Goal: Register for event/course

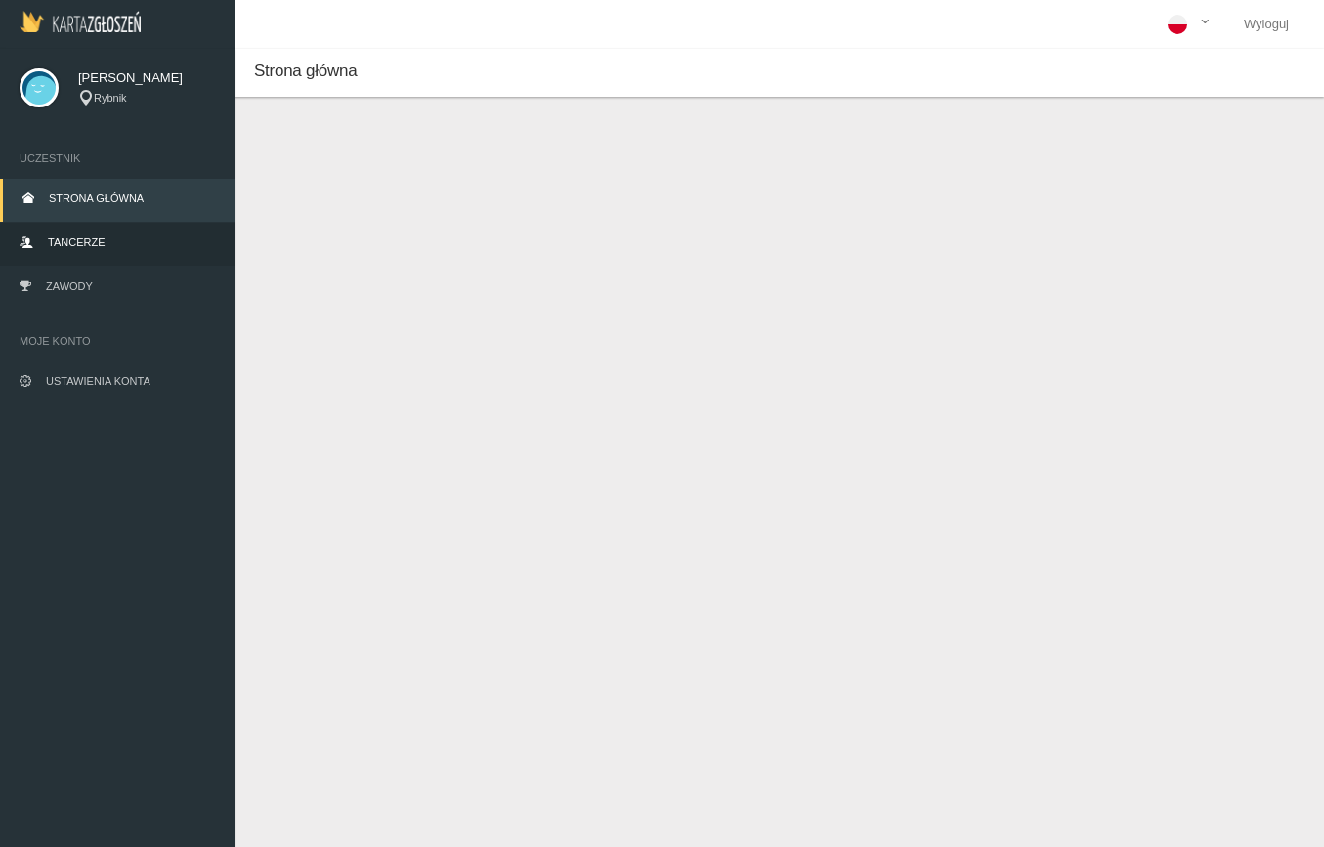
click at [62, 244] on span "Tancerze" at bounding box center [76, 242] width 57 height 12
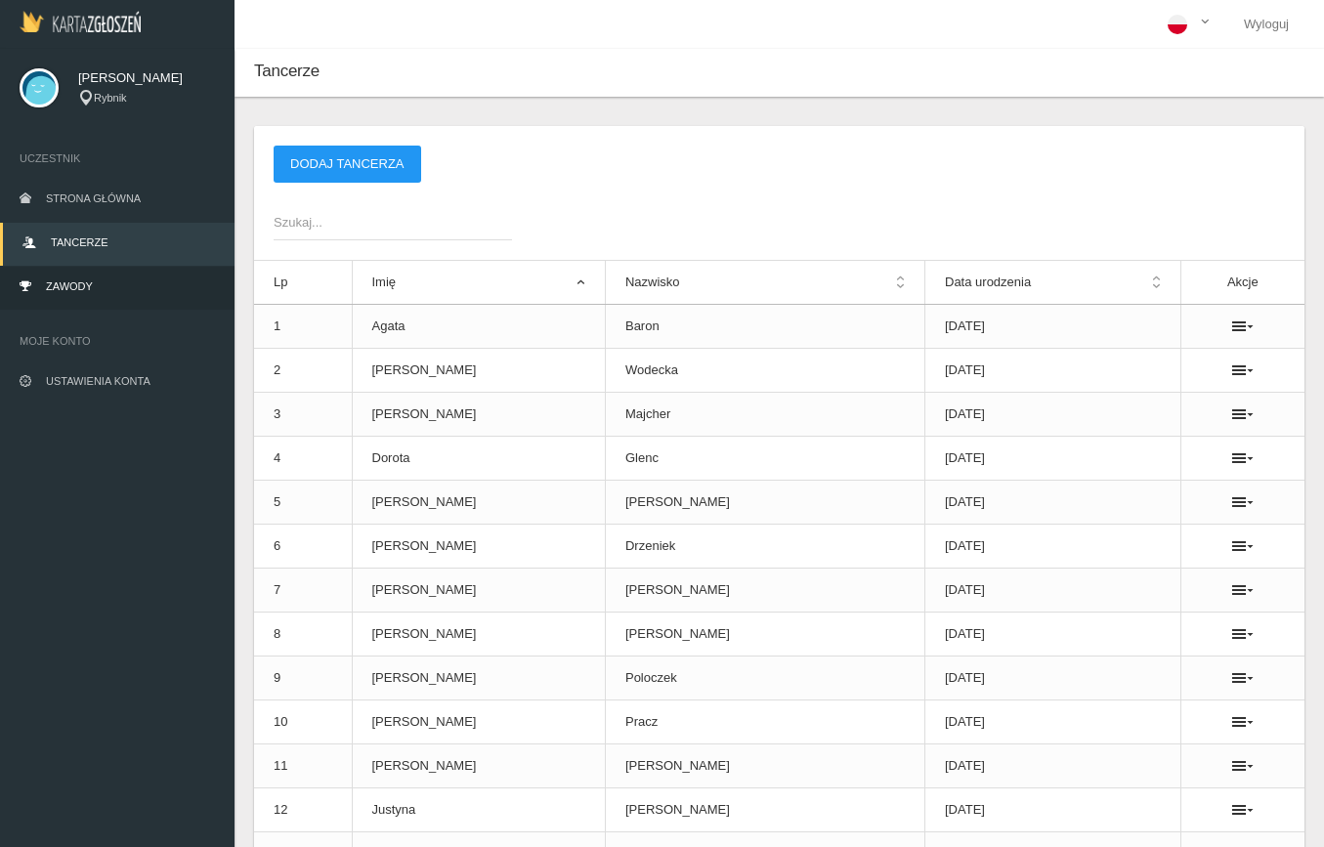
click at [81, 272] on link "Zawody" at bounding box center [117, 288] width 235 height 43
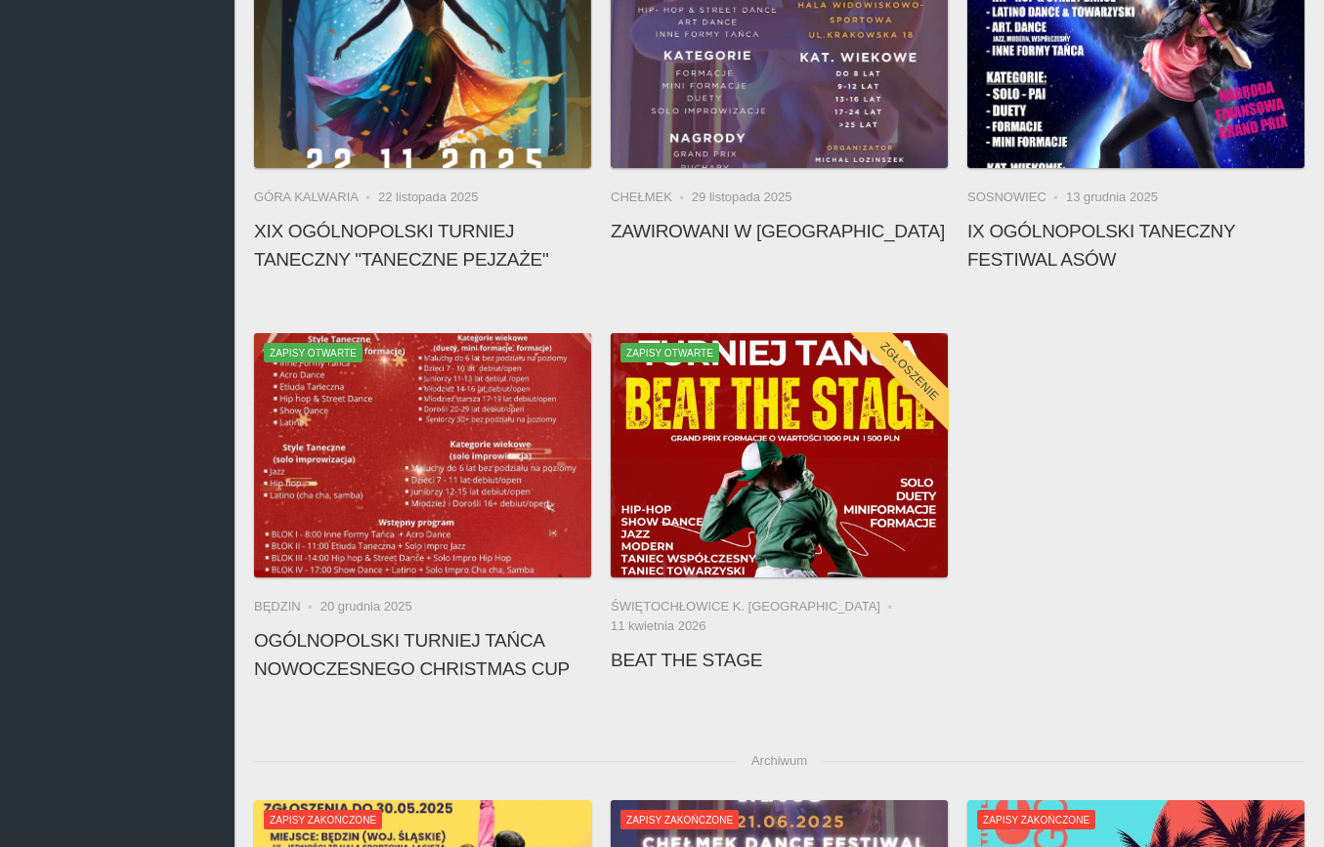
scroll to position [1195, 0]
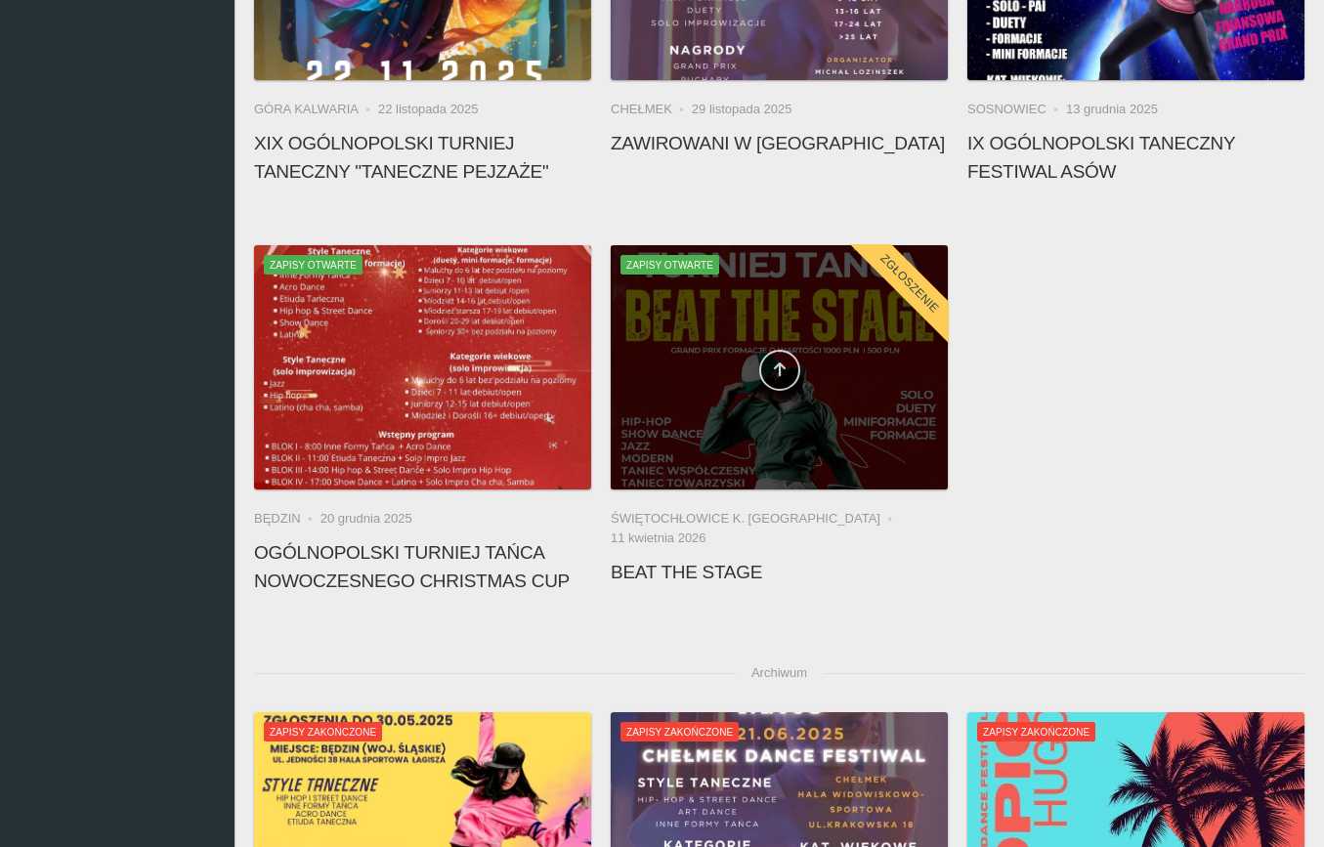
click at [772, 360] on link at bounding box center [779, 370] width 41 height 41
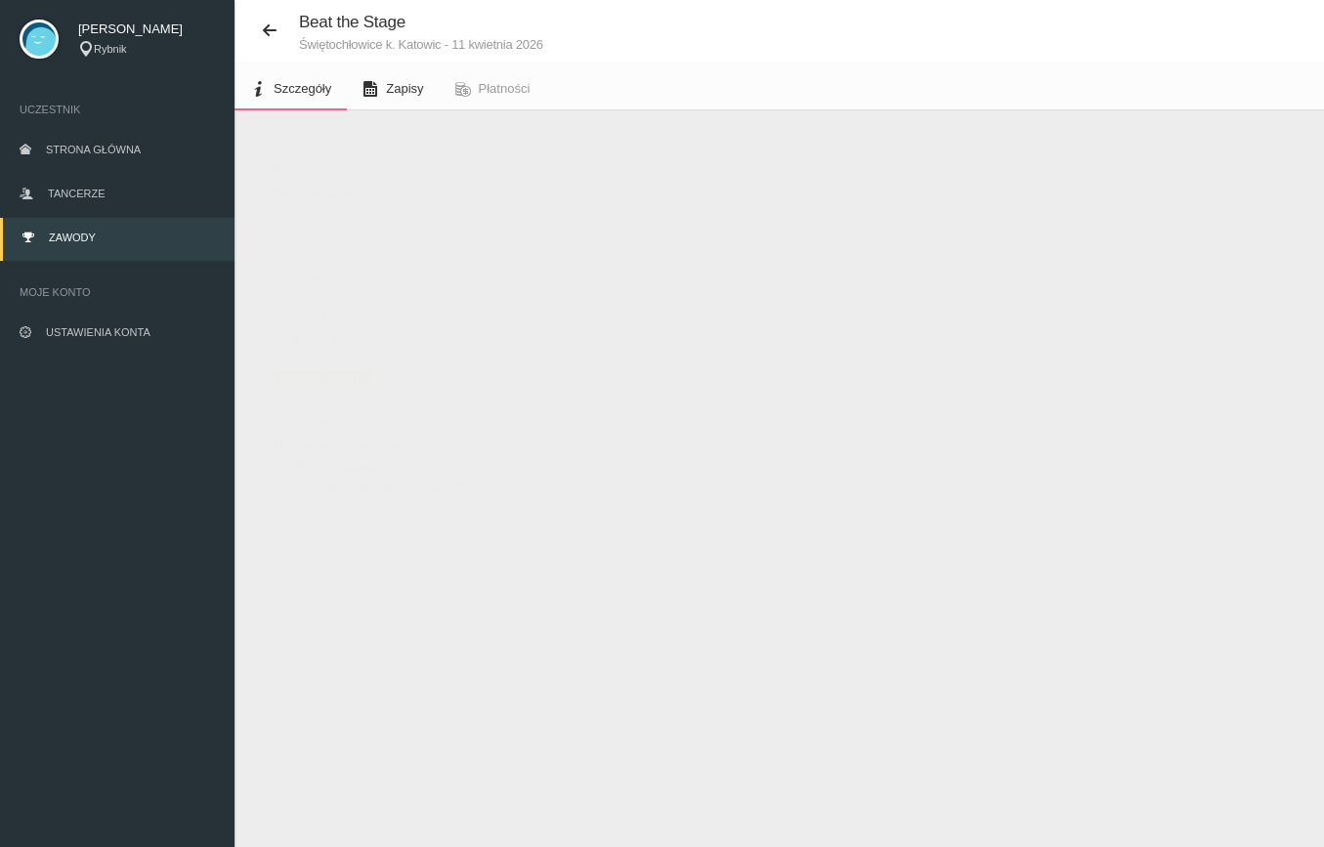
click at [395, 81] on span "Zapisy" at bounding box center [404, 88] width 37 height 15
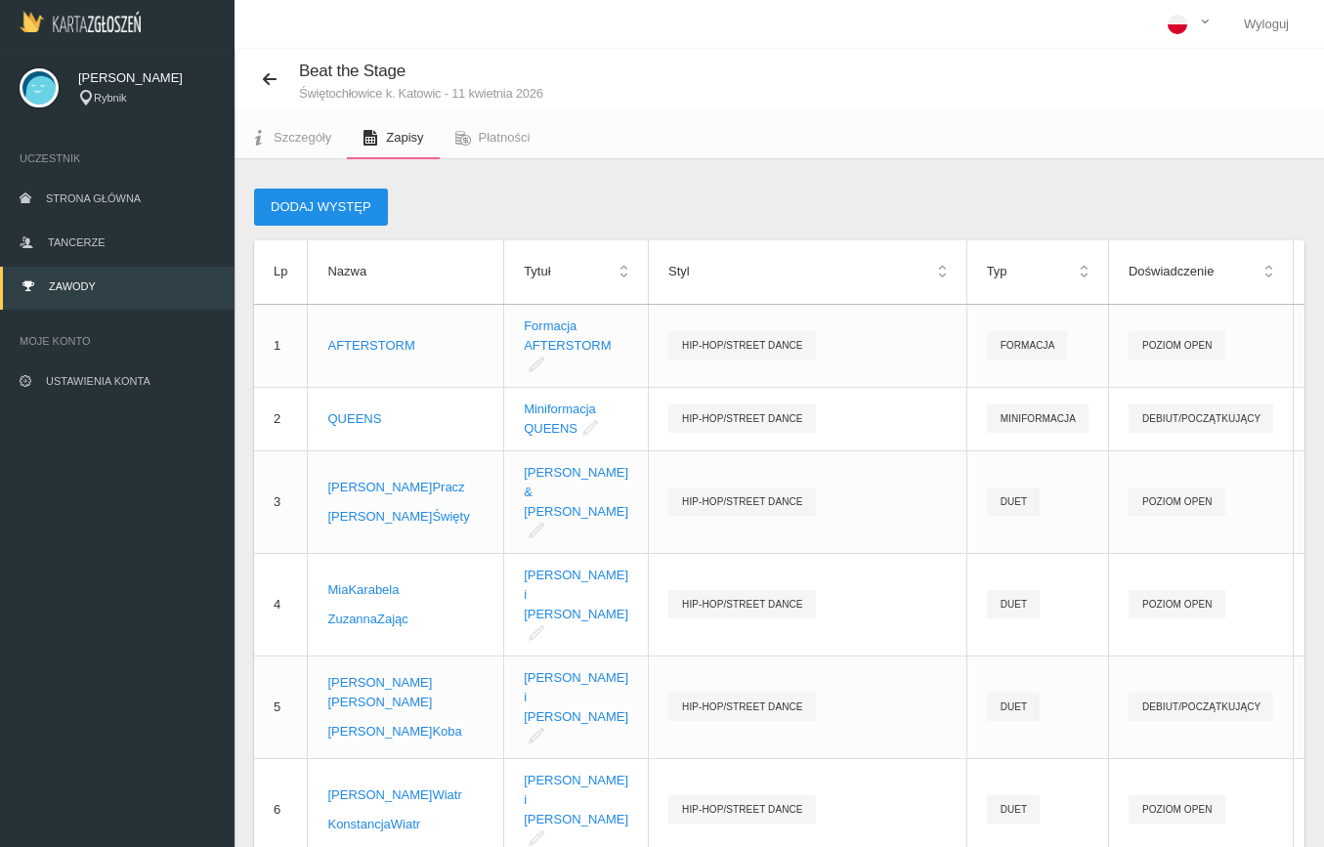
click at [307, 209] on button "Dodaj występ" at bounding box center [321, 207] width 134 height 37
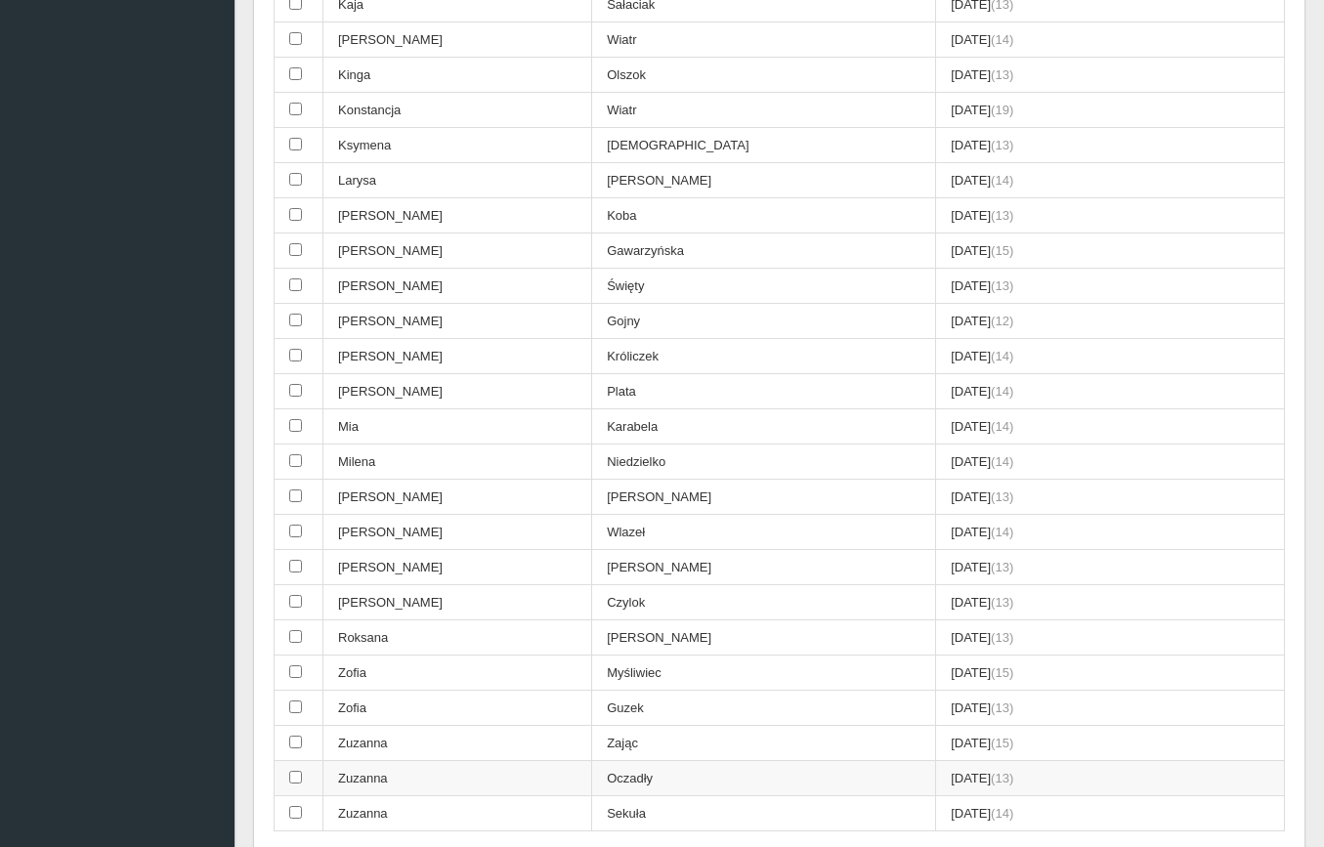
scroll to position [690, 0]
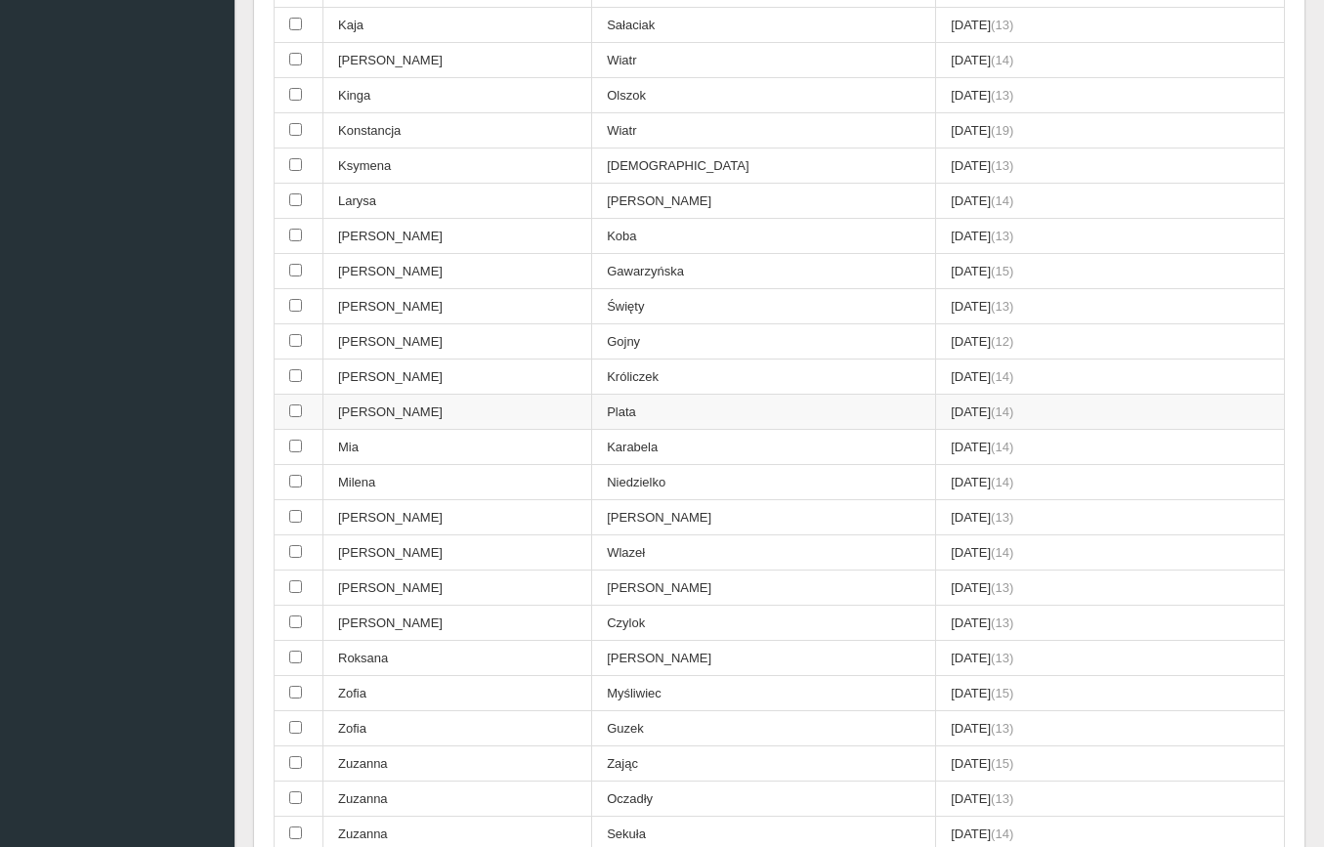
click at [293, 405] on input "checkbox" at bounding box center [295, 411] width 13 height 13
checkbox input "true"
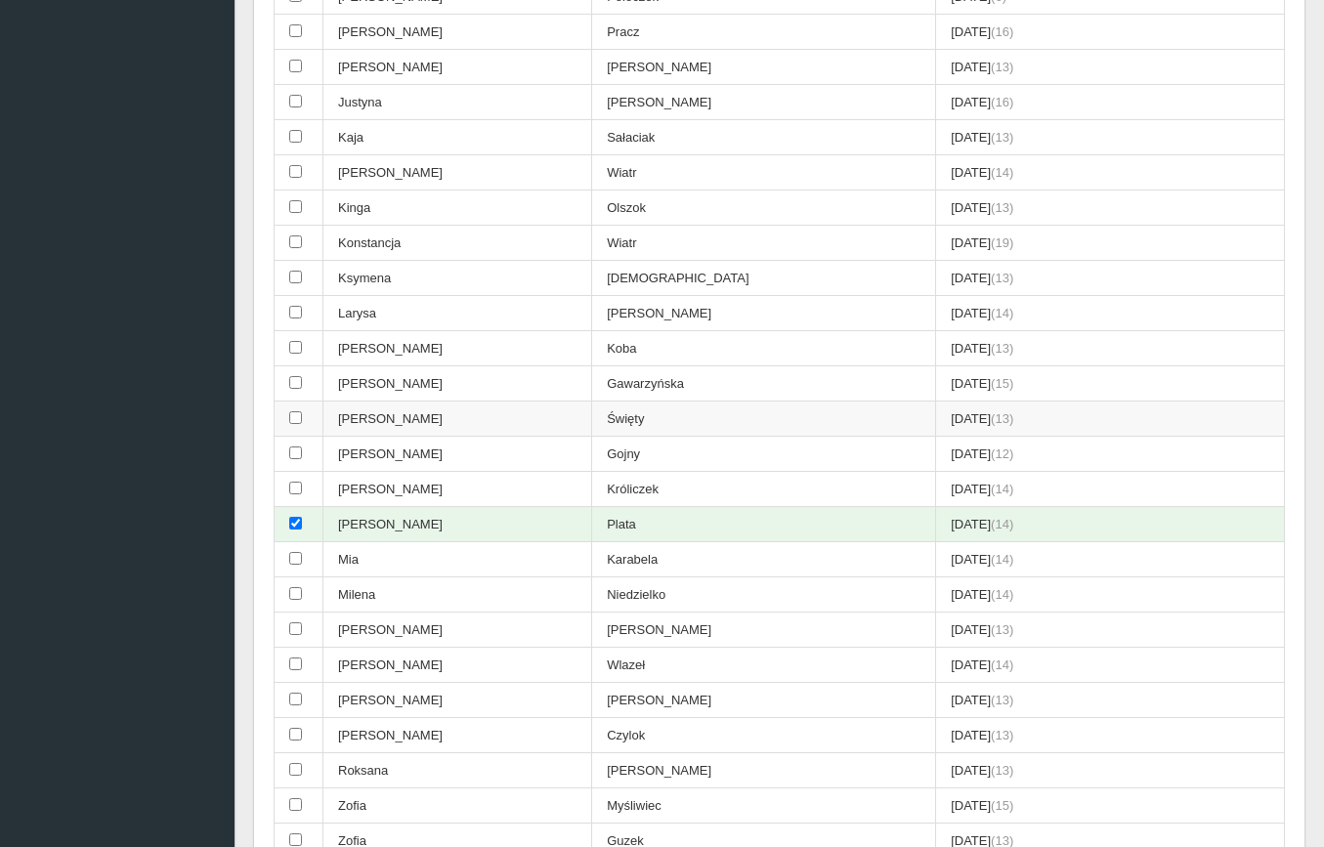
scroll to position [562, 0]
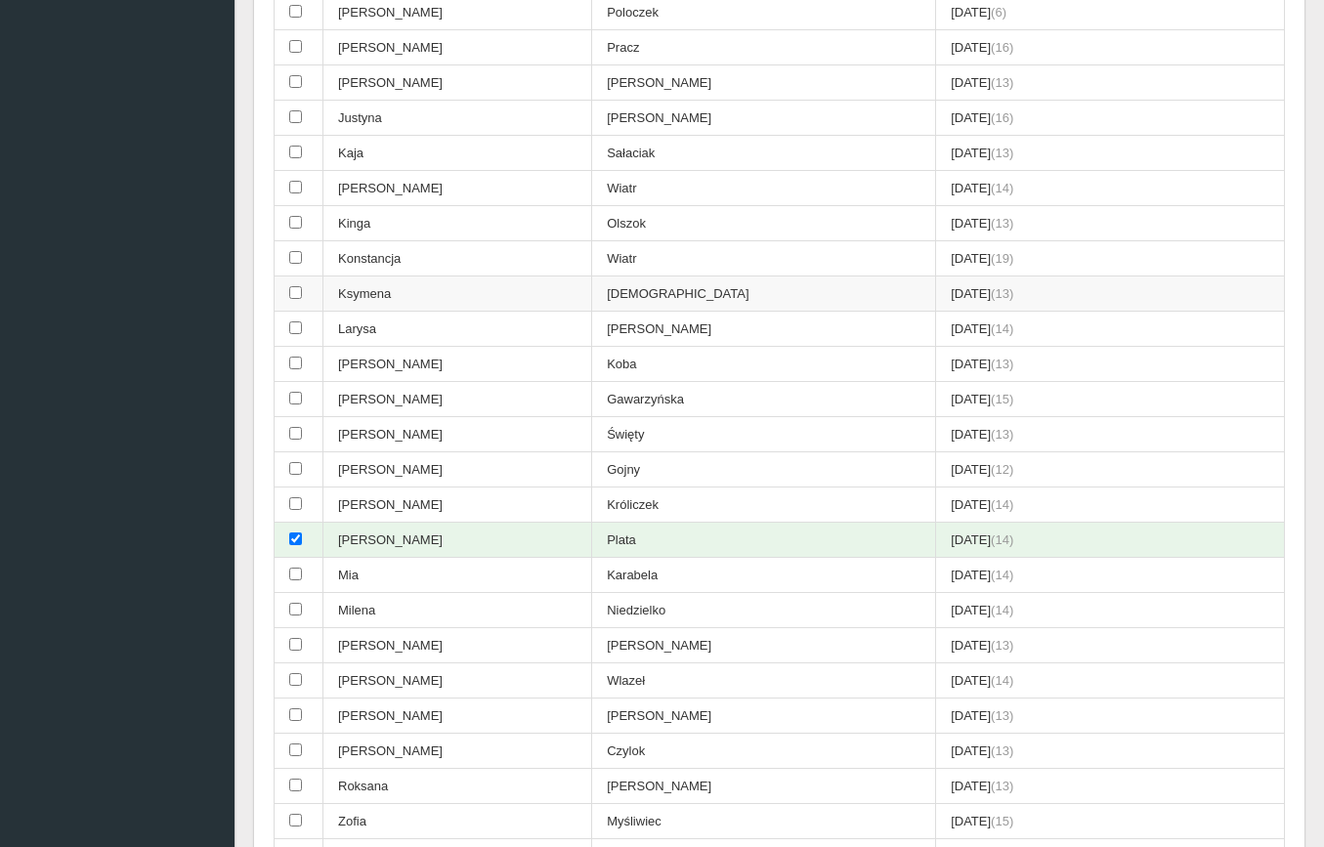
click at [295, 286] on input "checkbox" at bounding box center [295, 292] width 13 height 13
checkbox input "true"
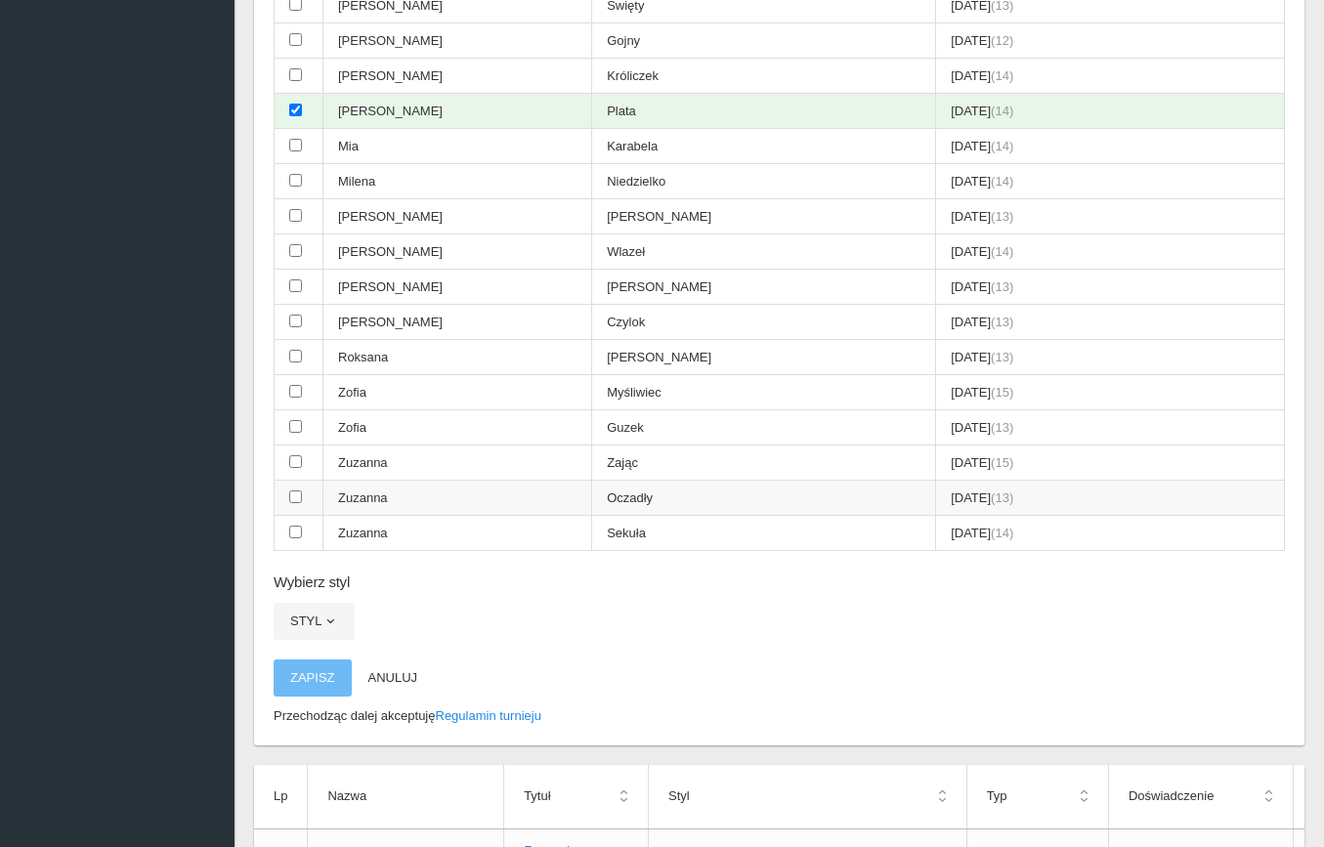
scroll to position [998, 0]
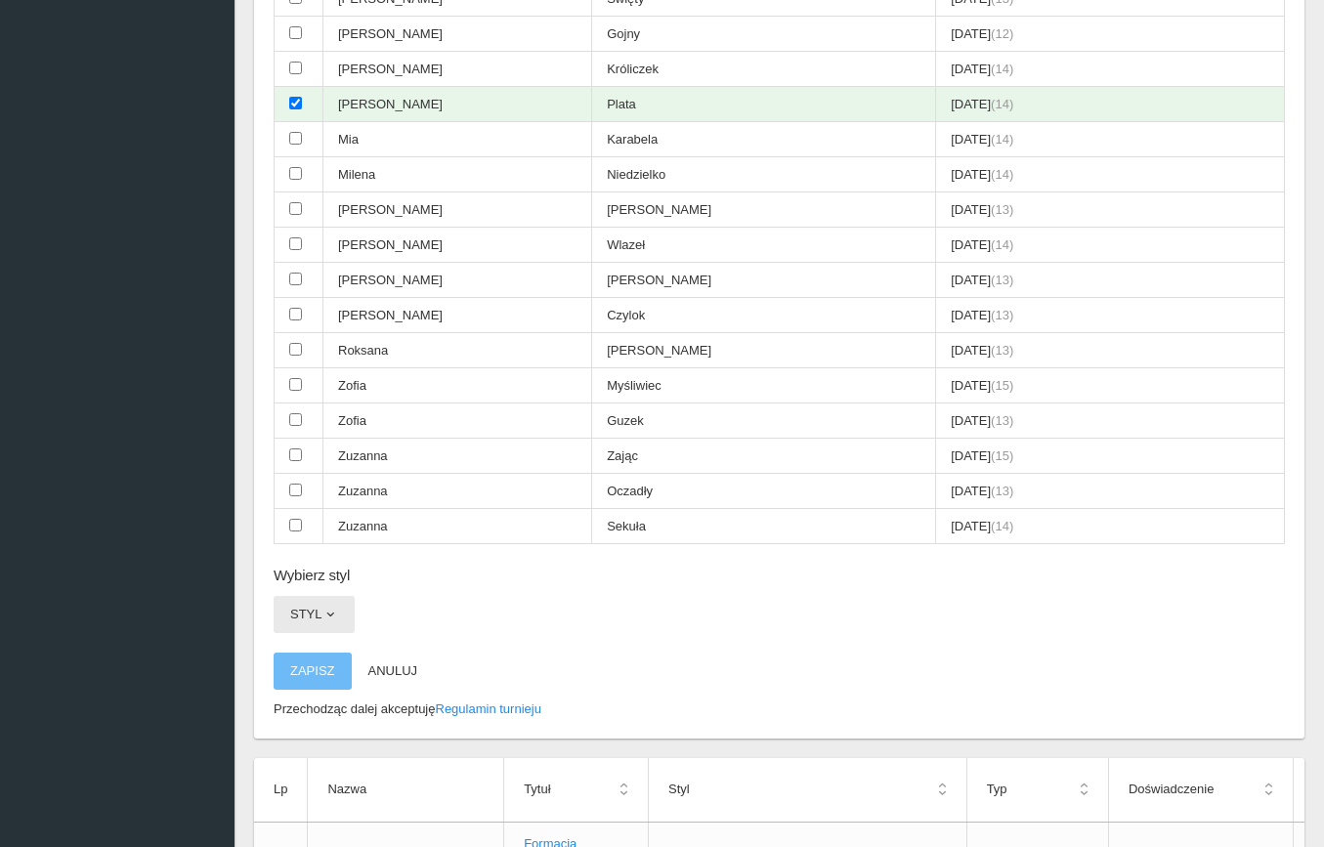
click at [329, 596] on button "Styl" at bounding box center [314, 614] width 81 height 37
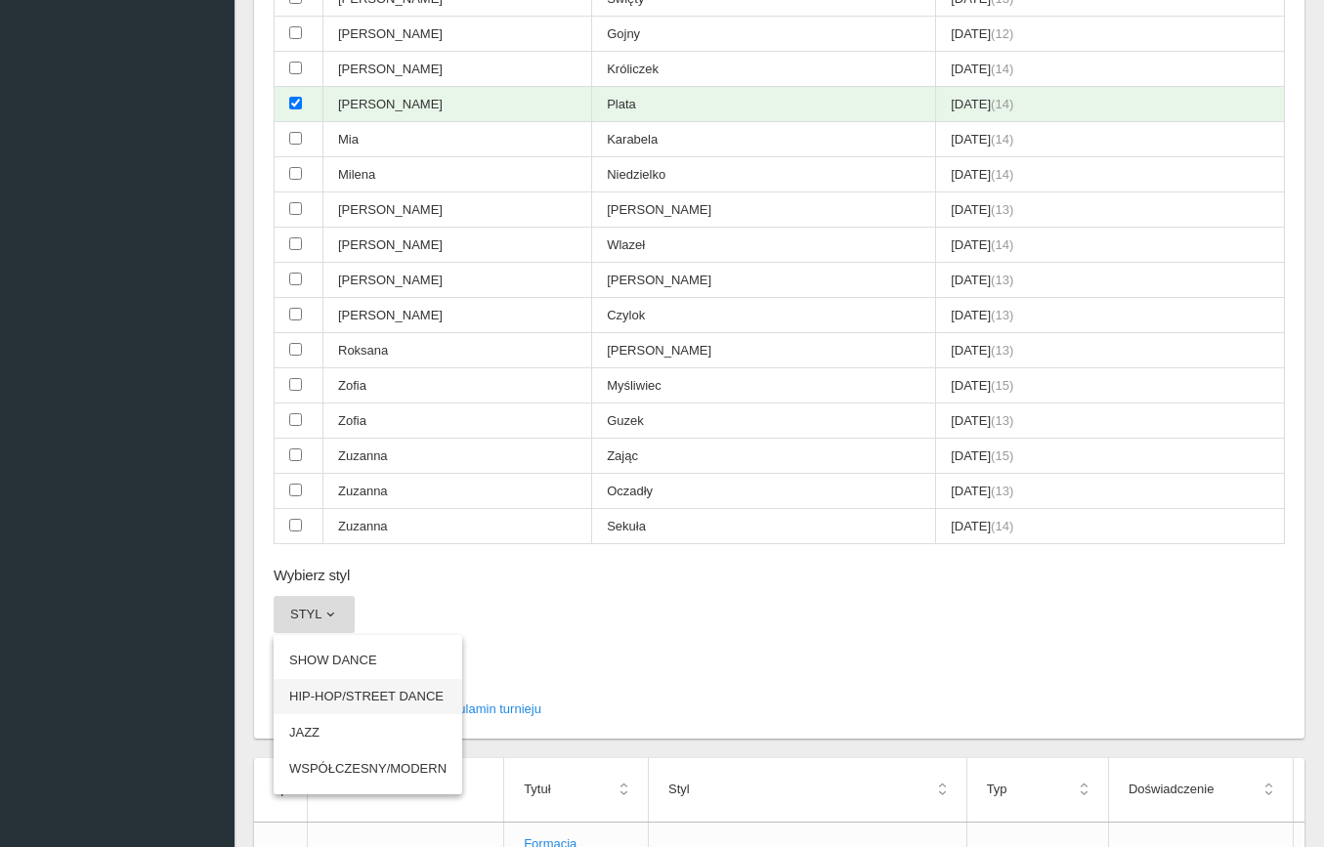
click at [330, 679] on link "HIP-HOP/STREET DANCE" at bounding box center [368, 696] width 189 height 35
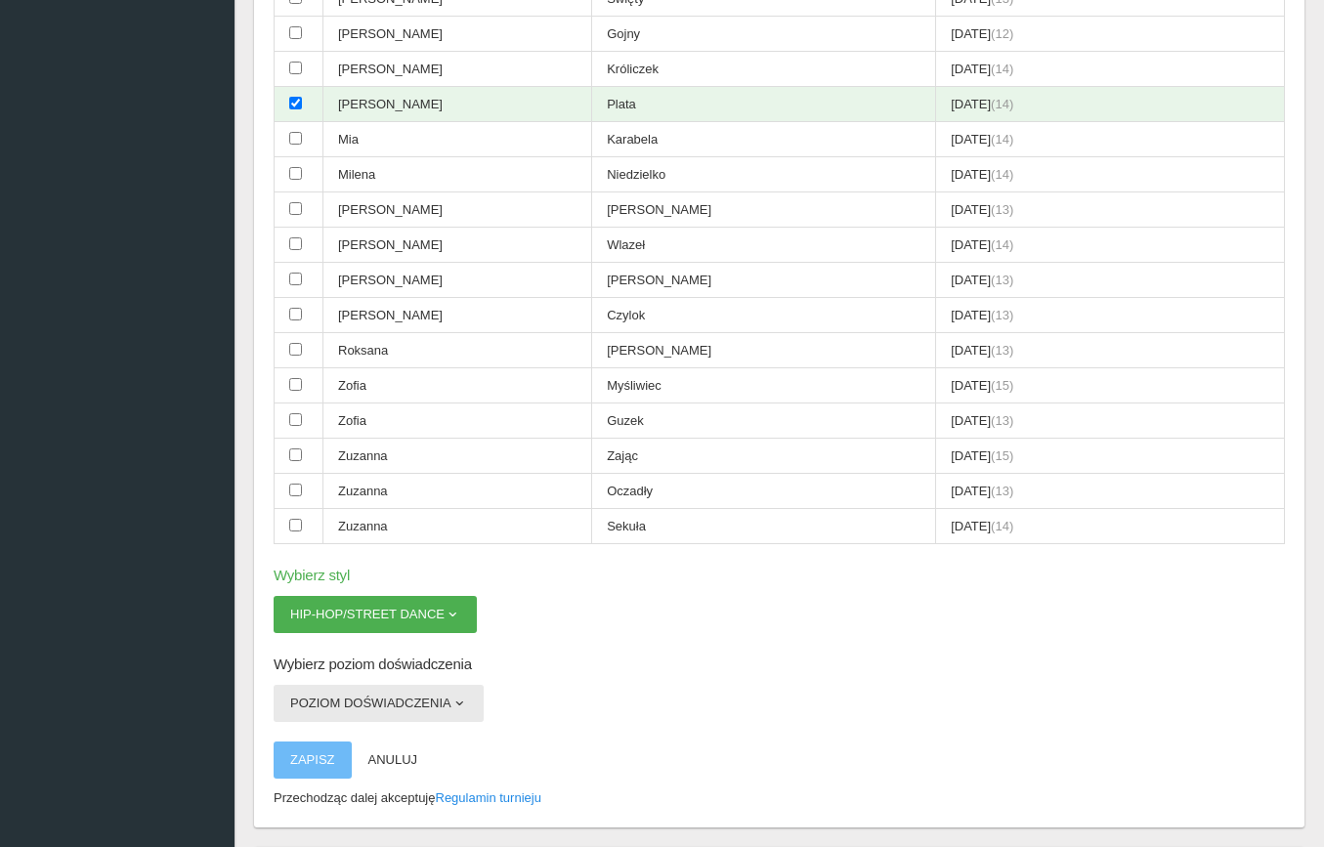
click at [339, 685] on button "Poziom doświadczenia" at bounding box center [379, 703] width 210 height 37
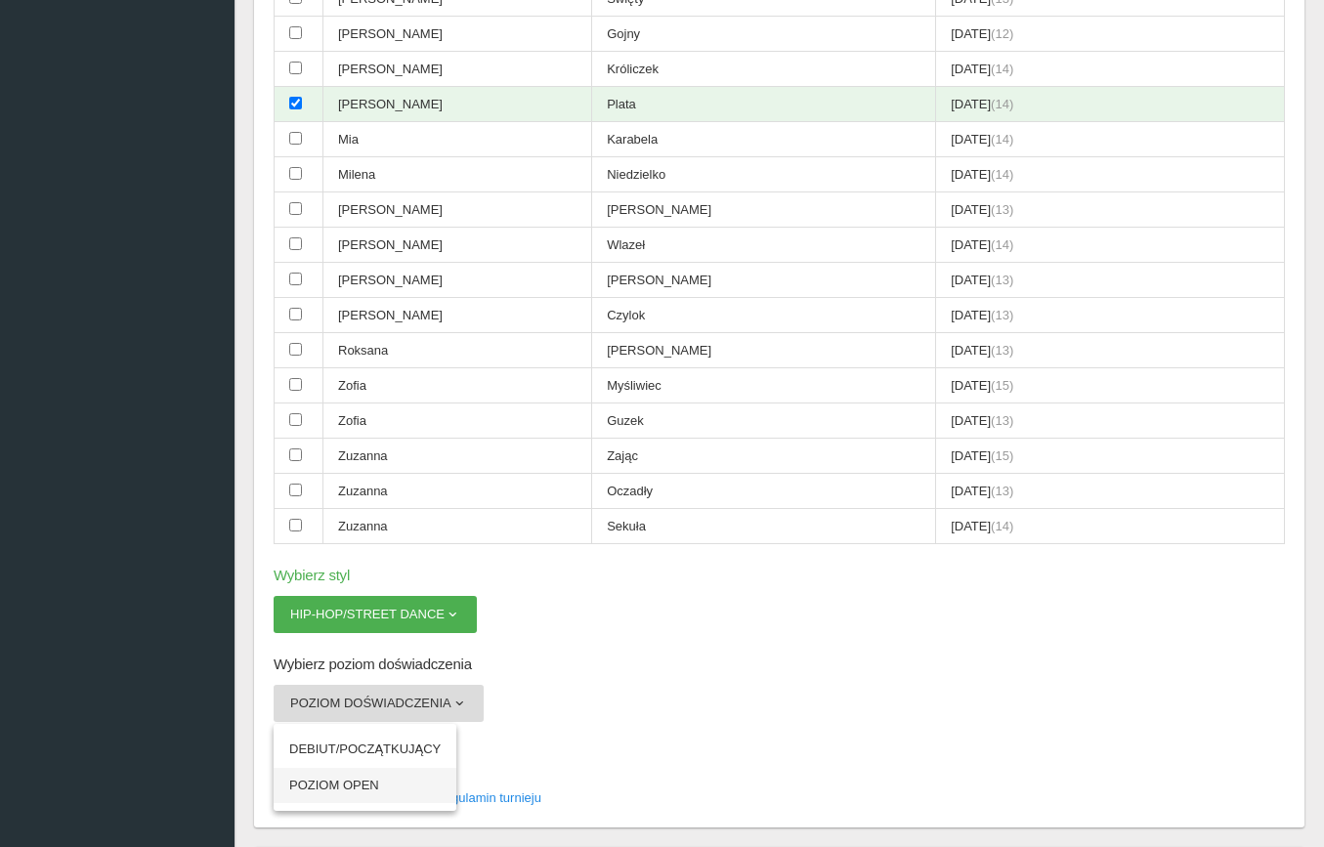
click at [331, 768] on link "POZIOM OPEN" at bounding box center [365, 785] width 183 height 35
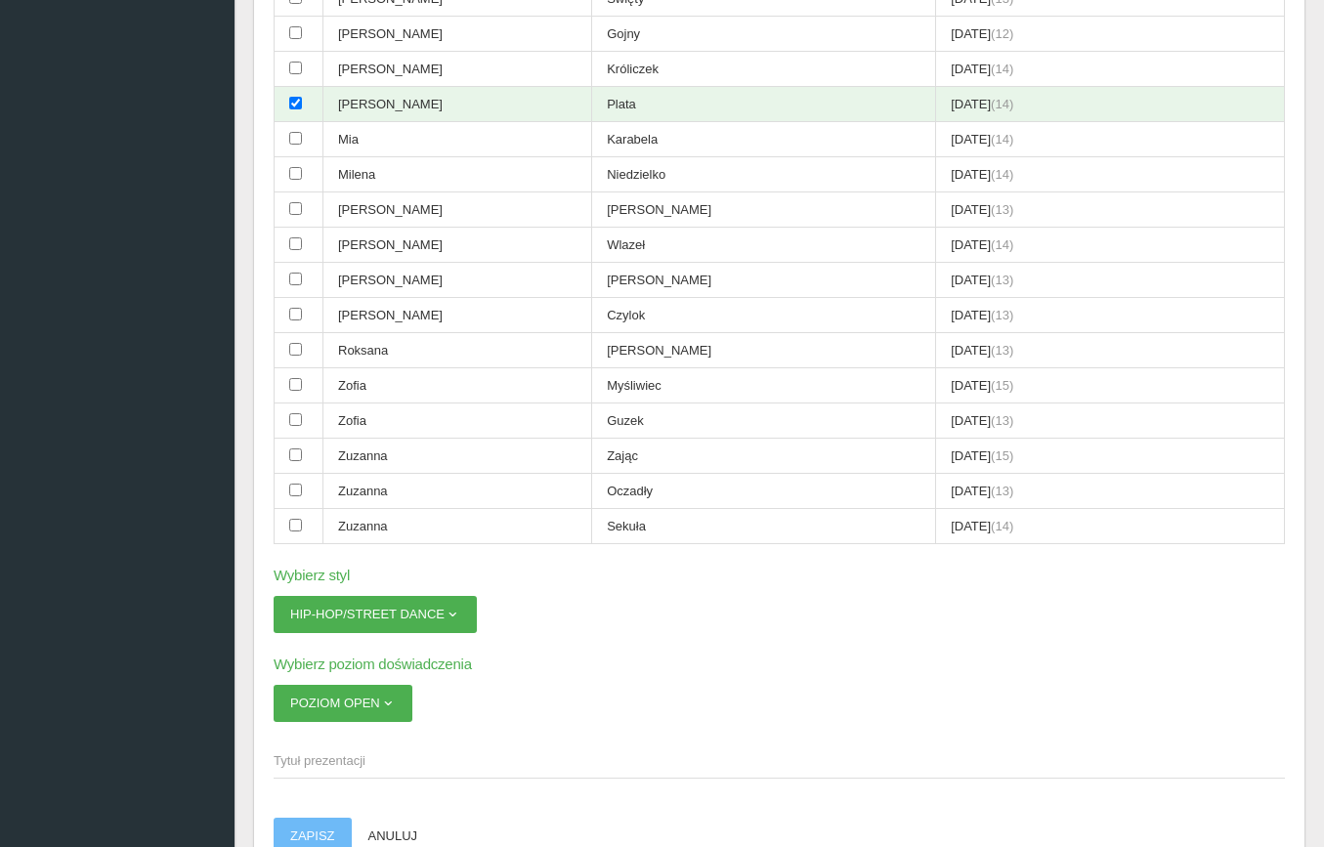
click at [366, 751] on span "Tytuł prezentacji" at bounding box center [770, 761] width 992 height 20
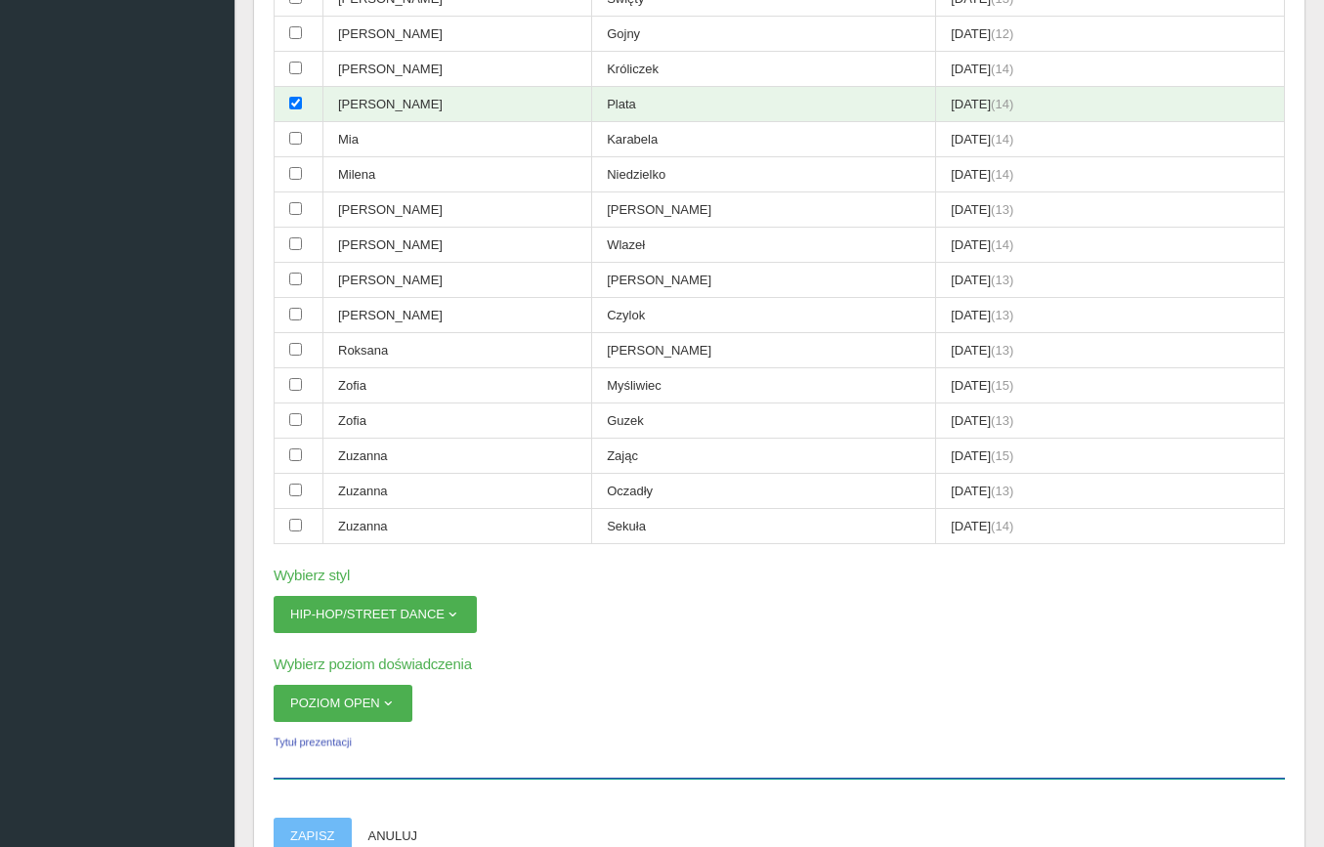
click at [366, 742] on input "Tytuł prezentacji" at bounding box center [779, 760] width 1011 height 37
paste input "MAJA PLATA & [PERSON_NAME]"
type input "MAJA PLATA & [PERSON_NAME]"
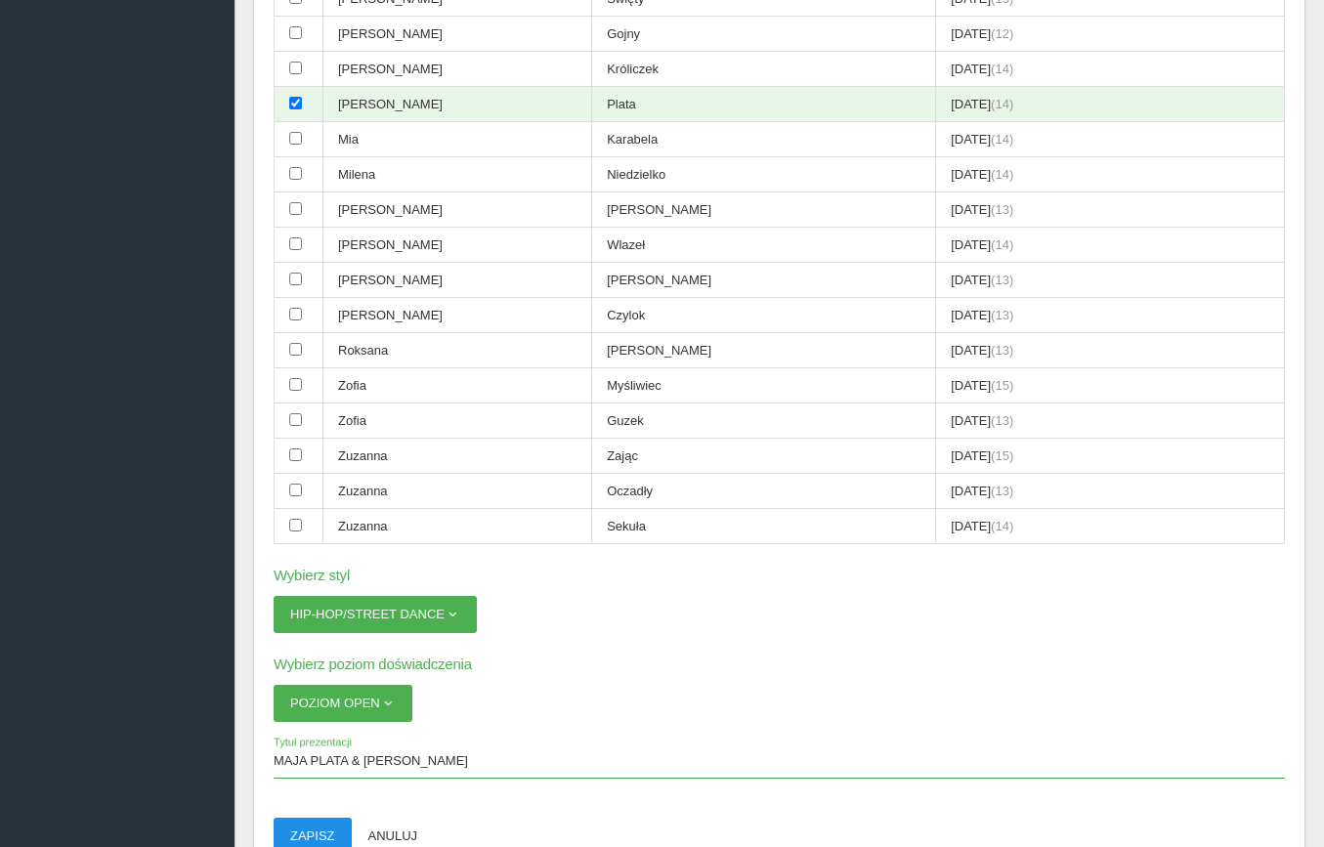
click at [311, 818] on button "Zapisz" at bounding box center [313, 836] width 78 height 37
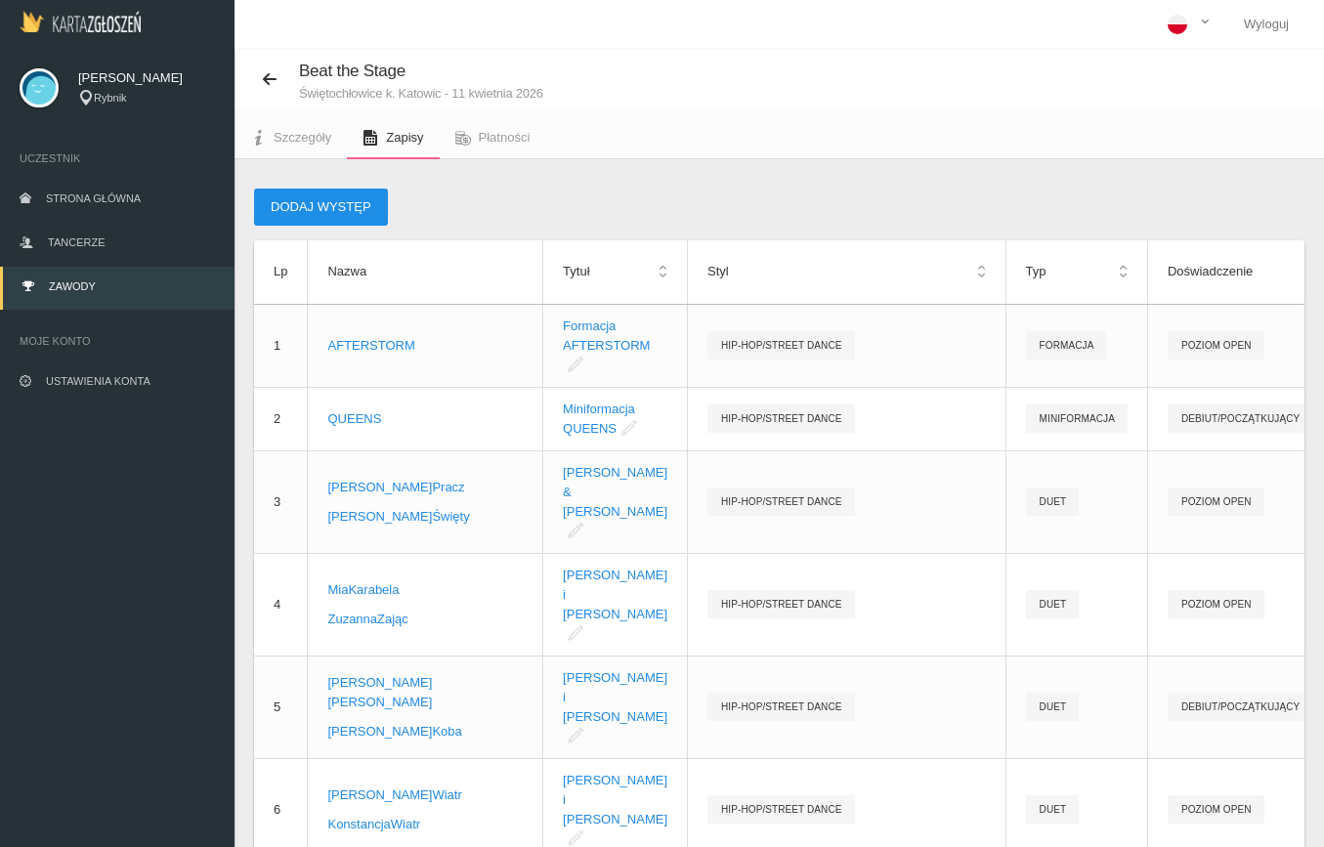
scroll to position [0, 0]
click at [334, 208] on button "Dodaj występ" at bounding box center [321, 207] width 134 height 37
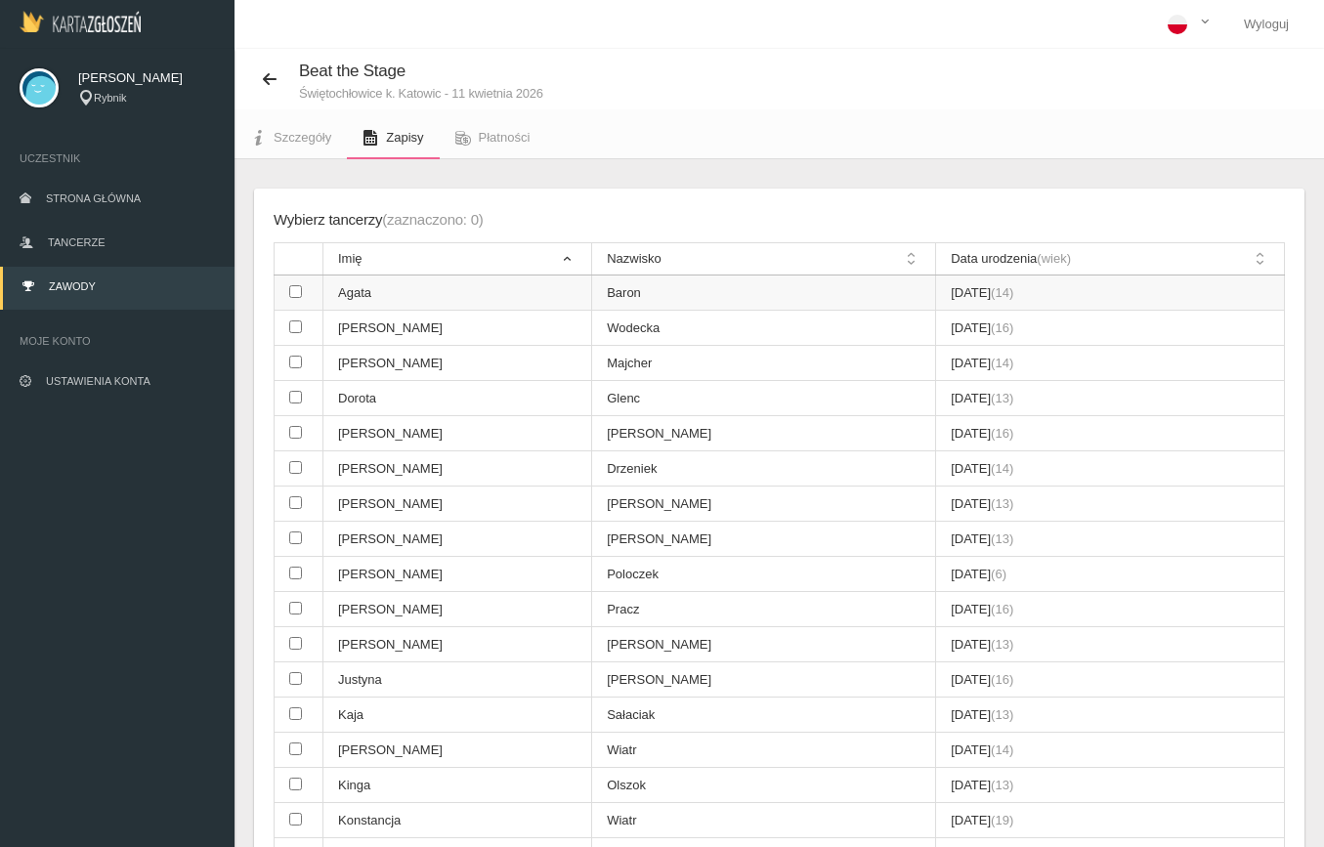
click at [291, 293] on input "checkbox" at bounding box center [295, 291] width 13 height 13
checkbox input "true"
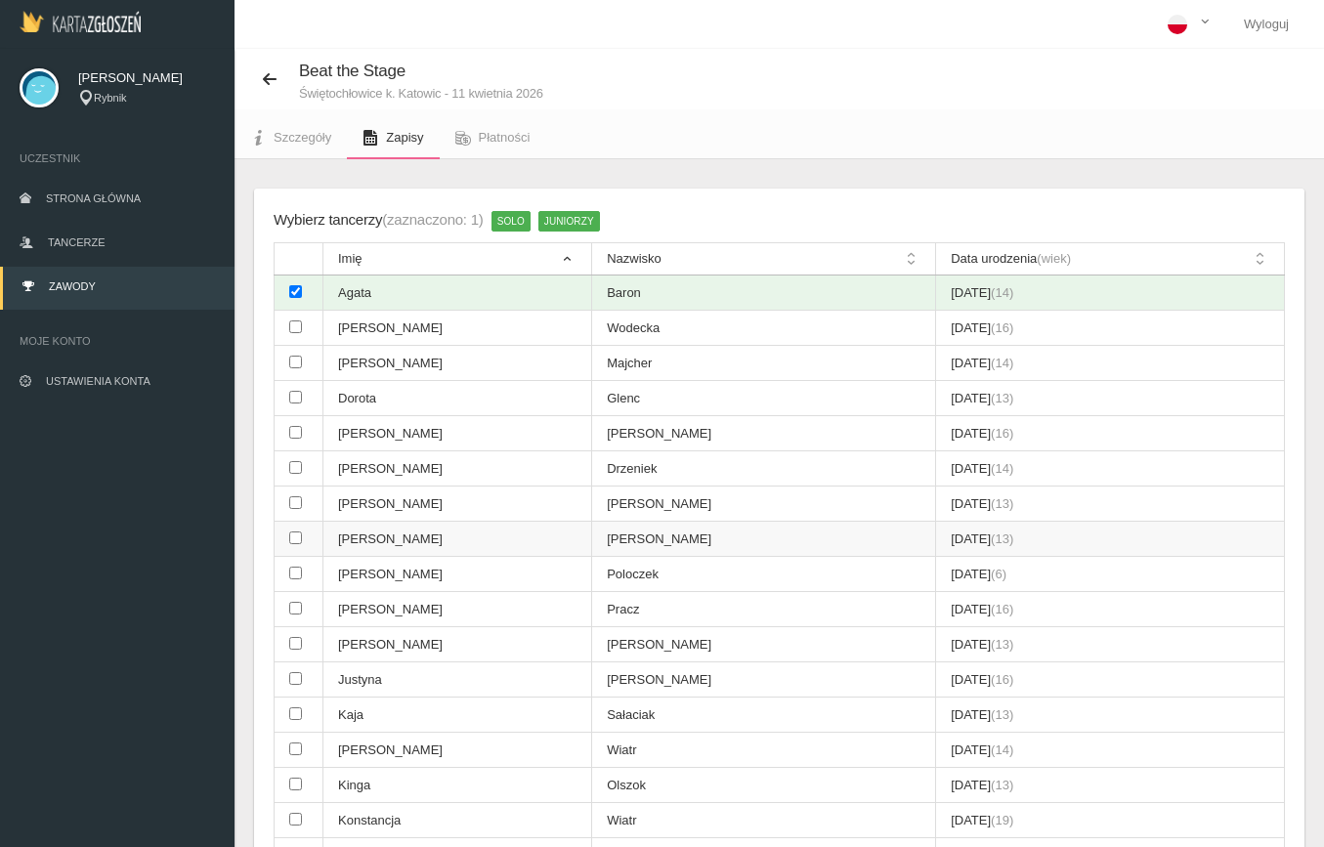
click at [296, 532] on input "checkbox" at bounding box center [295, 538] width 13 height 13
checkbox input "true"
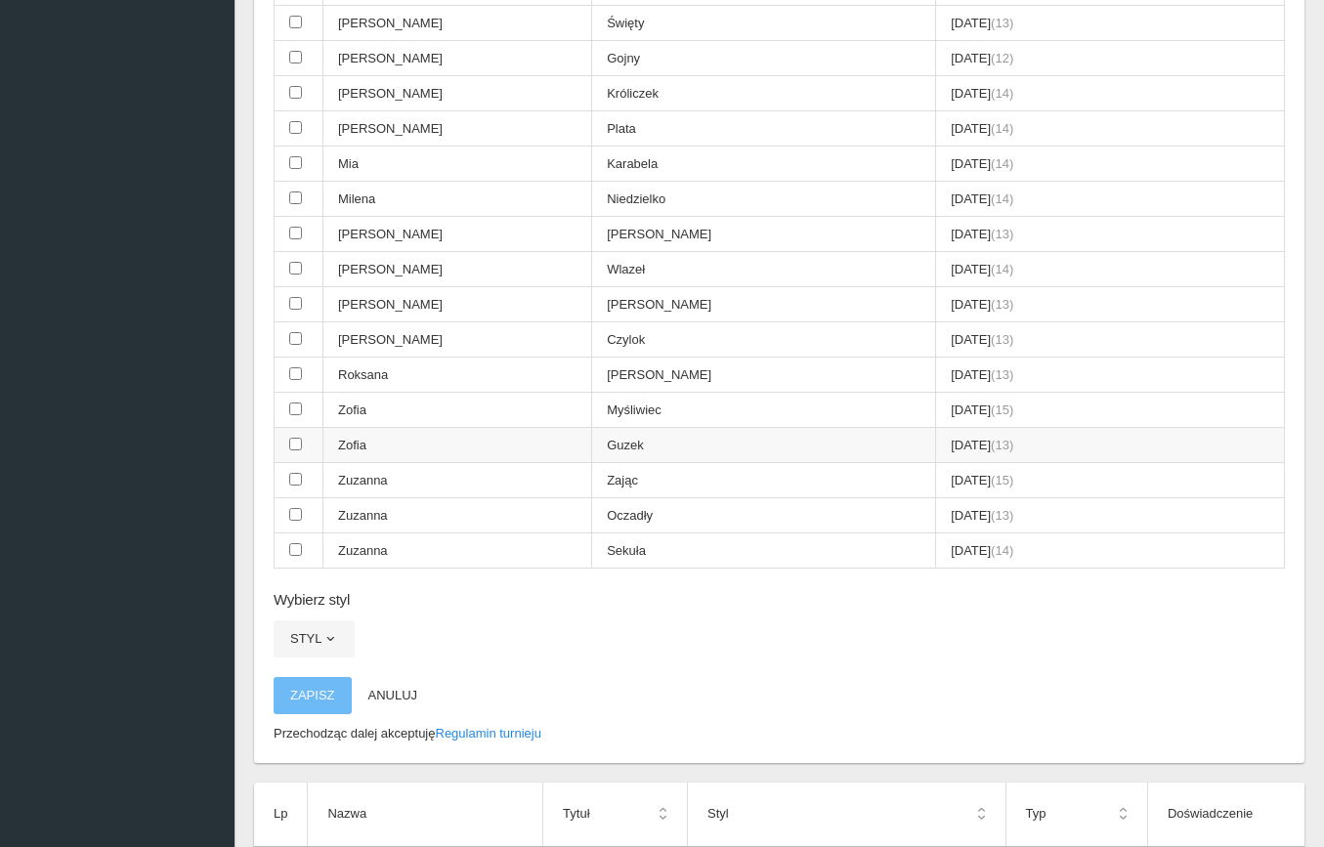
scroll to position [974, 0]
click at [318, 619] on button "Styl" at bounding box center [314, 637] width 81 height 37
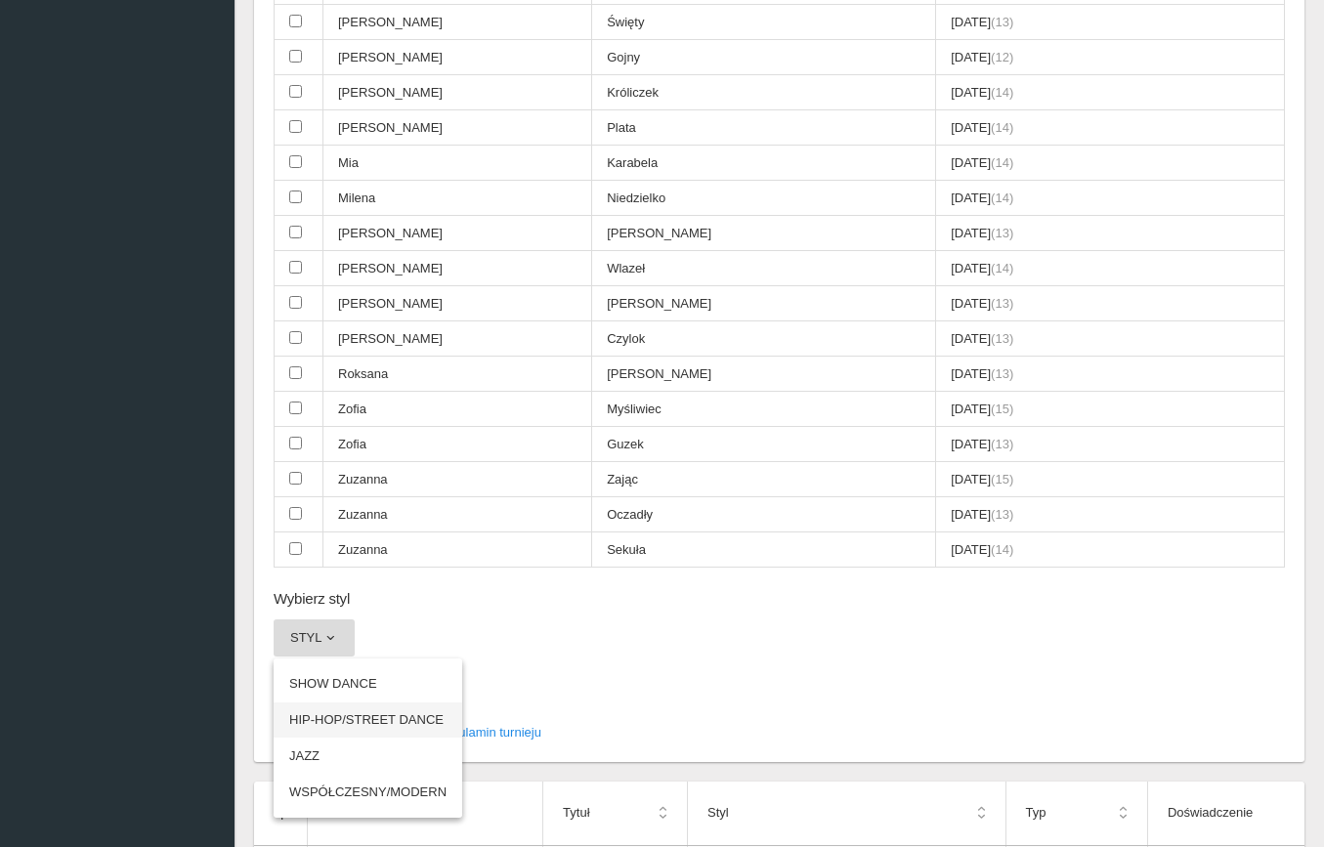
click at [336, 703] on link "HIP-HOP/STREET DANCE" at bounding box center [368, 720] width 189 height 35
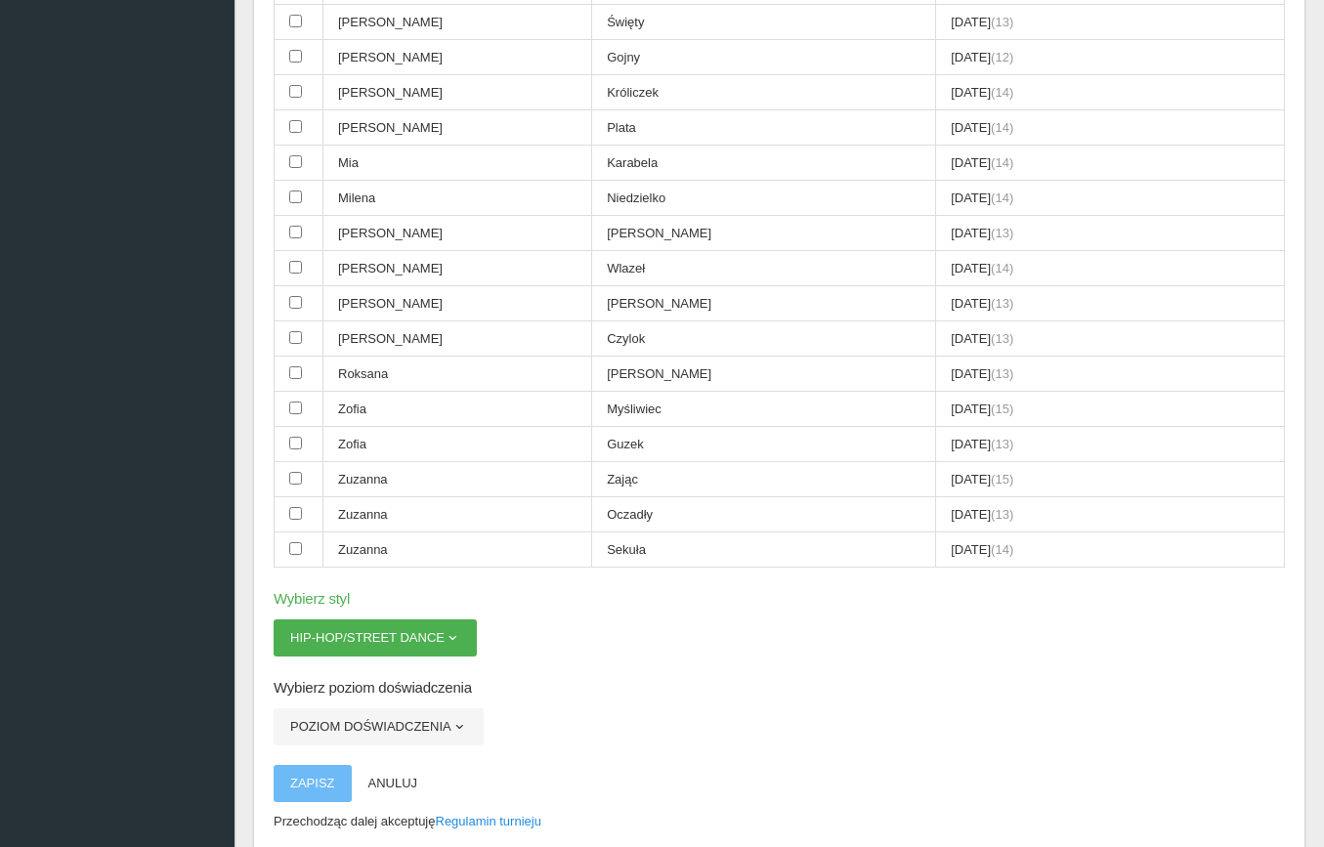
click at [336, 708] on button "Poziom doświadczenia" at bounding box center [379, 726] width 210 height 37
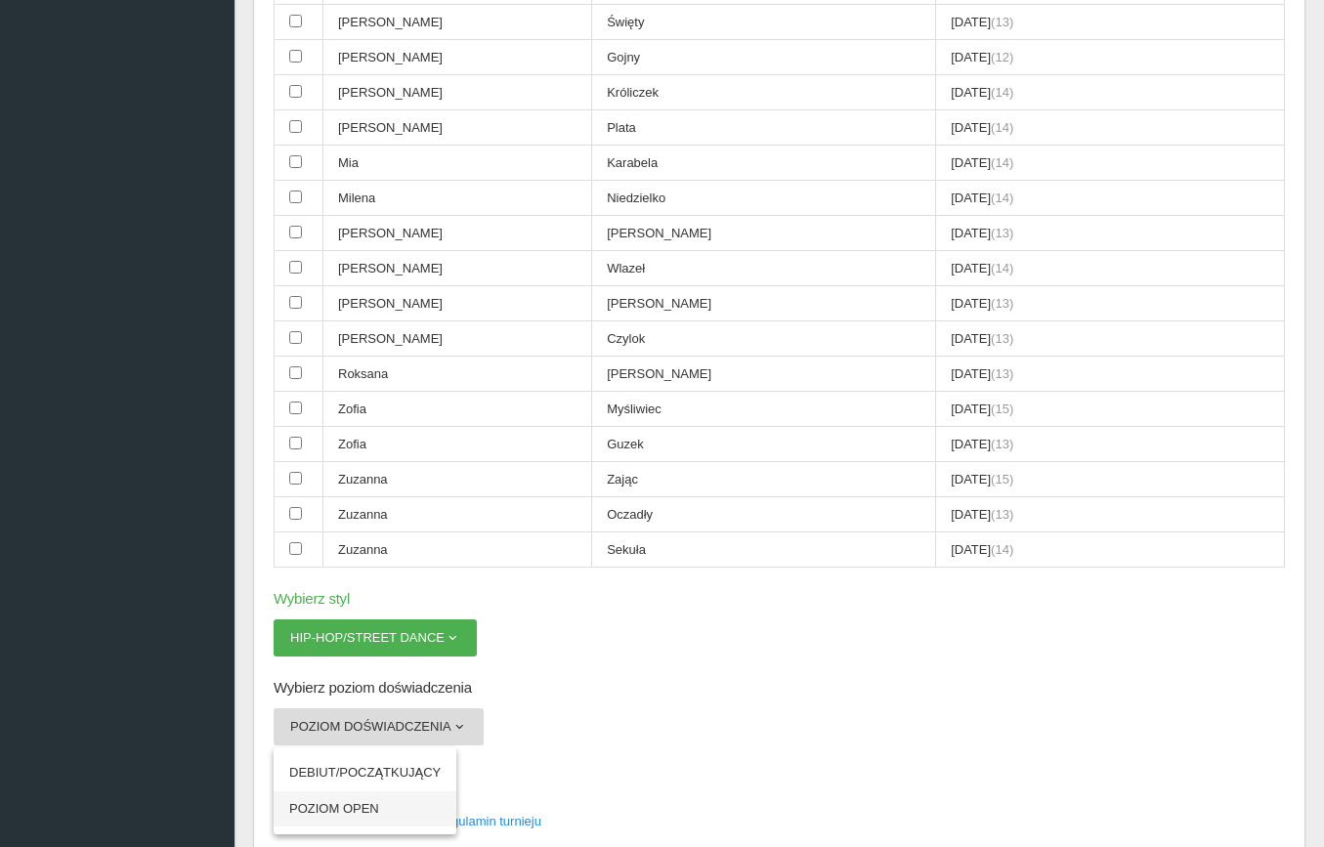
click at [349, 791] on link "POZIOM OPEN" at bounding box center [365, 808] width 183 height 35
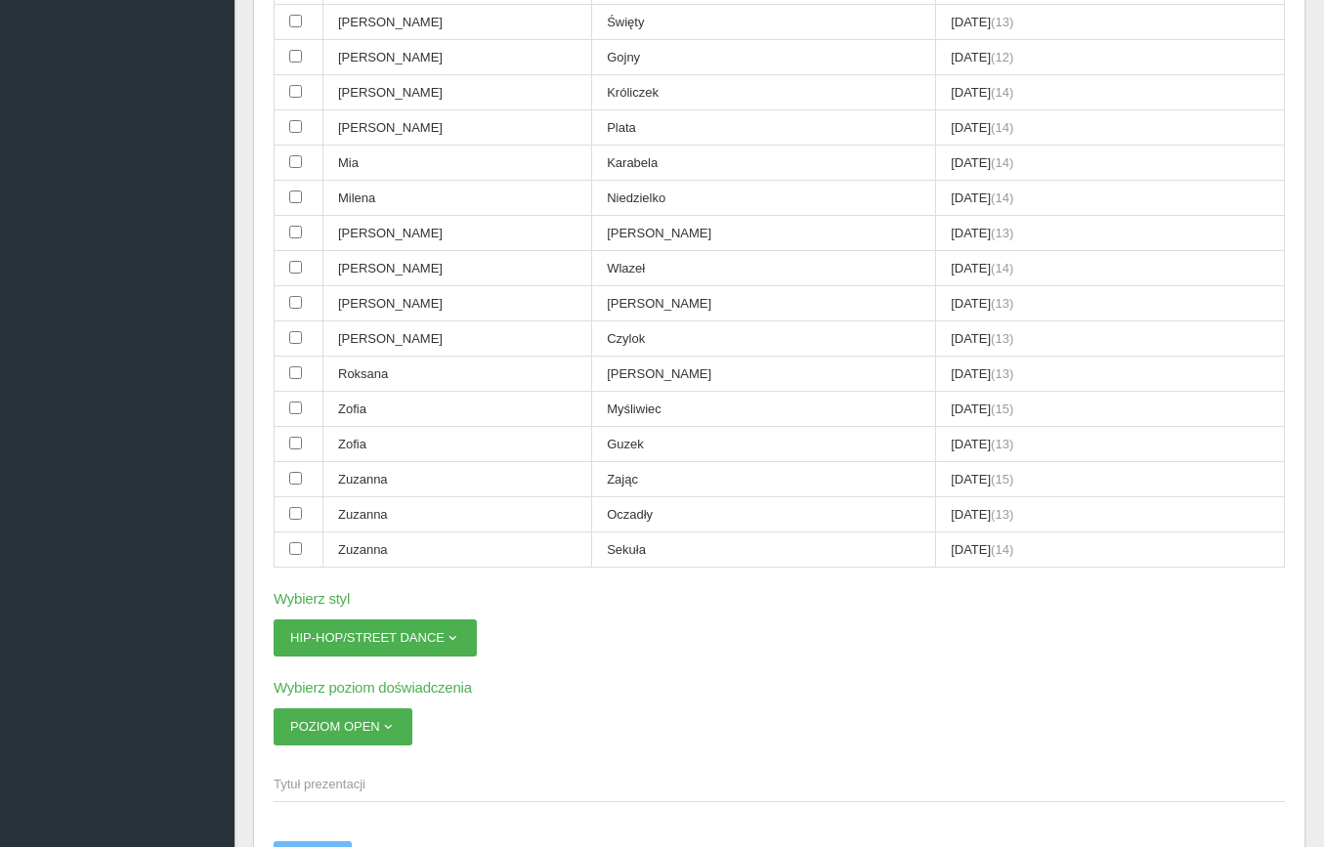
click at [342, 775] on span "Tytuł prezentacji" at bounding box center [770, 785] width 992 height 20
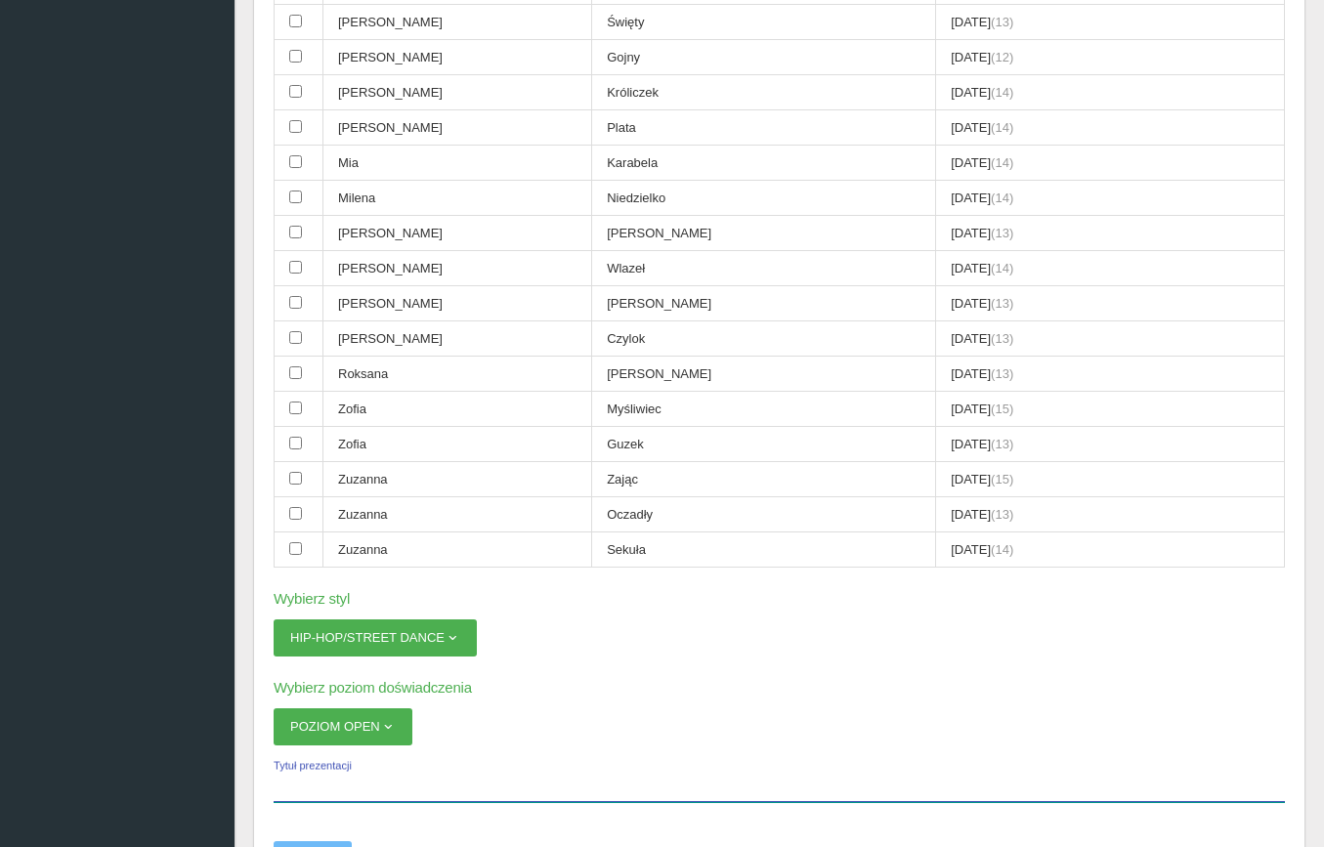
click at [342, 765] on input "Tytuł prezentacji" at bounding box center [779, 783] width 1011 height 37
paste input "[PERSON_NAME] & [PERSON_NAME]"
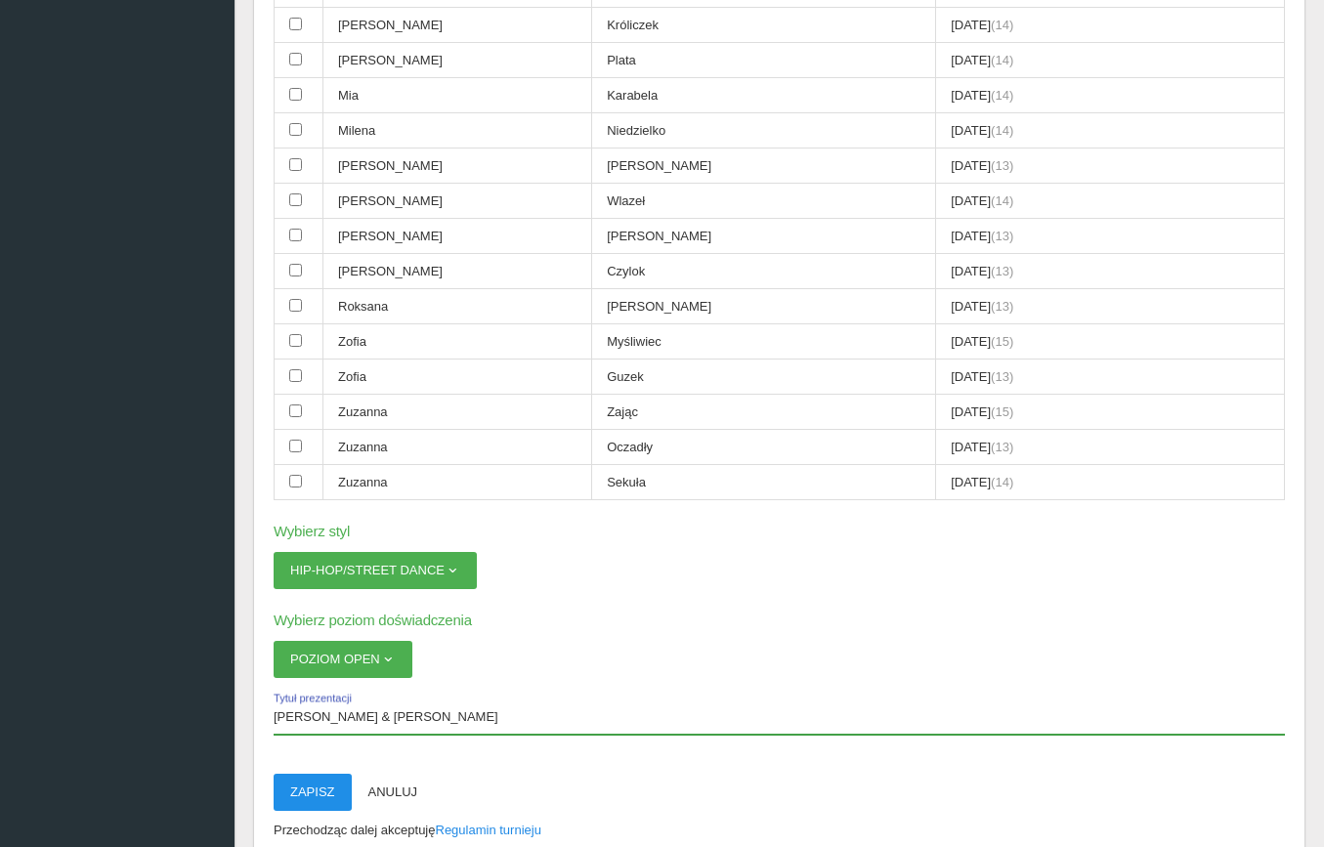
type input "[PERSON_NAME] & [PERSON_NAME]"
click at [315, 774] on button "Zapisz" at bounding box center [313, 792] width 78 height 37
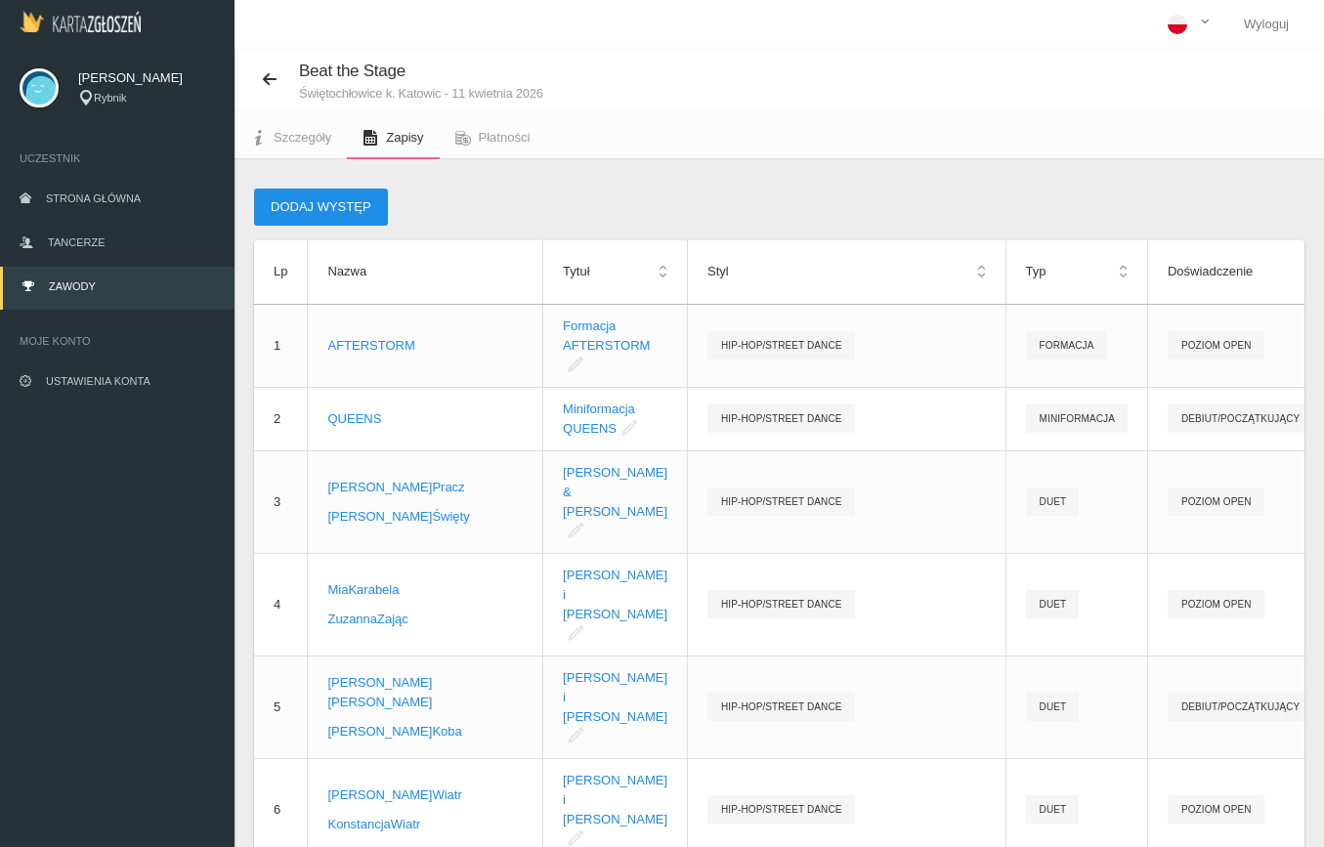
scroll to position [0, 0]
click at [298, 207] on button "Dodaj występ" at bounding box center [321, 207] width 134 height 37
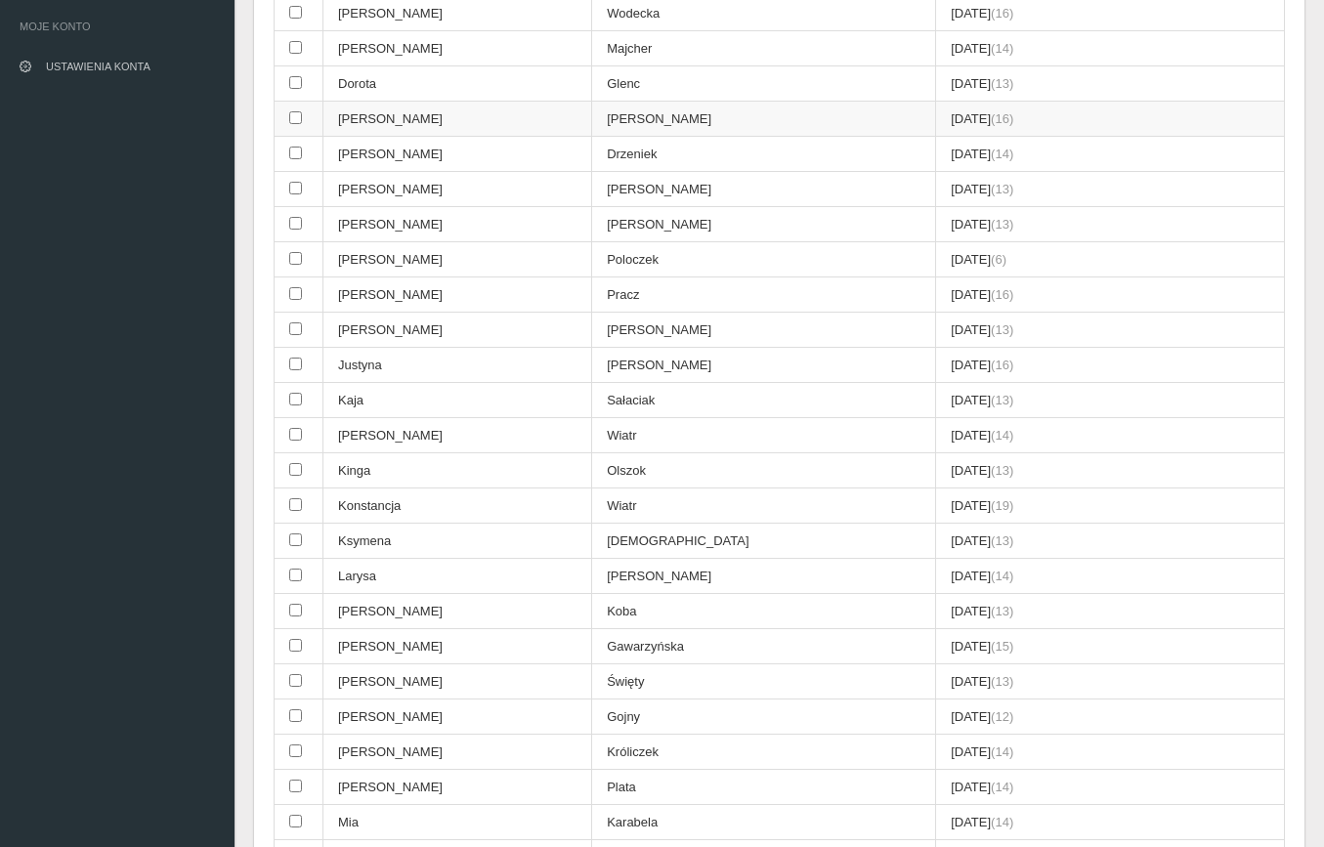
scroll to position [321, 0]
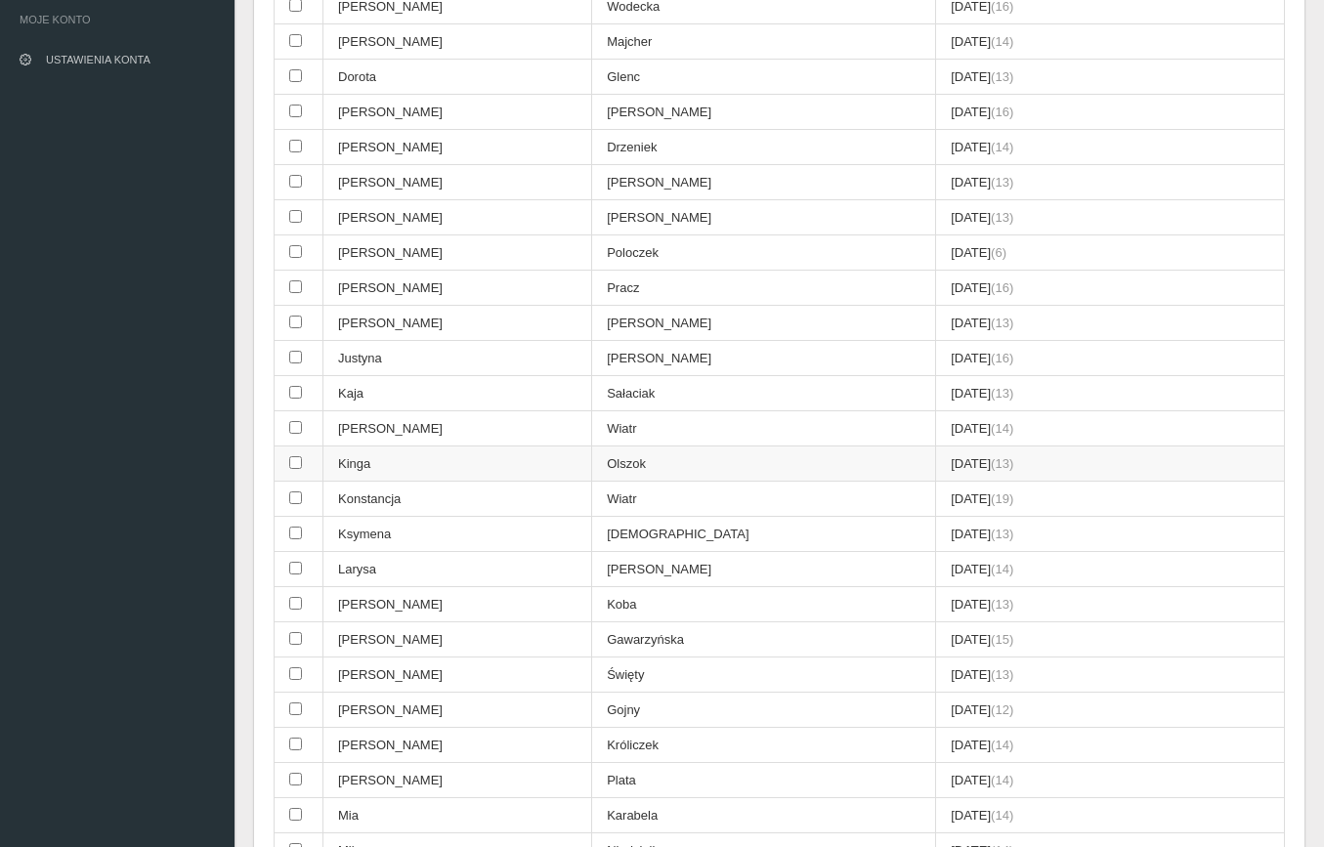
click at [286, 447] on td at bounding box center [299, 464] width 49 height 35
checkbox input "true"
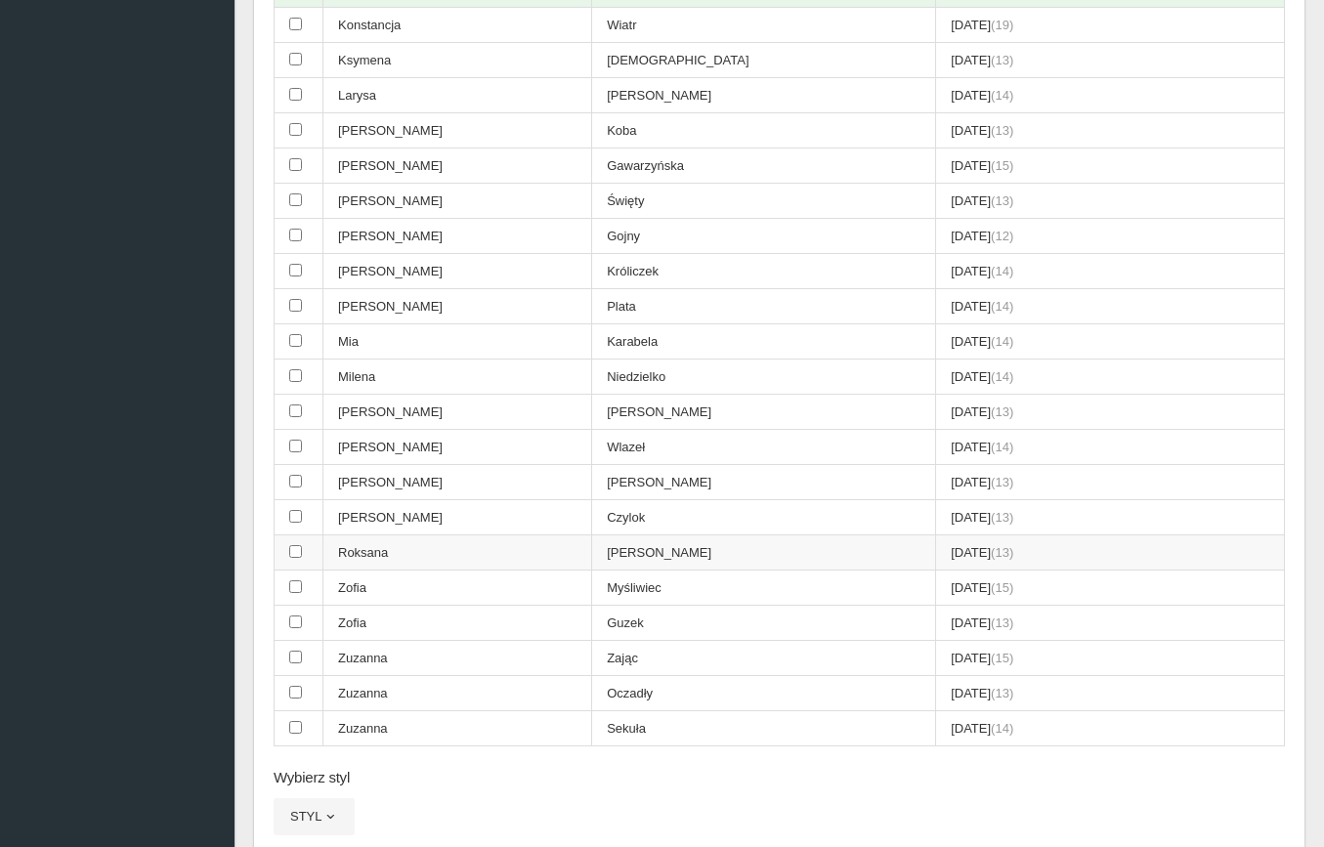
scroll to position [804, 0]
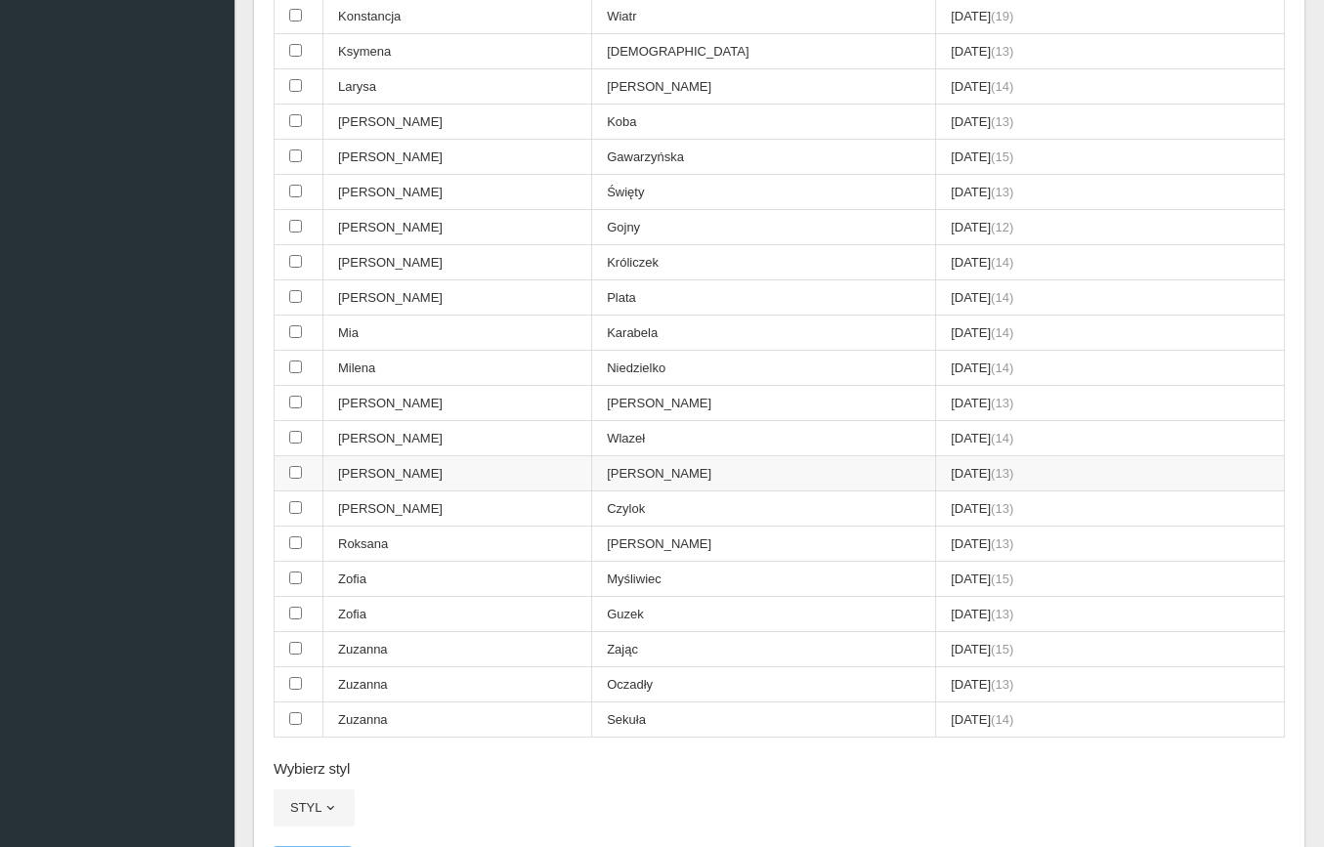
click at [296, 466] on input "checkbox" at bounding box center [295, 472] width 13 height 13
checkbox input "true"
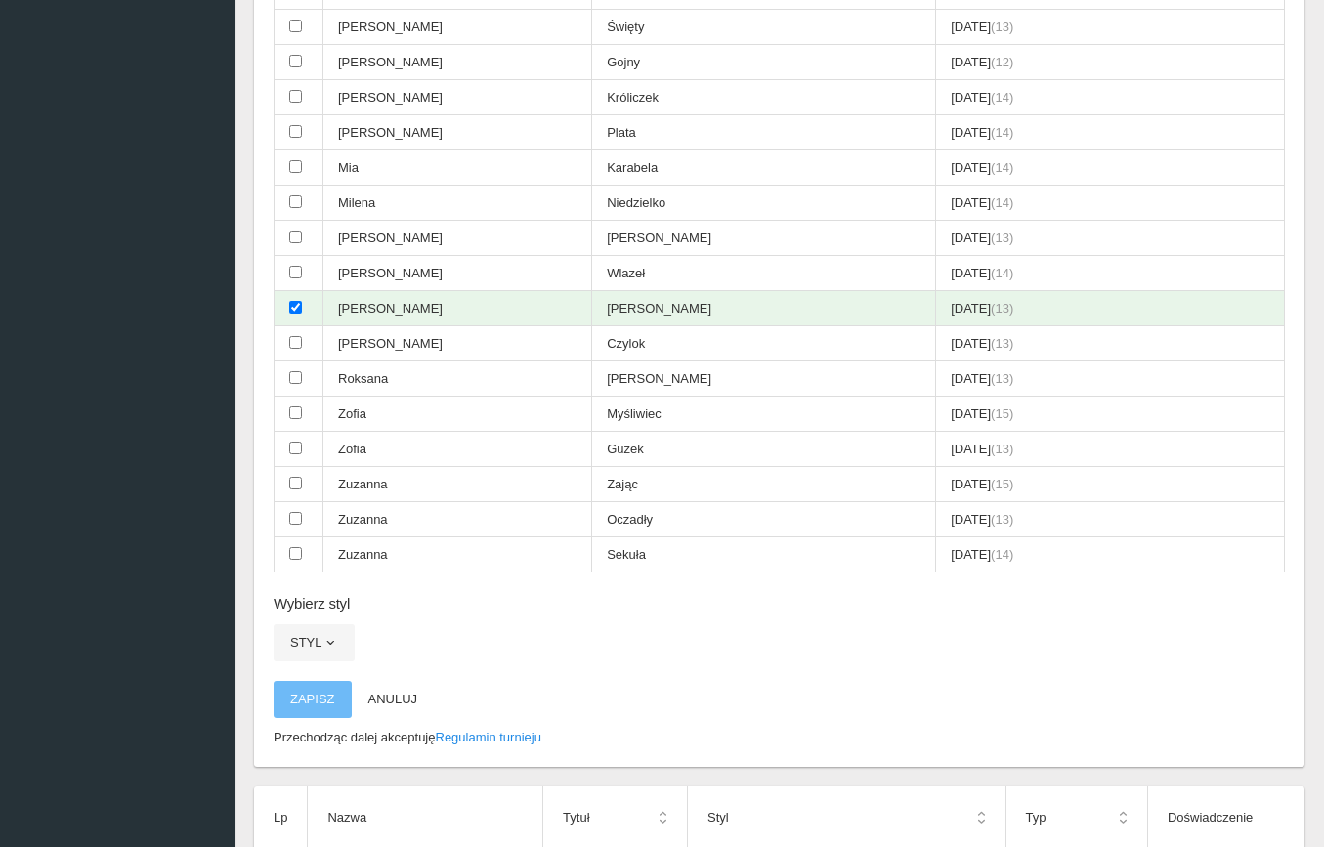
scroll to position [989, 0]
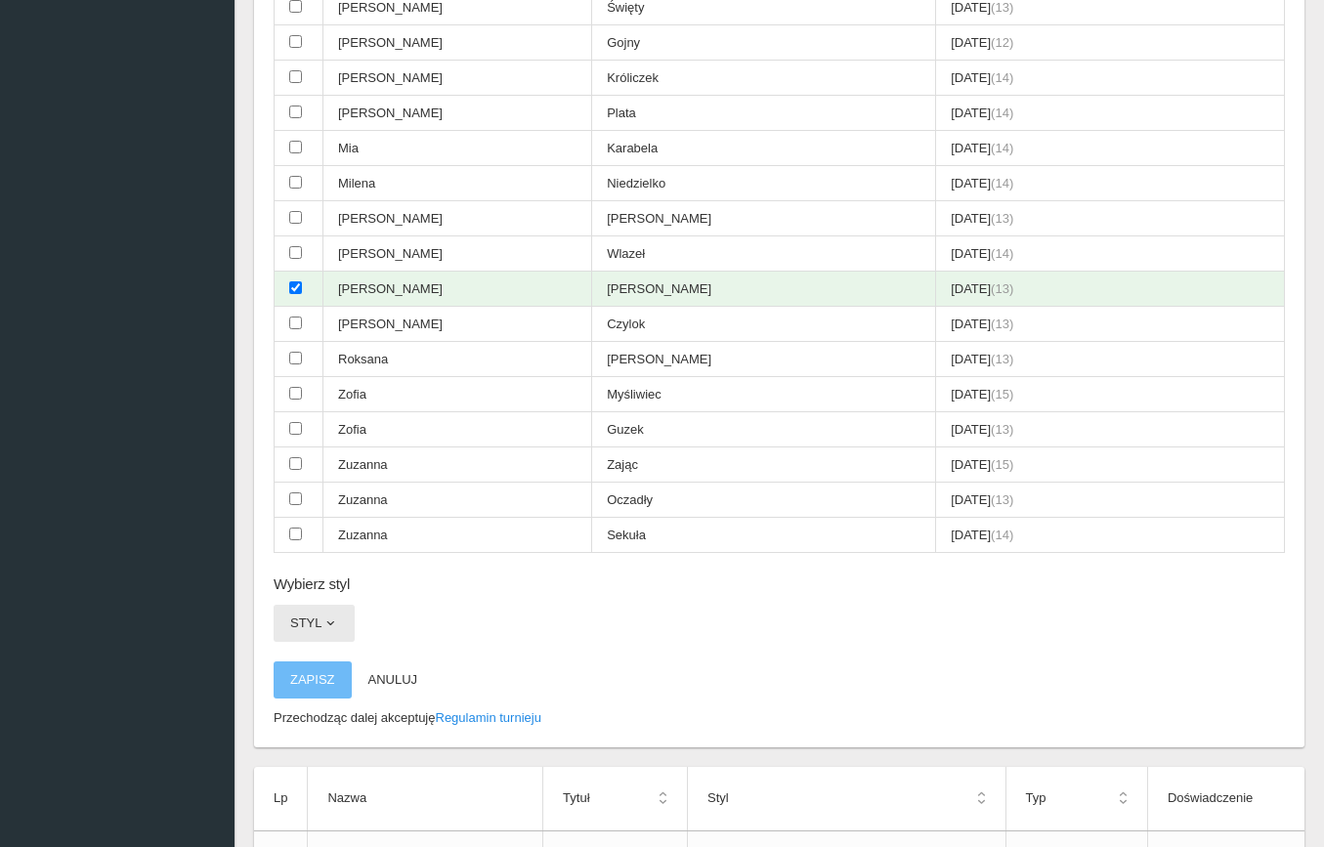
click at [334, 616] on span "button" at bounding box center [330, 624] width 16 height 16
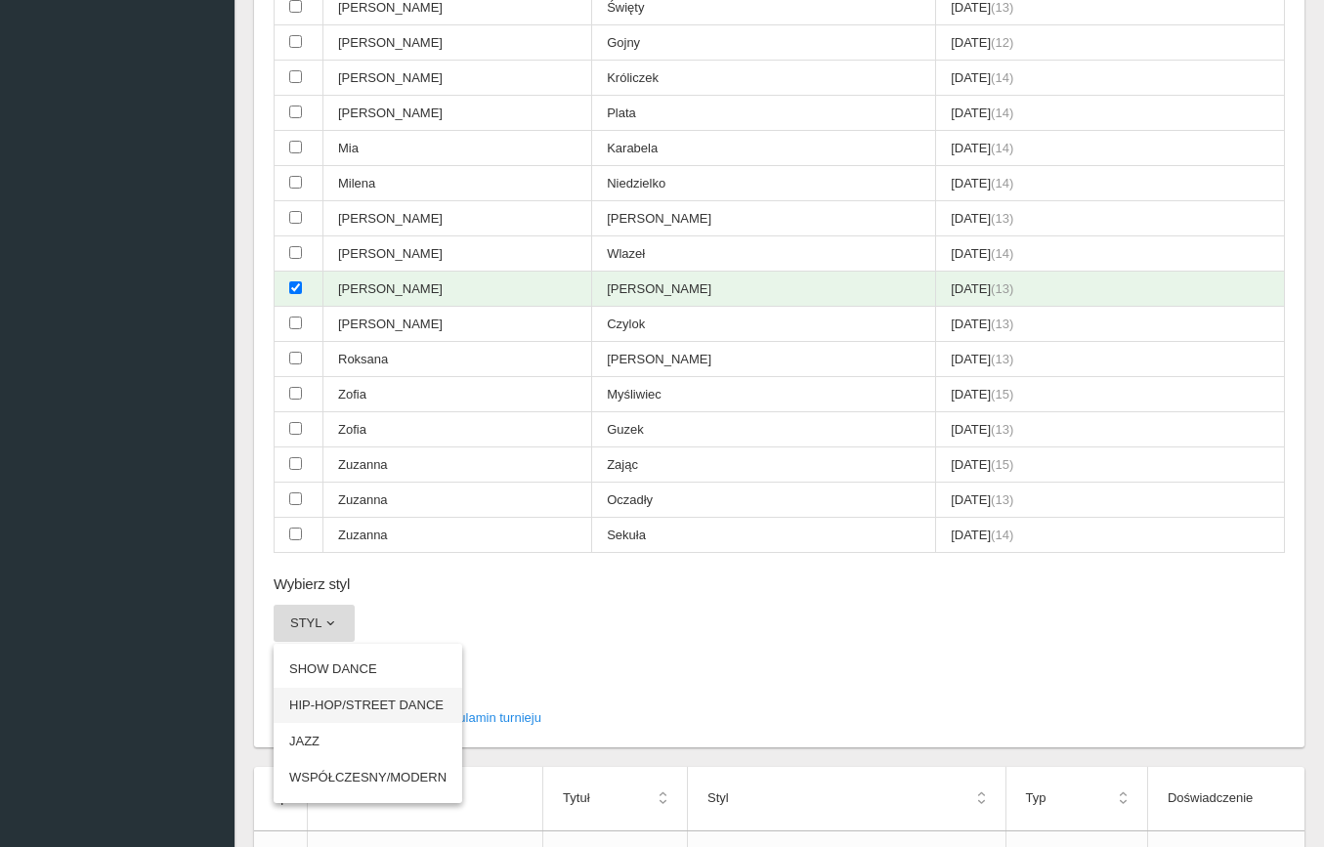
click at [338, 688] on link "HIP-HOP/STREET DANCE" at bounding box center [368, 705] width 189 height 35
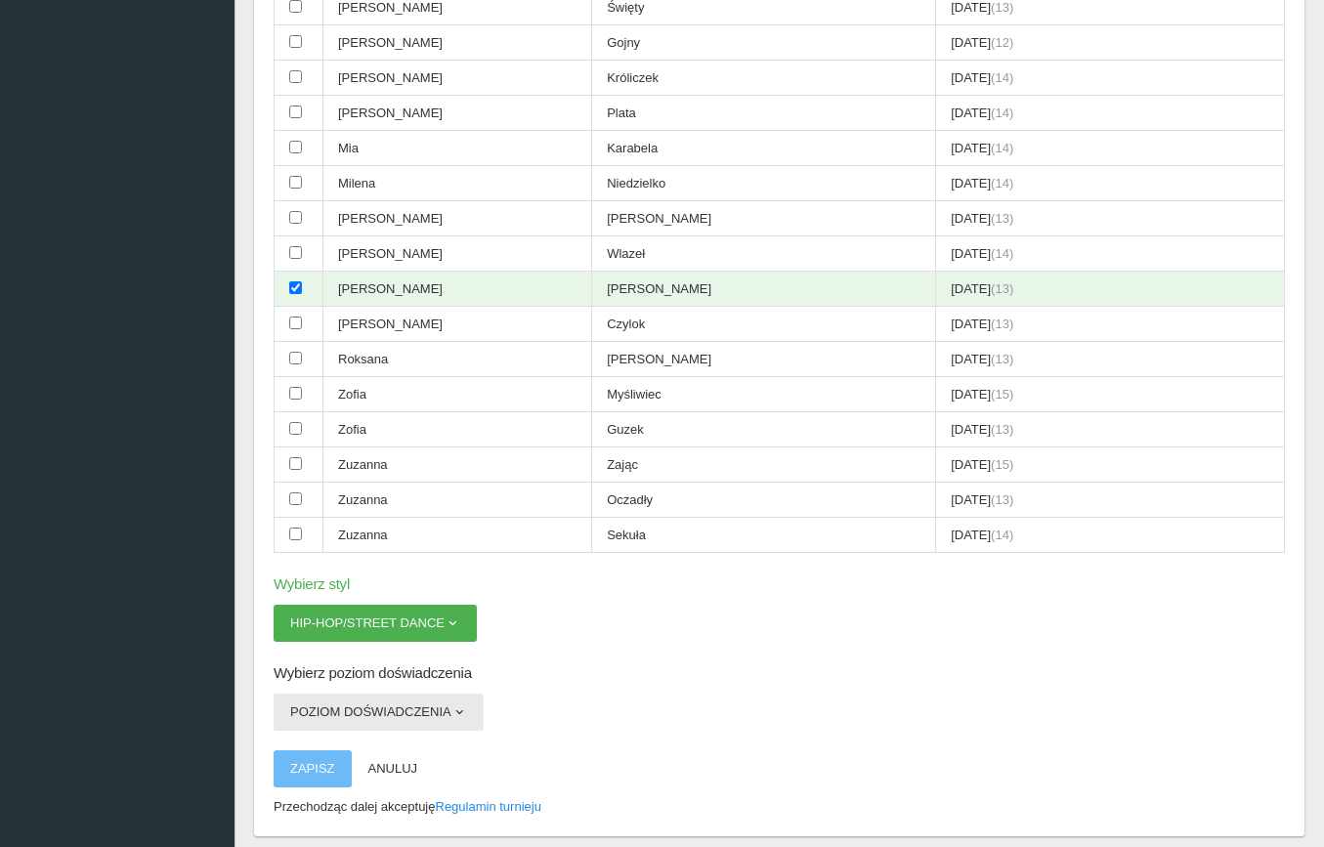
click at [338, 694] on button "Poziom doświadczenia" at bounding box center [379, 712] width 210 height 37
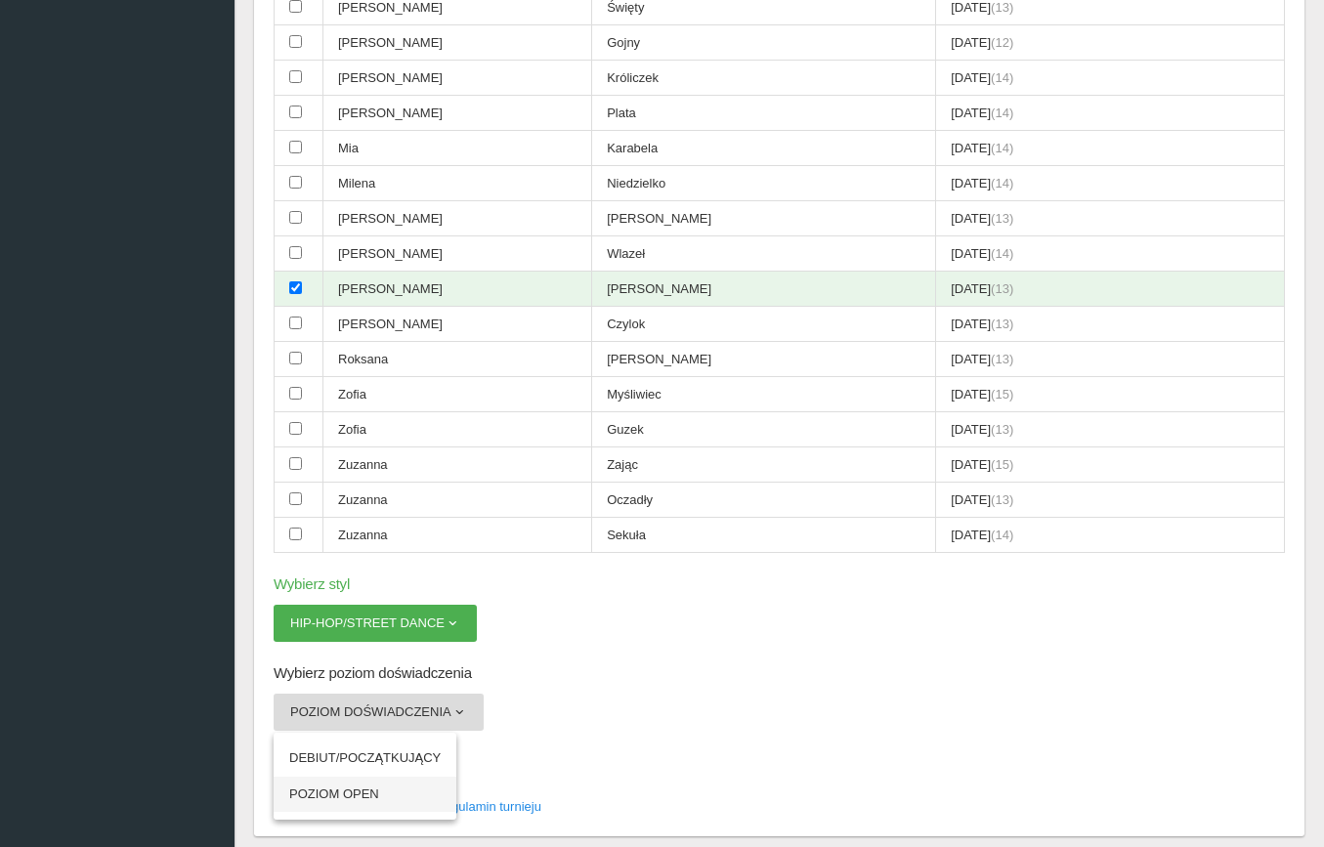
click at [354, 777] on link "POZIOM OPEN" at bounding box center [365, 794] width 183 height 35
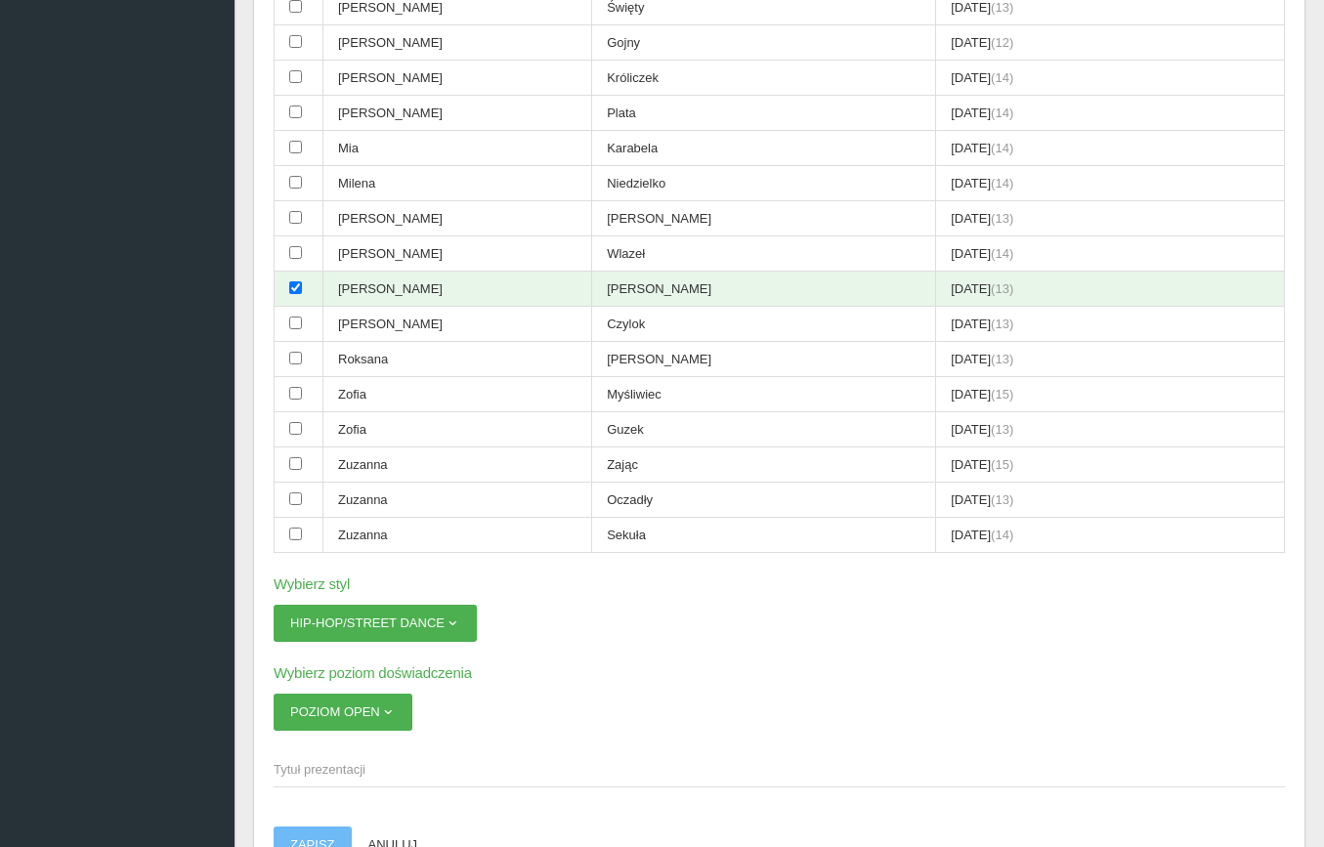
click at [369, 760] on span "Tytuł prezentacji" at bounding box center [770, 770] width 992 height 20
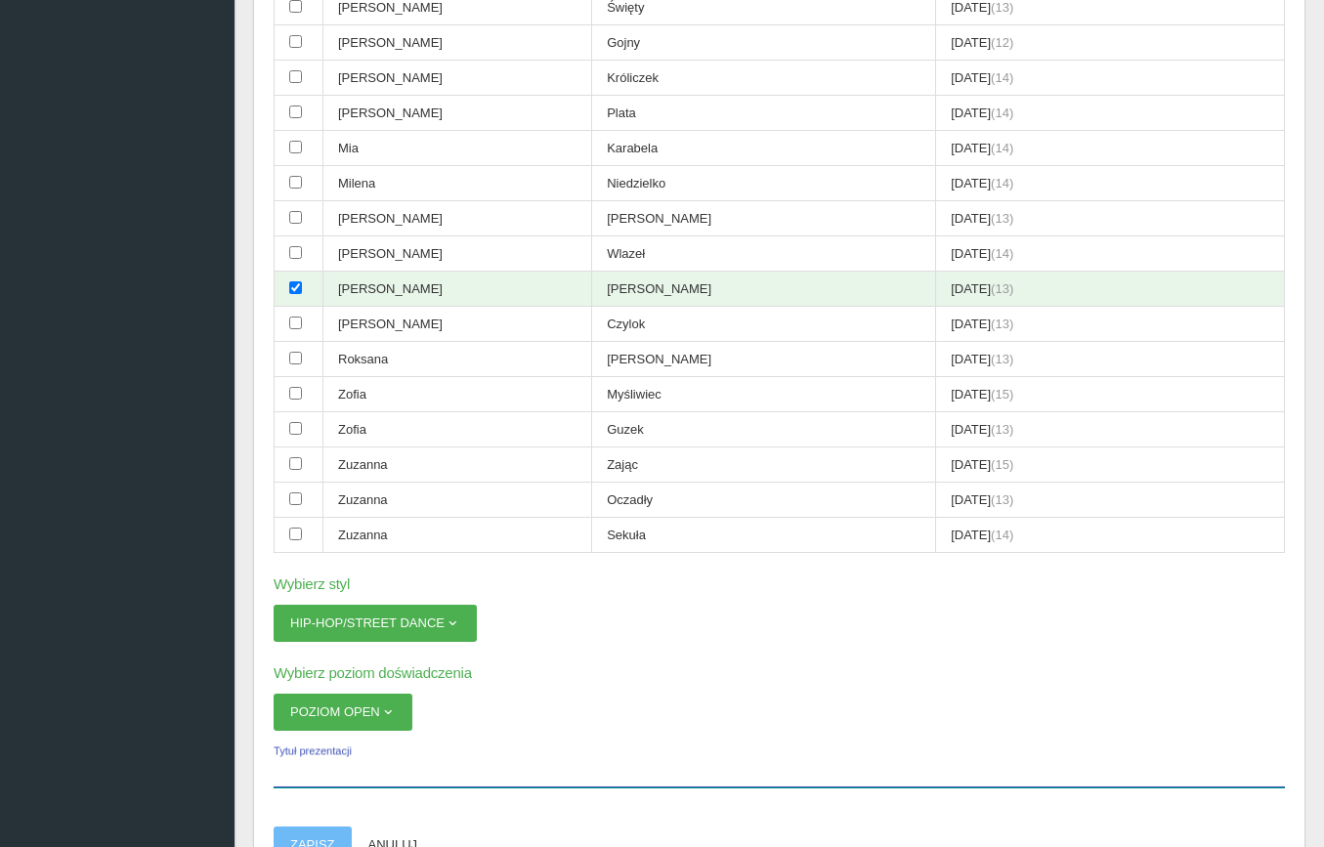
click at [369, 750] on input "Tytuł prezentacji" at bounding box center [779, 768] width 1011 height 37
paste input "[PERSON_NAME] & [PERSON_NAME]"
type input "[PERSON_NAME] & [PERSON_NAME]"
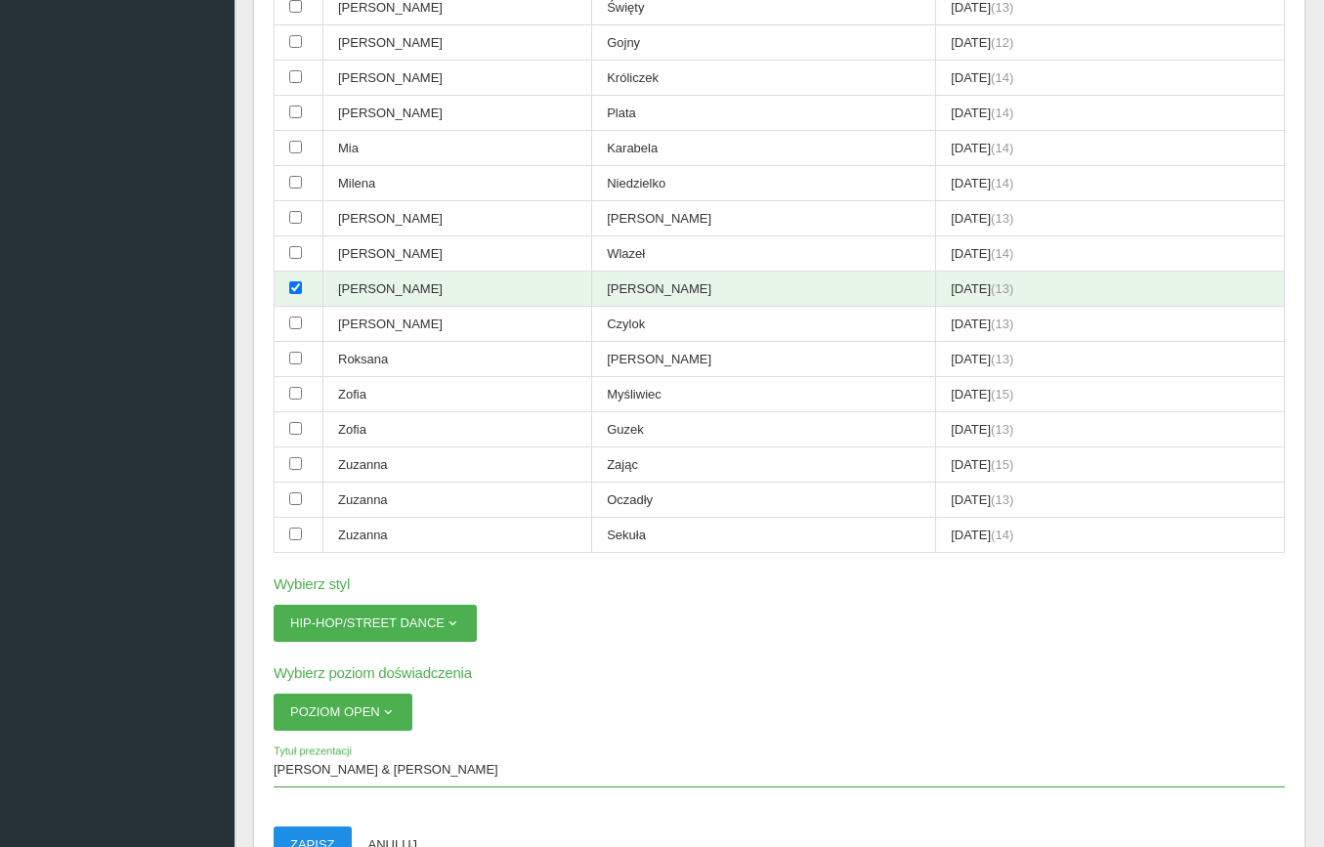
click at [317, 827] on button "Zapisz" at bounding box center [313, 845] width 78 height 37
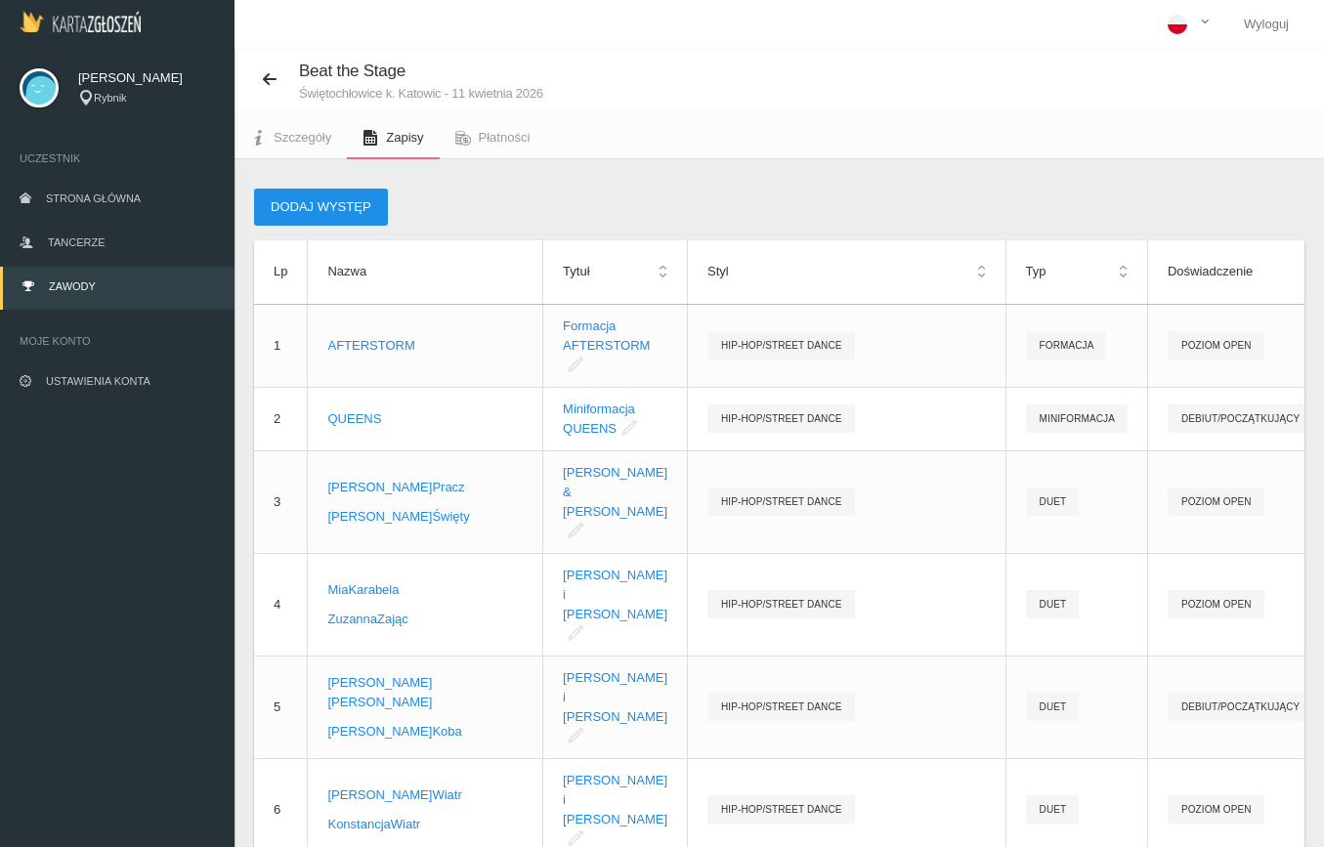
scroll to position [0, 0]
click at [315, 203] on button "Dodaj występ" at bounding box center [321, 207] width 134 height 37
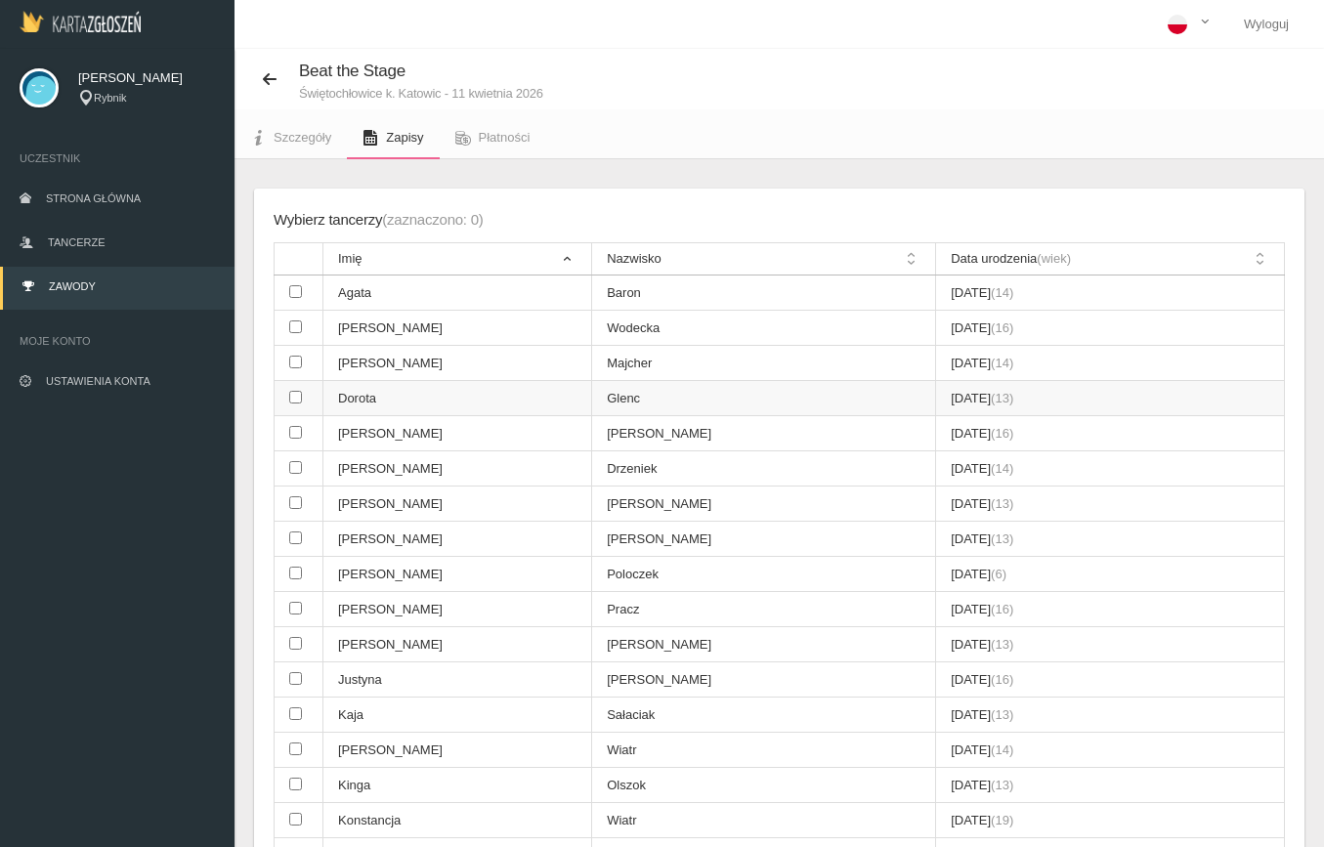
click at [297, 391] on input "checkbox" at bounding box center [295, 397] width 13 height 13
checkbox input "true"
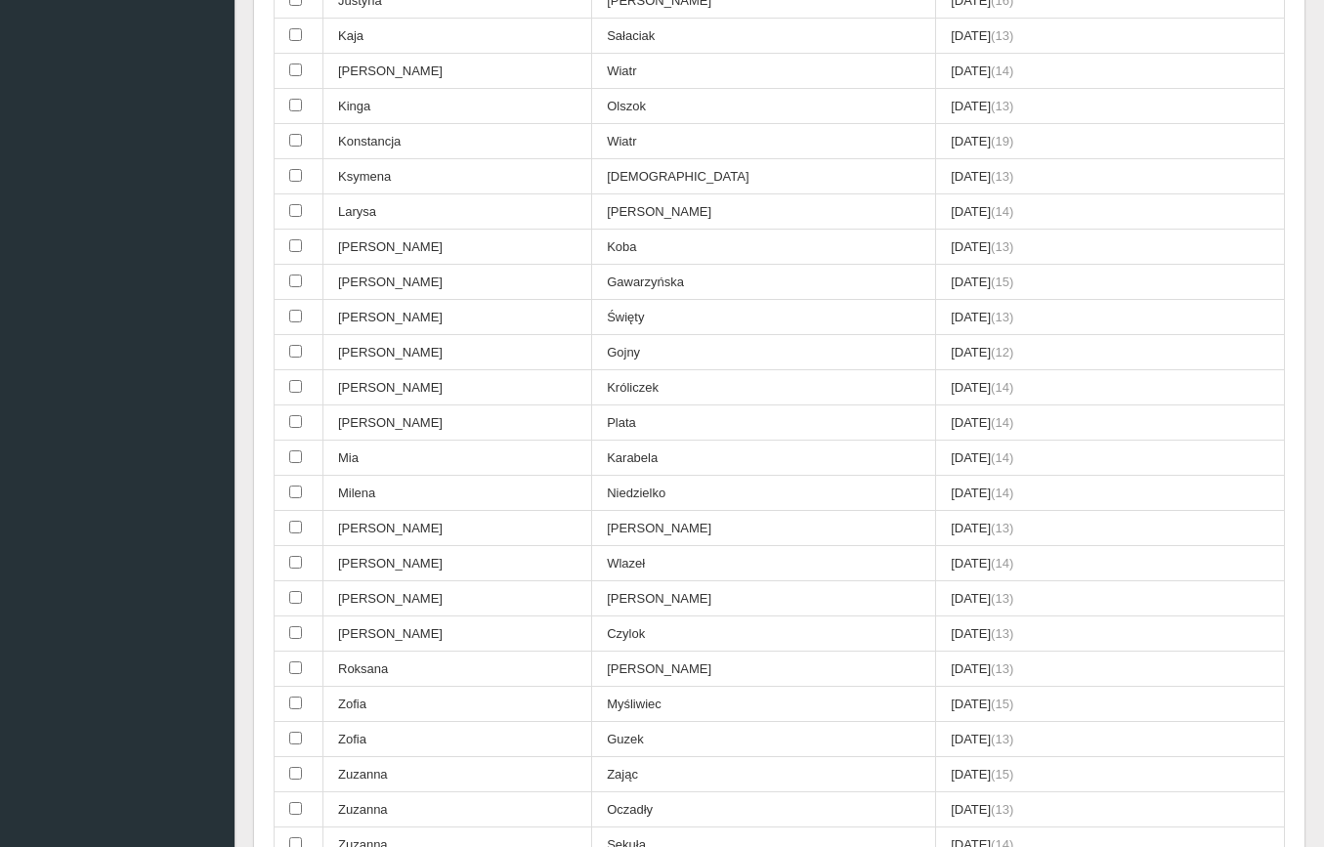
scroll to position [917, 0]
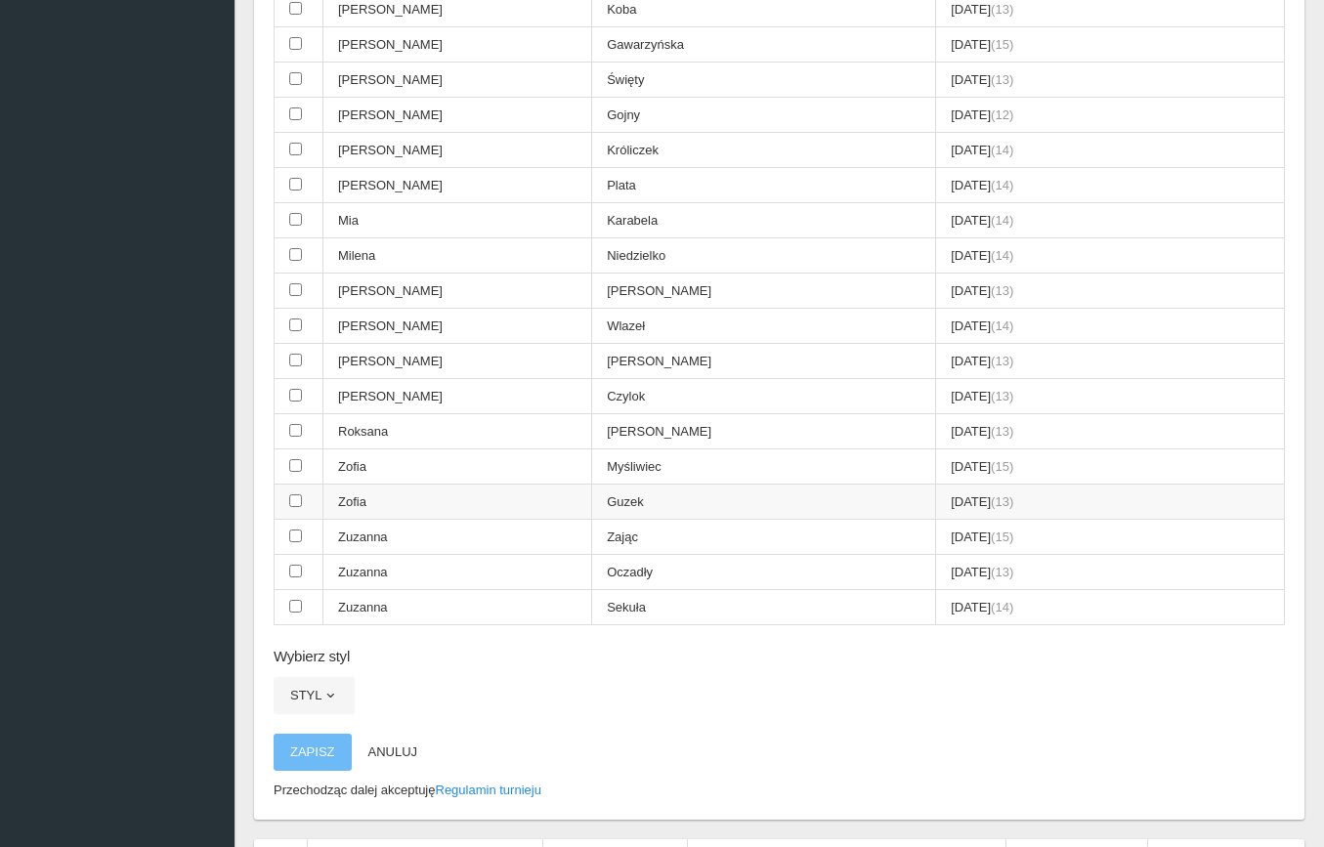
click at [290, 494] on input "checkbox" at bounding box center [295, 500] width 13 height 13
checkbox input "true"
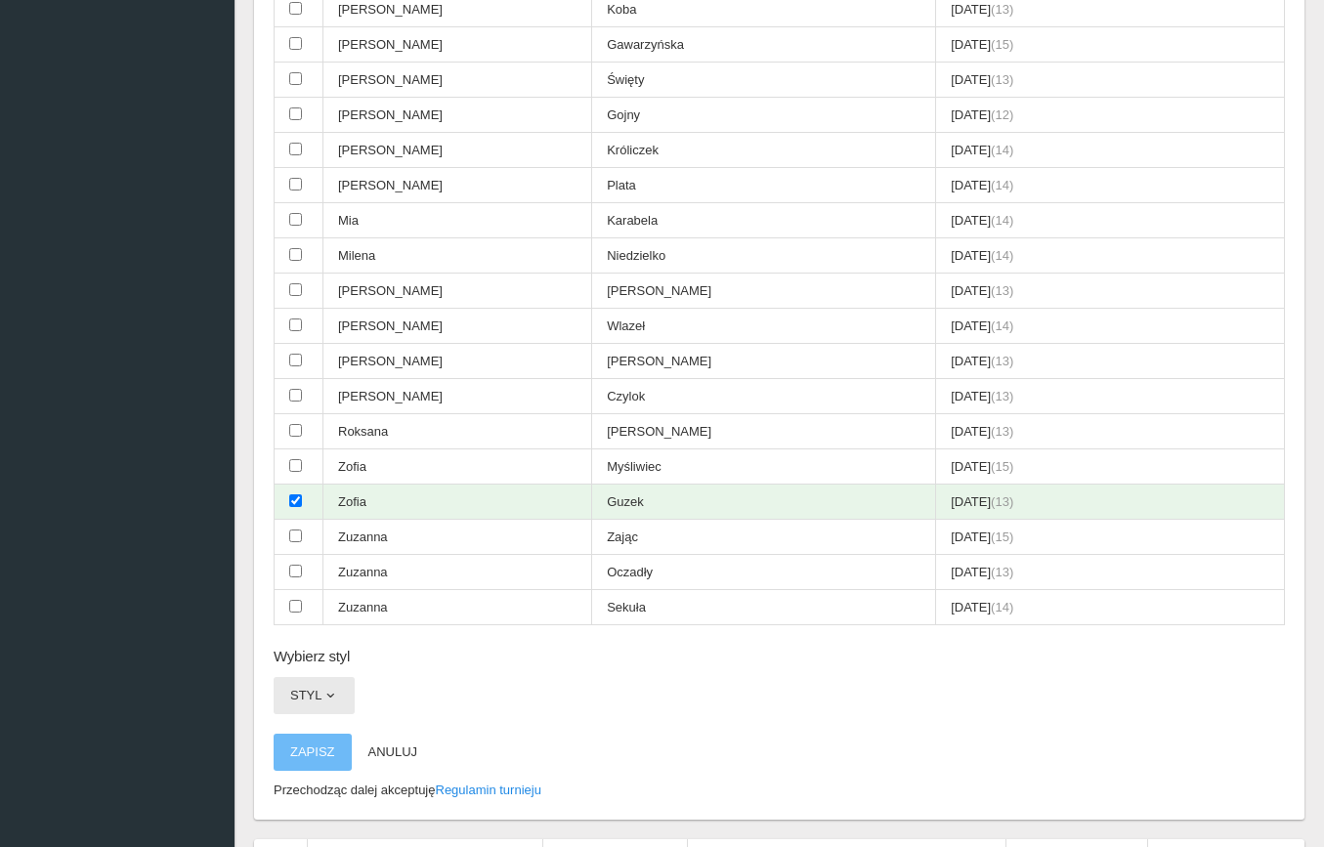
click at [315, 677] on button "Styl" at bounding box center [314, 695] width 81 height 37
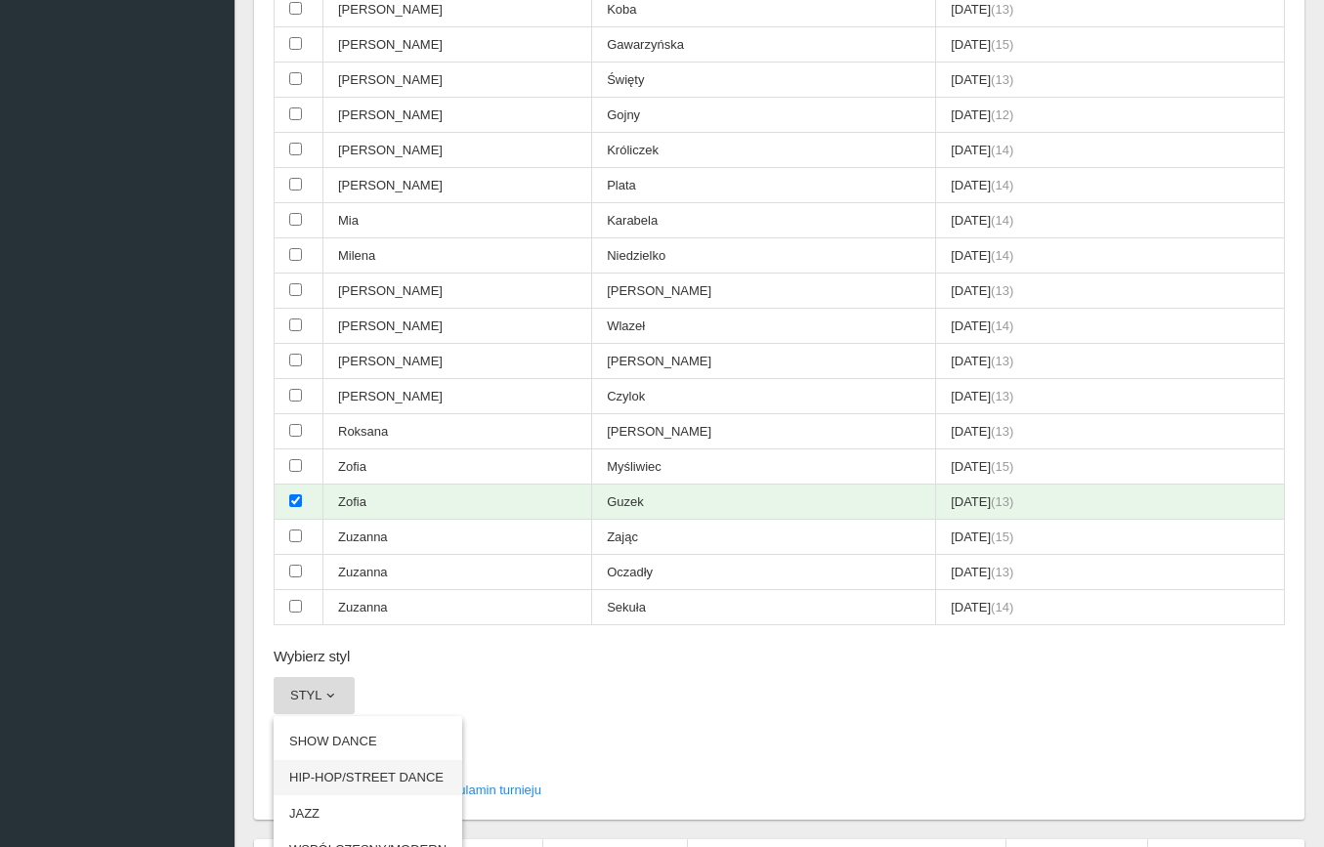
click at [354, 760] on link "HIP-HOP/STREET DANCE" at bounding box center [368, 777] width 189 height 35
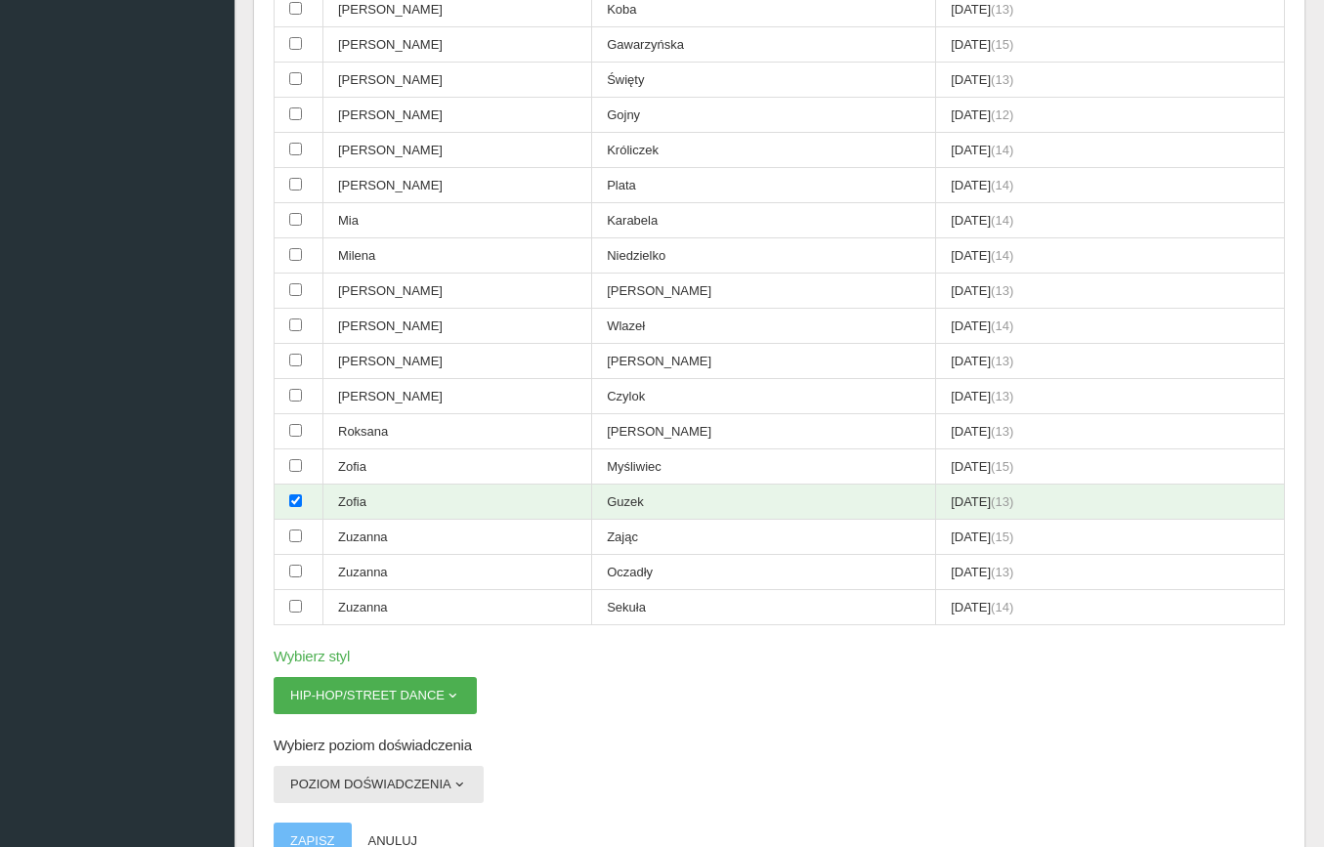
click at [349, 766] on button "Poziom doświadczenia" at bounding box center [379, 784] width 210 height 37
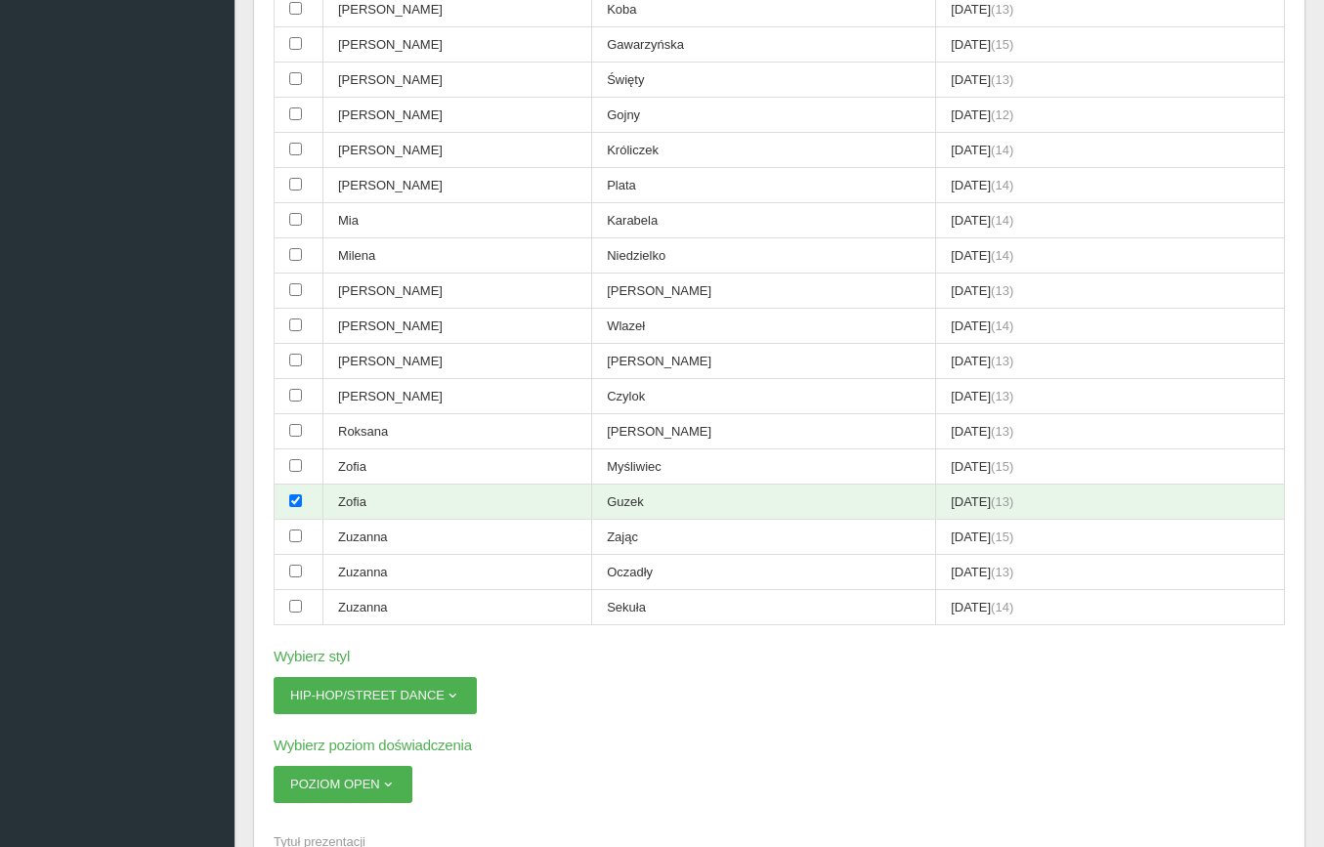
click at [343, 832] on span "Tytuł prezentacji" at bounding box center [770, 842] width 992 height 20
click at [343, 823] on input "Tytuł prezentacji" at bounding box center [779, 841] width 1011 height 37
paste input "[PERSON_NAME] & [PERSON_NAME]"
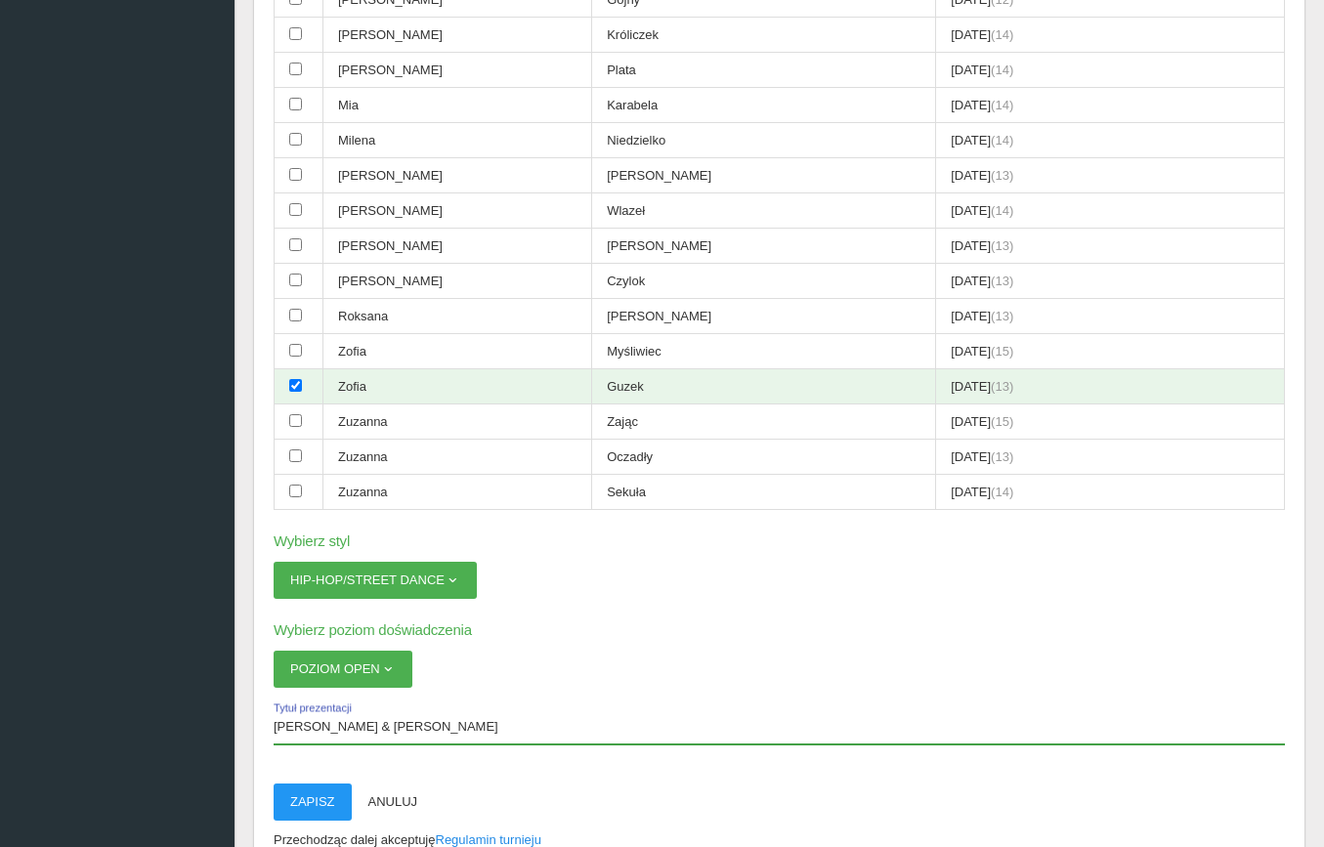
scroll to position [1038, 0]
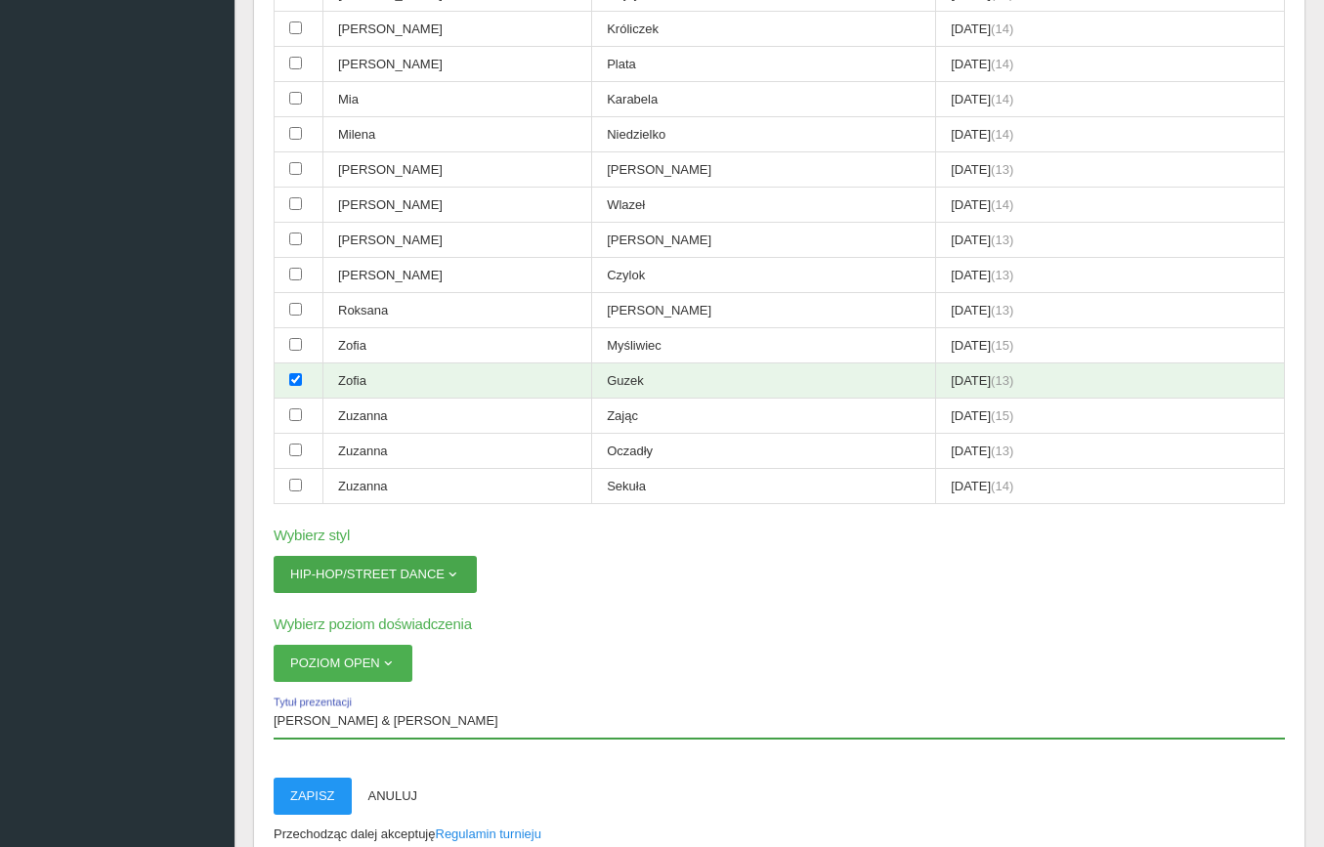
type input "[PERSON_NAME] & [PERSON_NAME]"
click at [400, 556] on button "HIP-HOP/STREET DANCE" at bounding box center [375, 574] width 203 height 37
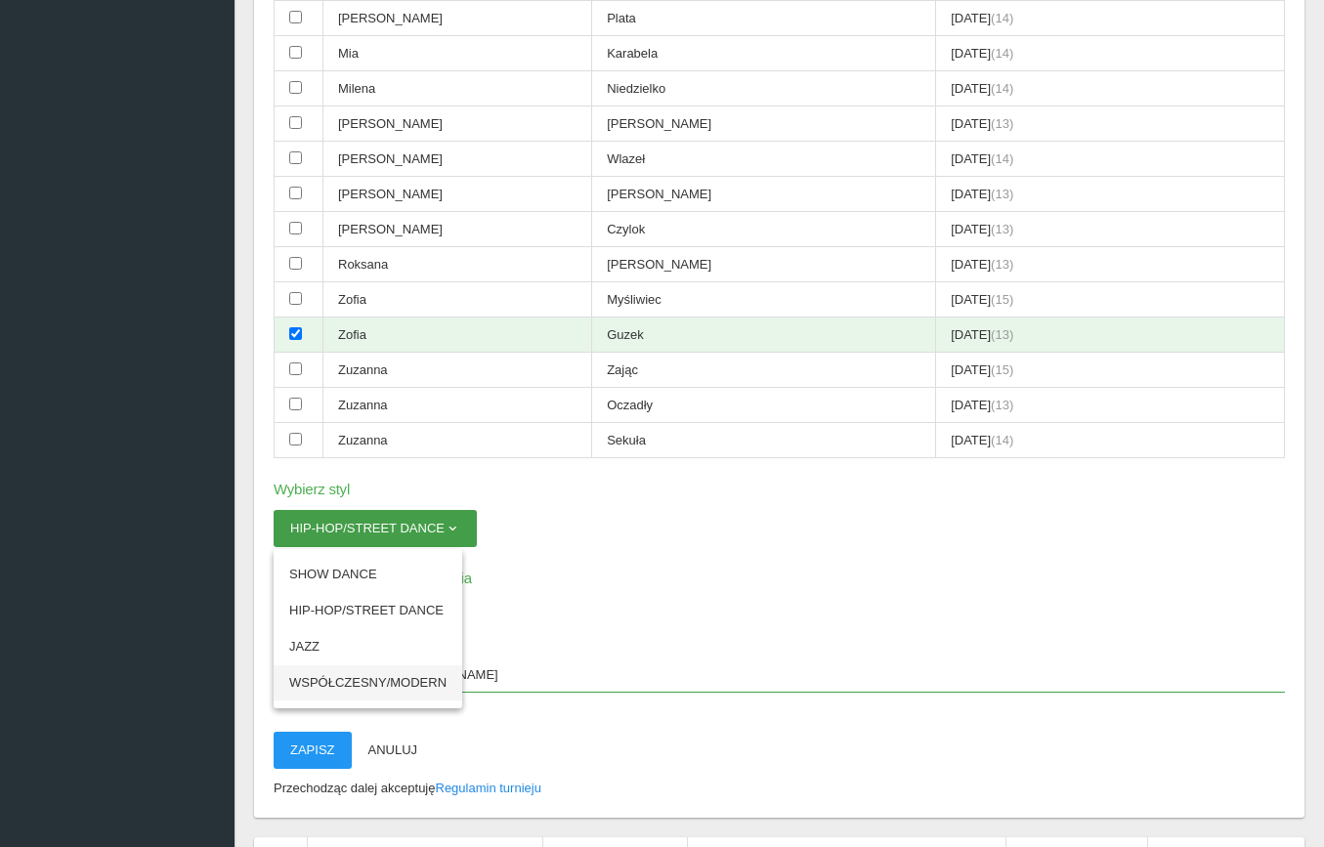
scroll to position [1085, 0]
click at [347, 592] on link "HIP-HOP/STREET DANCE" at bounding box center [368, 609] width 189 height 35
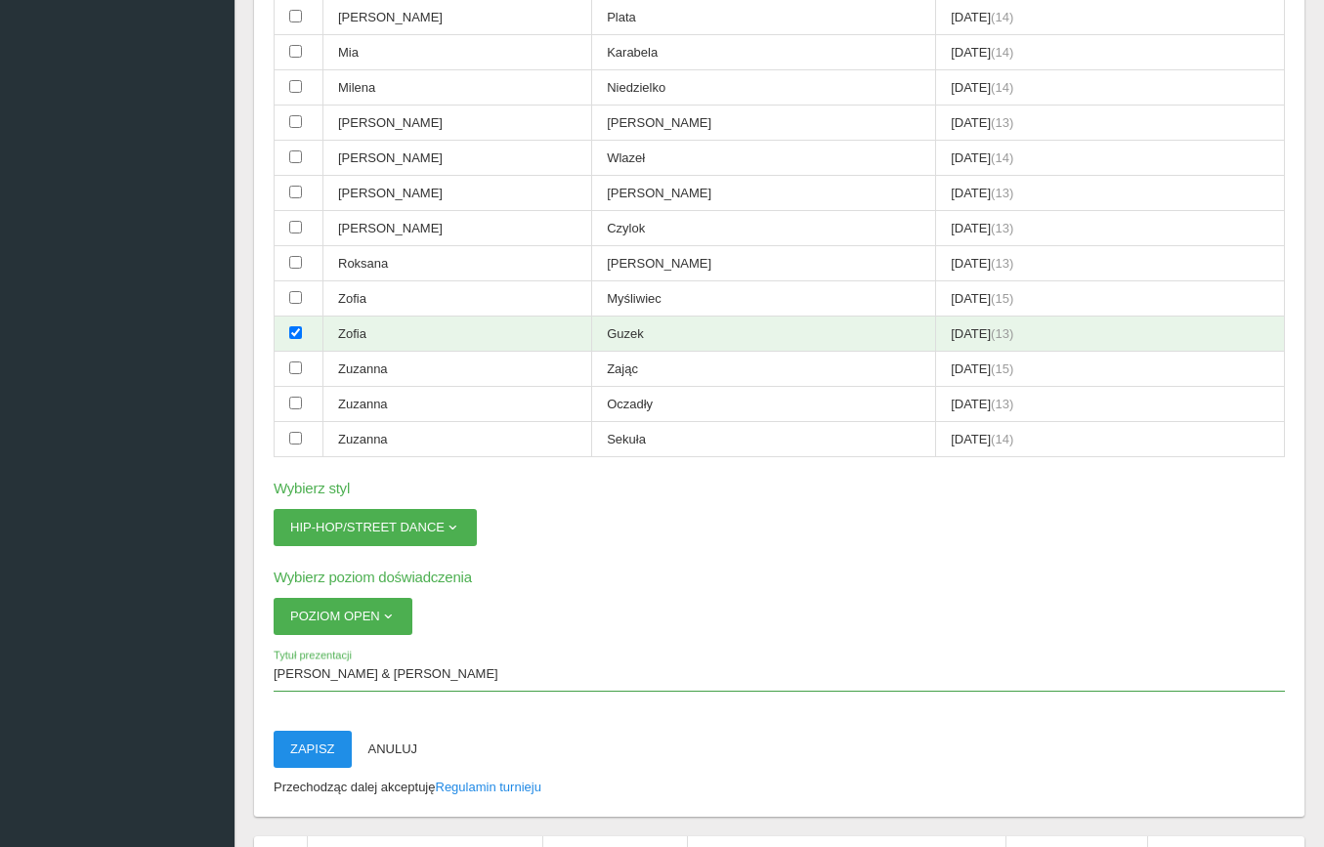
click at [322, 731] on button "Zapisz" at bounding box center [313, 749] width 78 height 37
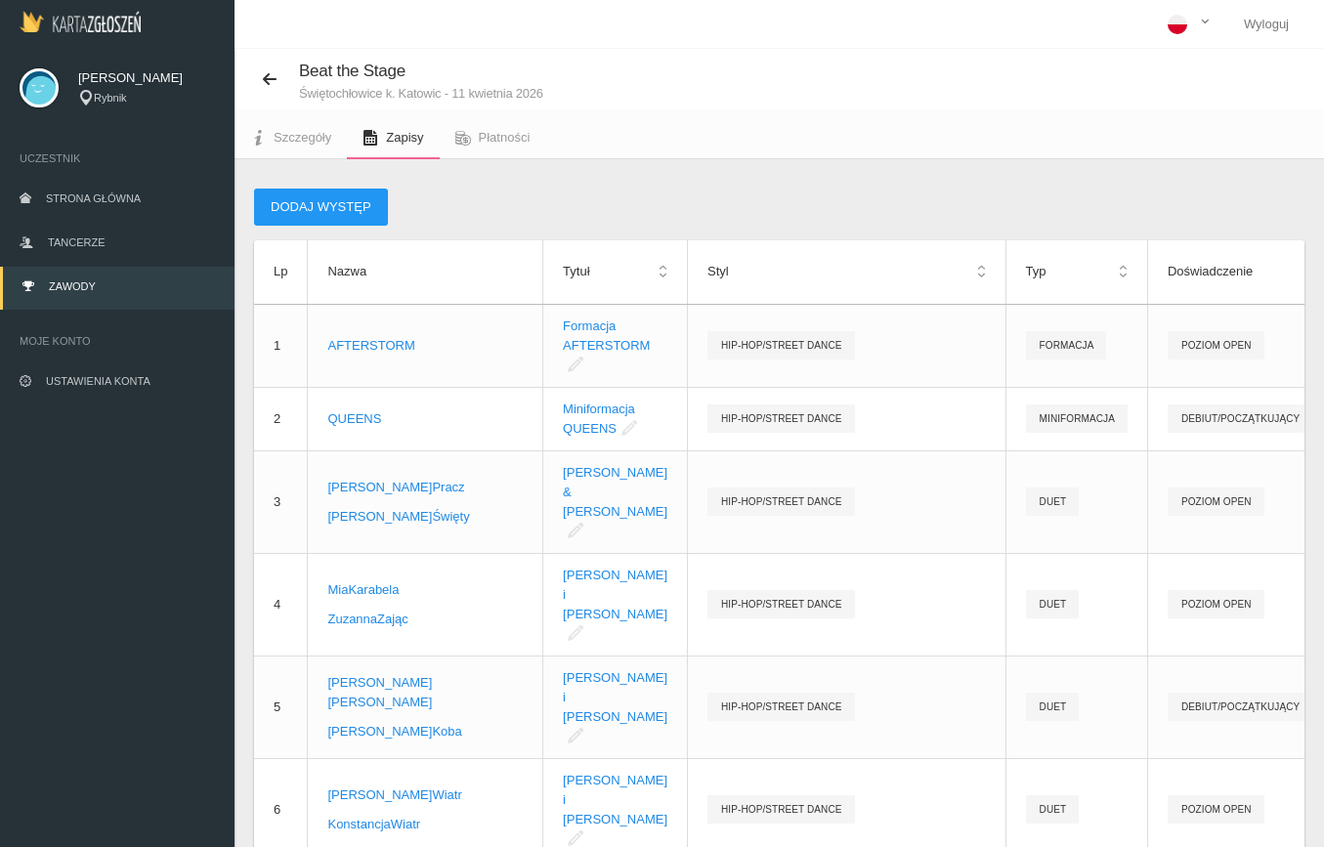
scroll to position [0, 0]
click at [318, 210] on button "Dodaj występ" at bounding box center [321, 207] width 134 height 37
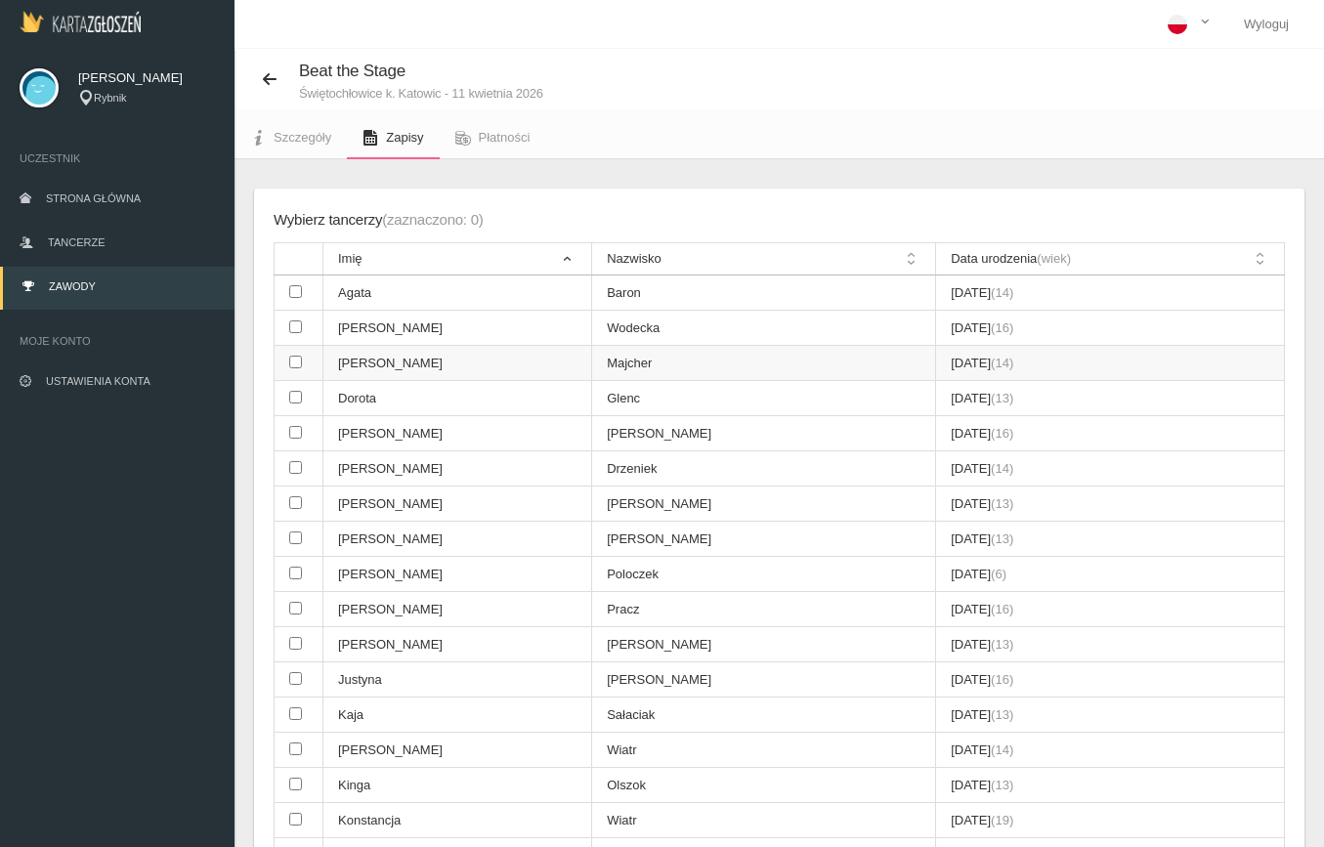
click at [292, 356] on input "checkbox" at bounding box center [295, 362] width 13 height 13
checkbox input "true"
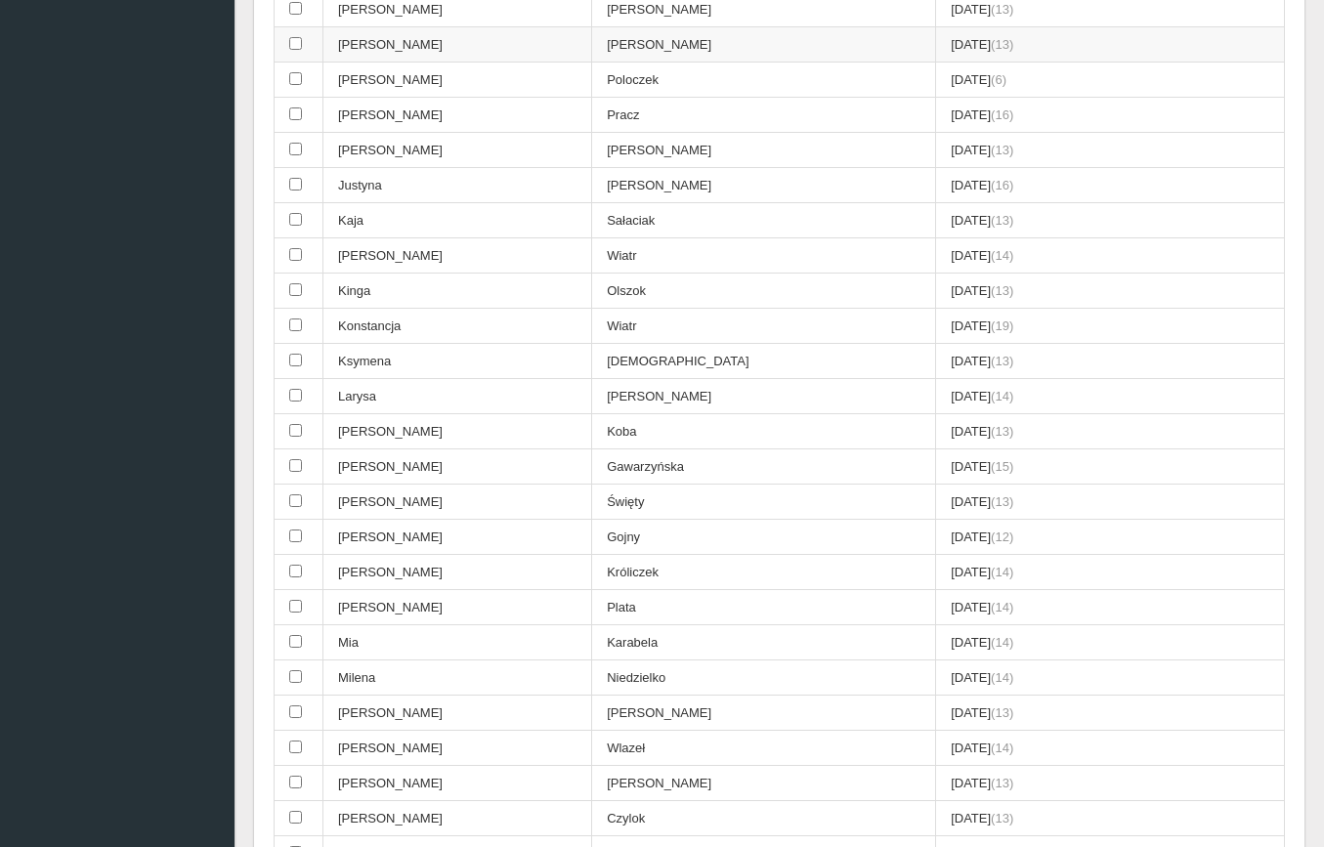
scroll to position [1179, 0]
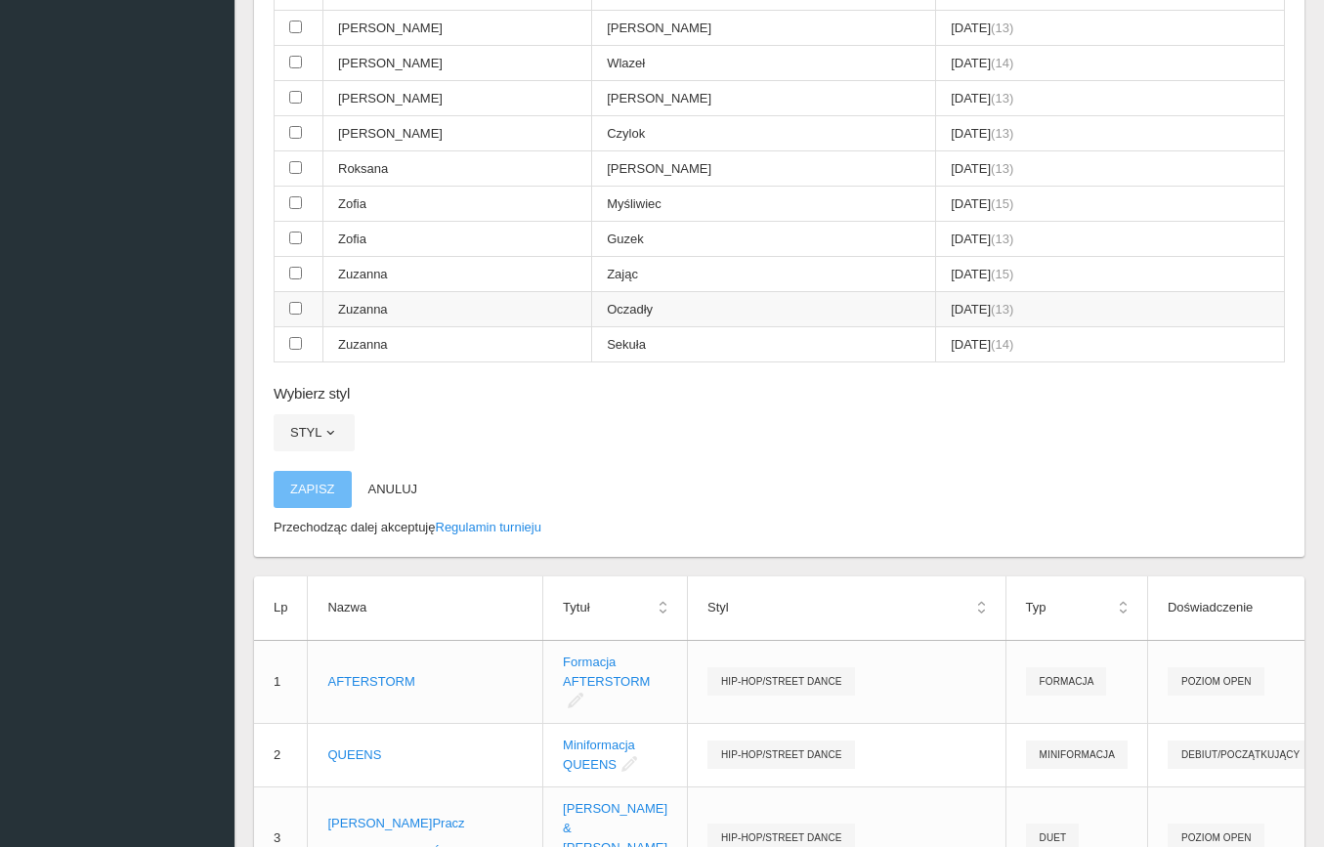
click at [293, 302] on input "checkbox" at bounding box center [295, 308] width 13 height 13
checkbox input "true"
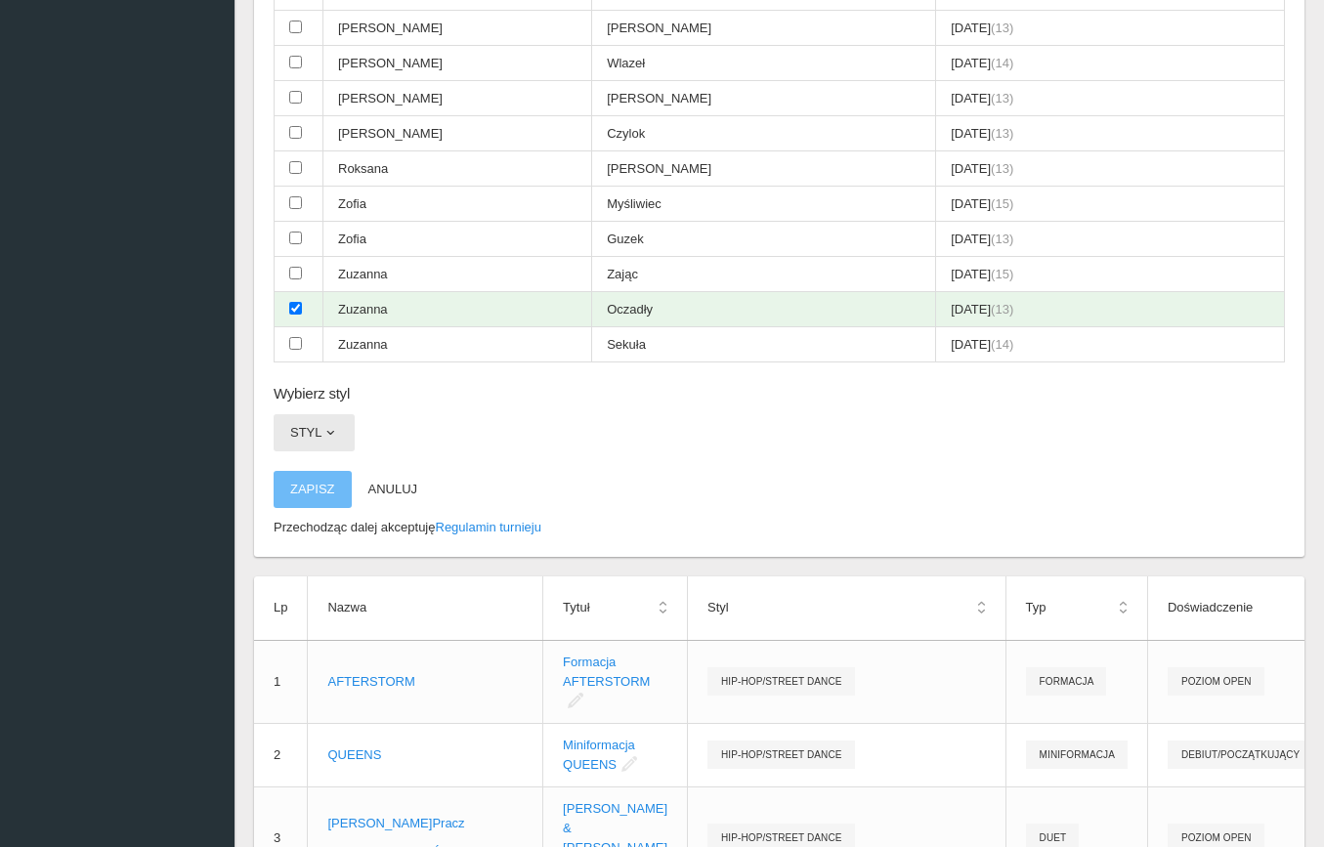
click at [318, 414] on button "Styl" at bounding box center [314, 432] width 81 height 37
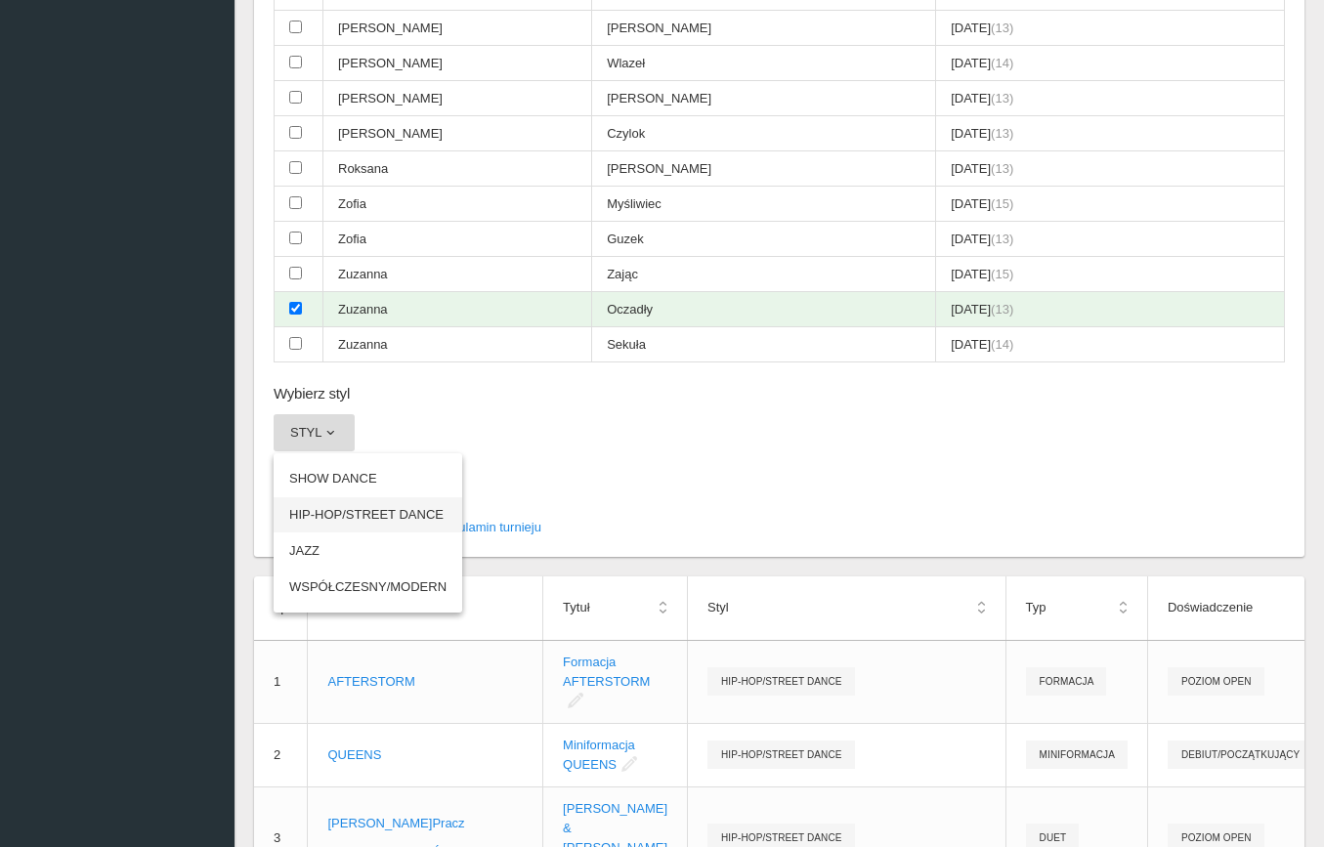
click at [361, 497] on link "HIP-HOP/STREET DANCE" at bounding box center [368, 514] width 189 height 35
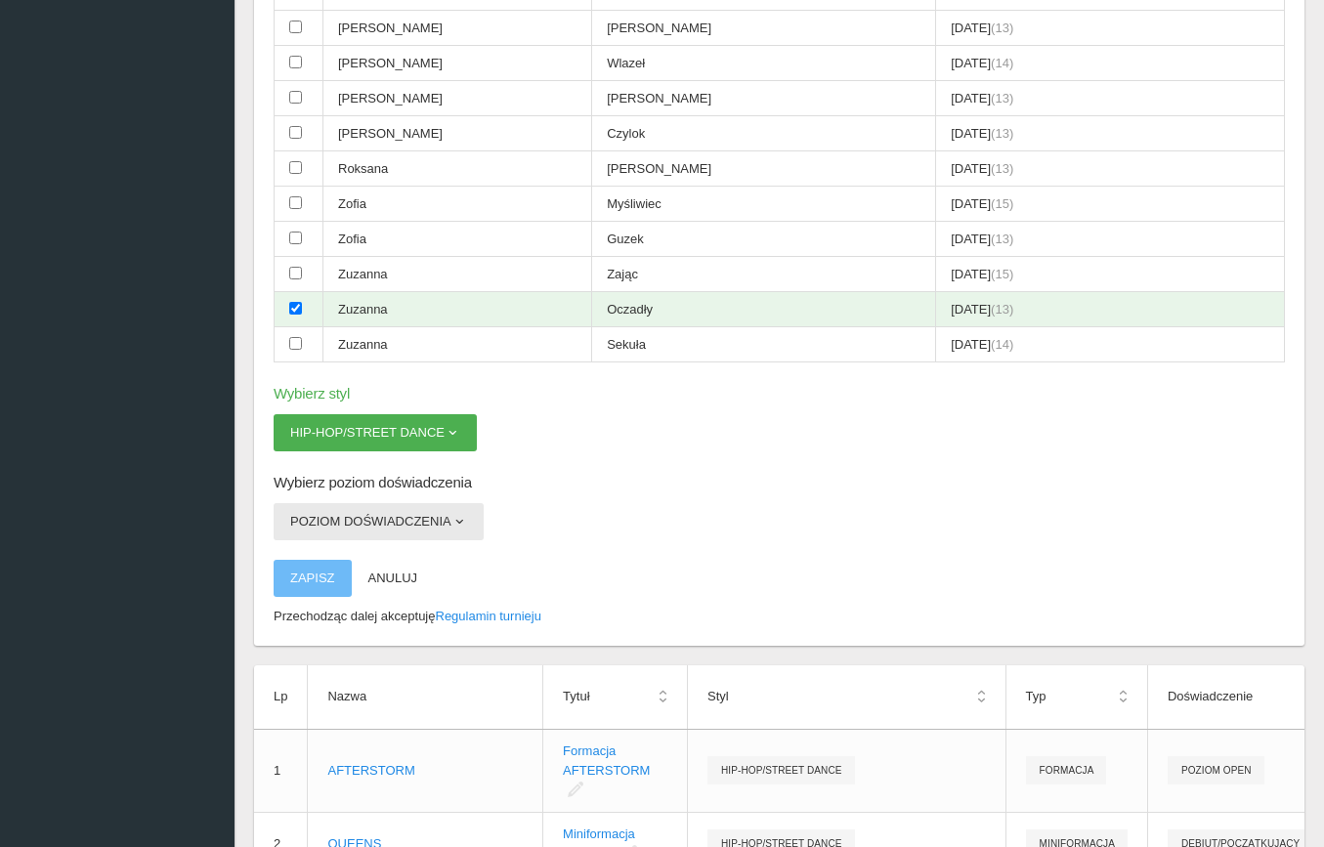
click at [354, 503] on button "Poziom doświadczenia" at bounding box center [379, 521] width 210 height 37
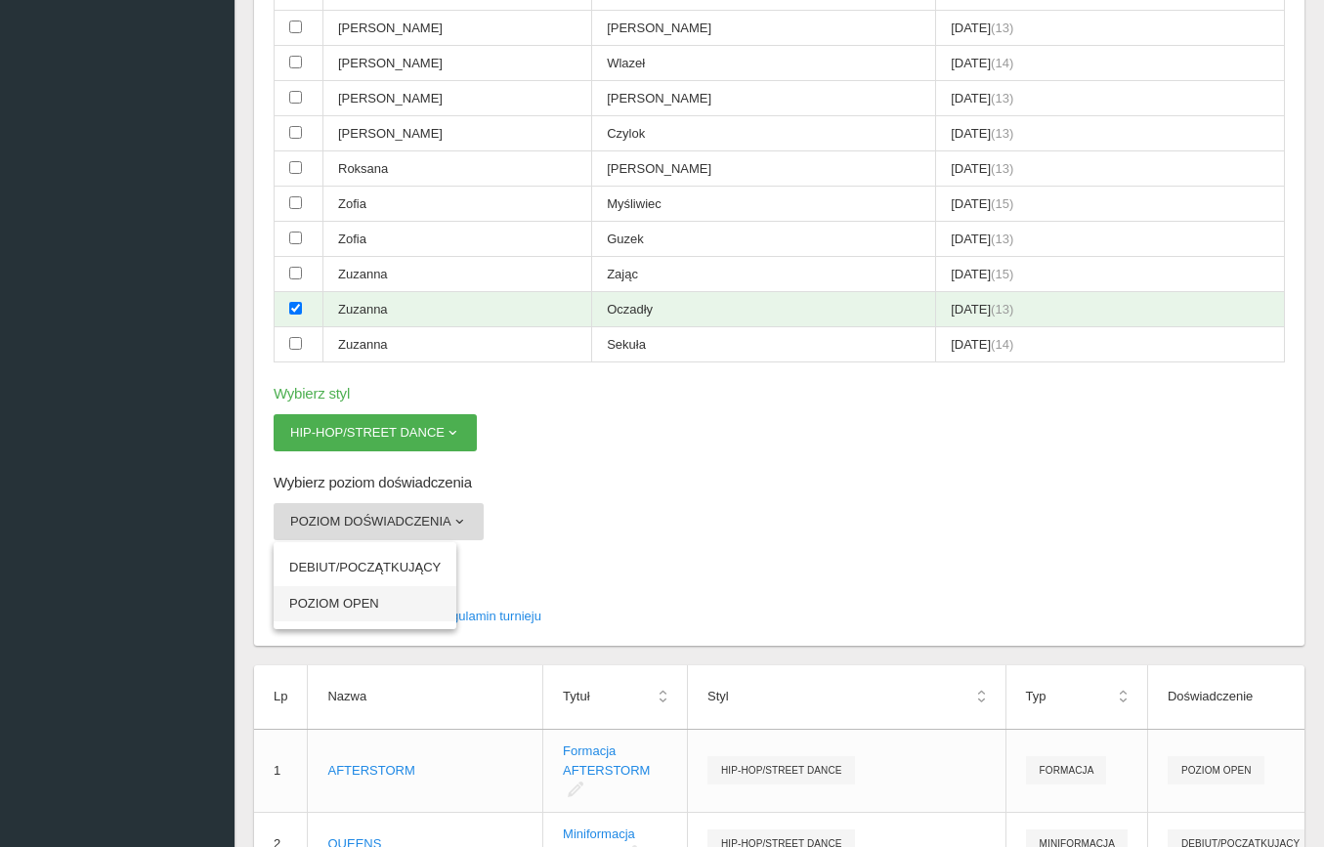
click at [356, 586] on link "POZIOM OPEN" at bounding box center [365, 603] width 183 height 35
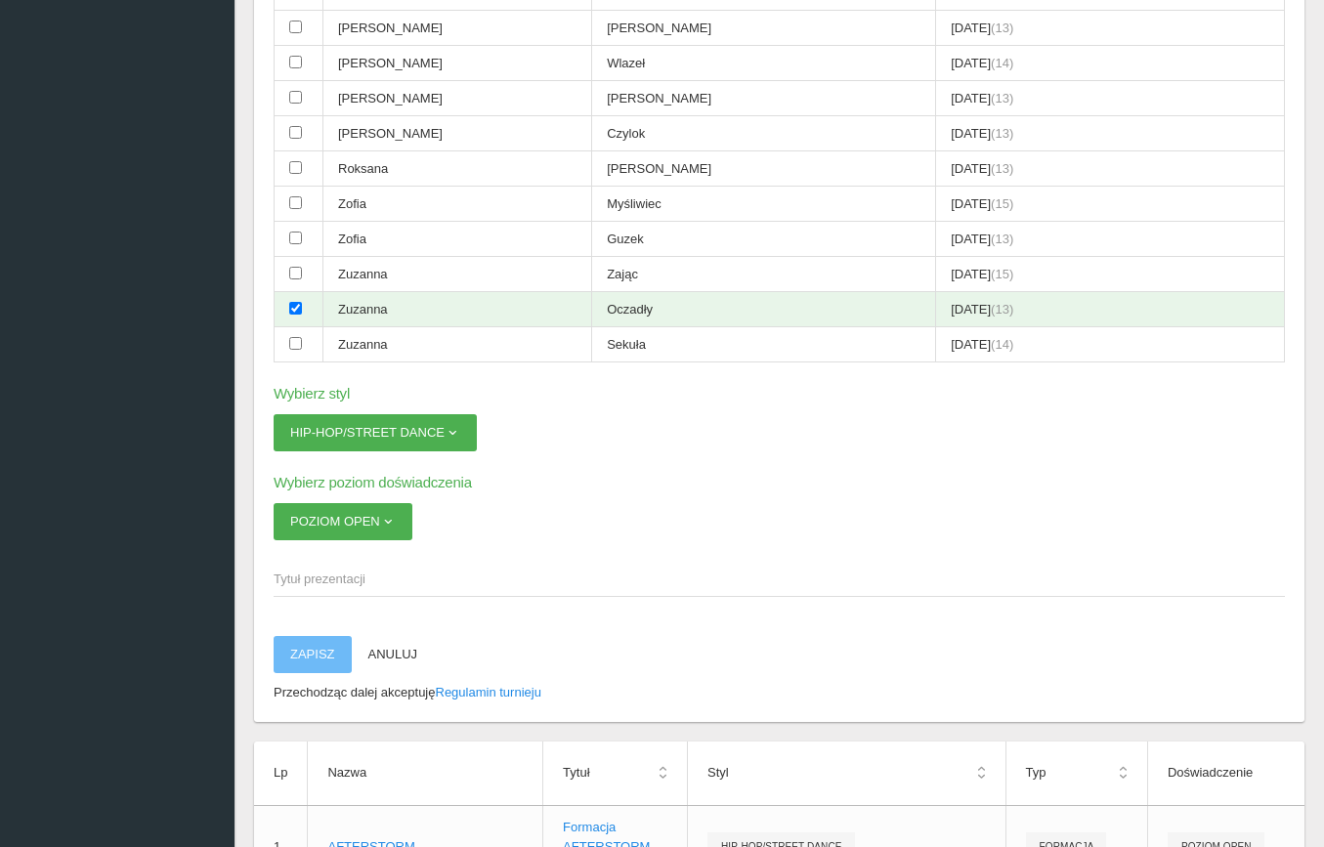
click at [332, 570] on span "Tytuł prezentacji" at bounding box center [770, 580] width 992 height 20
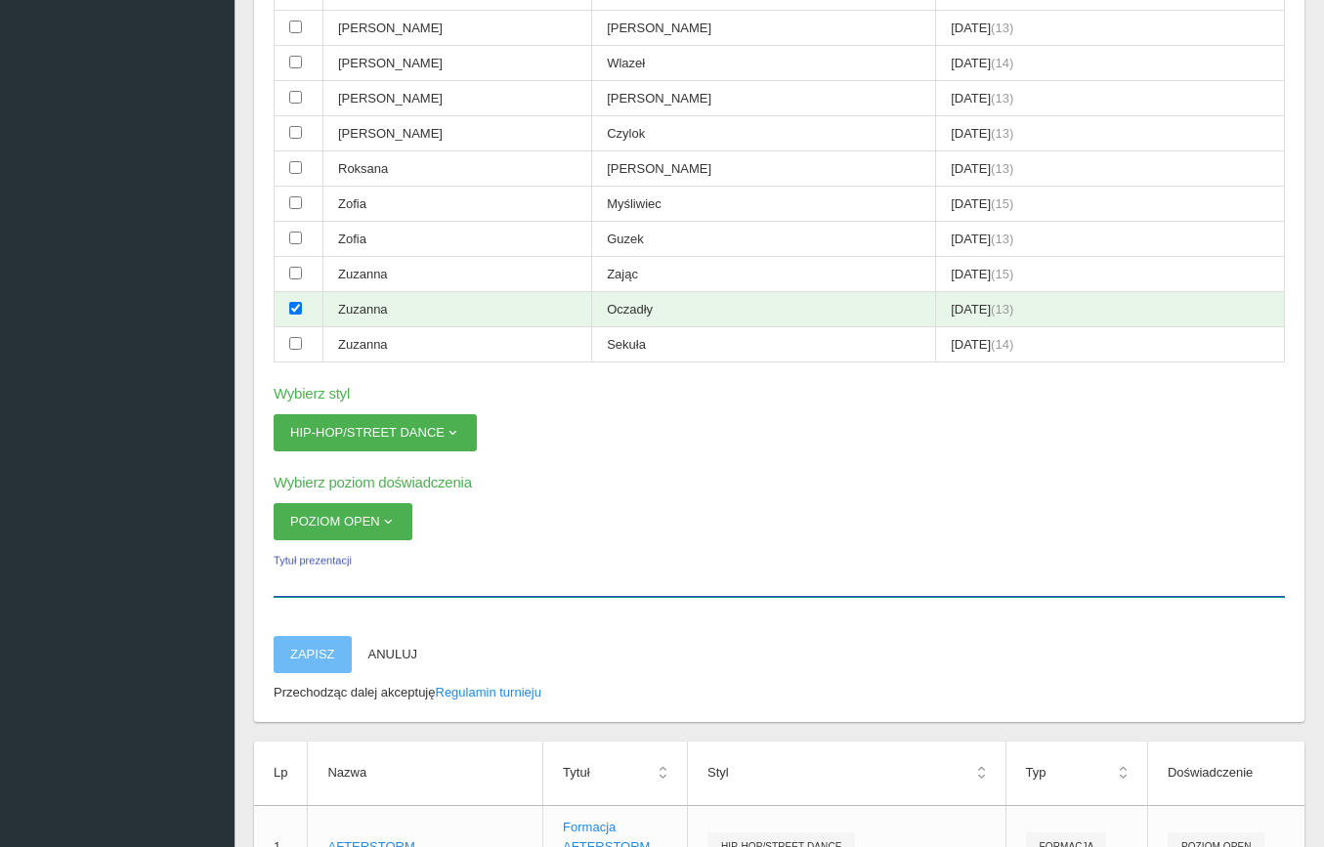
click at [332, 560] on input "Tytuł prezentacji" at bounding box center [779, 578] width 1011 height 37
paste input "[PERSON_NAME] & [PERSON_NAME]"
type input "[PERSON_NAME] & [PERSON_NAME]"
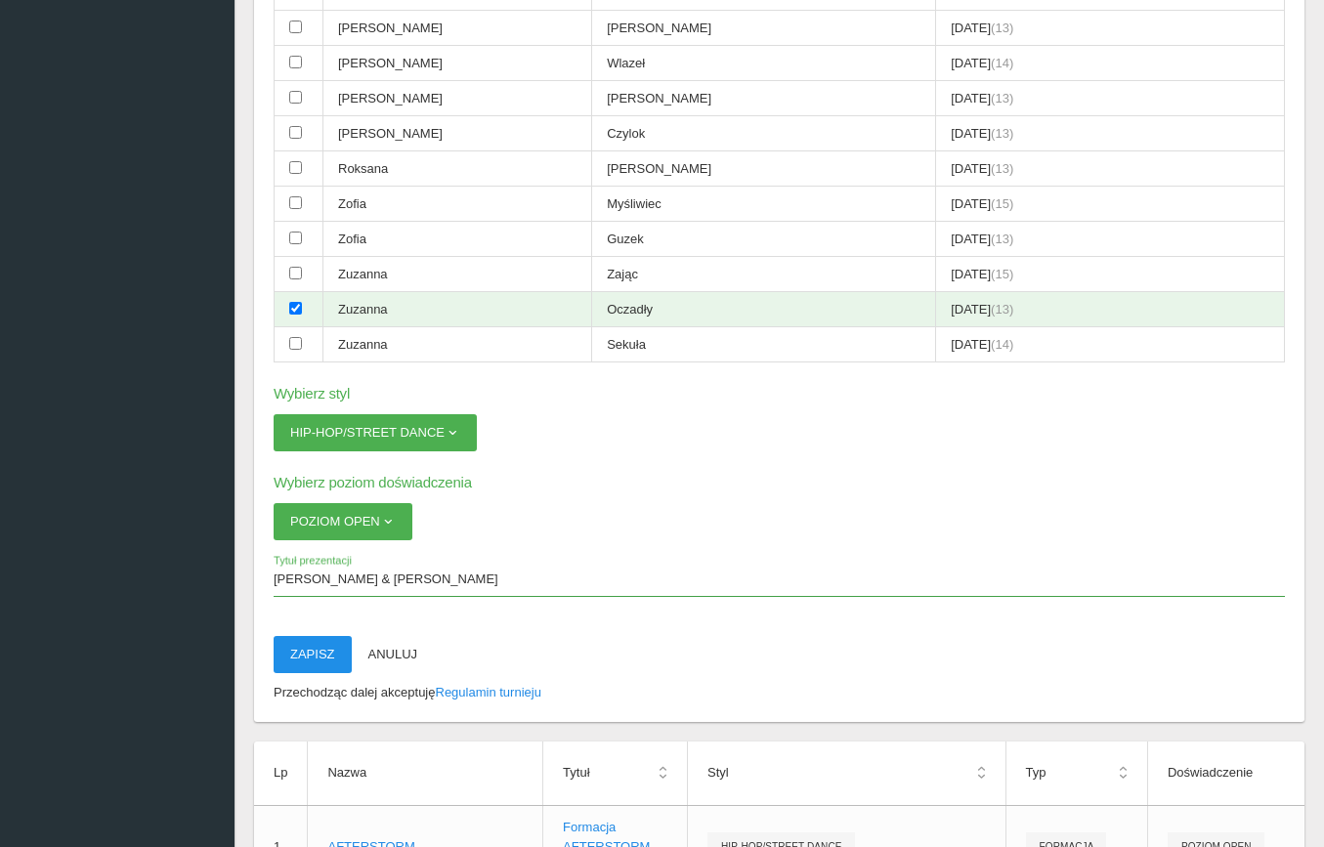
click at [323, 636] on button "Zapisz" at bounding box center [313, 654] width 78 height 37
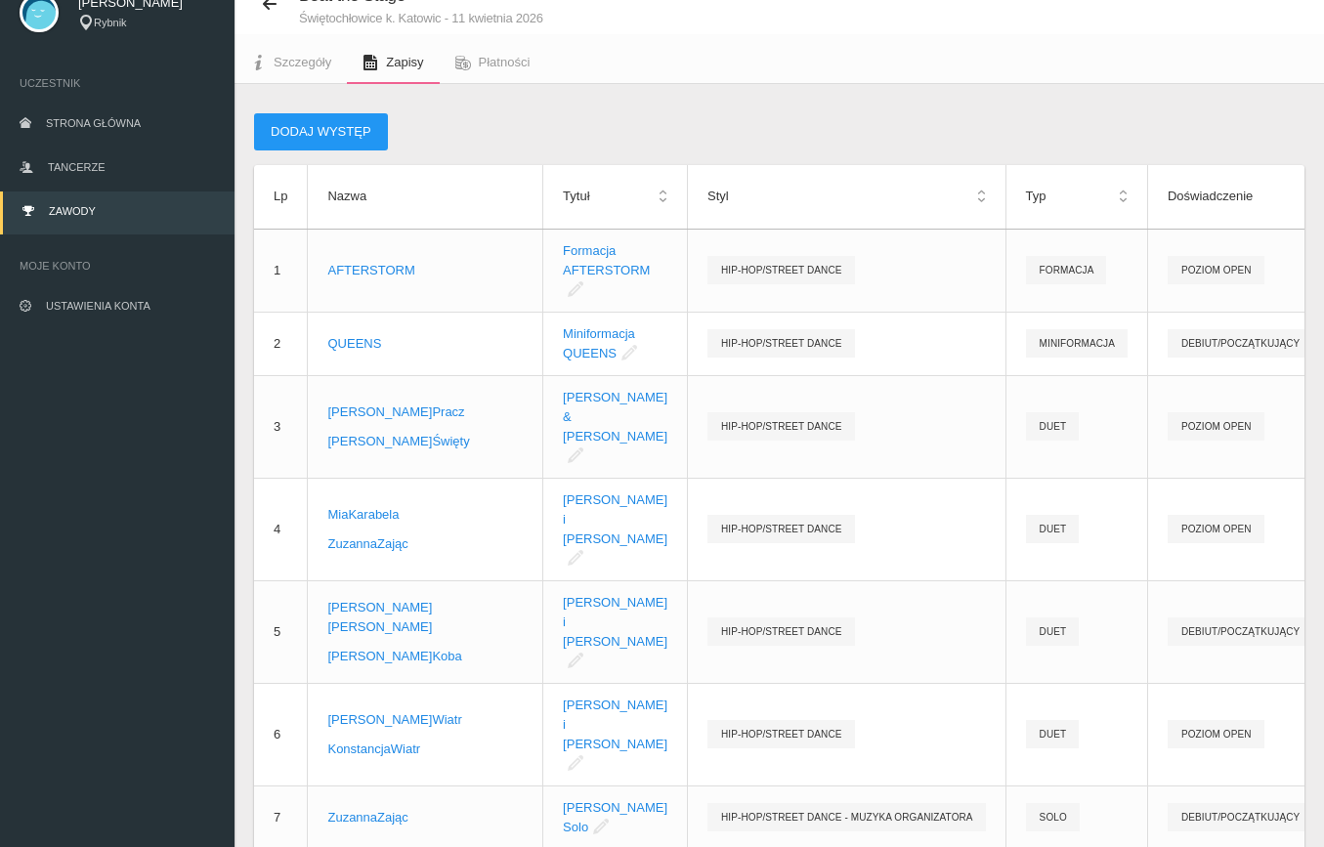
scroll to position [79, 0]
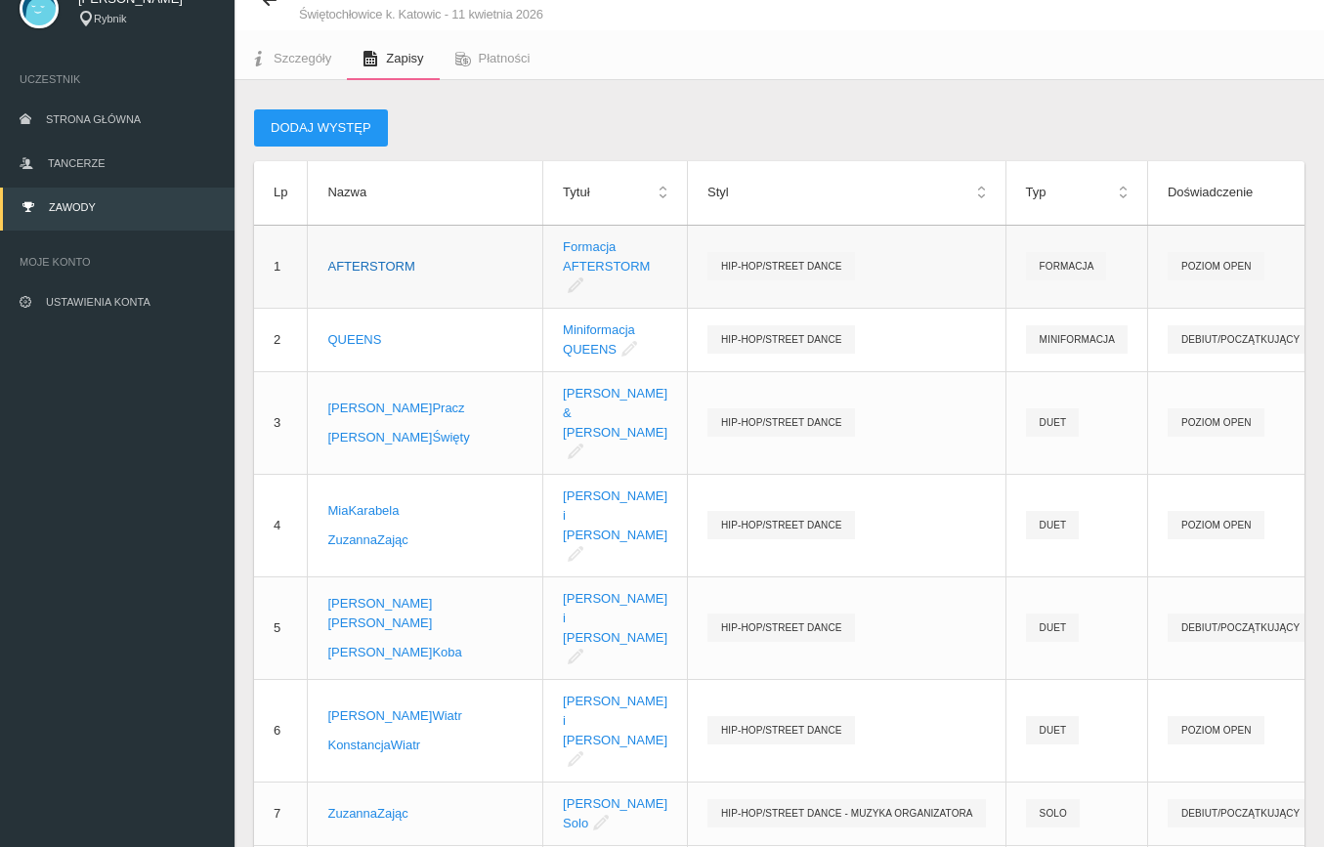
click at [360, 266] on div "AFTERSTORM" at bounding box center [424, 267] width 195 height 20
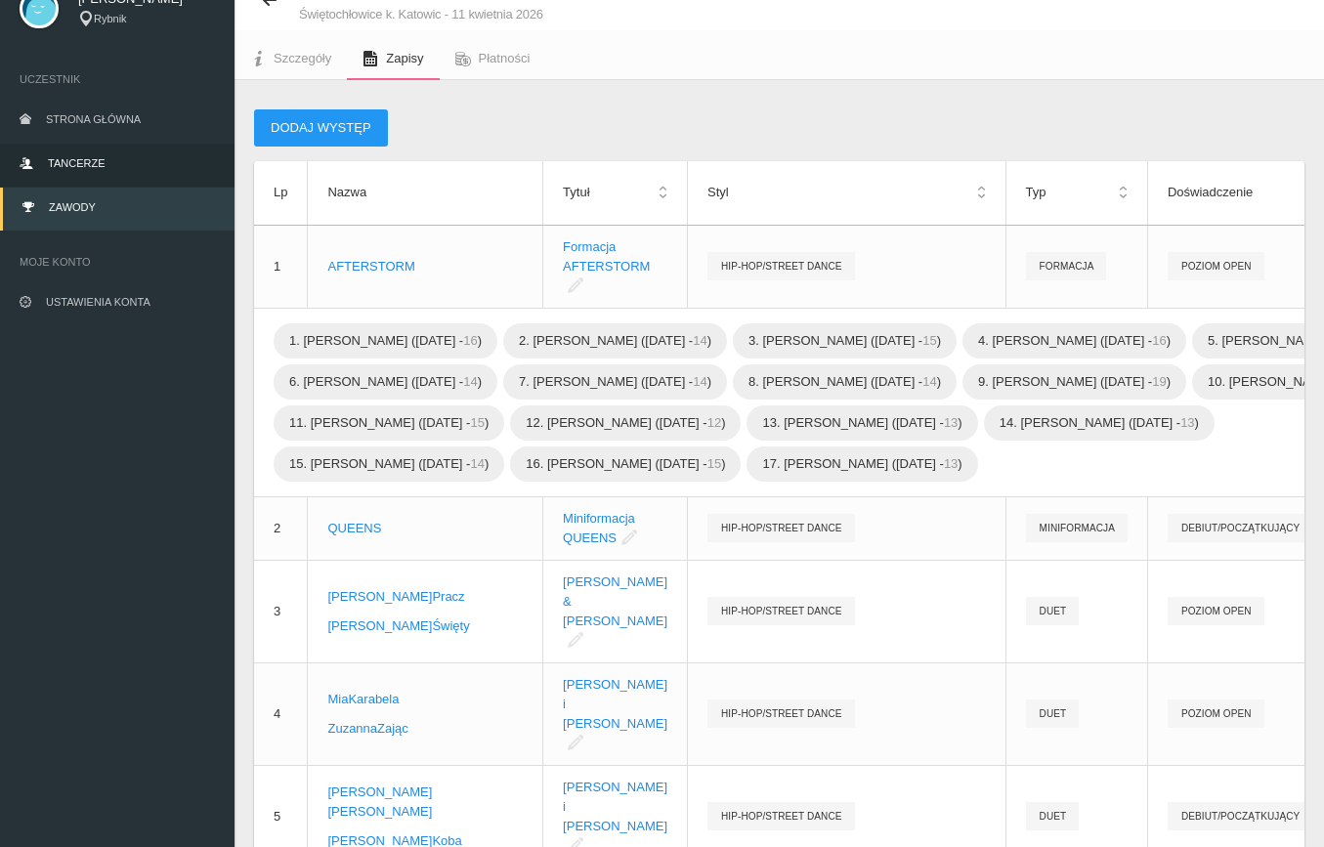
click at [62, 163] on span "Tancerze" at bounding box center [76, 163] width 57 height 12
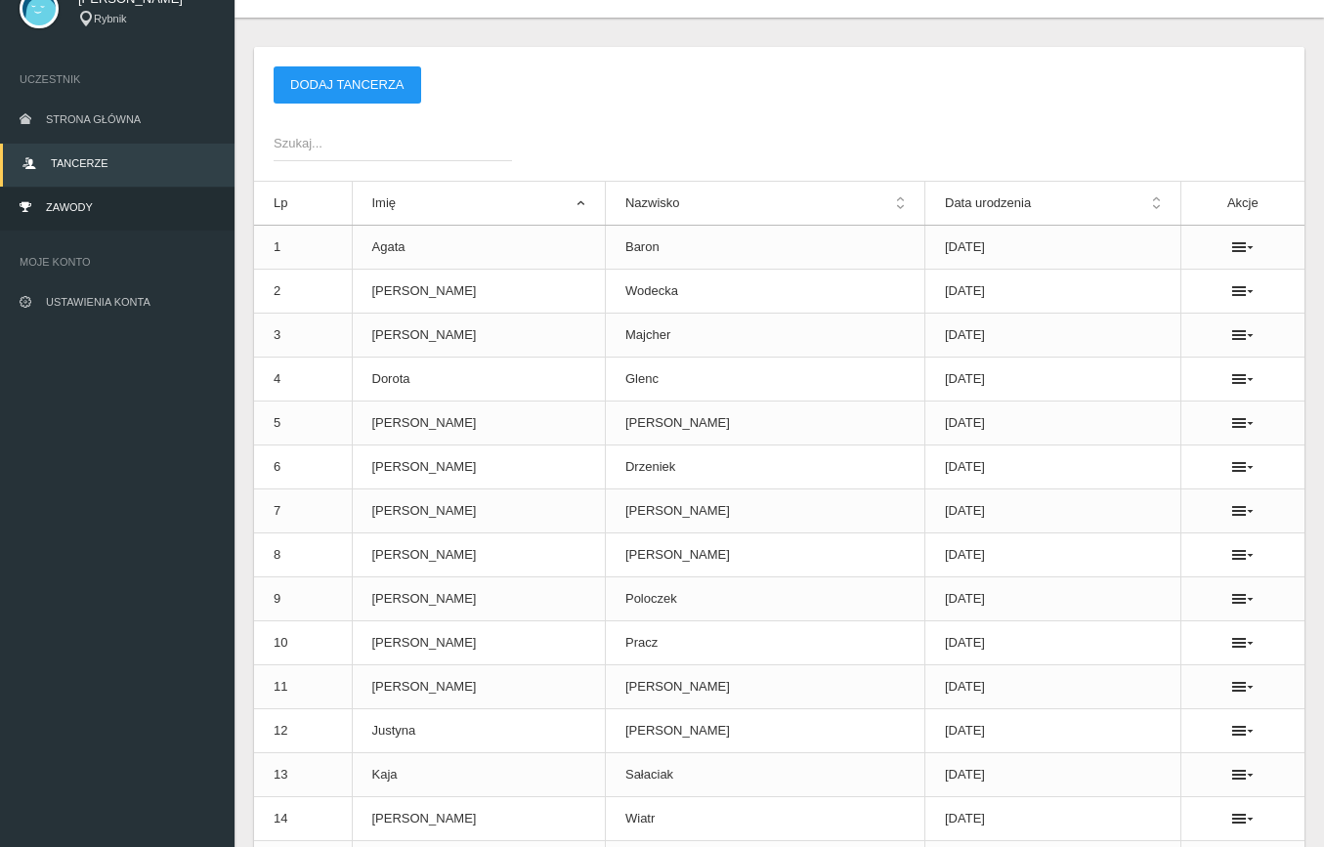
click at [94, 201] on link "Zawody" at bounding box center [117, 209] width 235 height 43
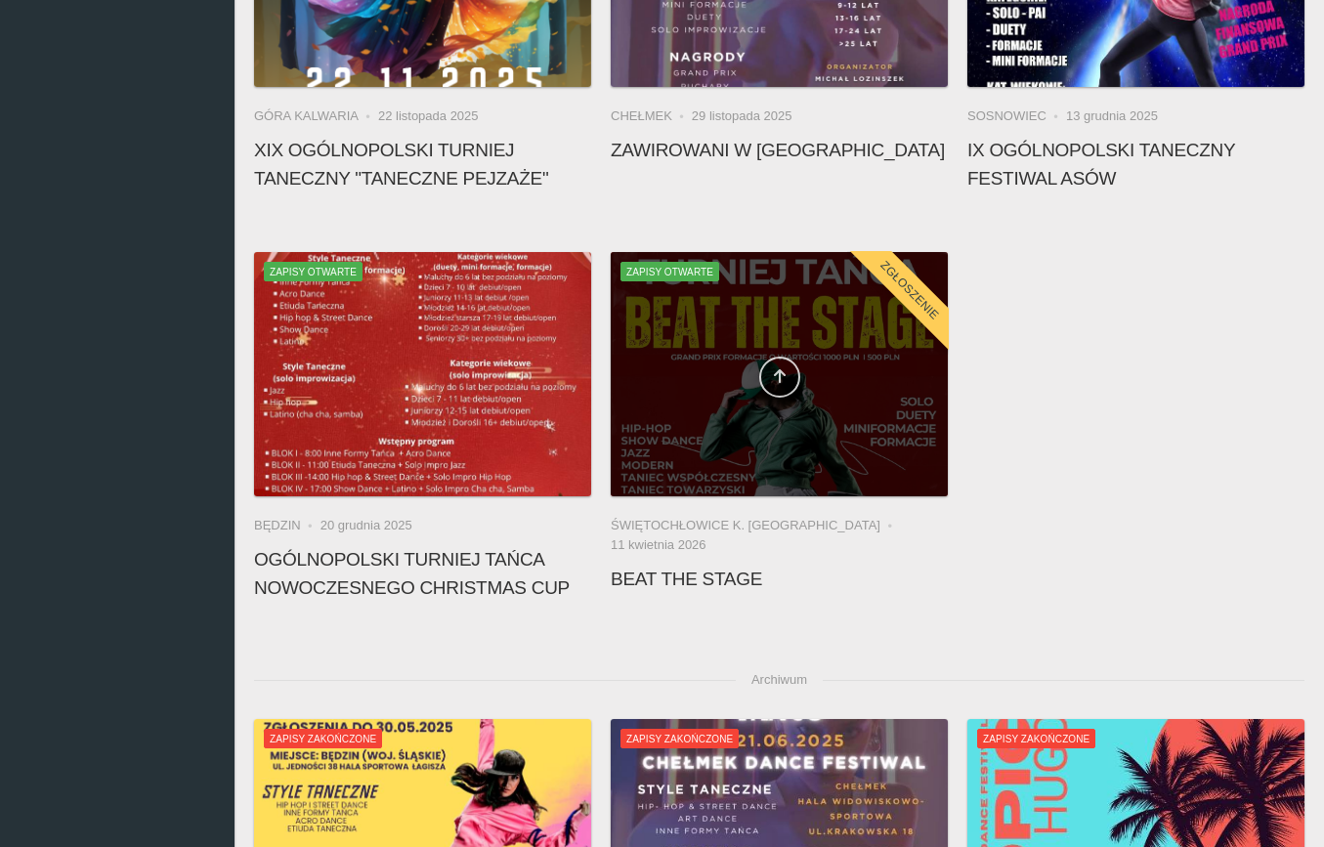
click at [773, 364] on link at bounding box center [779, 377] width 41 height 41
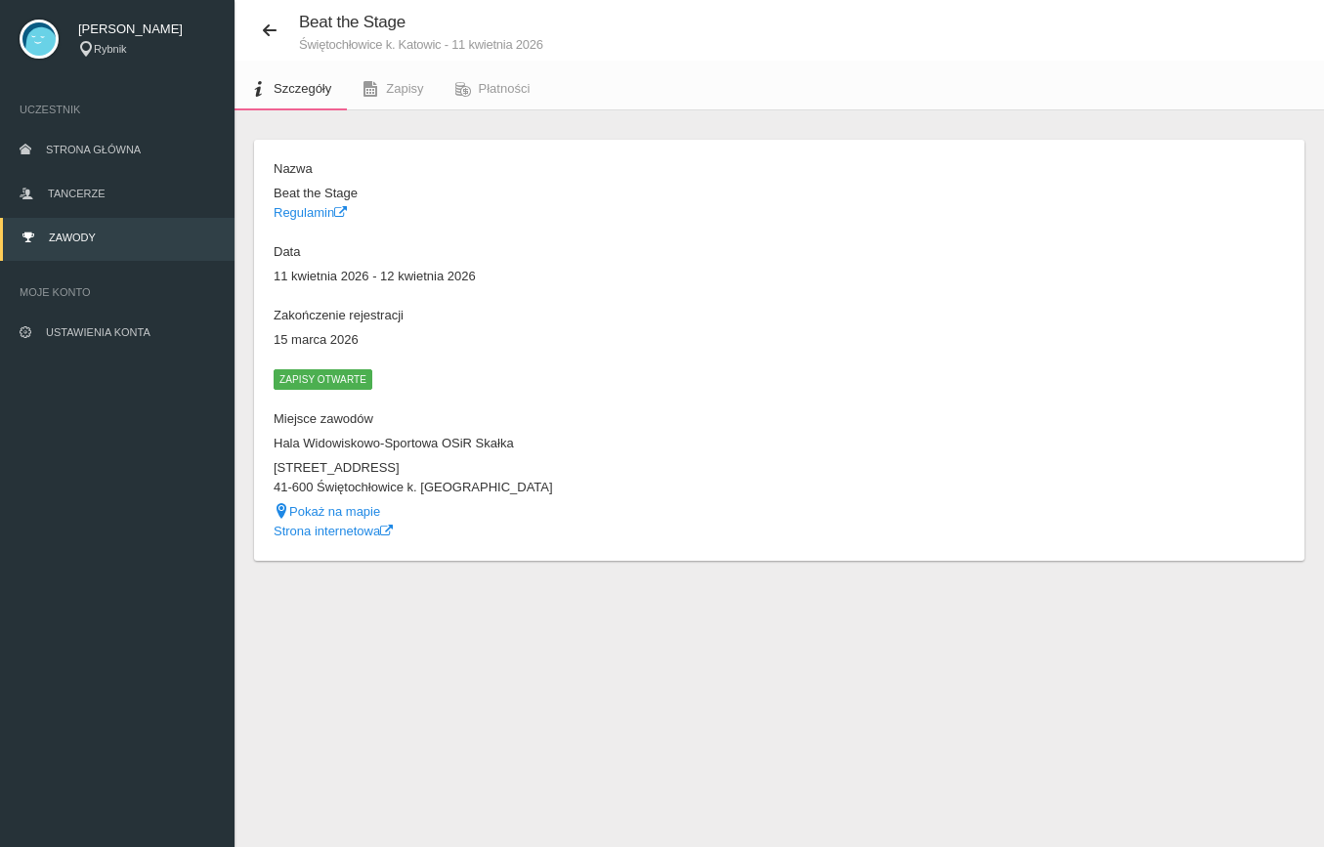
scroll to position [49, 0]
click at [391, 89] on span "Zapisy" at bounding box center [404, 88] width 37 height 15
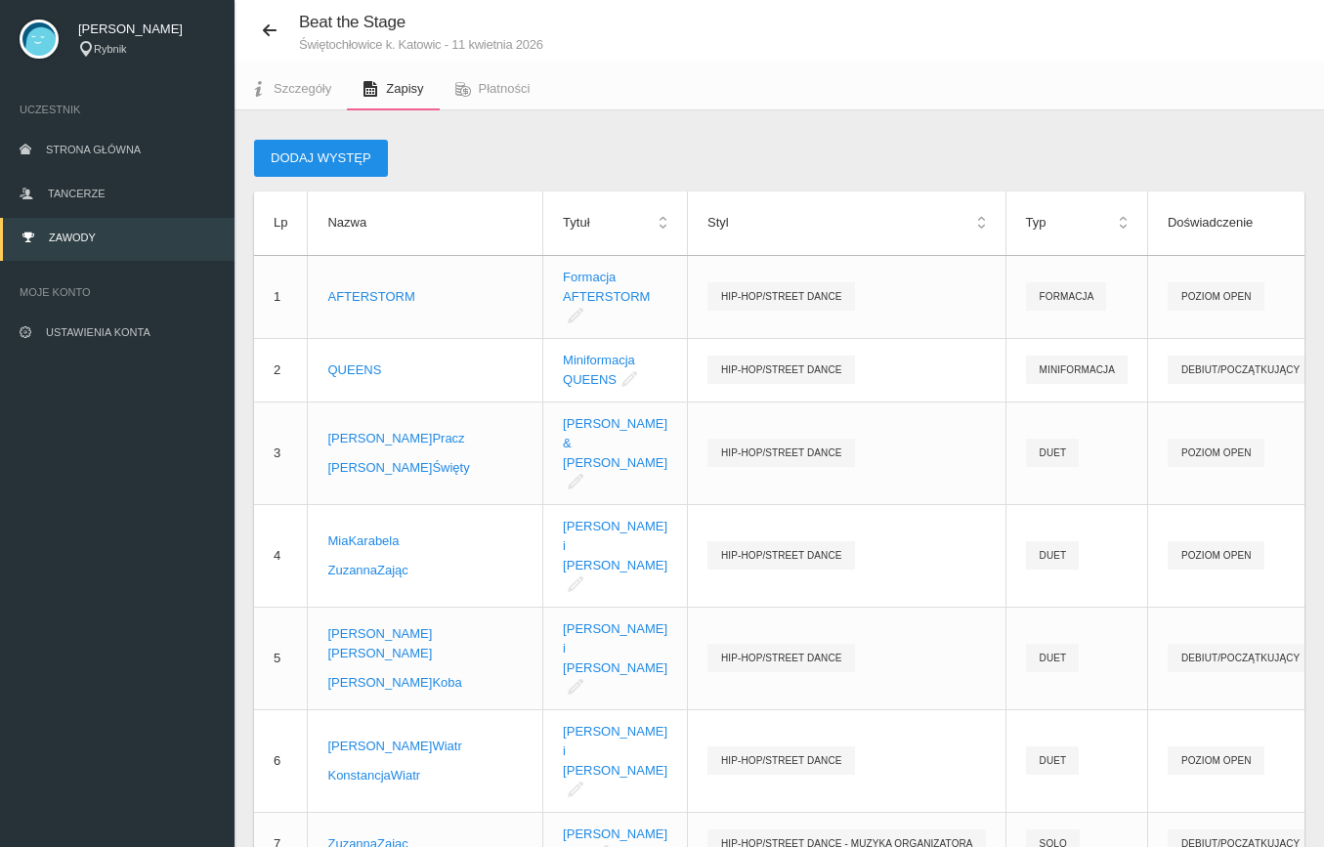
click at [353, 162] on button "Dodaj występ" at bounding box center [321, 158] width 134 height 37
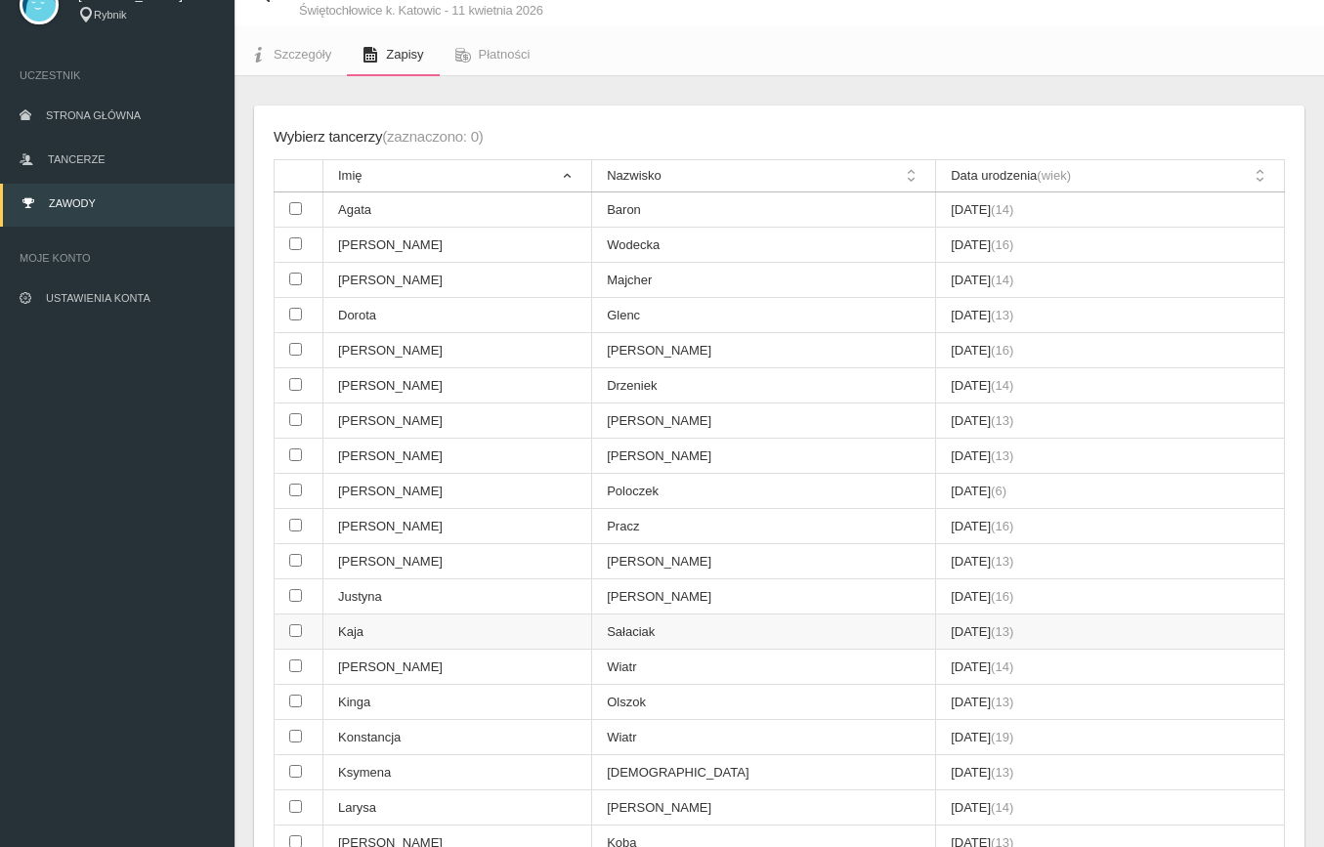
scroll to position [84, 0]
click at [296, 483] on input "checkbox" at bounding box center [295, 489] width 13 height 13
checkbox input "true"
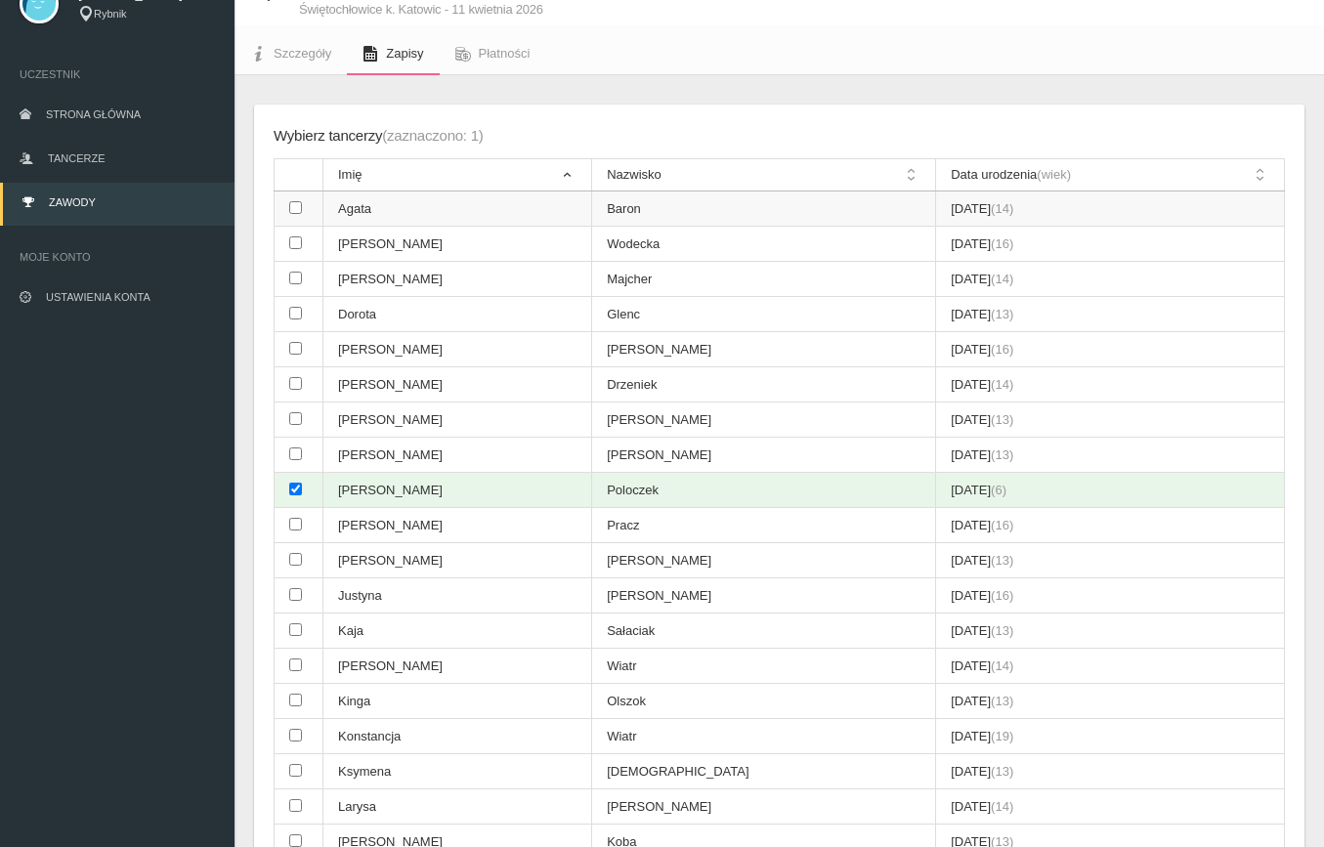
click at [296, 206] on input "checkbox" at bounding box center [295, 207] width 13 height 13
checkbox input "true"
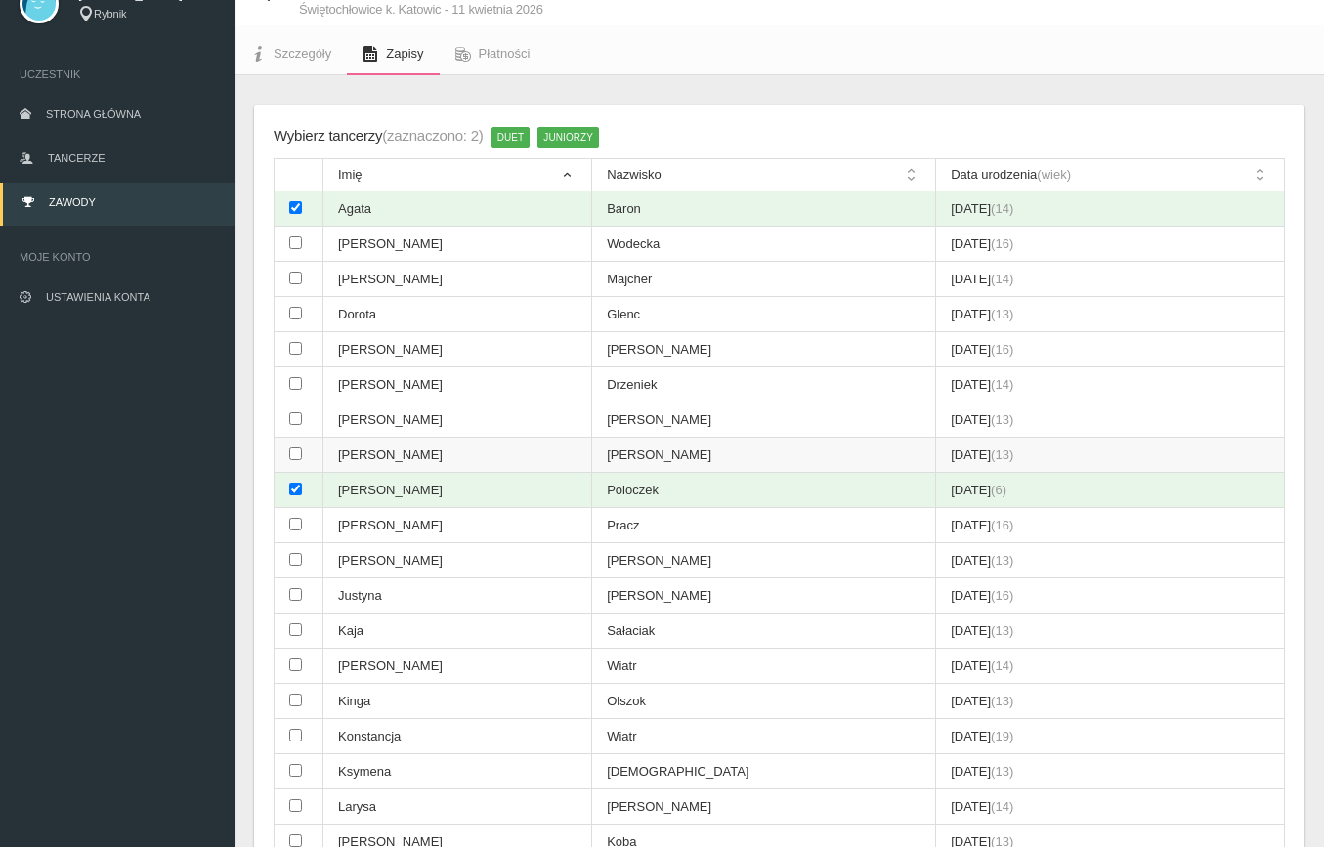
click at [293, 448] on input "checkbox" at bounding box center [295, 454] width 13 height 13
checkbox input "true"
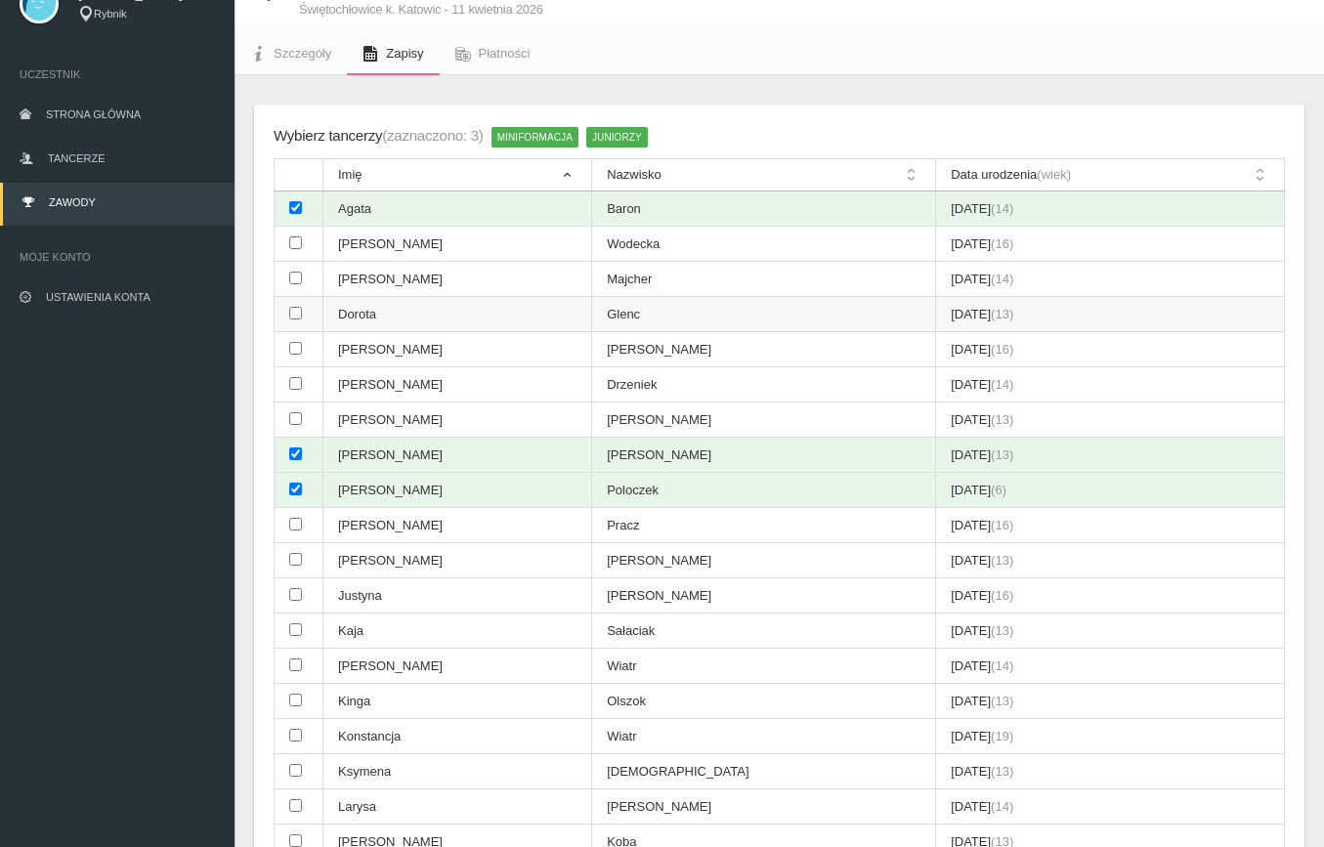
click at [294, 307] on input "checkbox" at bounding box center [295, 313] width 13 height 13
checkbox input "true"
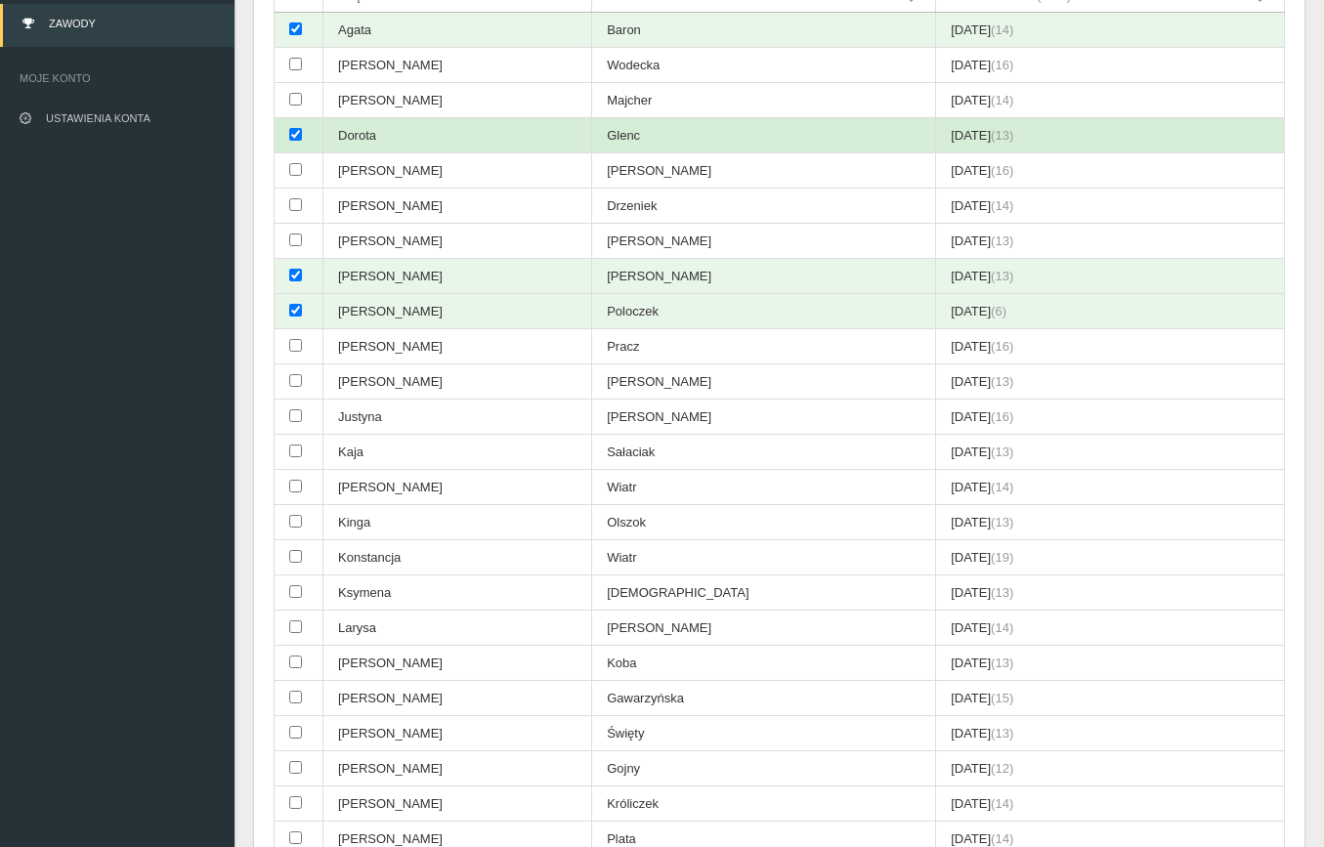
scroll to position [264, 0]
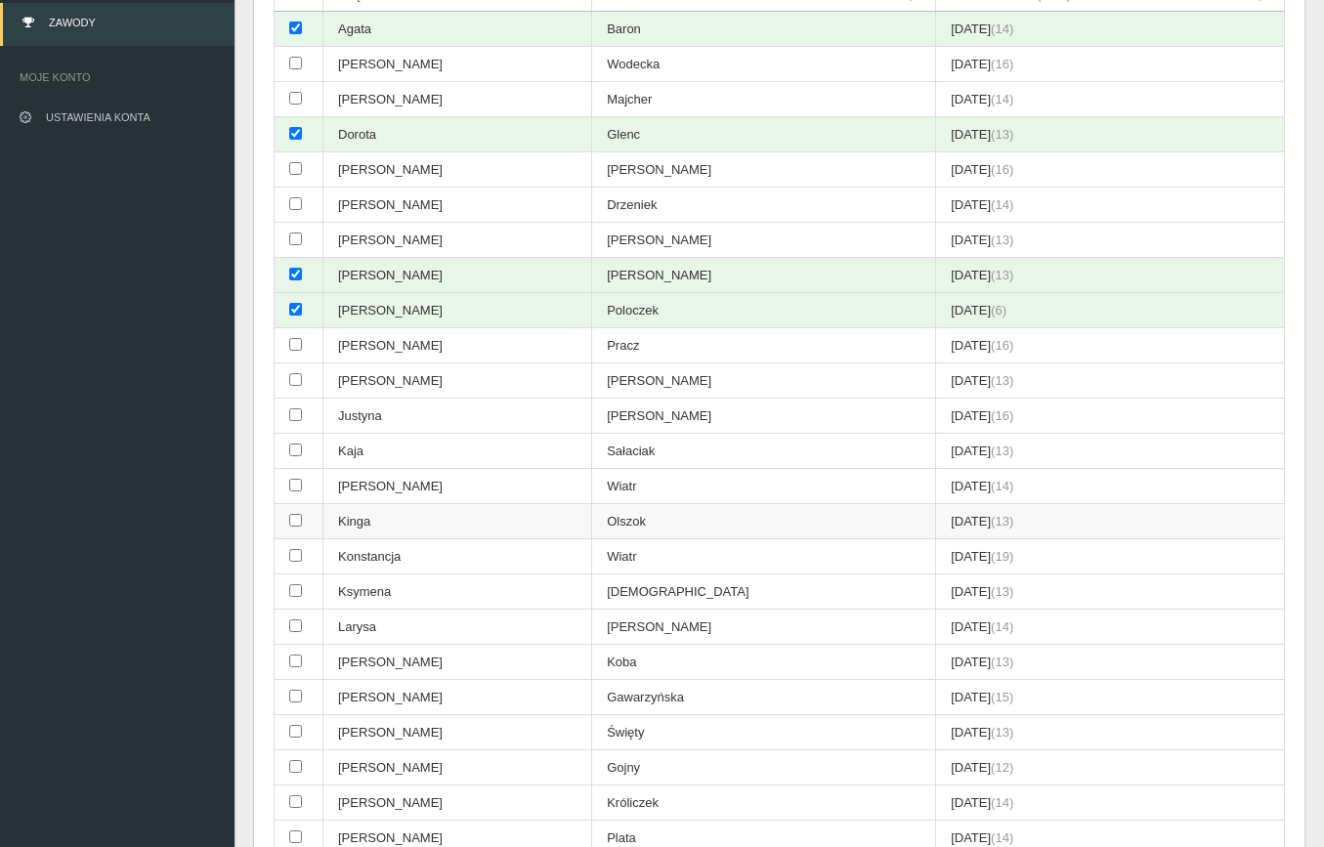
click at [294, 514] on input "checkbox" at bounding box center [295, 520] width 13 height 13
checkbox input "true"
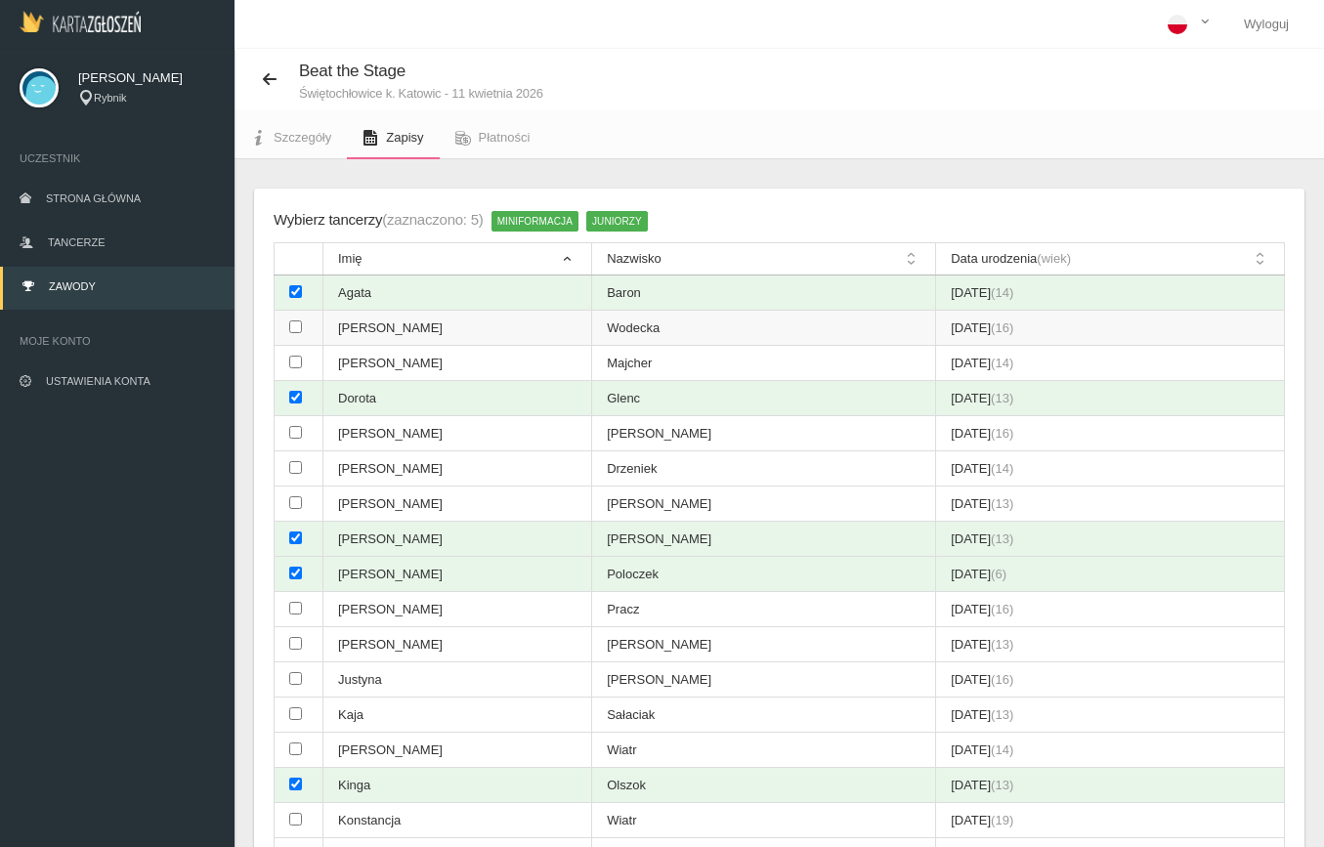
scroll to position [0, 0]
click at [289, 357] on input "checkbox" at bounding box center [295, 362] width 13 height 13
checkbox input "true"
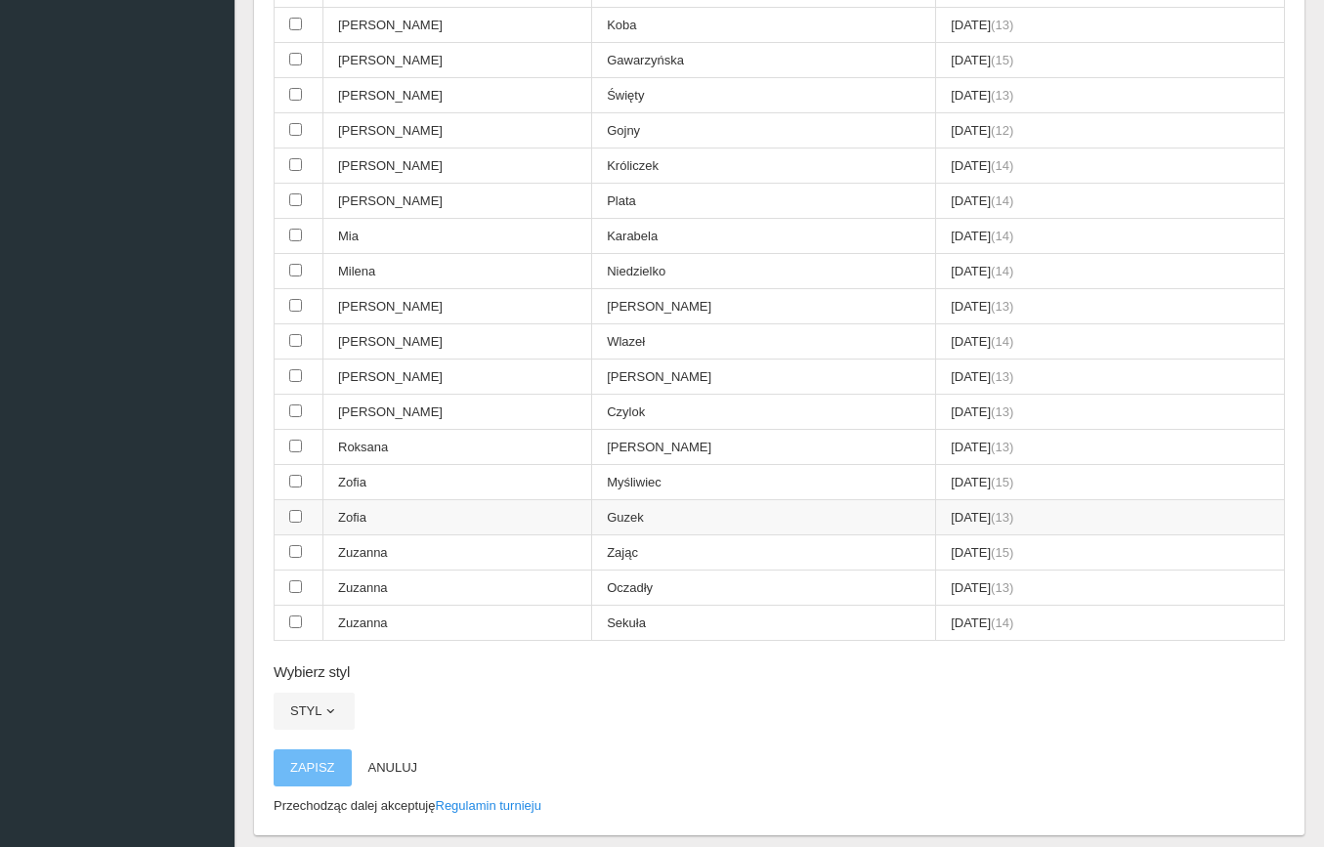
scroll to position [902, 0]
click at [298, 579] on input "checkbox" at bounding box center [295, 585] width 13 height 13
checkbox input "true"
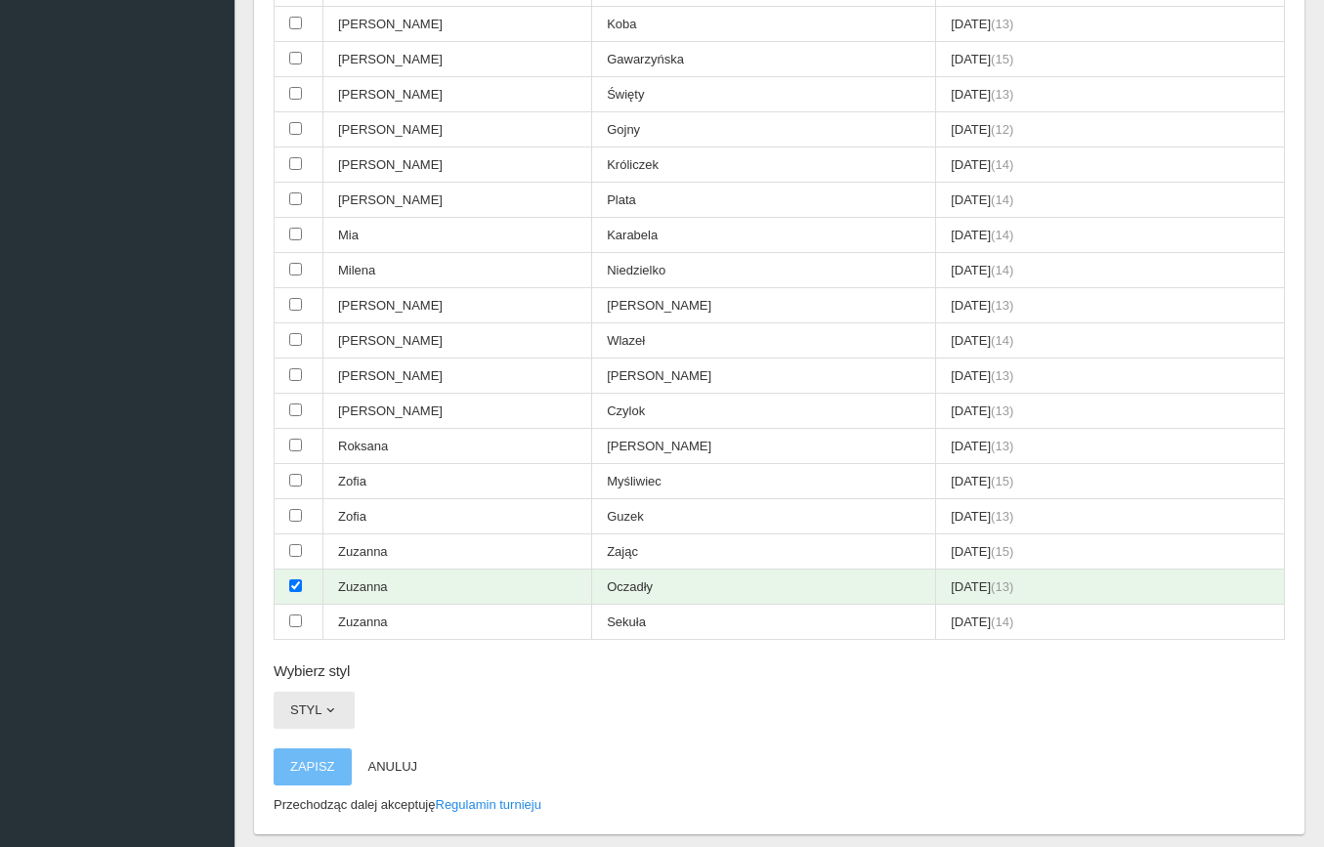
click at [315, 692] on button "Styl" at bounding box center [314, 710] width 81 height 37
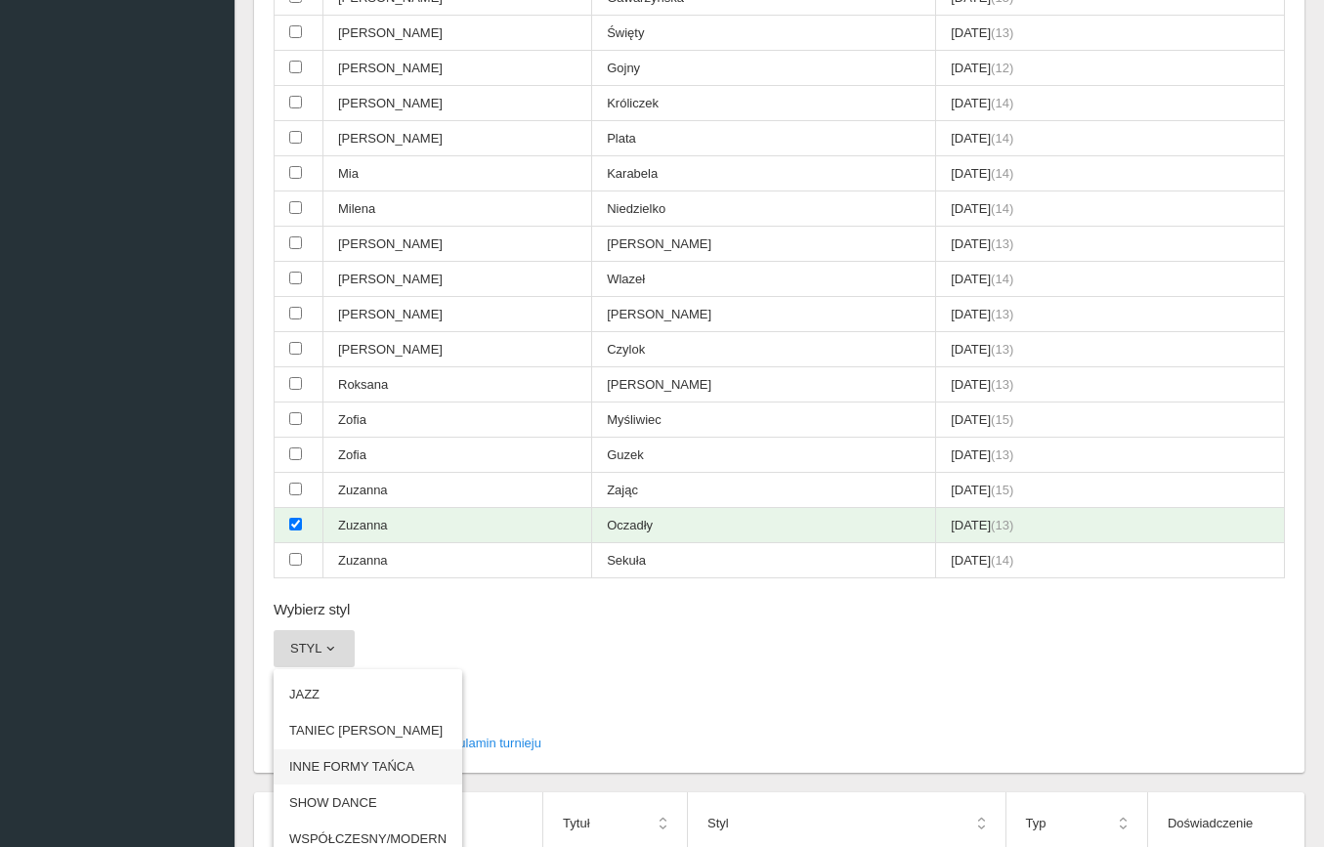
scroll to position [972, 0]
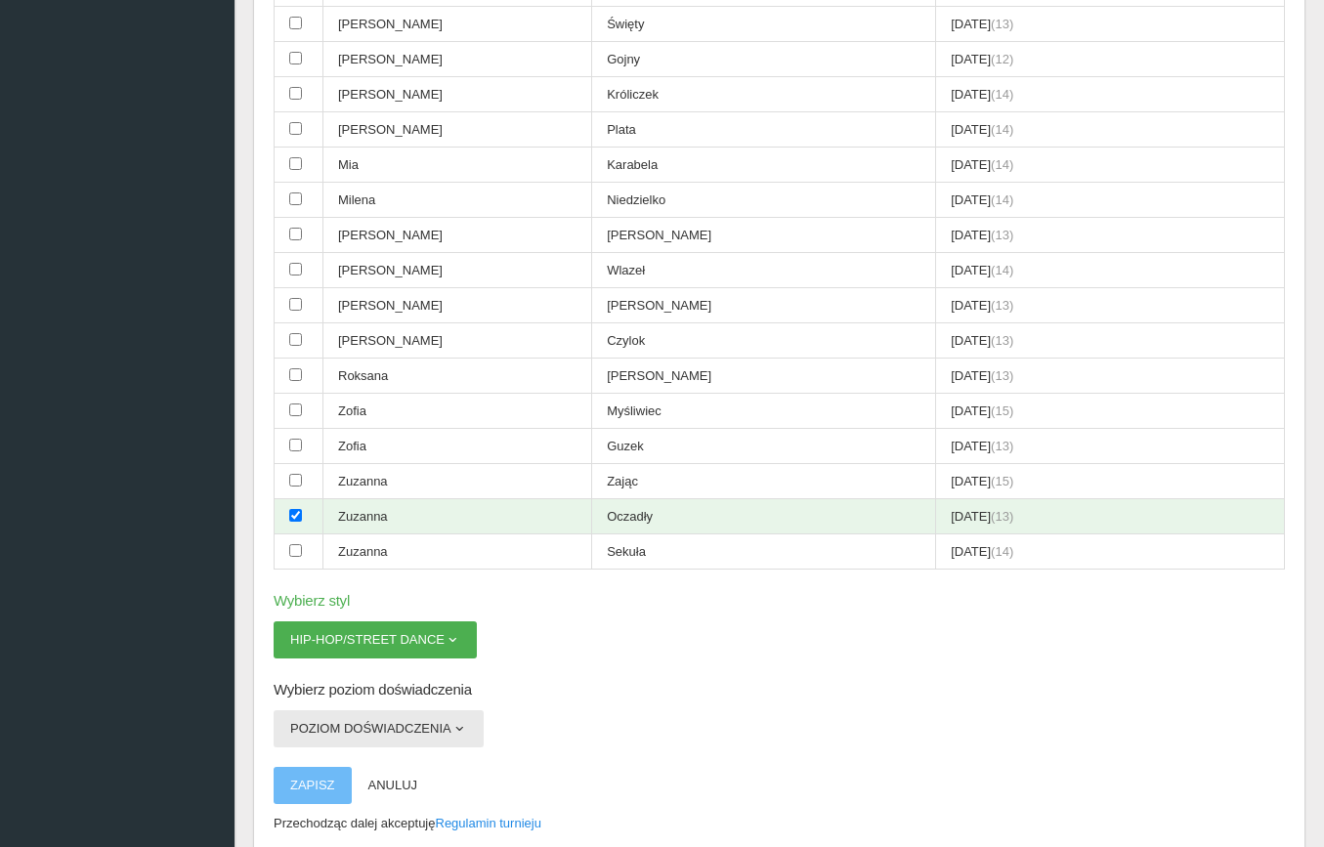
click at [401, 710] on button "Poziom doświadczenia" at bounding box center [379, 728] width 210 height 37
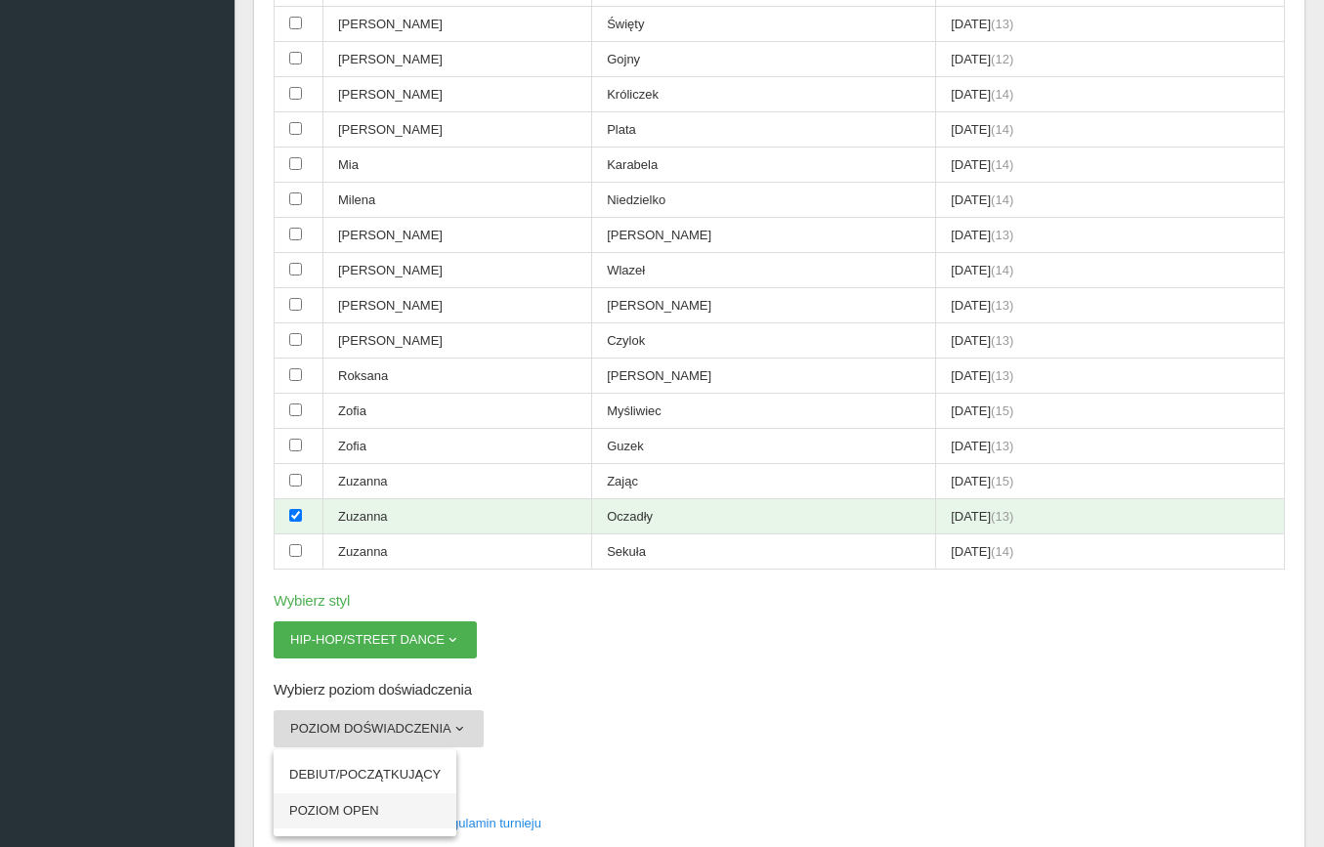
click at [373, 793] on link "POZIOM OPEN" at bounding box center [365, 810] width 183 height 35
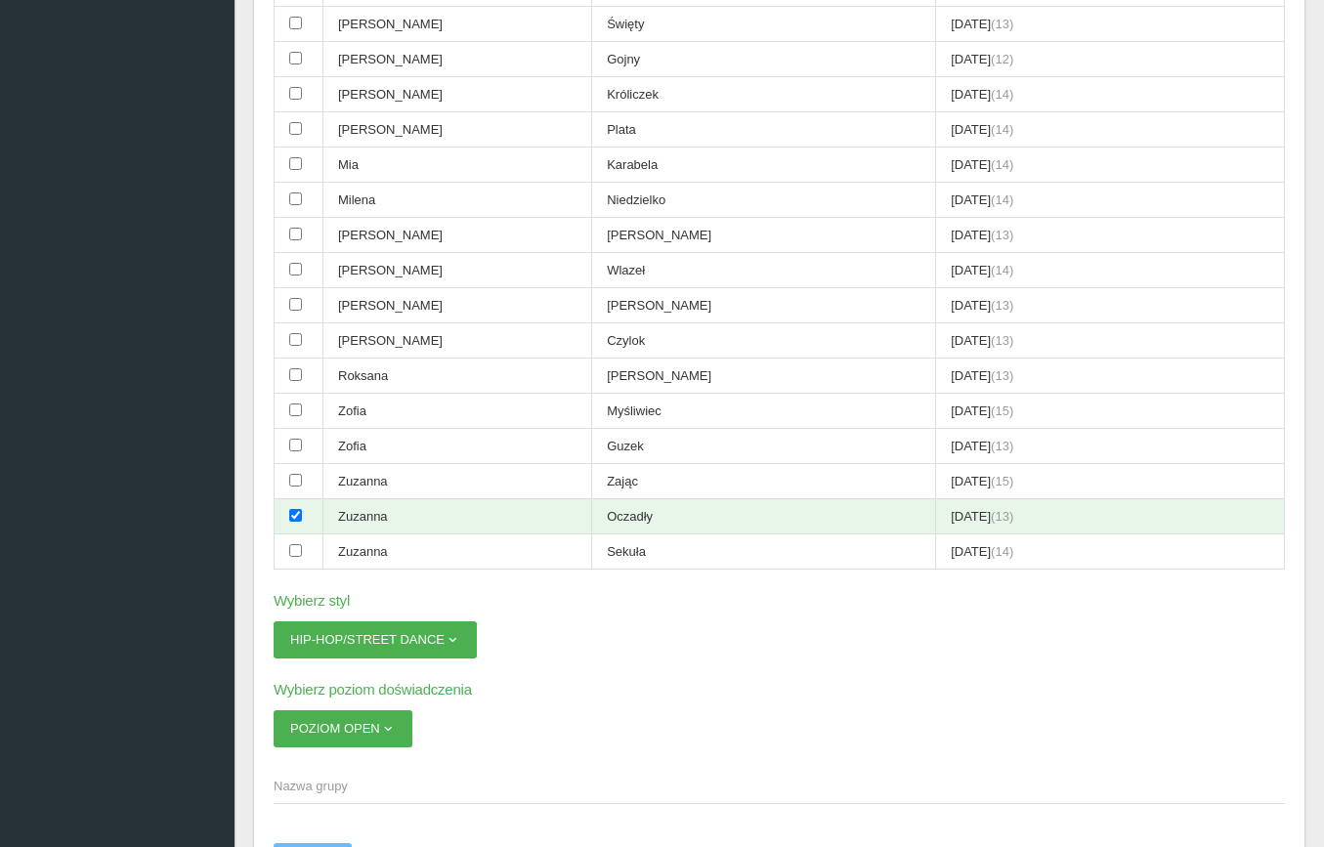
click at [362, 777] on span "Nazwa grupy" at bounding box center [770, 787] width 992 height 20
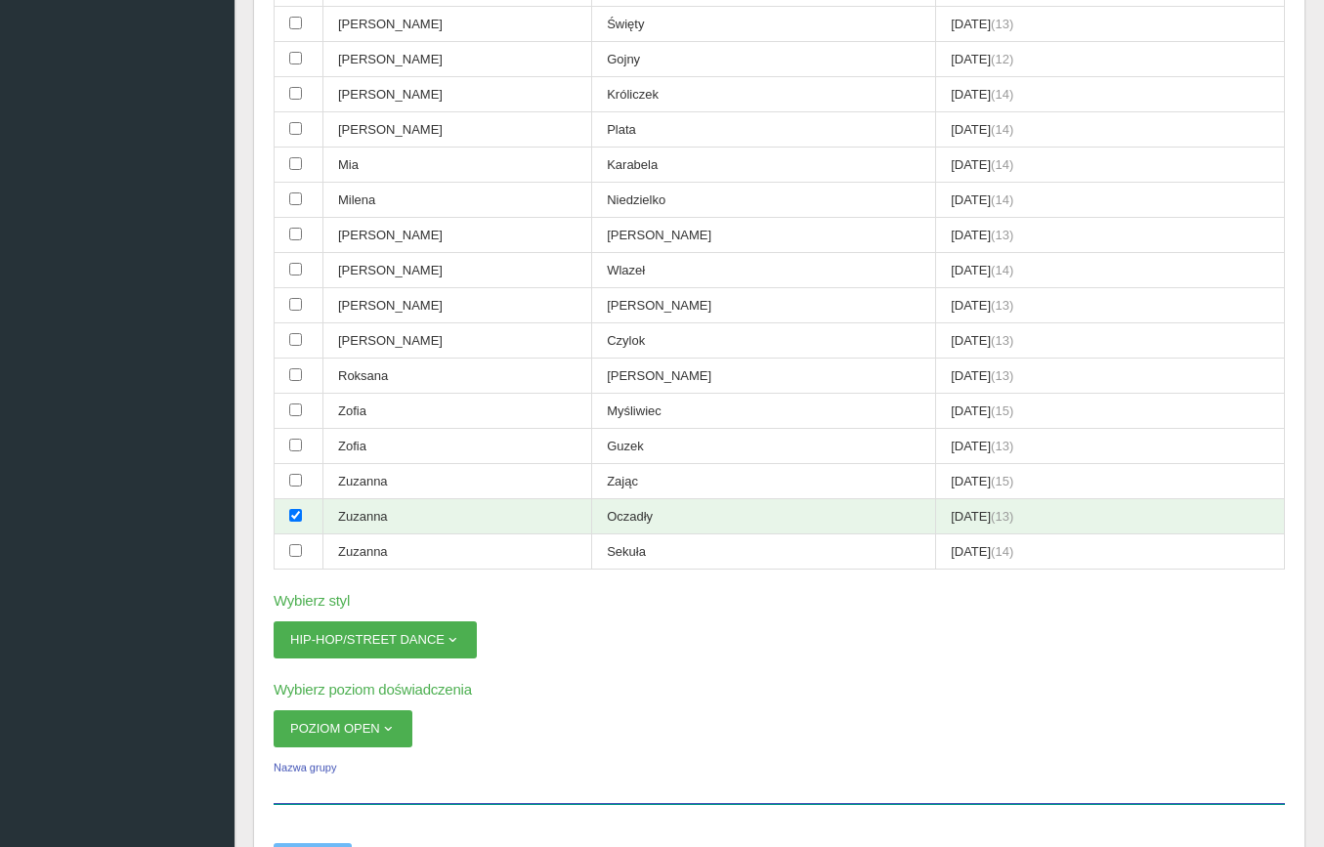
click at [362, 767] on input "Nazwa grupy" at bounding box center [779, 785] width 1011 height 37
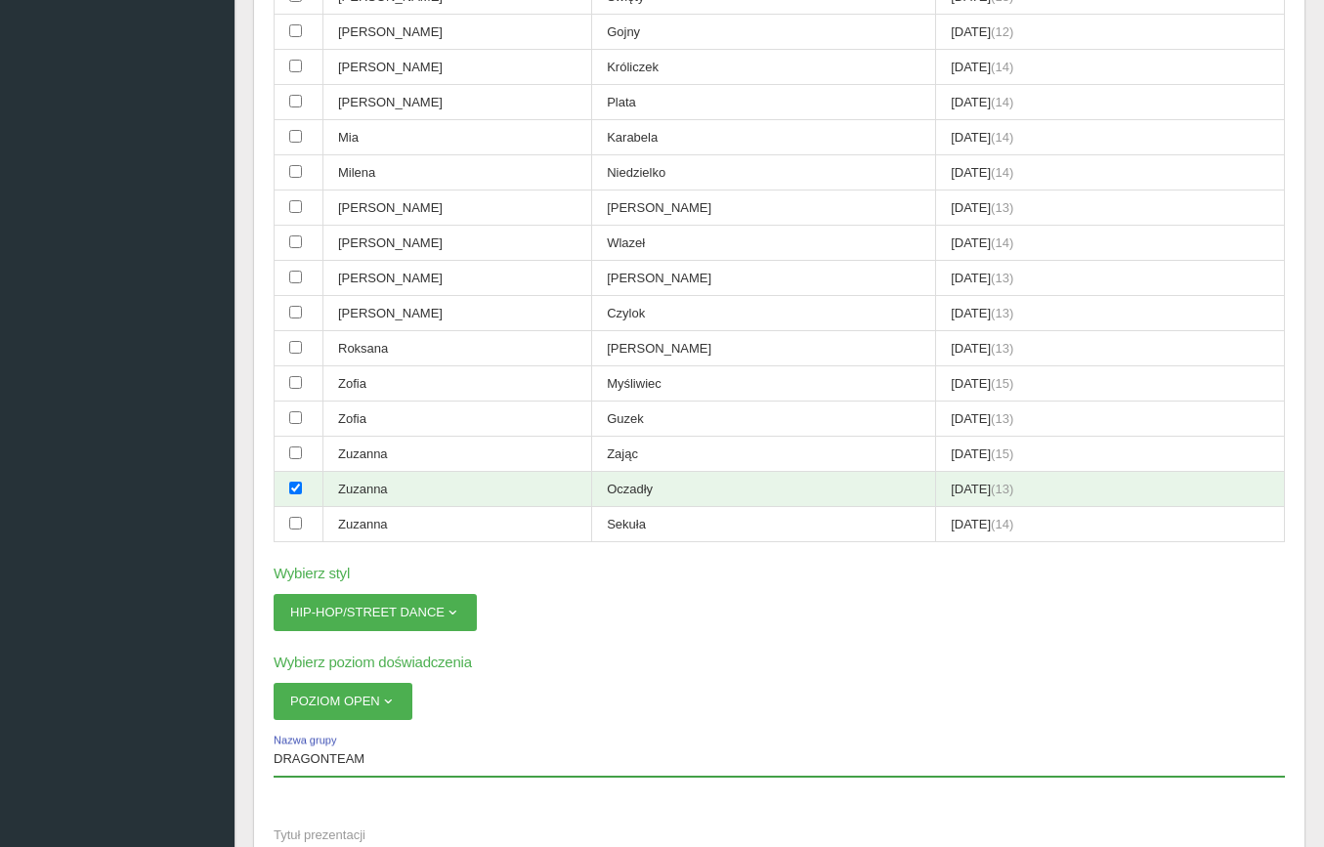
scroll to position [1001, 0]
click at [348, 825] on span "Tytuł prezentacji" at bounding box center [770, 835] width 992 height 20
click at [348, 815] on input "Tytuł prezentacji" at bounding box center [779, 833] width 1011 height 37
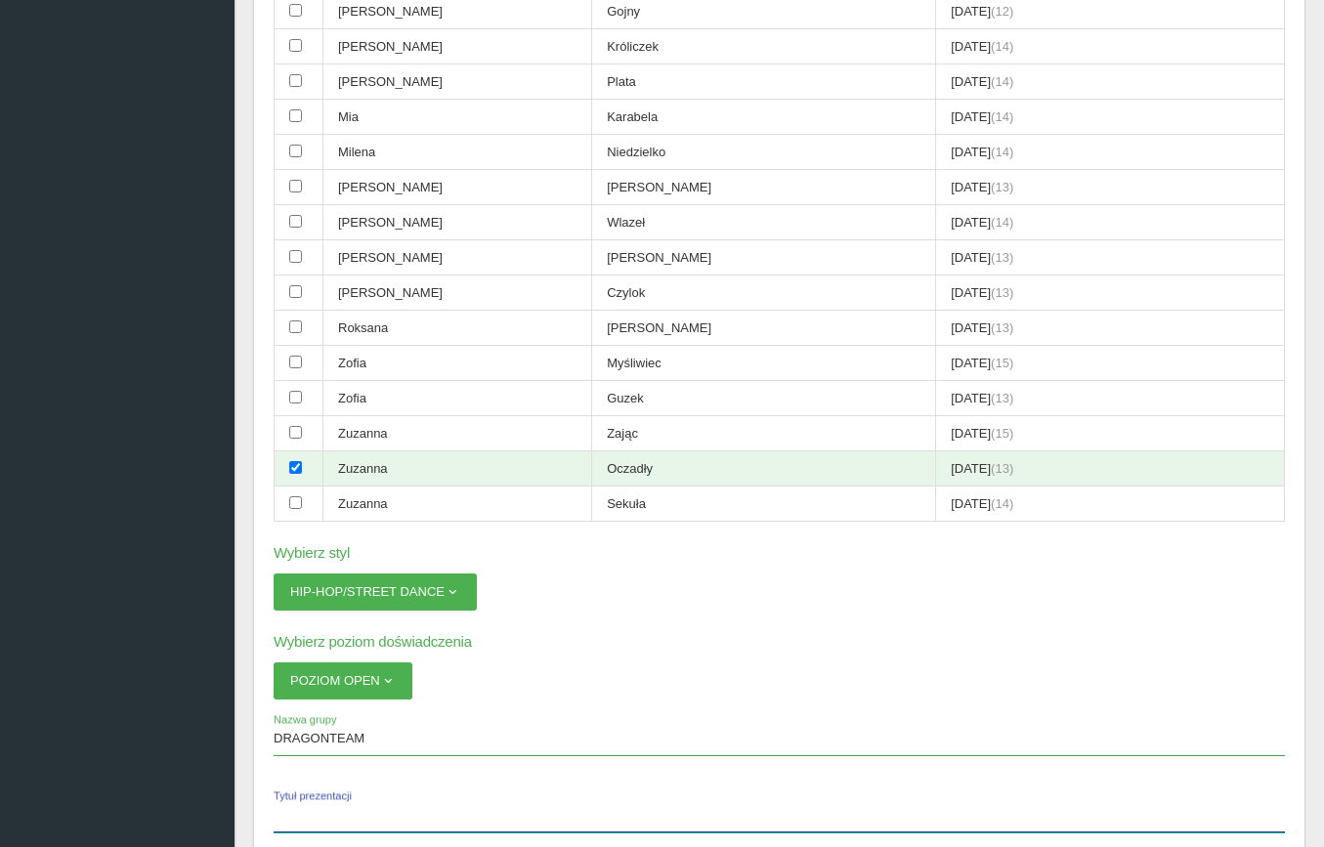
scroll to position [1021, 0]
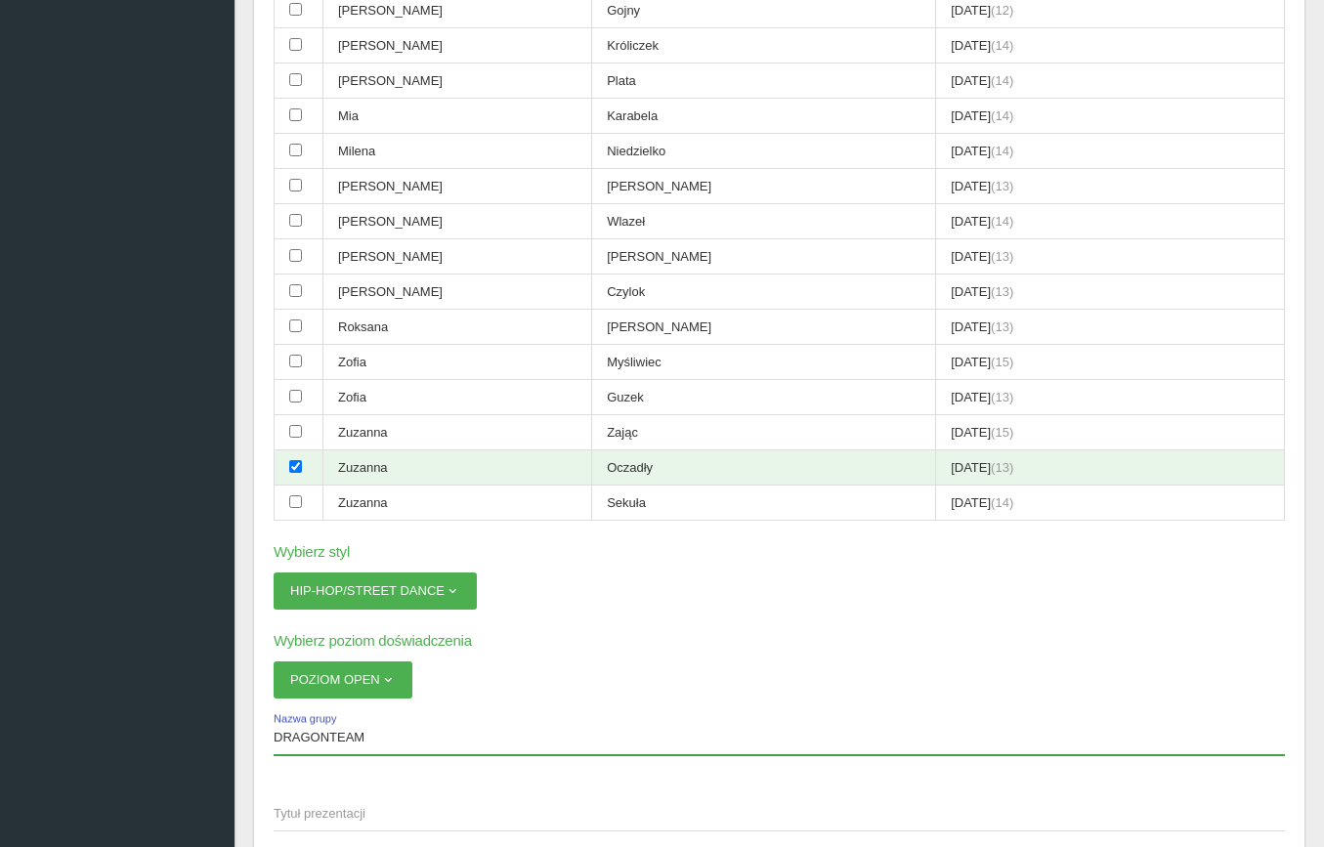
click at [277, 718] on input "DRAGONTEAM" at bounding box center [779, 736] width 1011 height 37
click at [277, 718] on input "FORMACJA DRAGONTEAM" at bounding box center [779, 736] width 1011 height 37
drag, startPoint x: 477, startPoint y: 629, endPoint x: 237, endPoint y: 625, distance: 239.4
type input "MINIFORMACJA DRAGONTEAM"
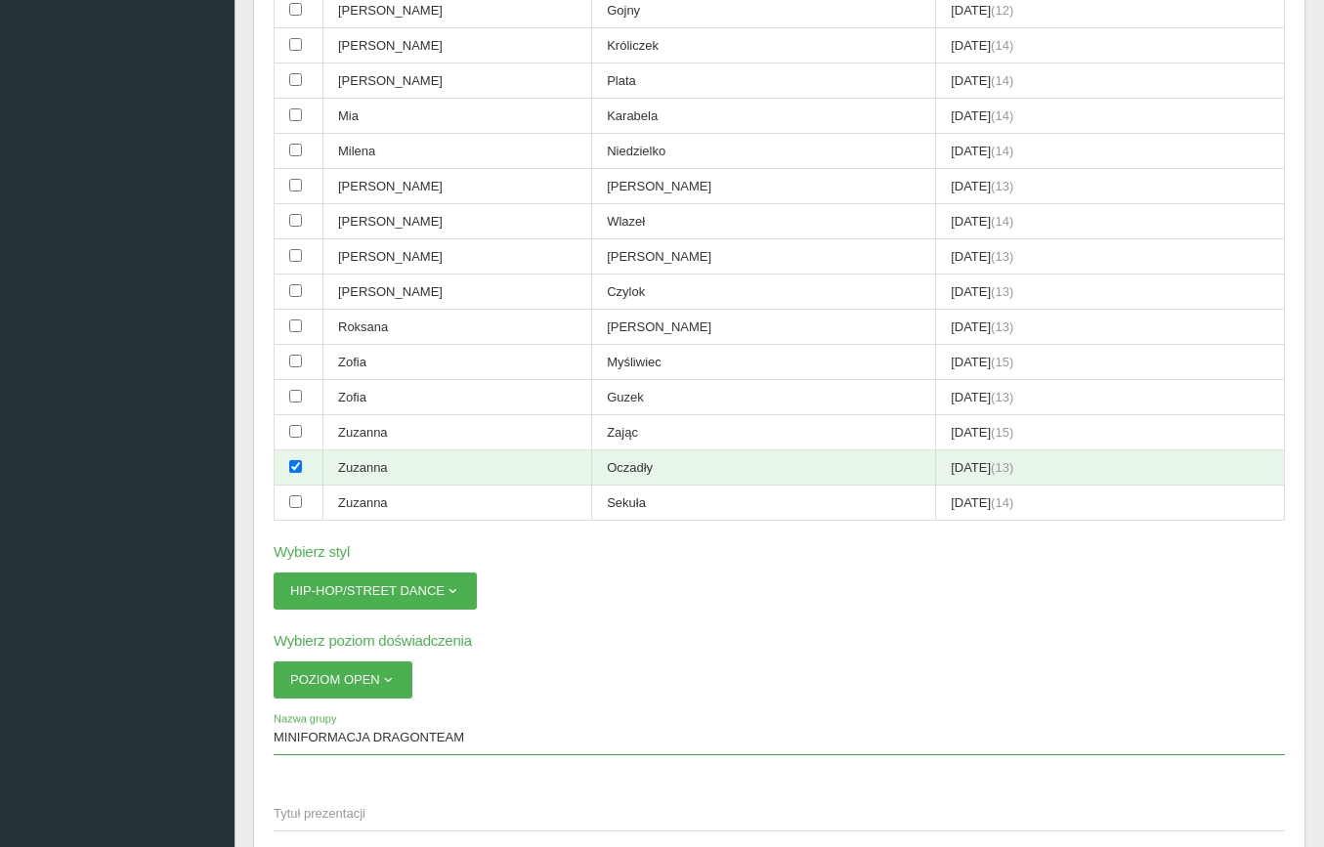
click at [305, 804] on span "Tytuł prezentacji" at bounding box center [770, 814] width 992 height 20
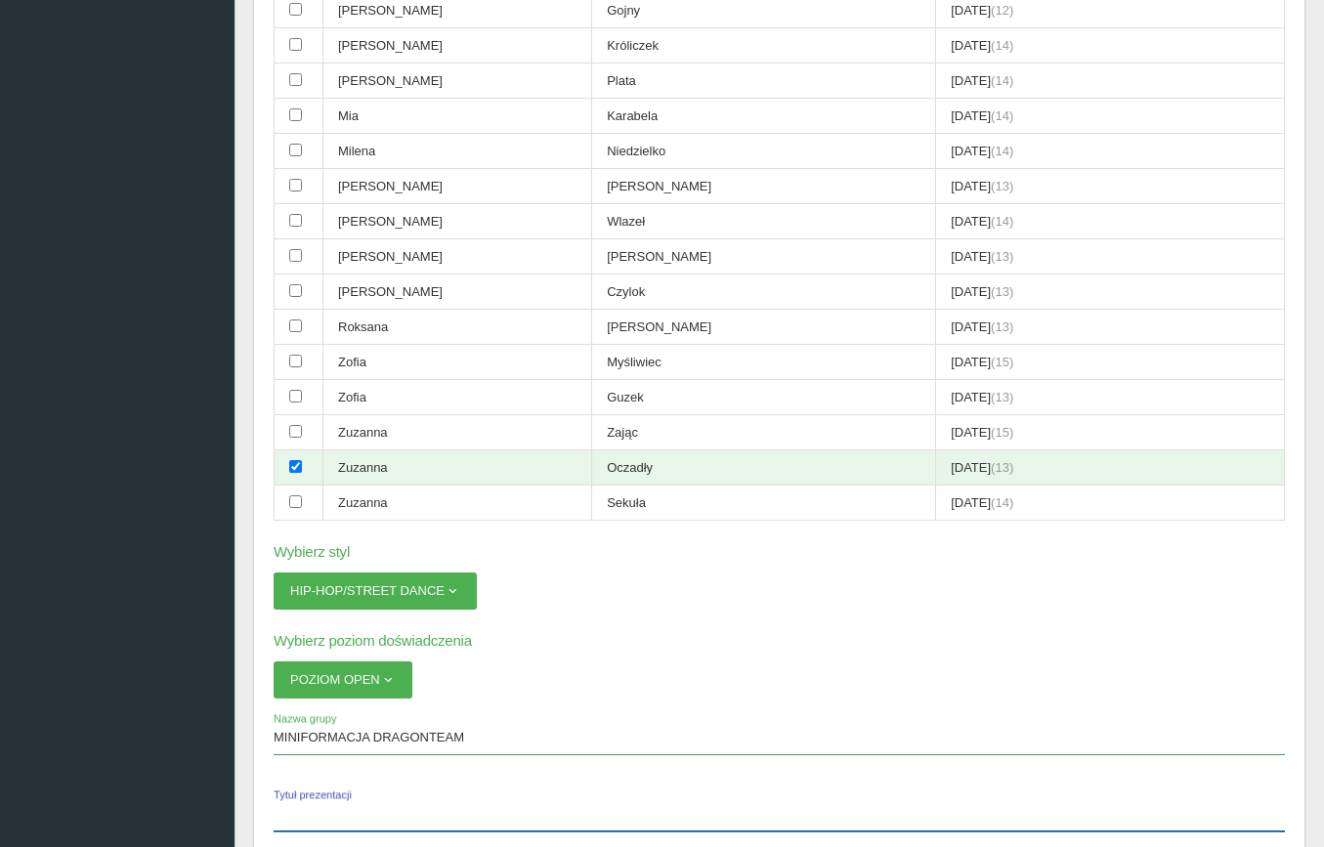
click at [305, 794] on input "Tytuł prezentacji" at bounding box center [779, 812] width 1011 height 37
paste input "MINIFORMACJA DRAGONTEAM"
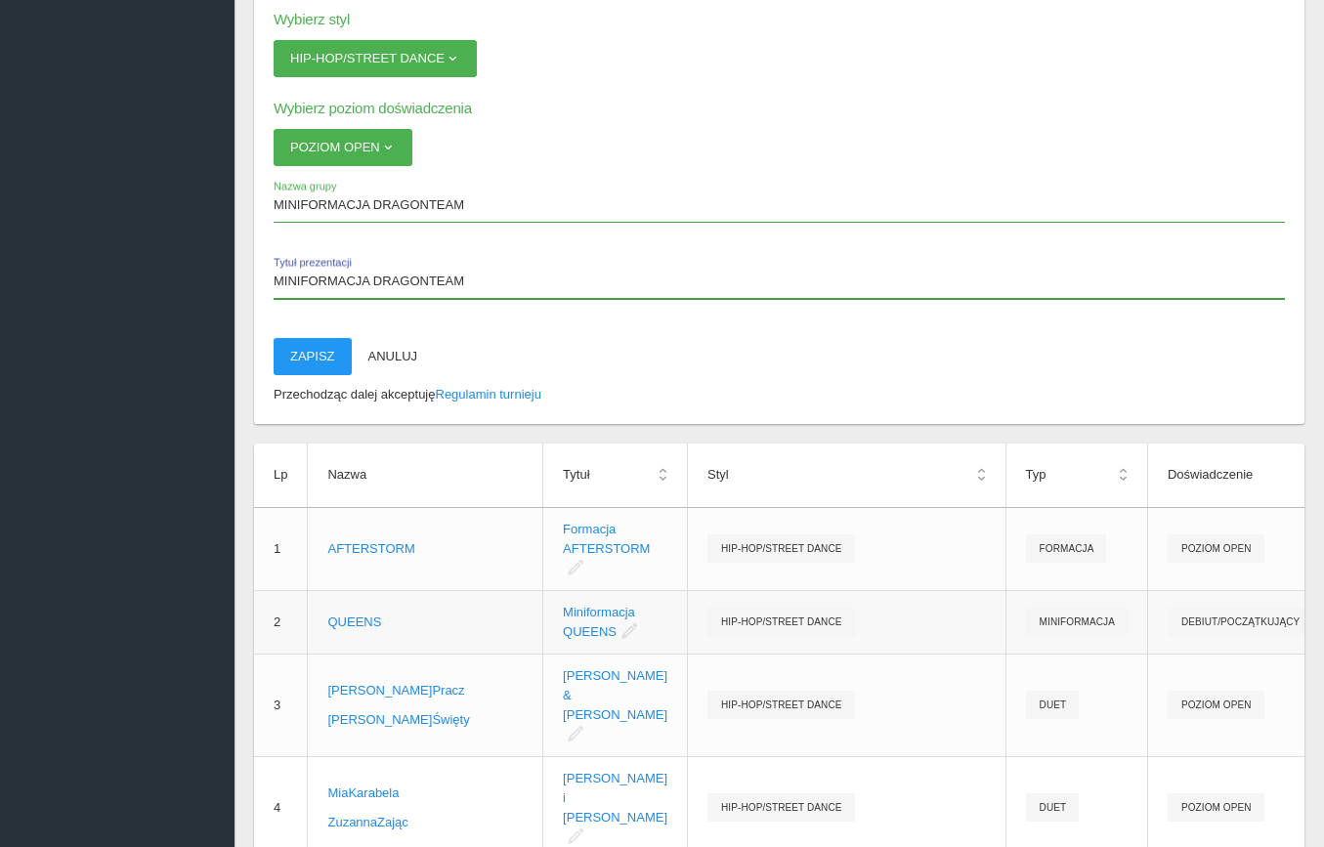
scroll to position [1222, 0]
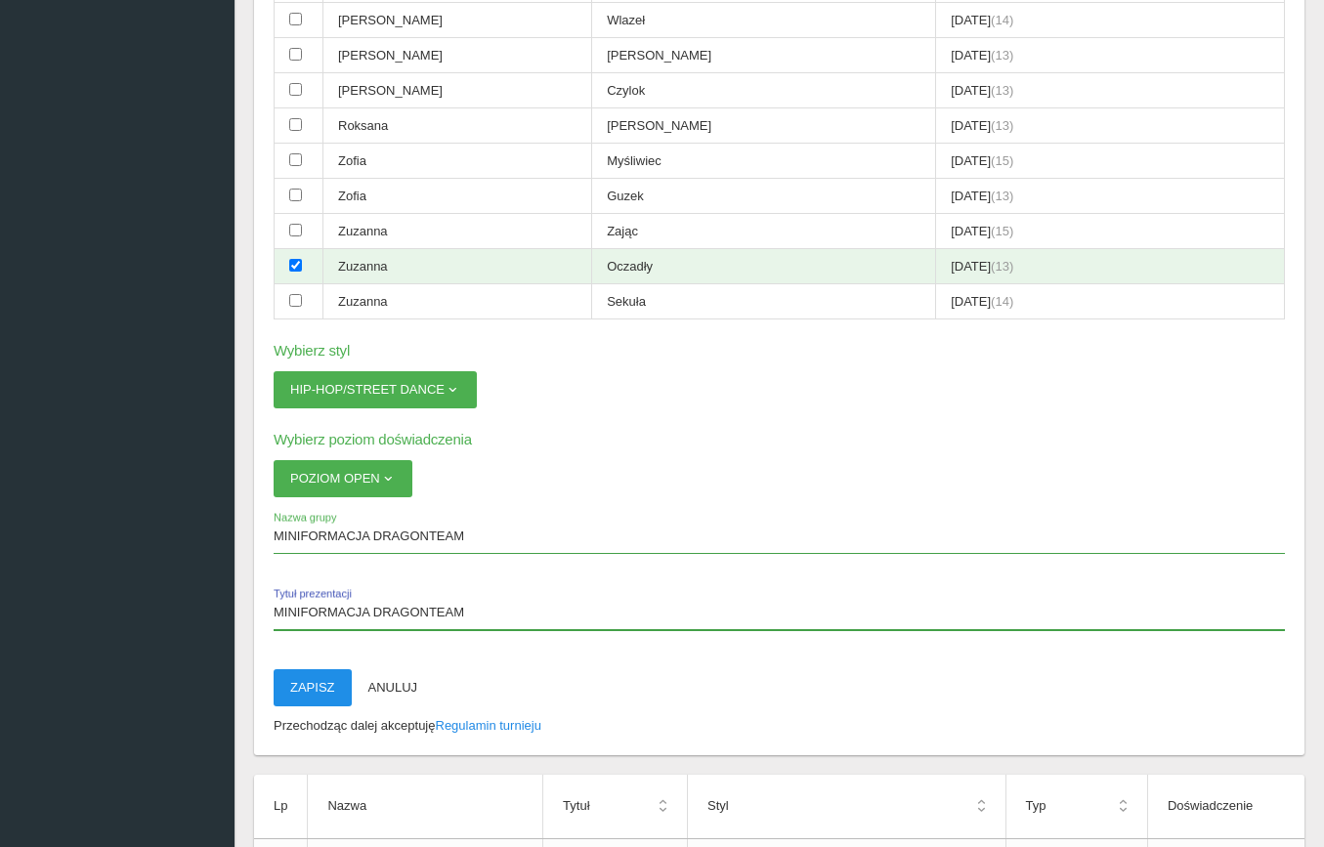
type input "MINIFORMACJA DRAGONTEAM"
click at [336, 669] on button "Zapisz" at bounding box center [313, 687] width 78 height 37
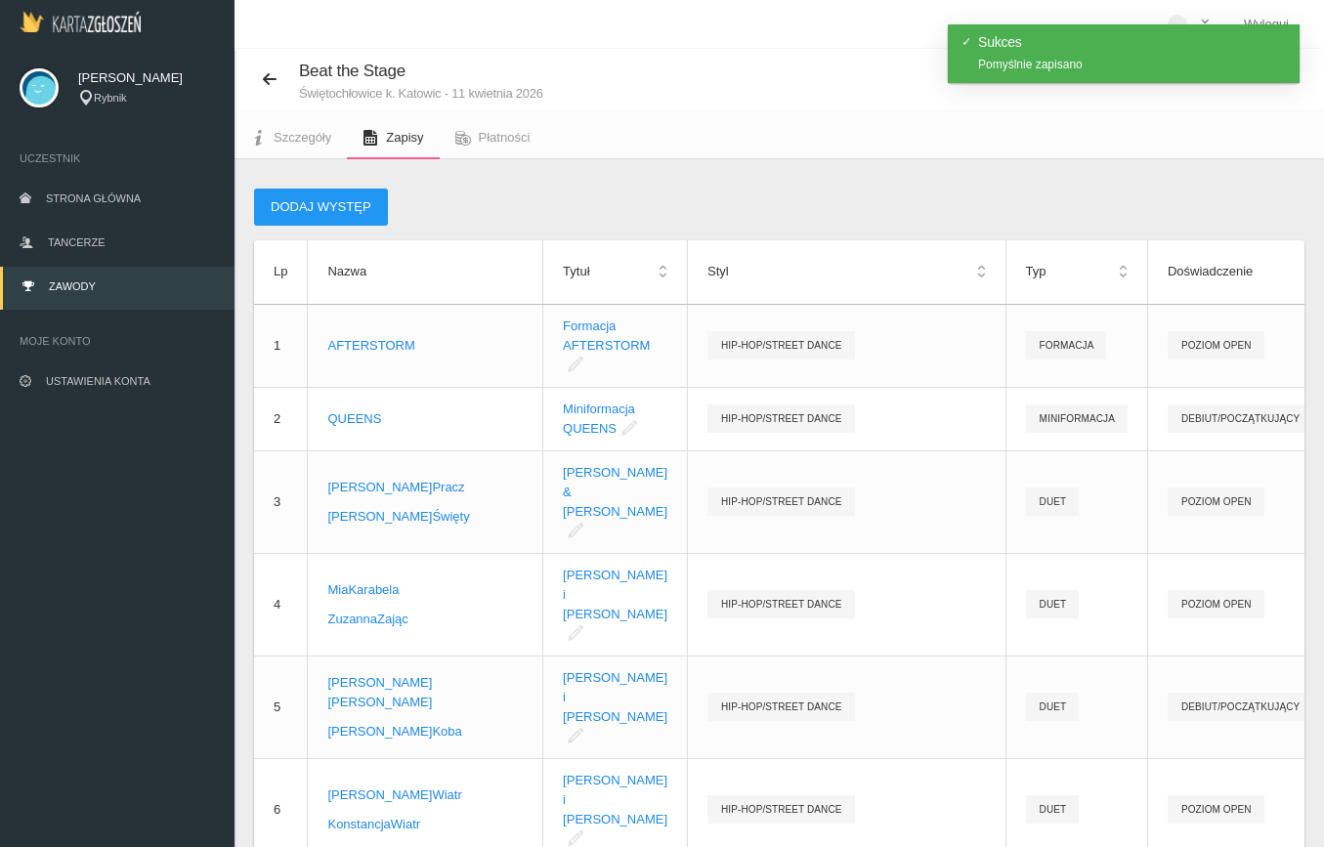
scroll to position [0, 0]
click at [307, 205] on button "Dodaj występ" at bounding box center [321, 207] width 134 height 37
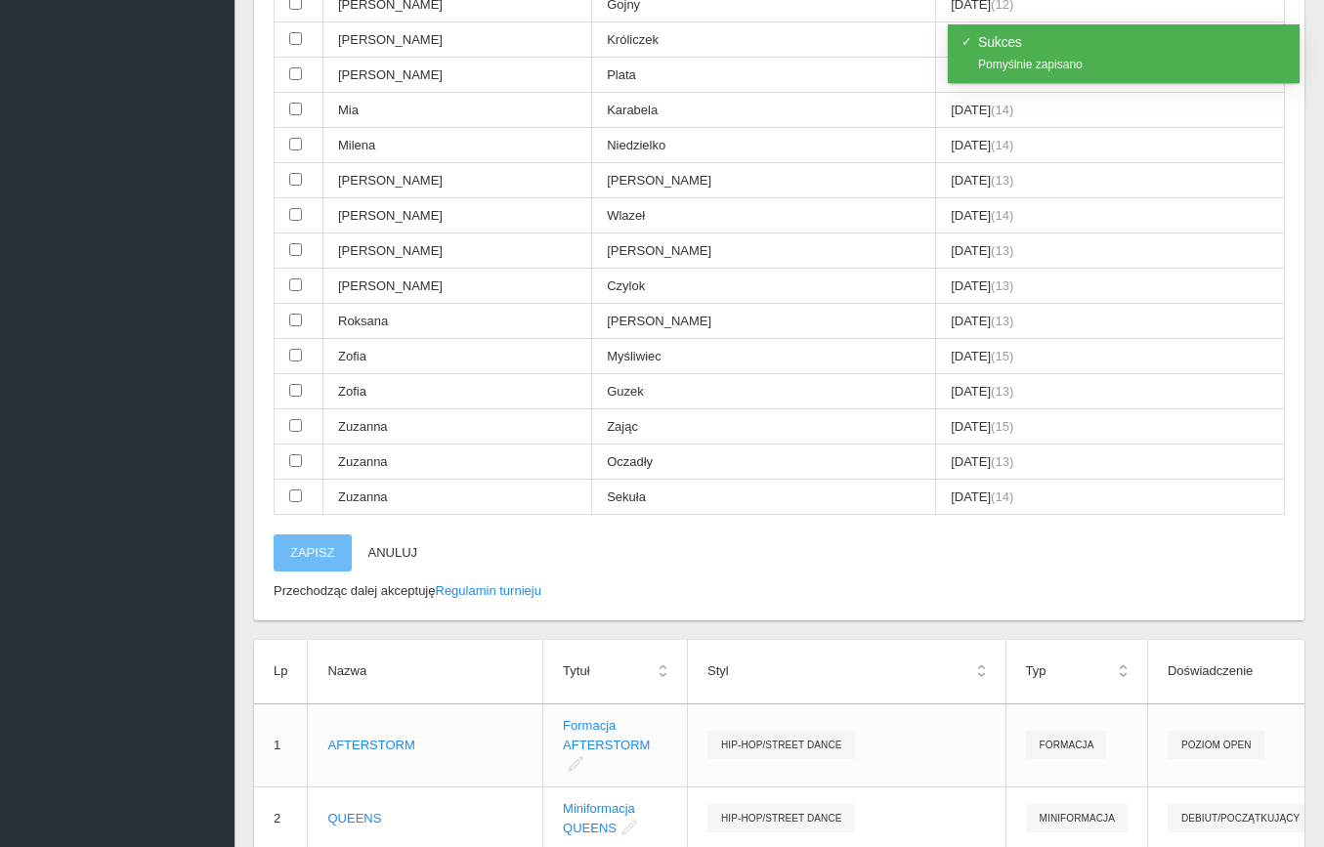
scroll to position [901, 0]
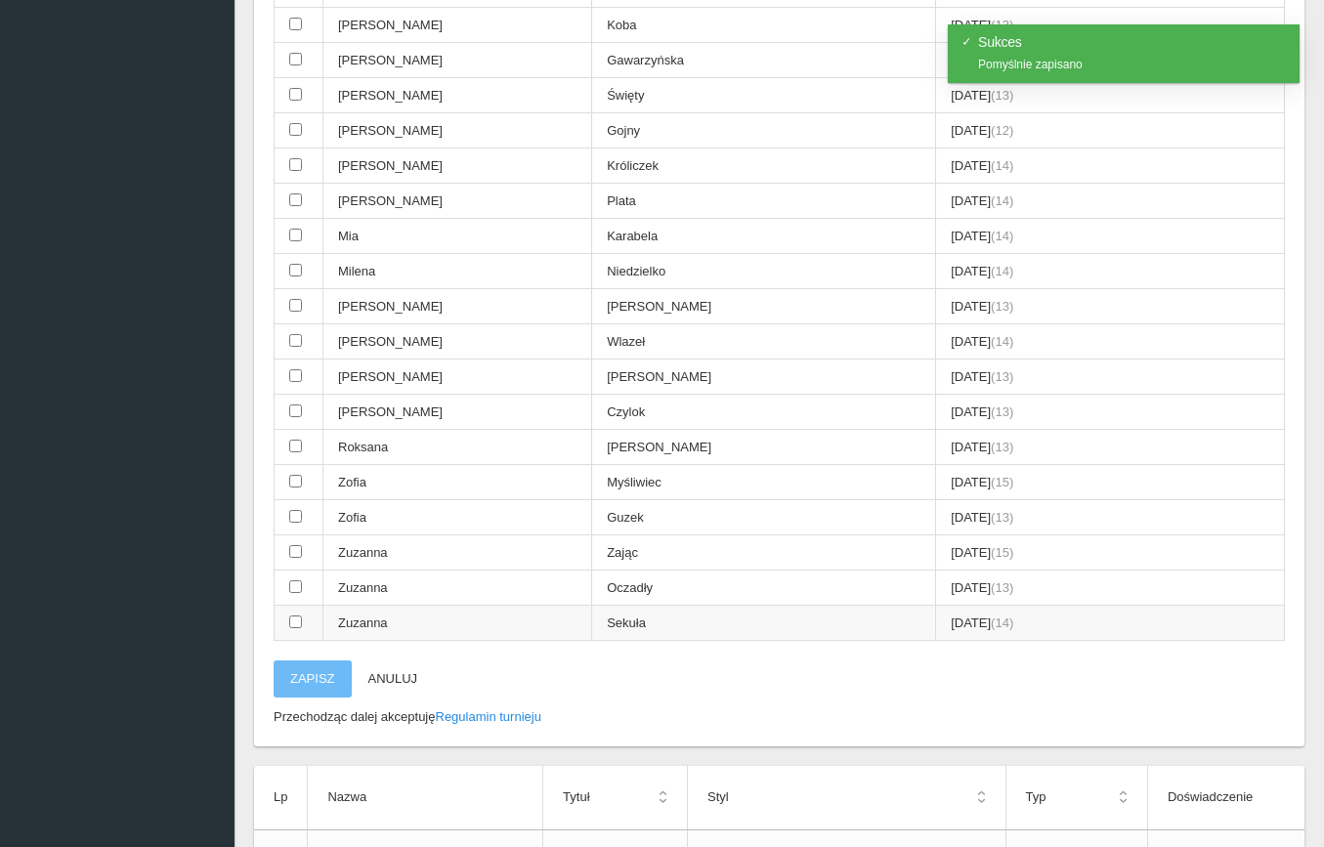
click at [289, 616] on input "checkbox" at bounding box center [295, 622] width 13 height 13
checkbox input "true"
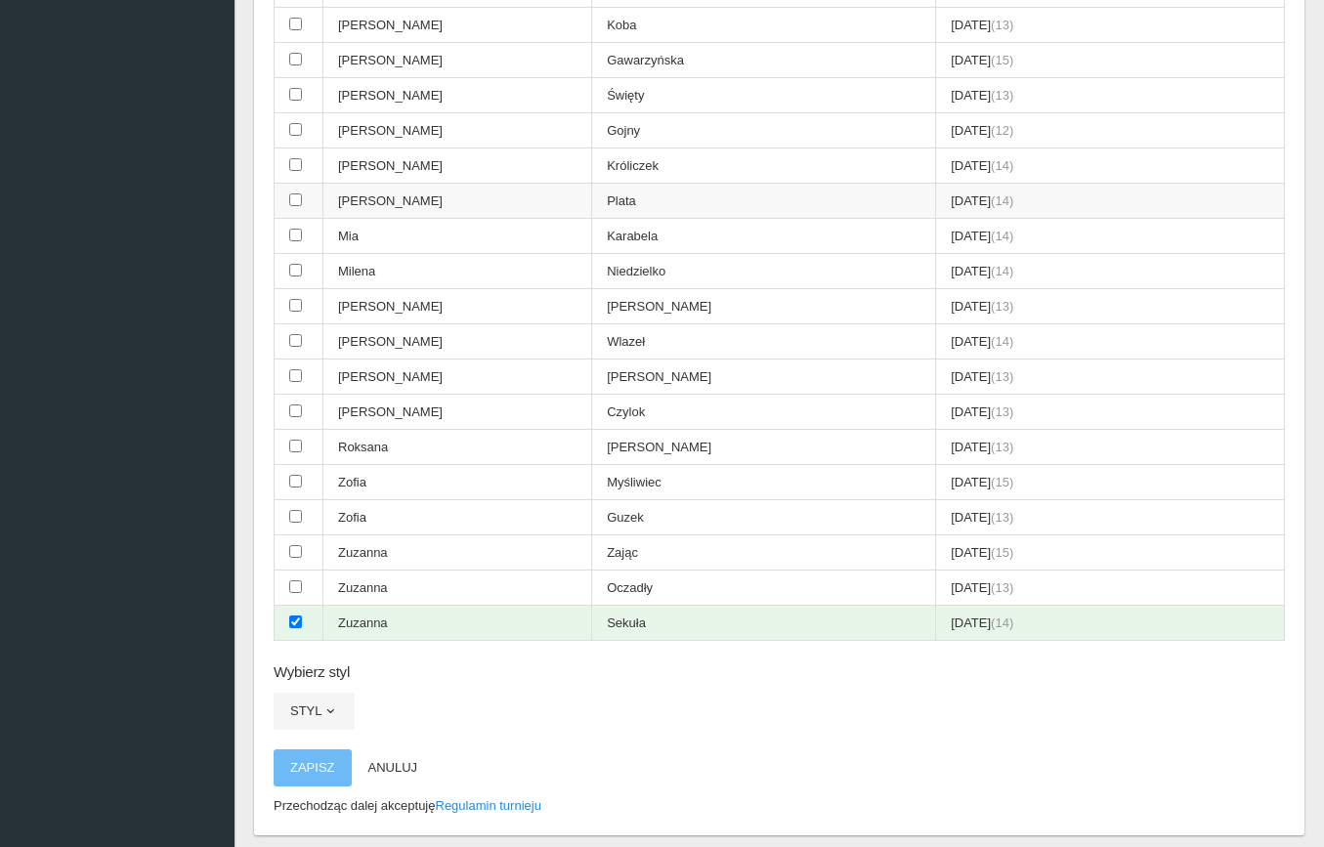
click at [288, 184] on td at bounding box center [299, 201] width 49 height 35
checkbox input "true"
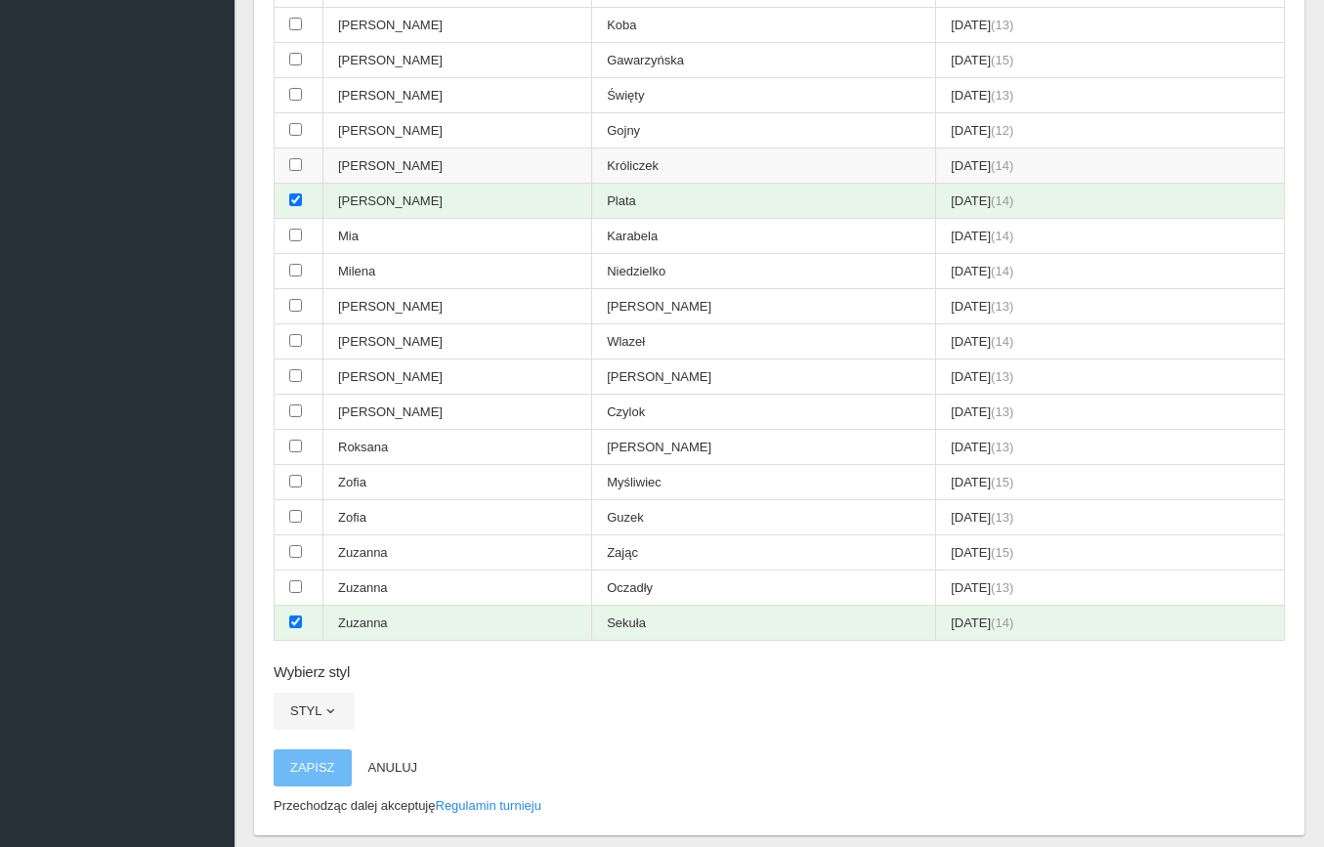
click at [291, 158] on input "checkbox" at bounding box center [295, 164] width 13 height 13
checkbox input "true"
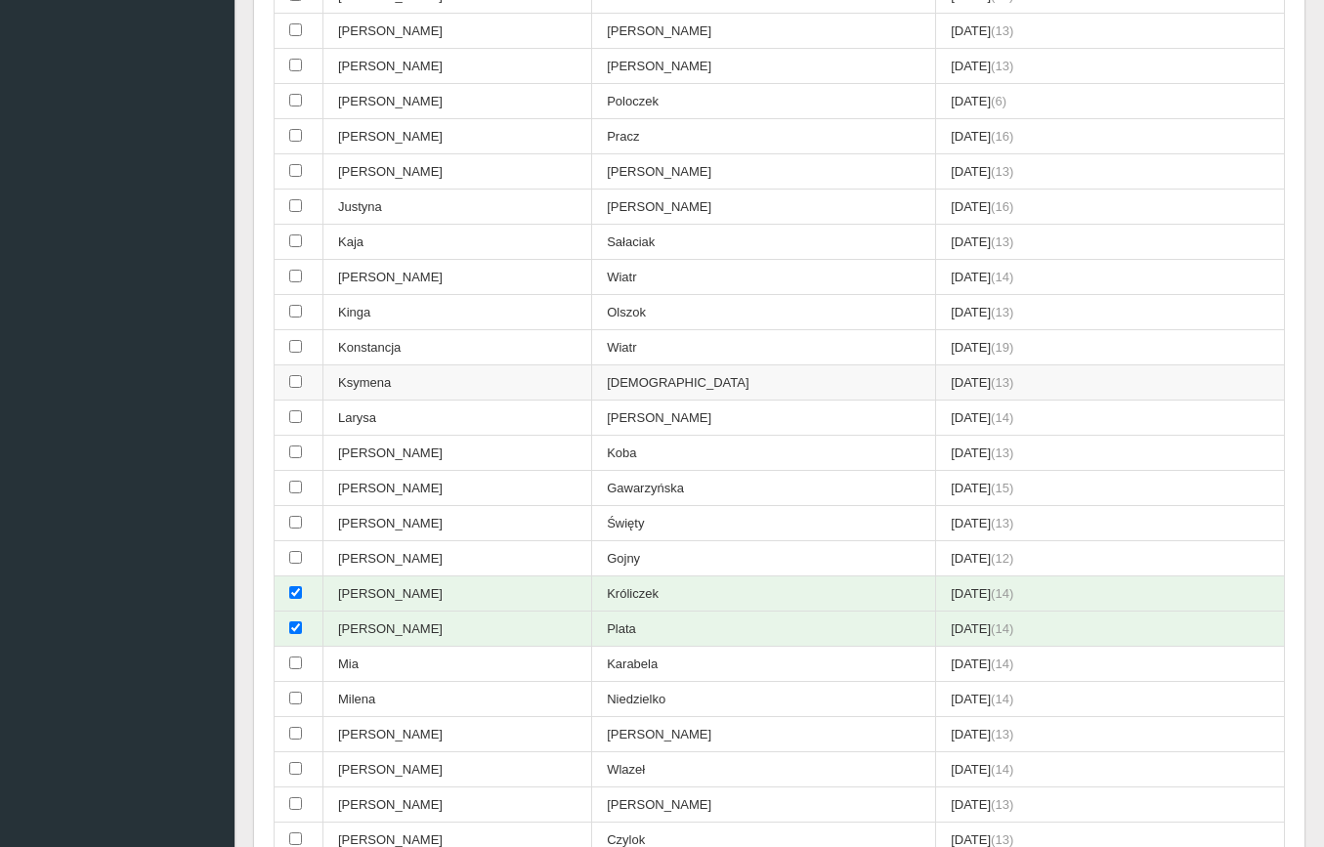
scroll to position [468, 0]
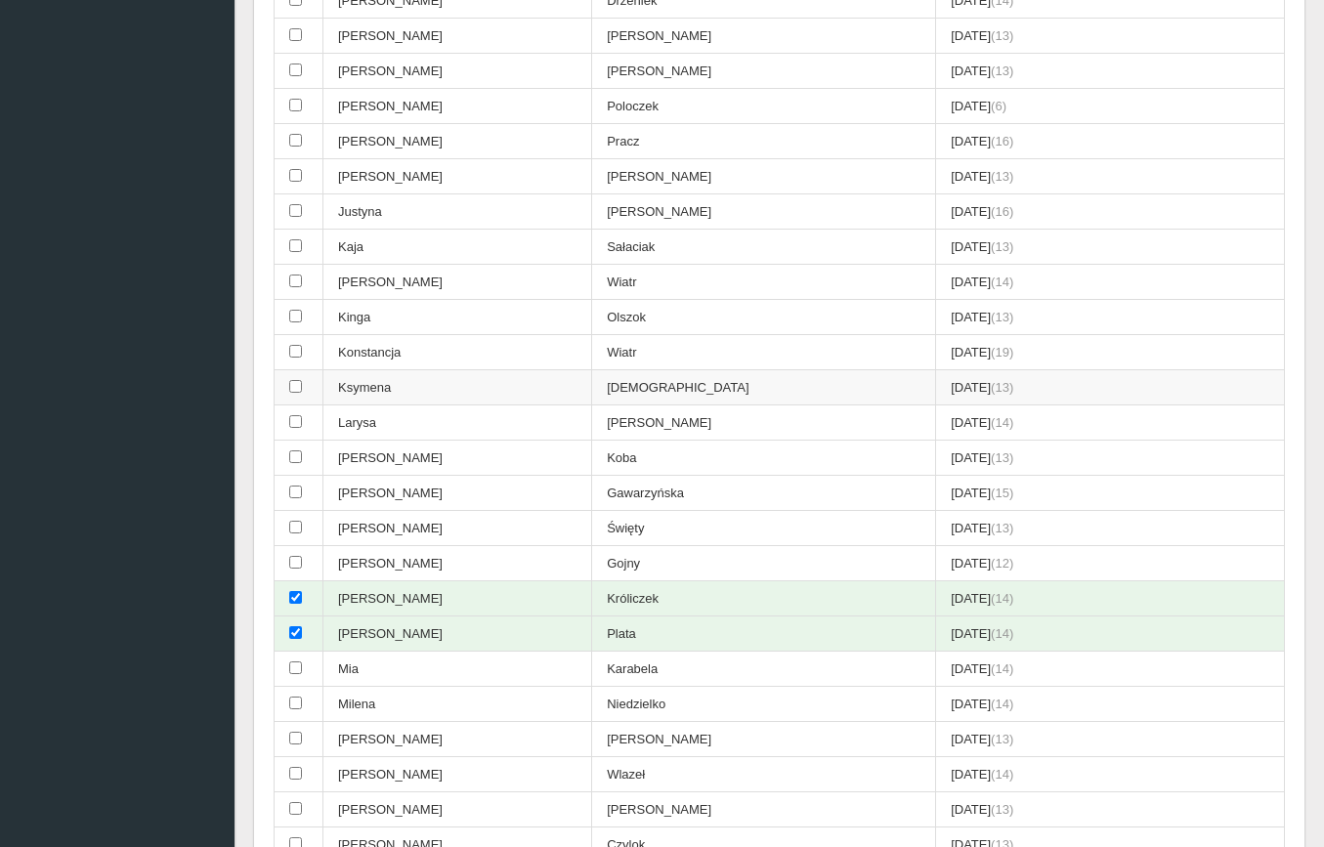
click at [292, 380] on input "checkbox" at bounding box center [295, 386] width 13 height 13
checkbox input "true"
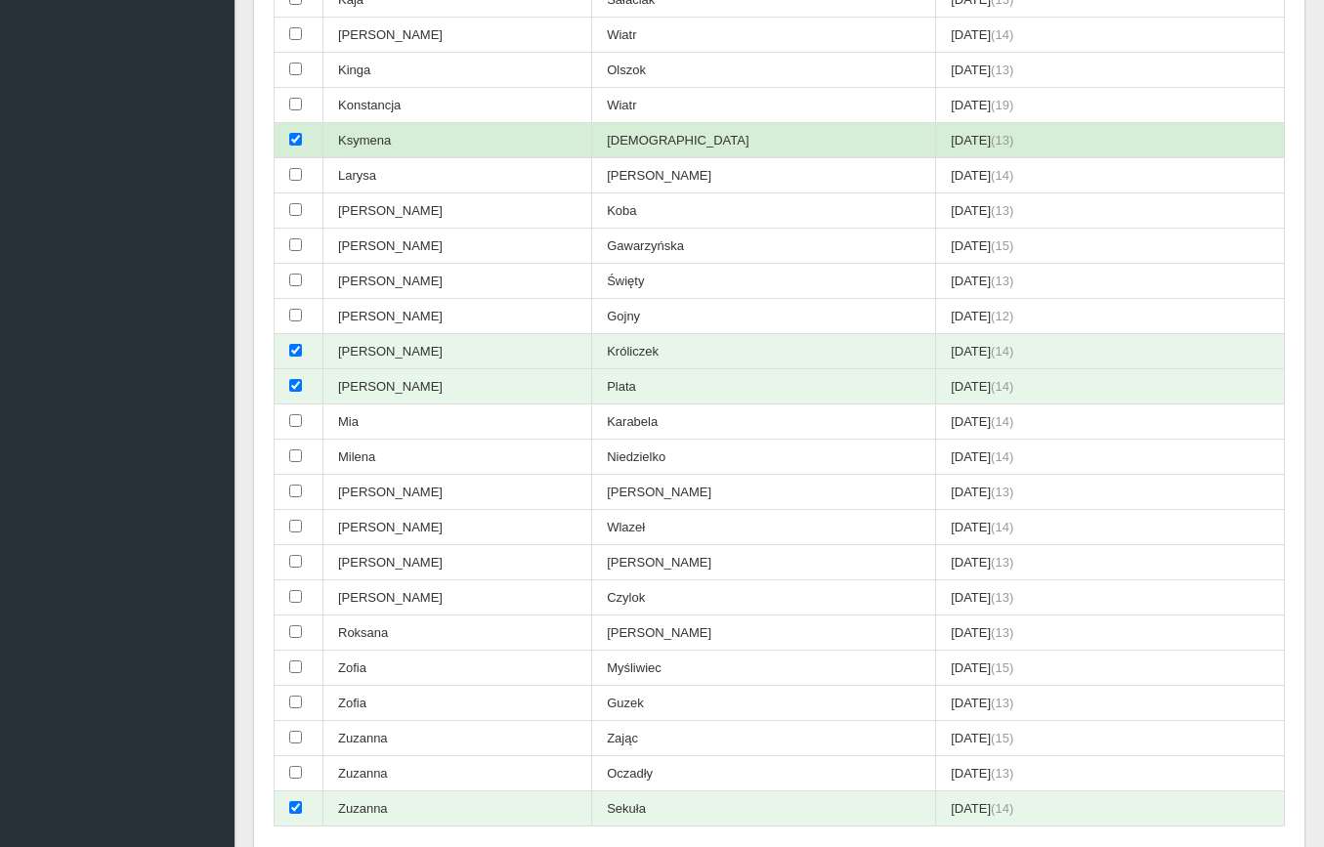
scroll to position [719, 0]
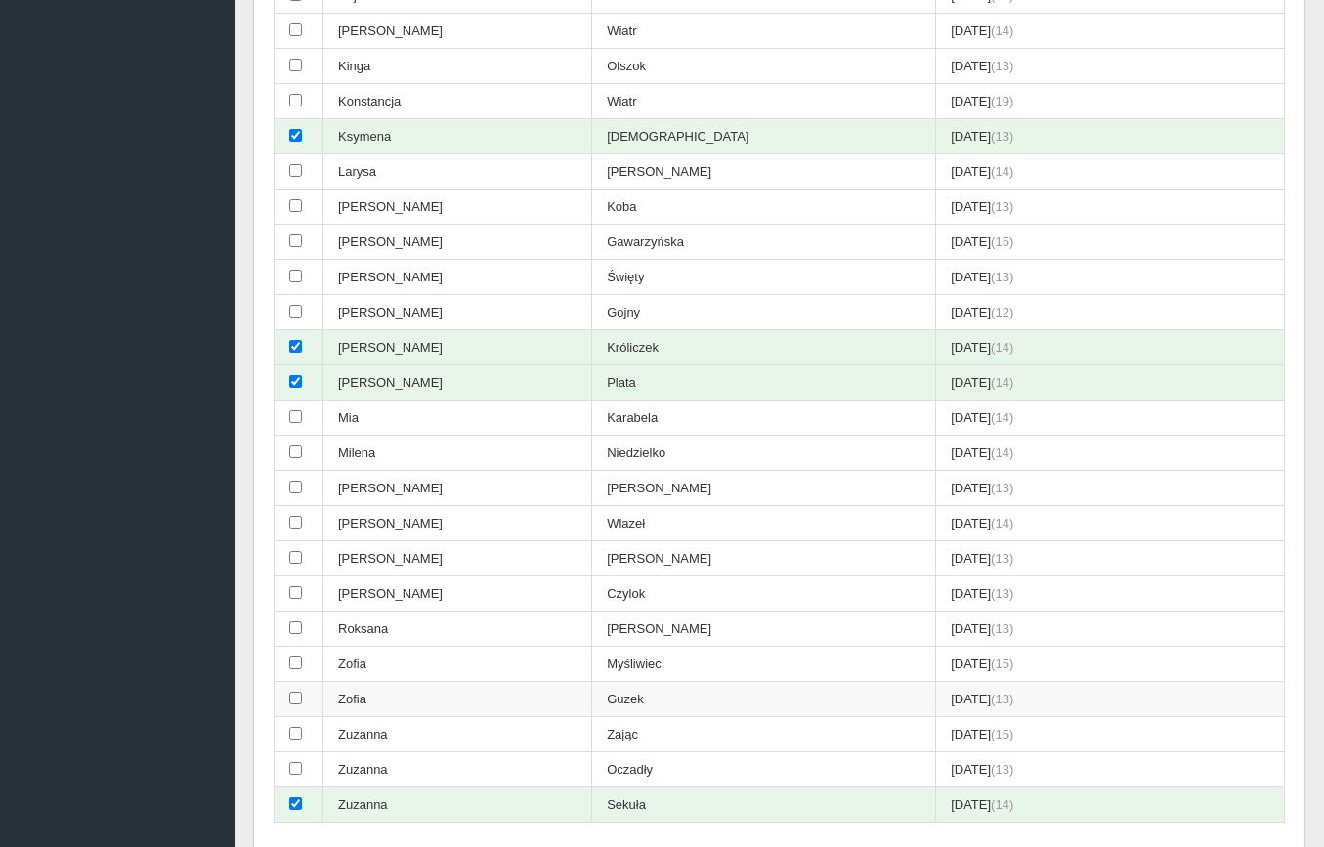
click at [296, 692] on input "checkbox" at bounding box center [295, 698] width 13 height 13
checkbox input "true"
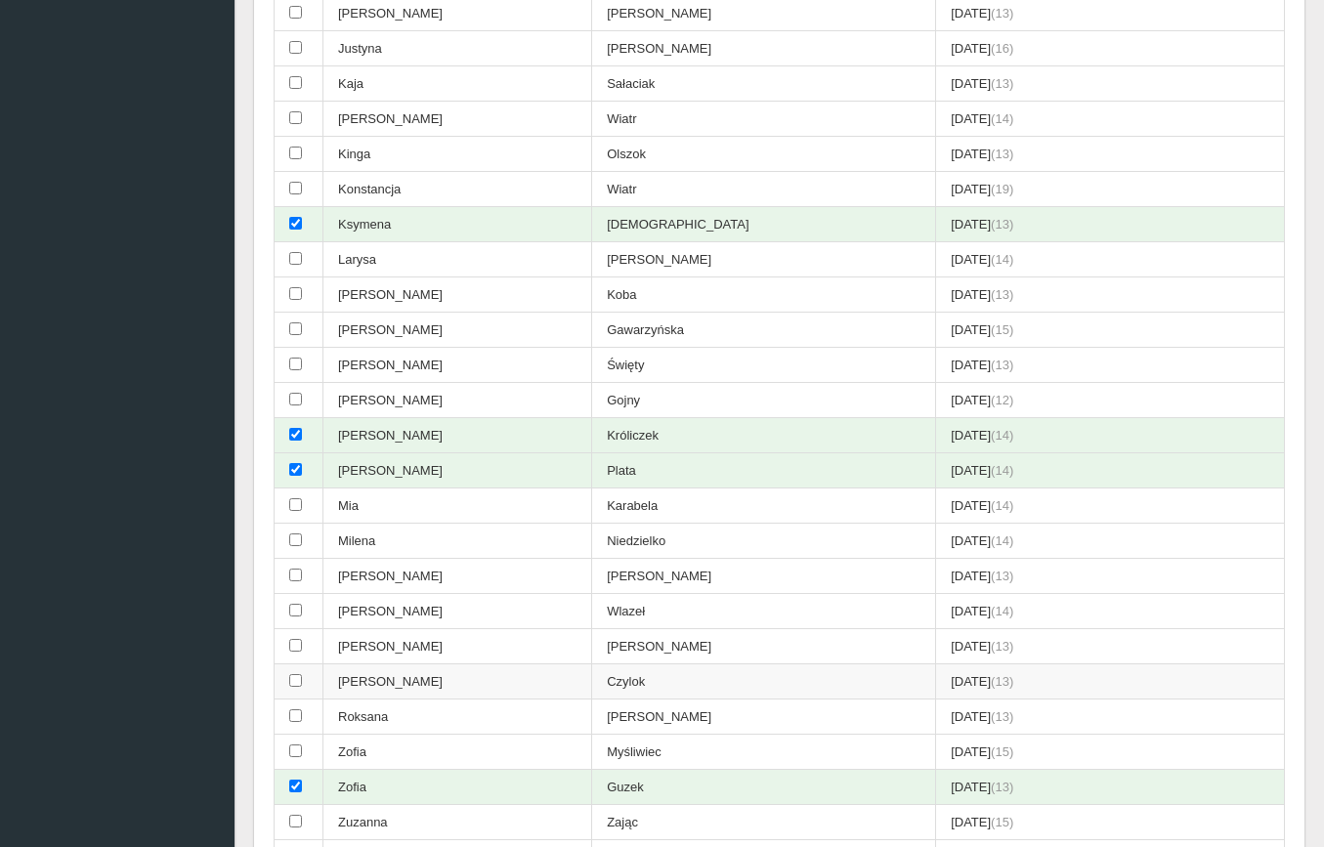
scroll to position [631, 0]
click at [291, 639] on input "checkbox" at bounding box center [295, 645] width 13 height 13
checkbox input "true"
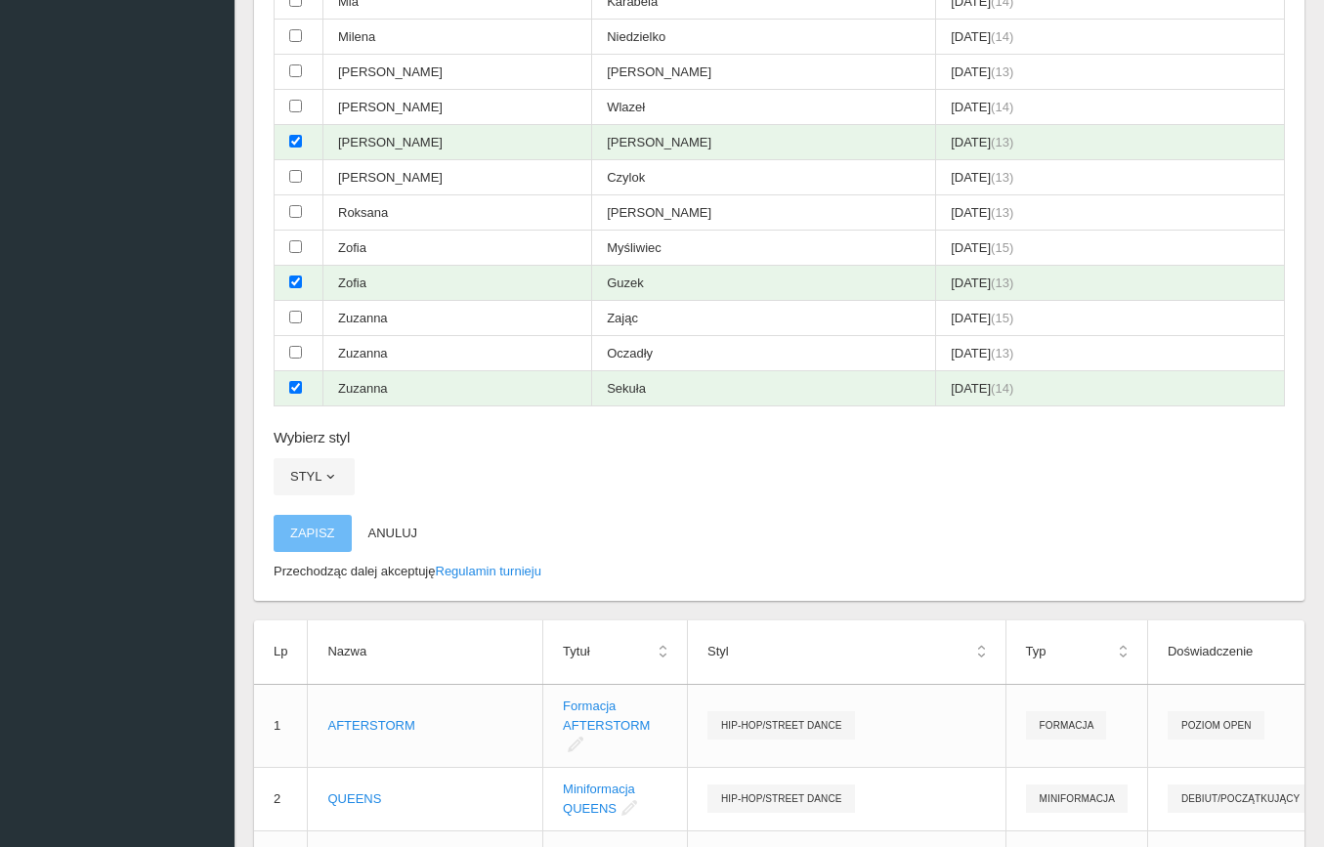
scroll to position [1189, 0]
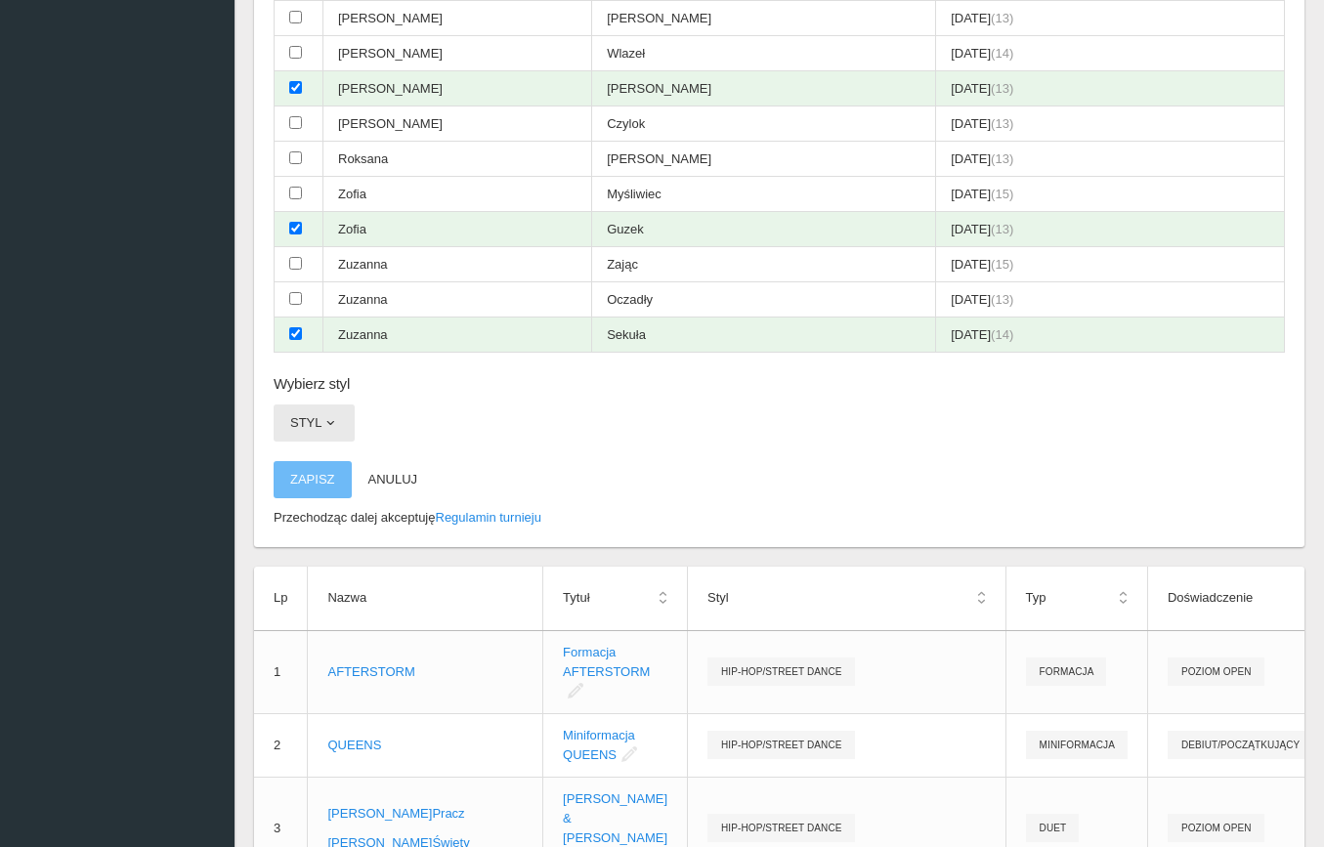
click at [316, 405] on button "Styl" at bounding box center [314, 423] width 81 height 37
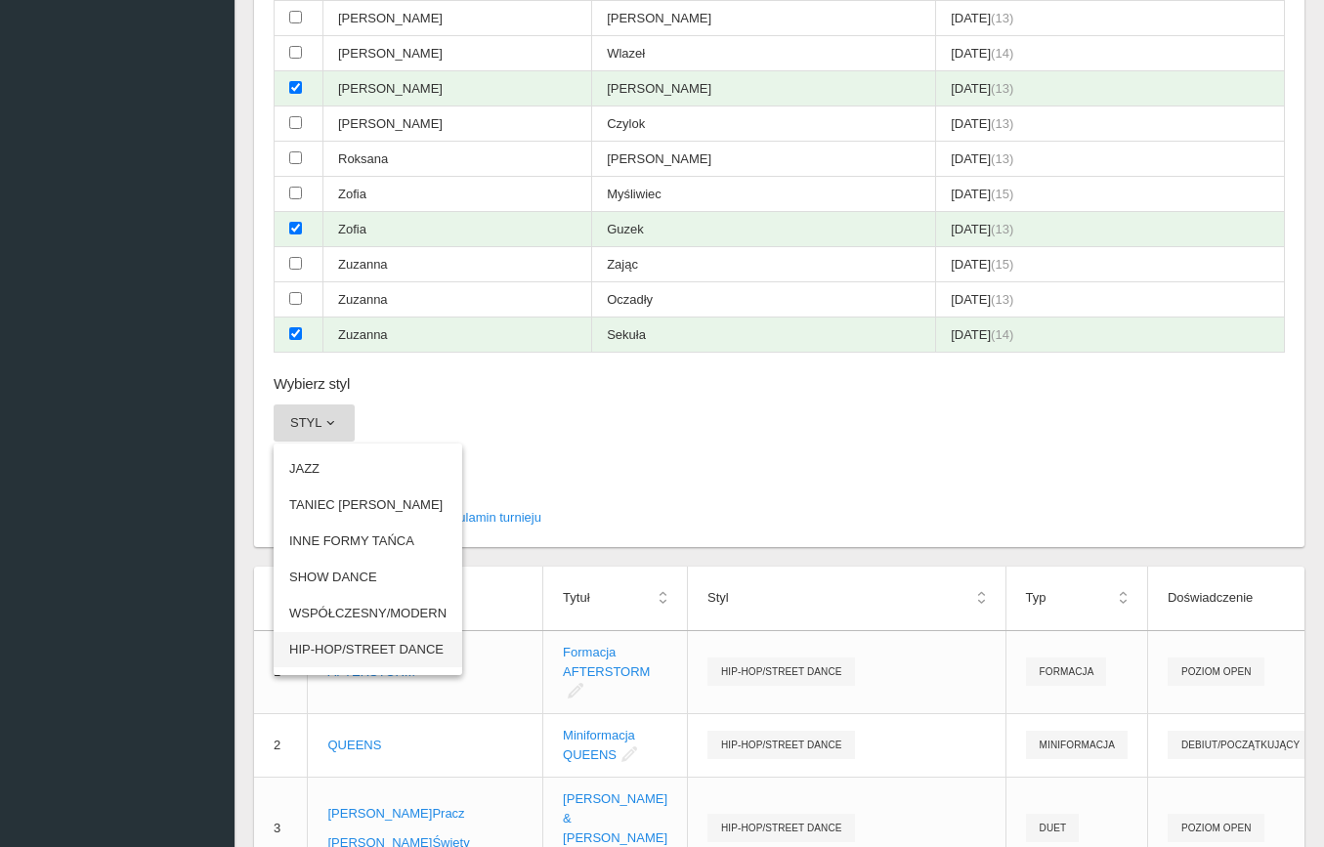
click at [324, 632] on link "HIP-HOP/STREET DANCE" at bounding box center [368, 649] width 189 height 35
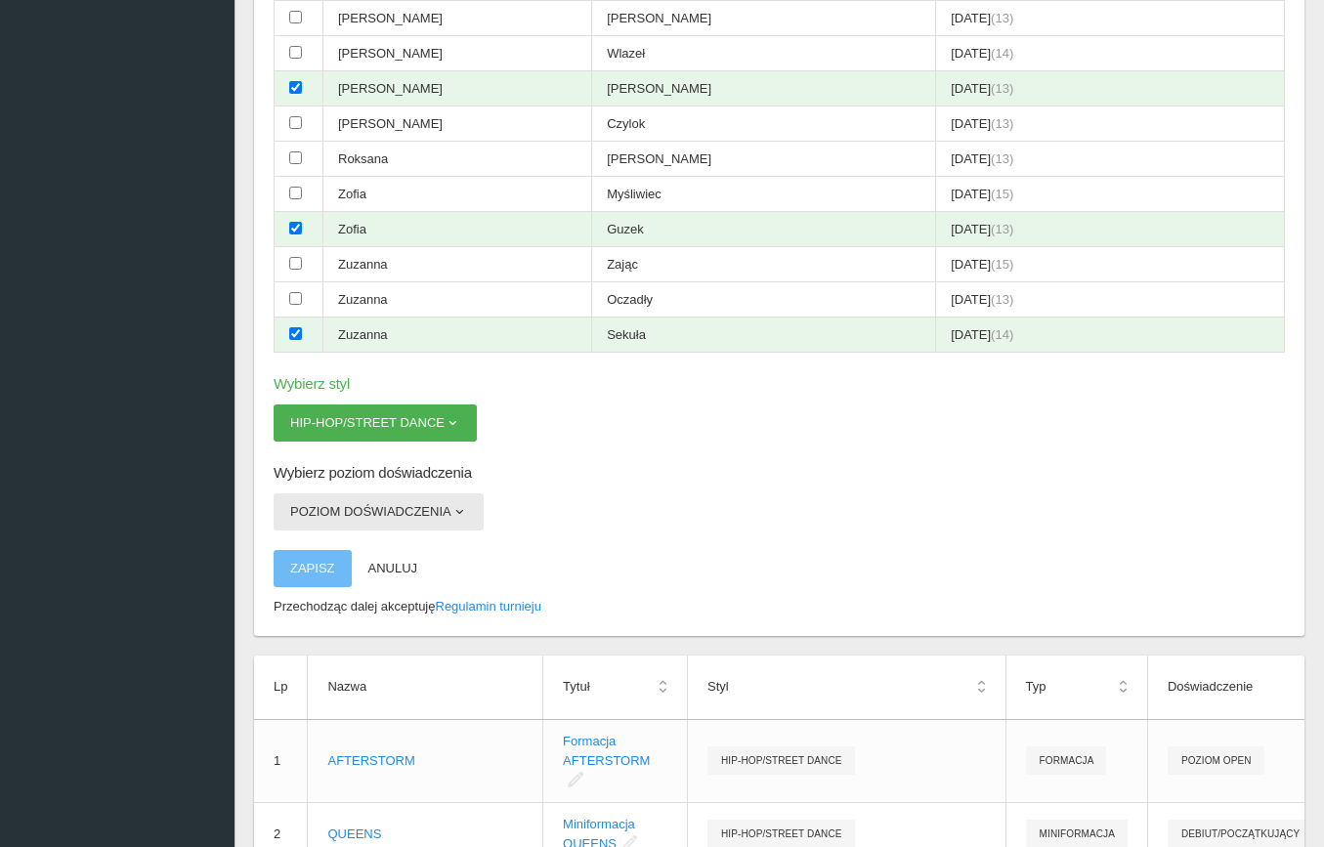
click at [326, 493] on button "Poziom doświadczenia" at bounding box center [379, 511] width 210 height 37
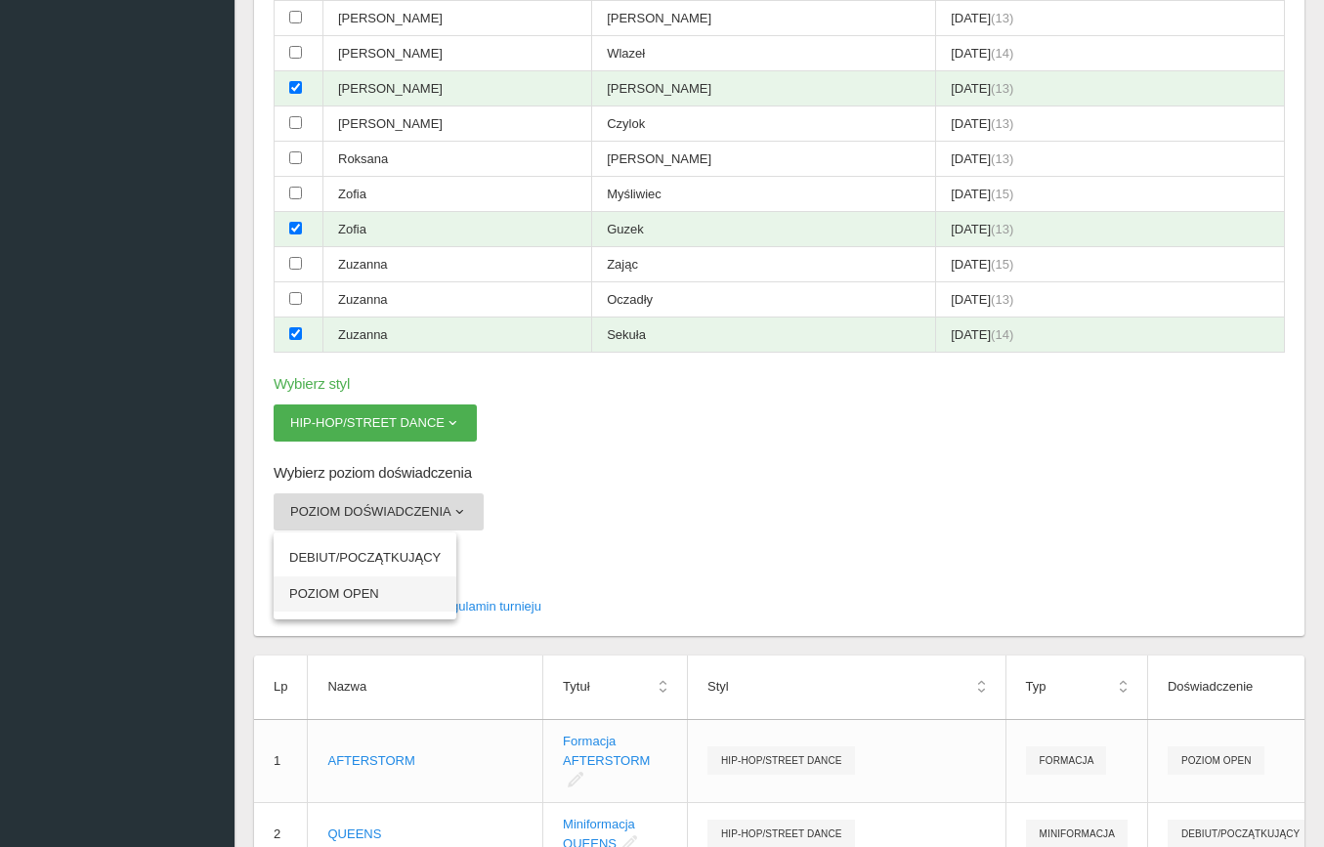
click at [355, 576] on link "POZIOM OPEN" at bounding box center [365, 593] width 183 height 35
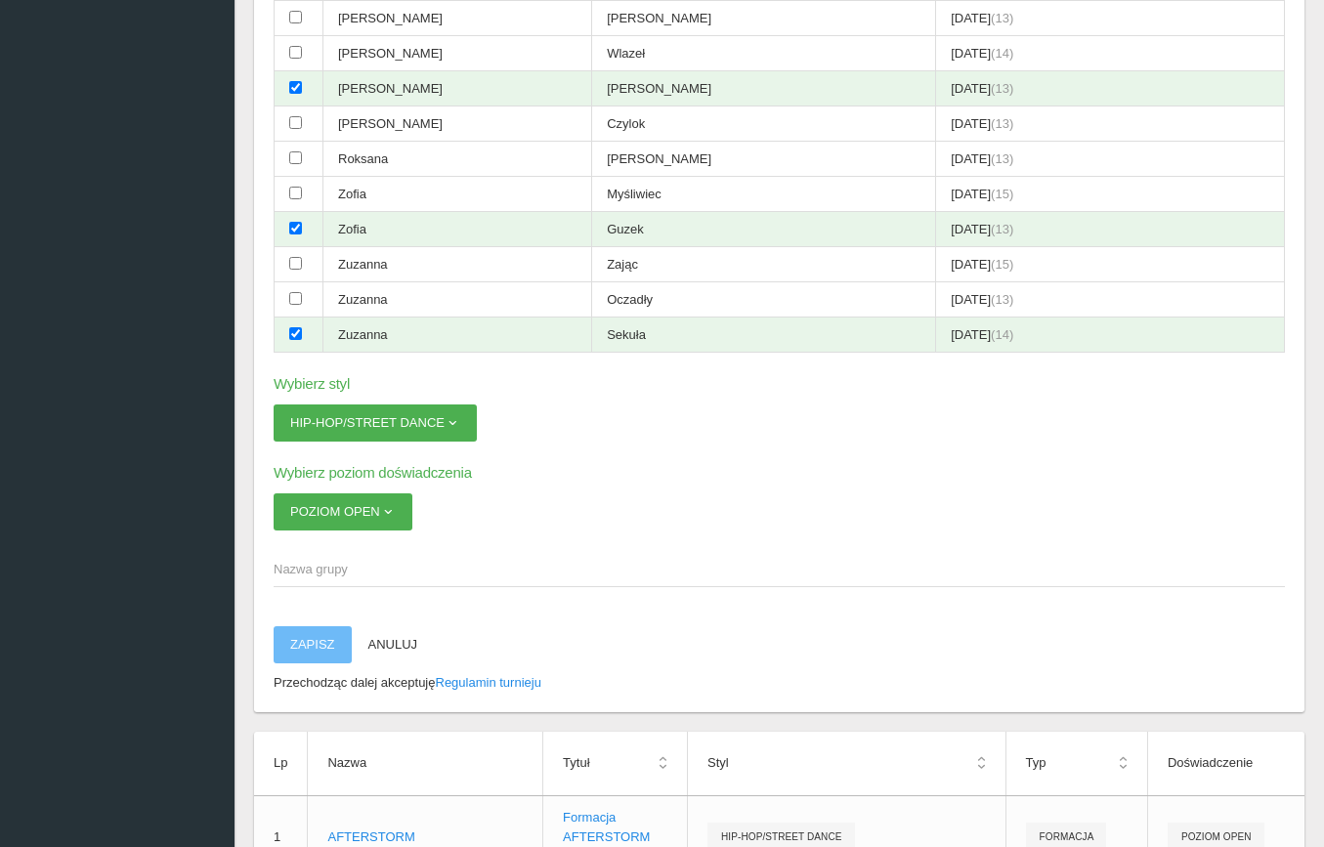
click at [343, 560] on span "Nazwa grupy" at bounding box center [770, 570] width 992 height 20
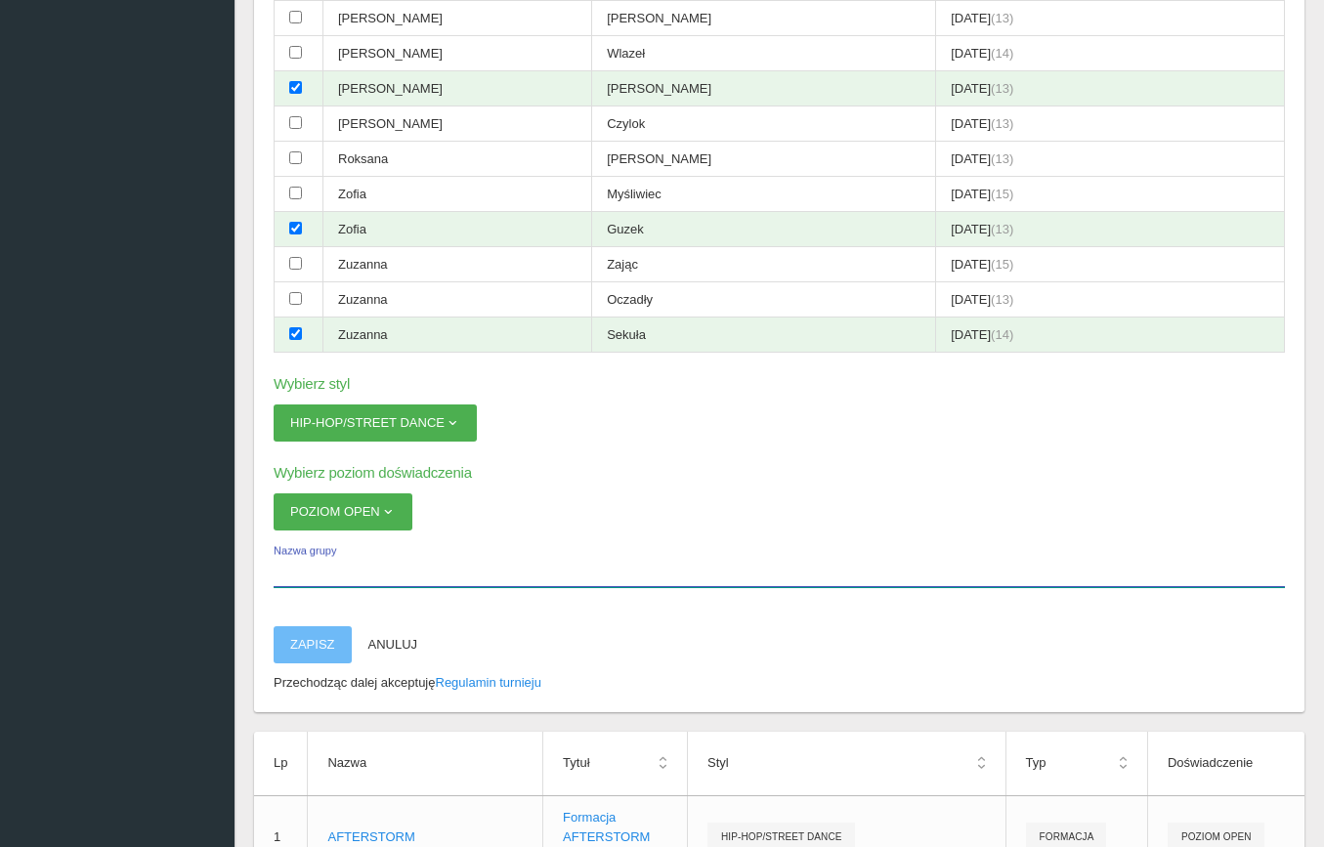
click at [343, 550] on input "Nazwa grupy" at bounding box center [779, 568] width 1011 height 37
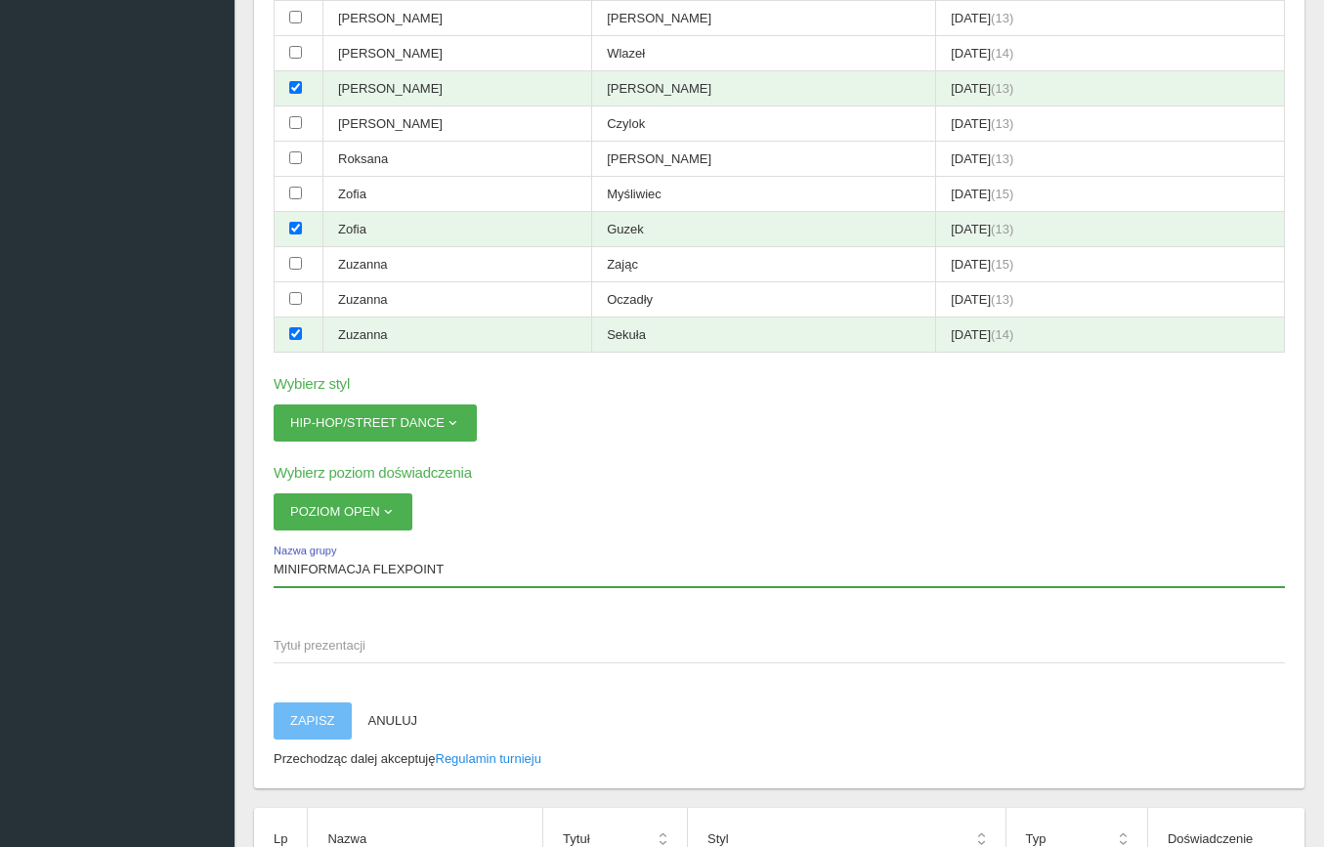
drag, startPoint x: 449, startPoint y: 466, endPoint x: 263, endPoint y: 465, distance: 186.6
type input "MINIFORMACJA FLEXPOINT"
click at [338, 636] on span "Tytuł prezentacji" at bounding box center [770, 646] width 992 height 20
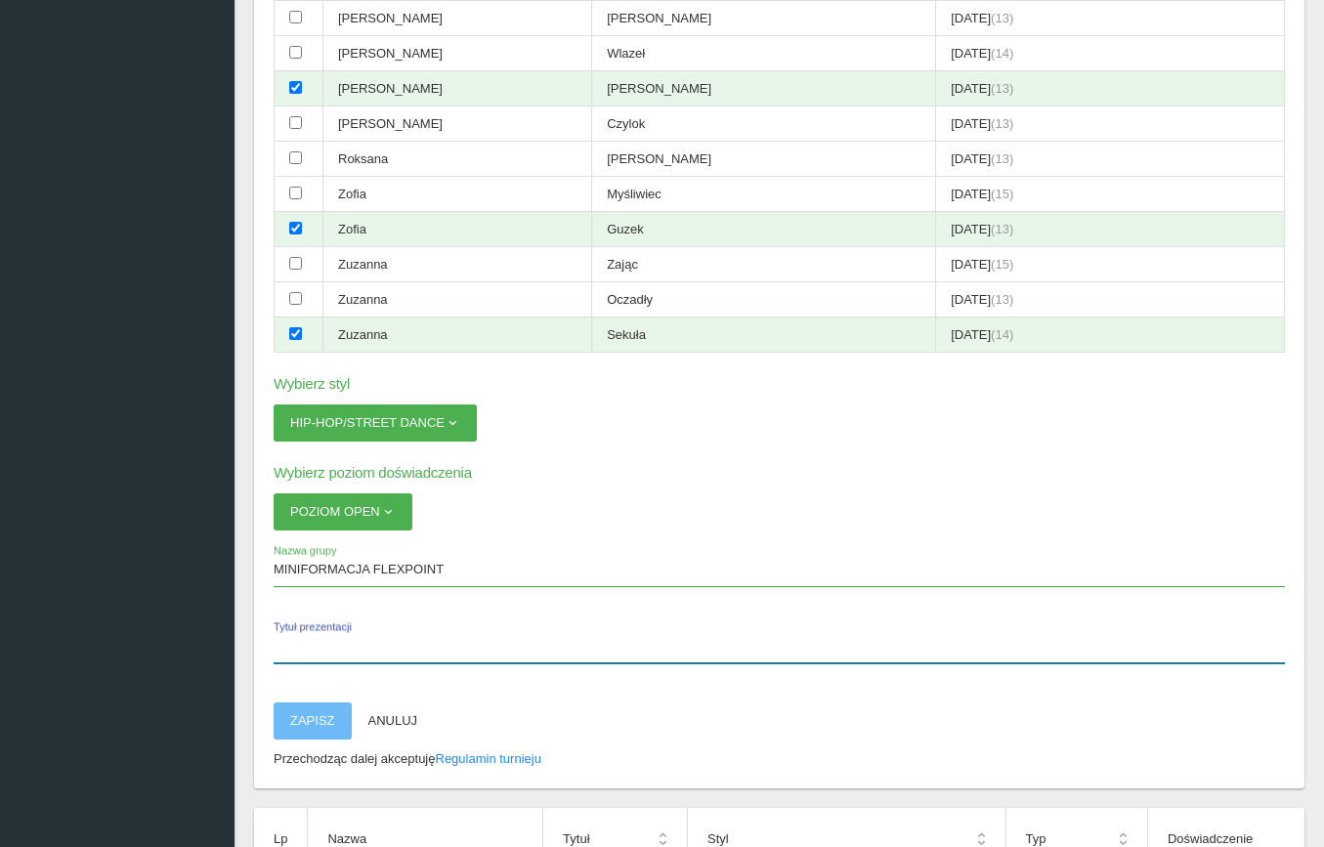
click at [338, 626] on input "Tytuł prezentacji" at bounding box center [779, 644] width 1011 height 37
paste input "MINIFORMACJA FLEXPOINT"
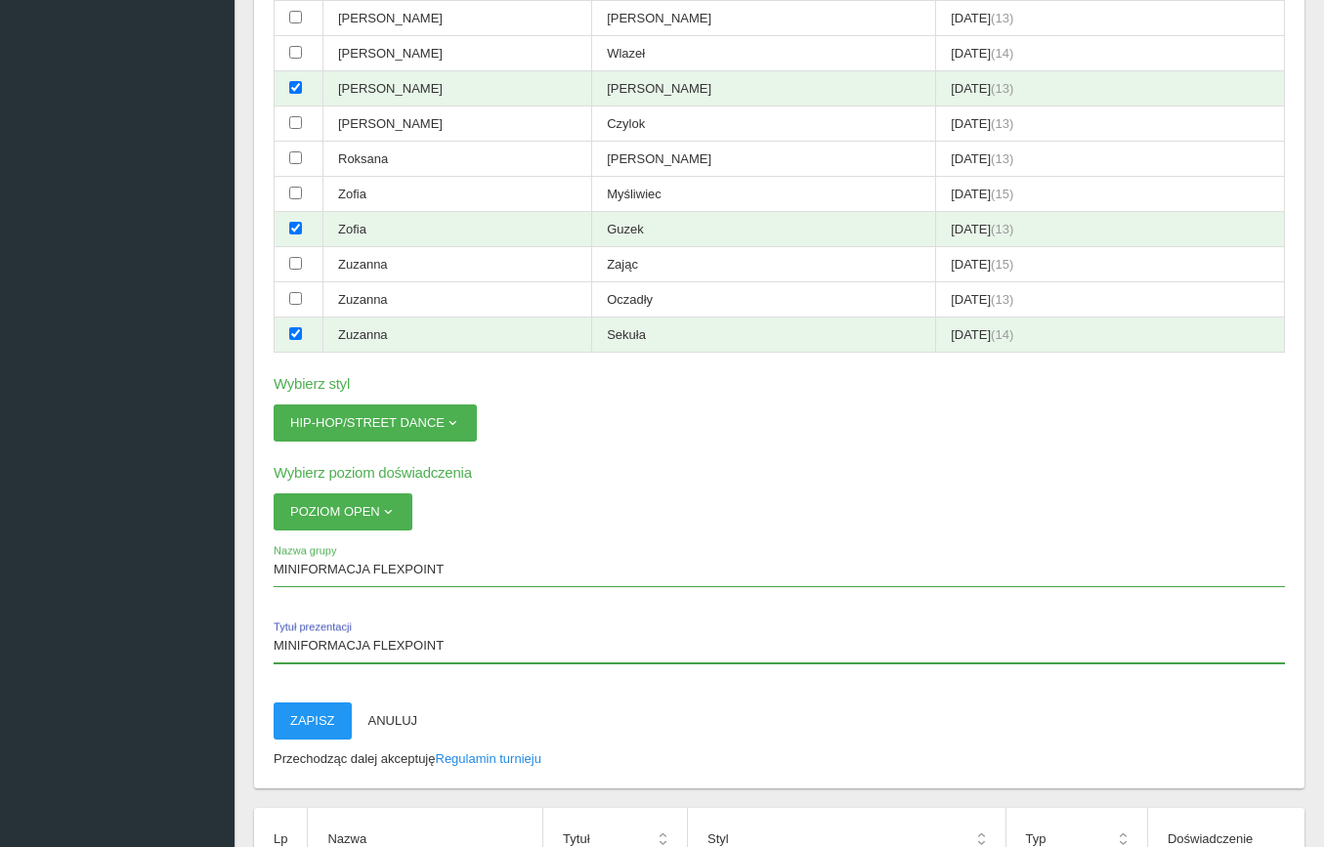
drag, startPoint x: 446, startPoint y: 546, endPoint x: 241, endPoint y: 527, distance: 205.1
click at [241, 527] on div "Wybierz tancerzy (zaznaczono: 6) MINIFORMACJA JUNIORZY Imię Nazwisko Data urodz…" at bounding box center [779, 807] width 1089 height 3675
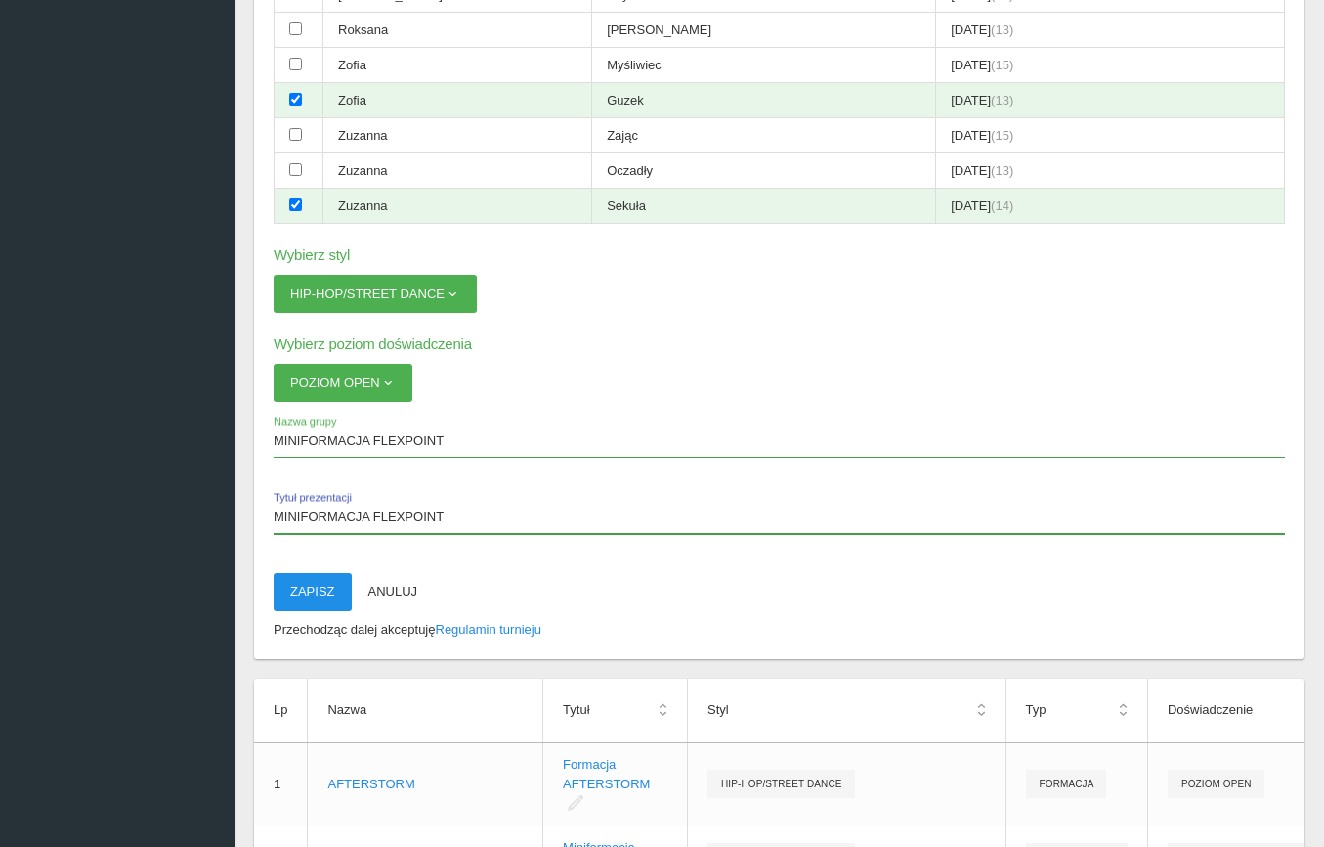
type input "MINIFORMACJA FLEXPOINT"
click at [316, 574] on button "Zapisz" at bounding box center [313, 592] width 78 height 37
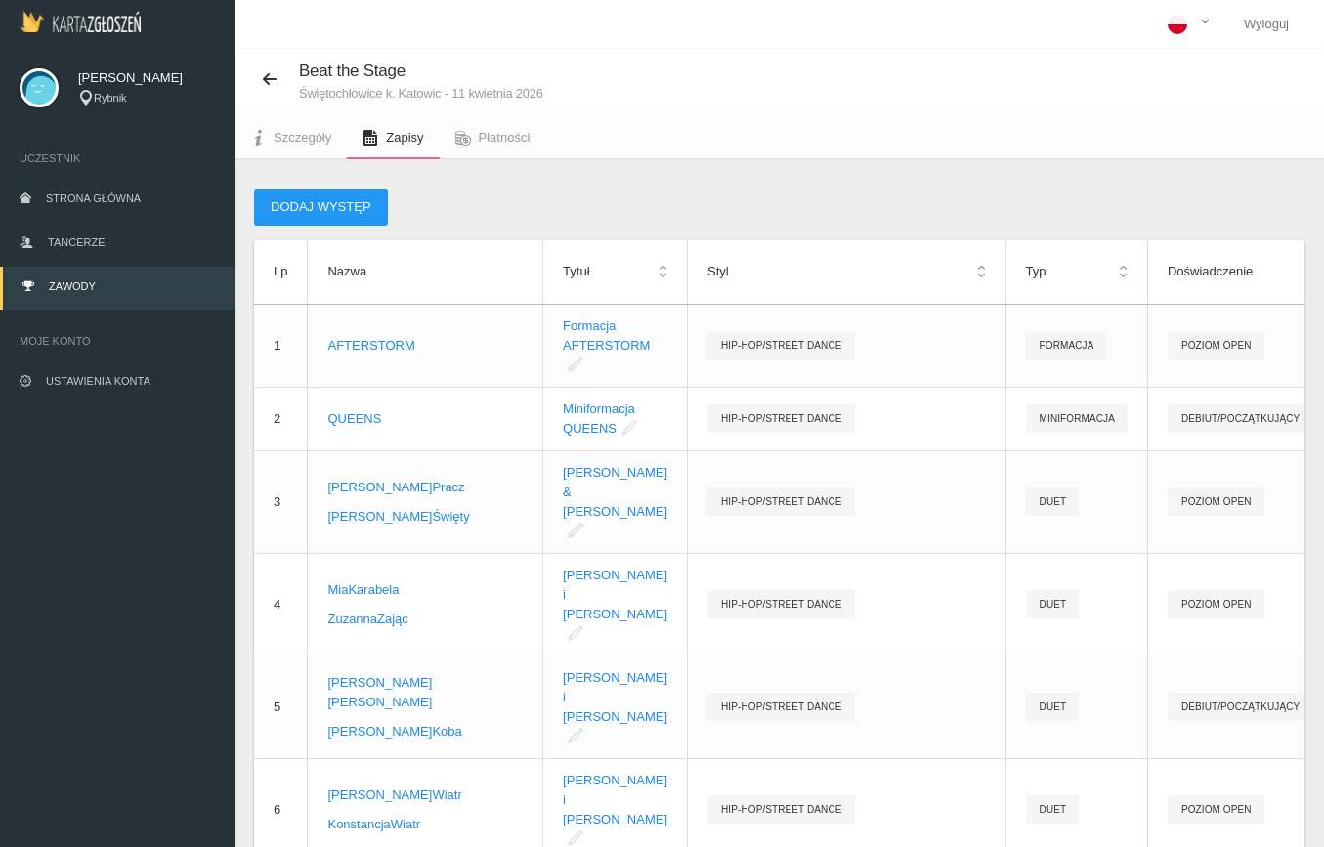
scroll to position [0, 0]
click at [338, 204] on button "Dodaj występ" at bounding box center [321, 207] width 134 height 37
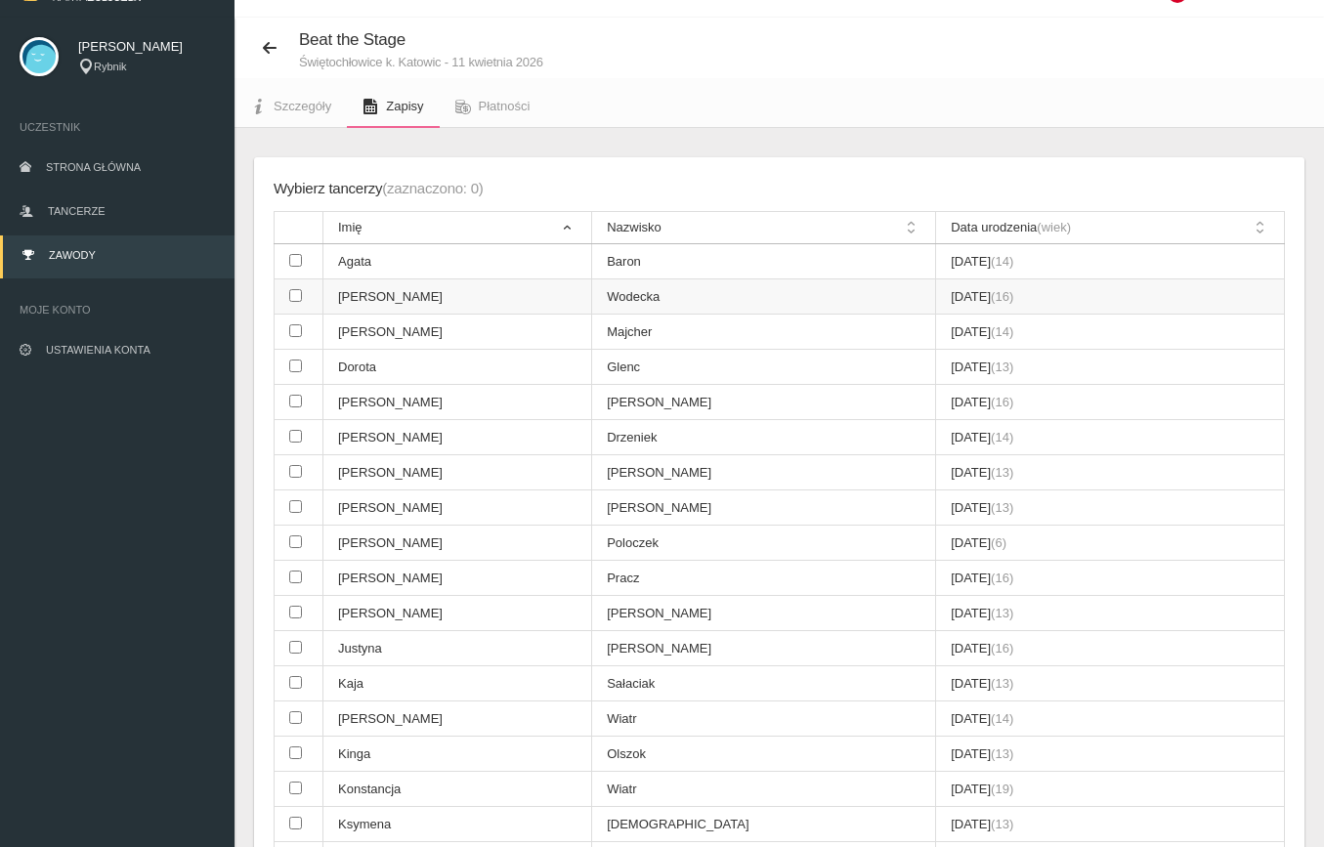
scroll to position [35, 0]
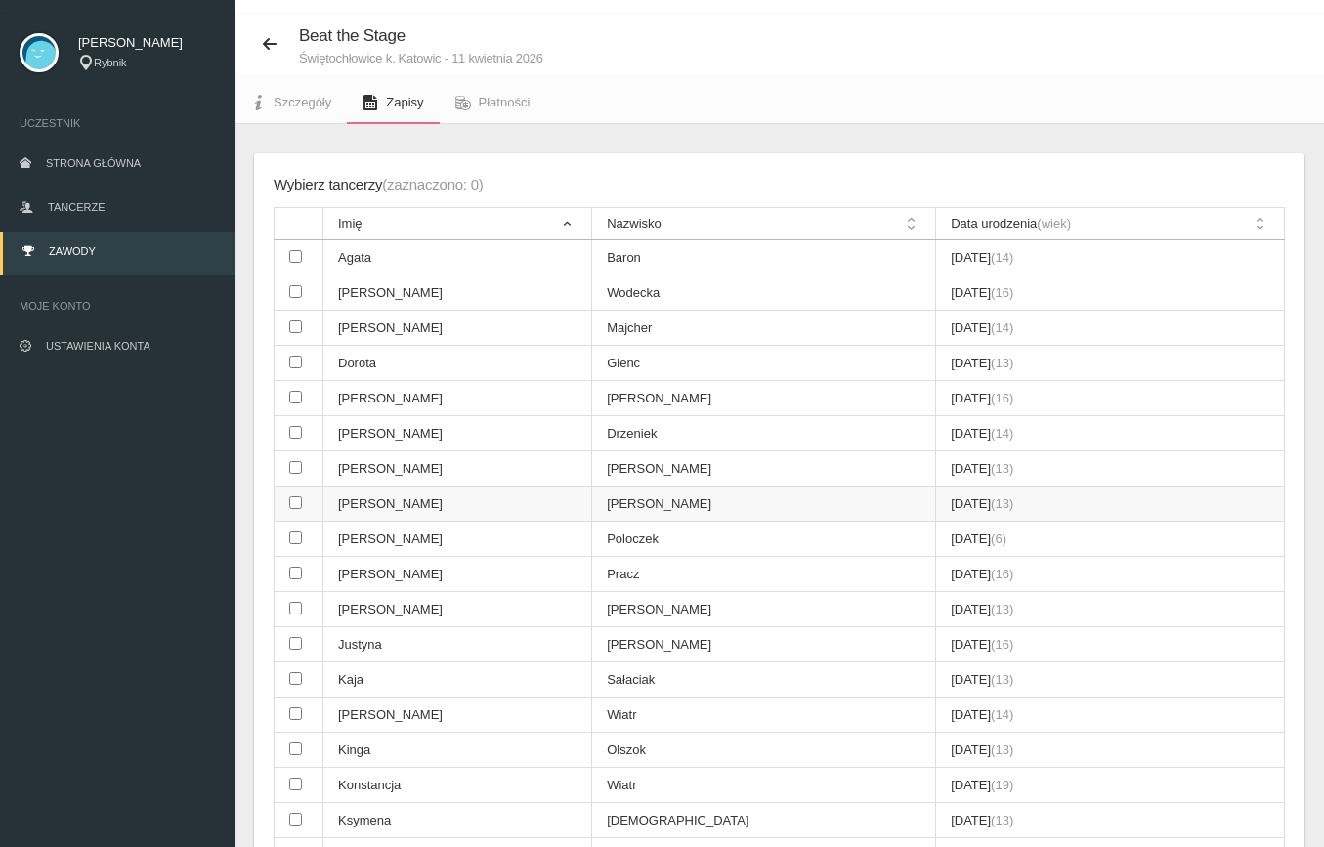
click at [295, 496] on input "checkbox" at bounding box center [295, 502] width 13 height 13
checkbox input "true"
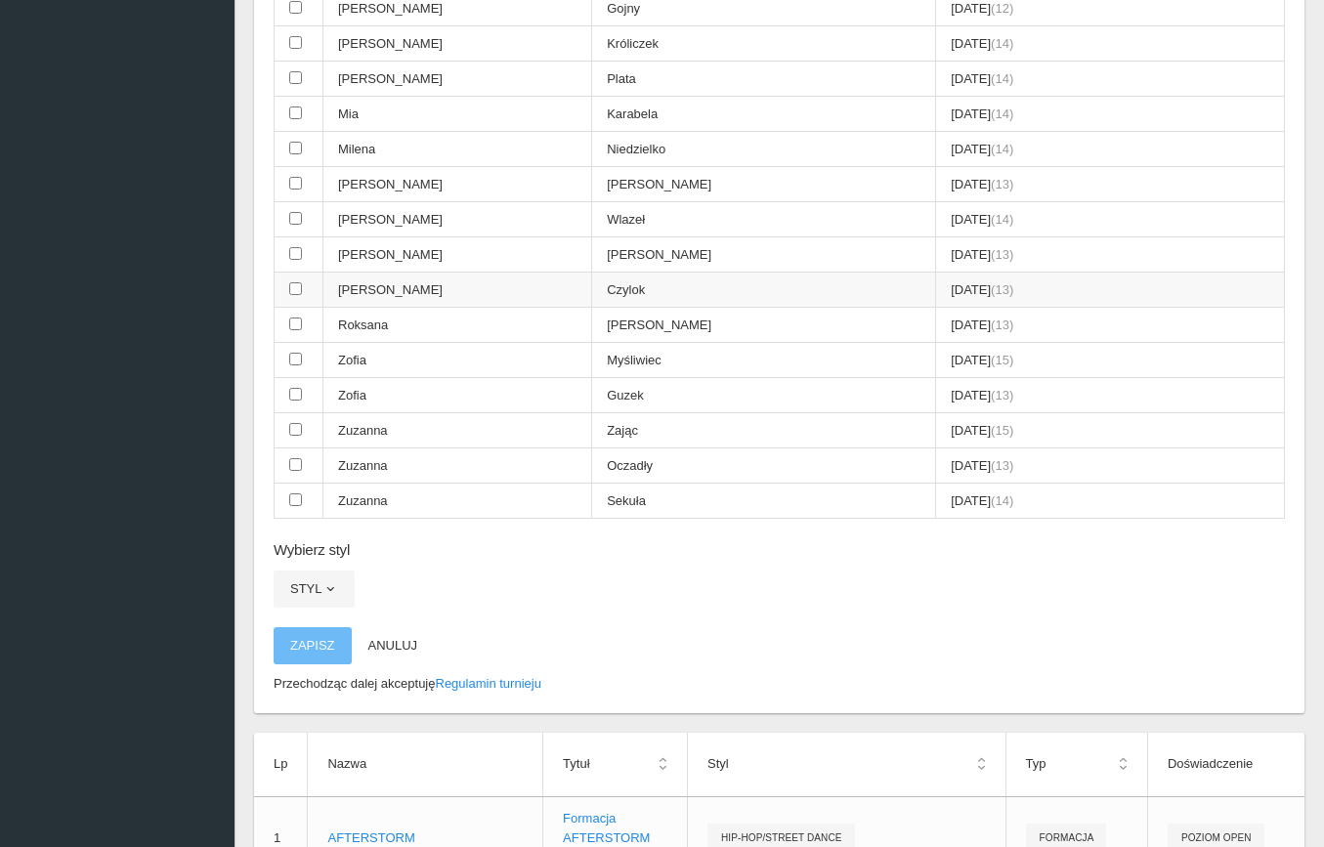
scroll to position [1025, 0]
click at [322, 579] on span "button" at bounding box center [330, 587] width 16 height 16
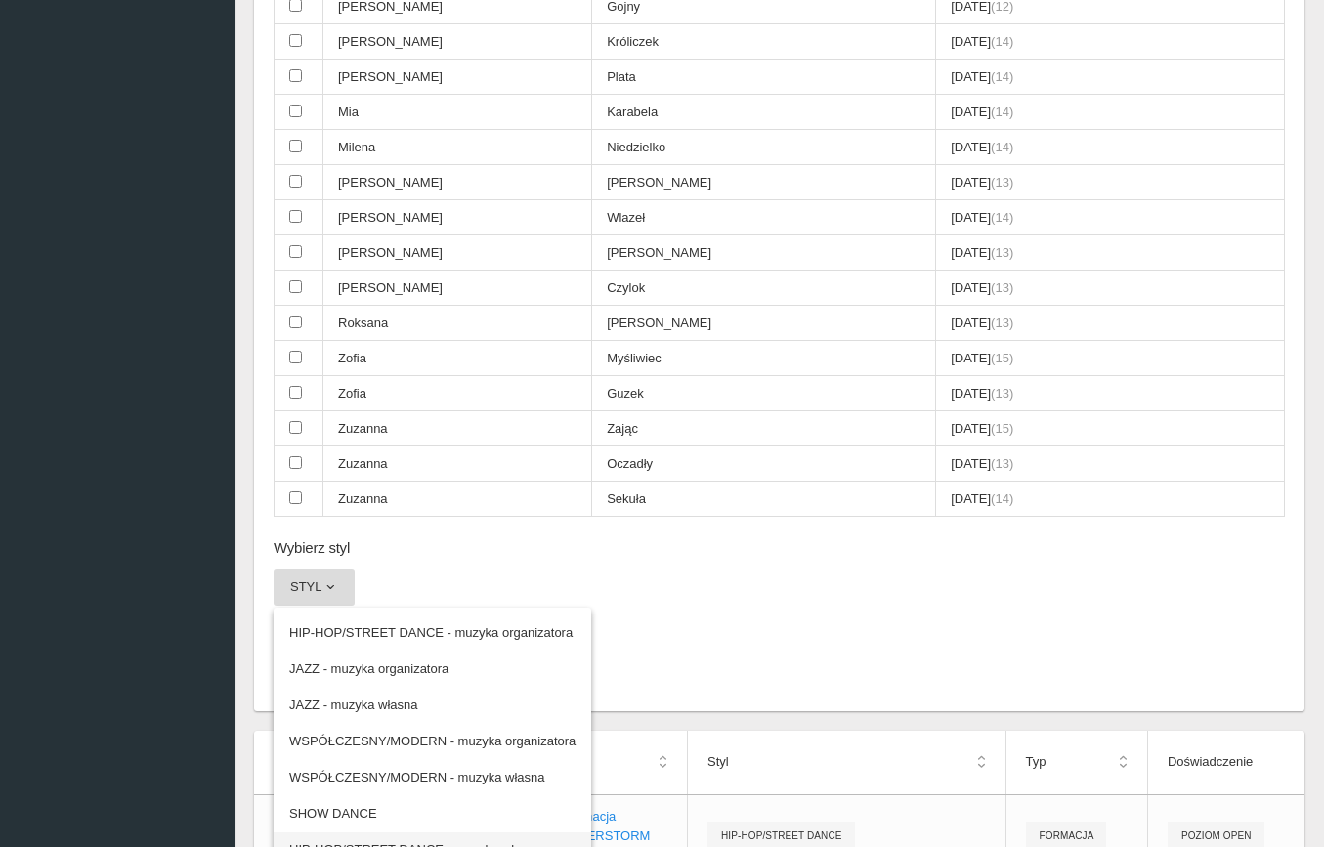
click at [372, 832] on link "HIP-HOP/STREET DANCE - muzyka własna" at bounding box center [433, 849] width 318 height 35
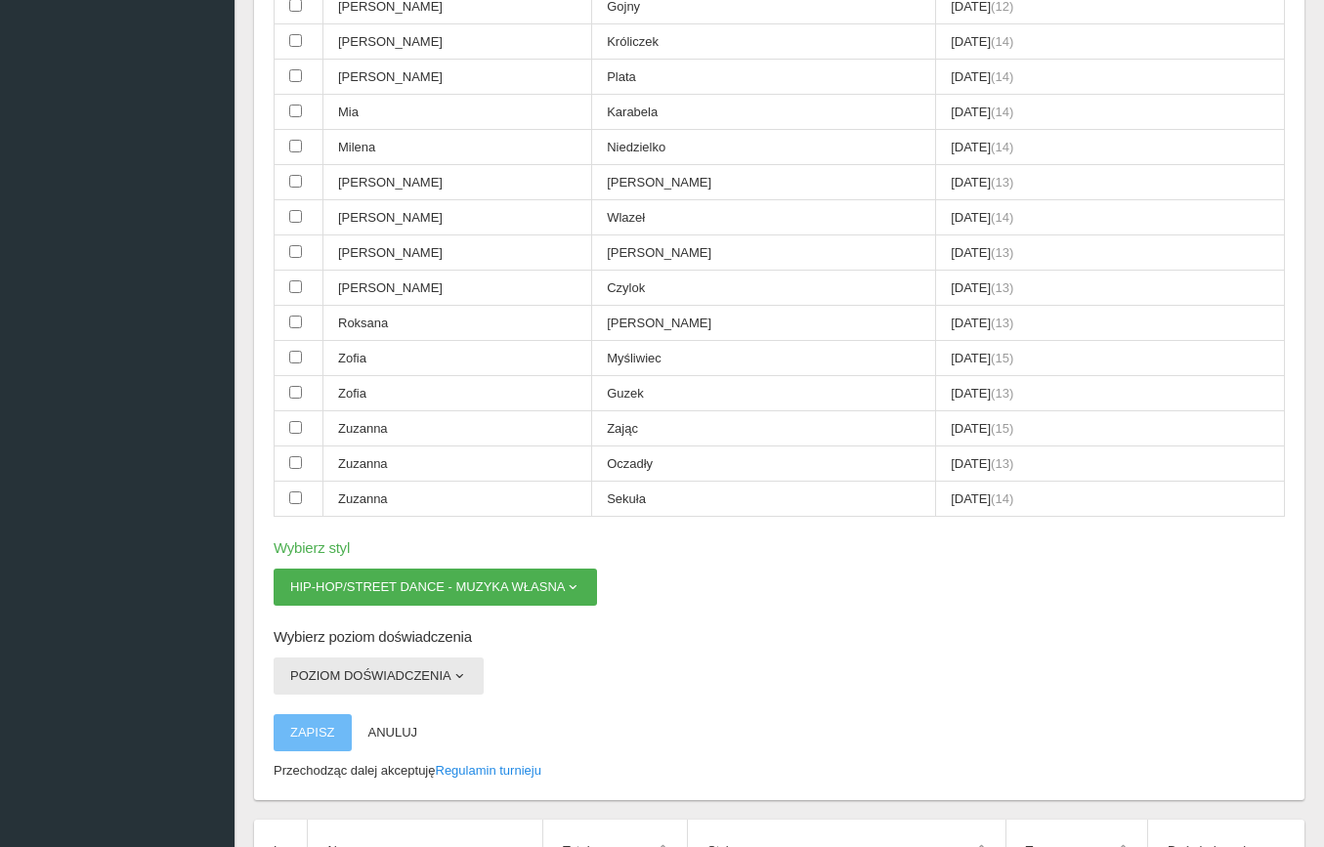
click at [395, 658] on button "Poziom doświadczenia" at bounding box center [379, 676] width 210 height 37
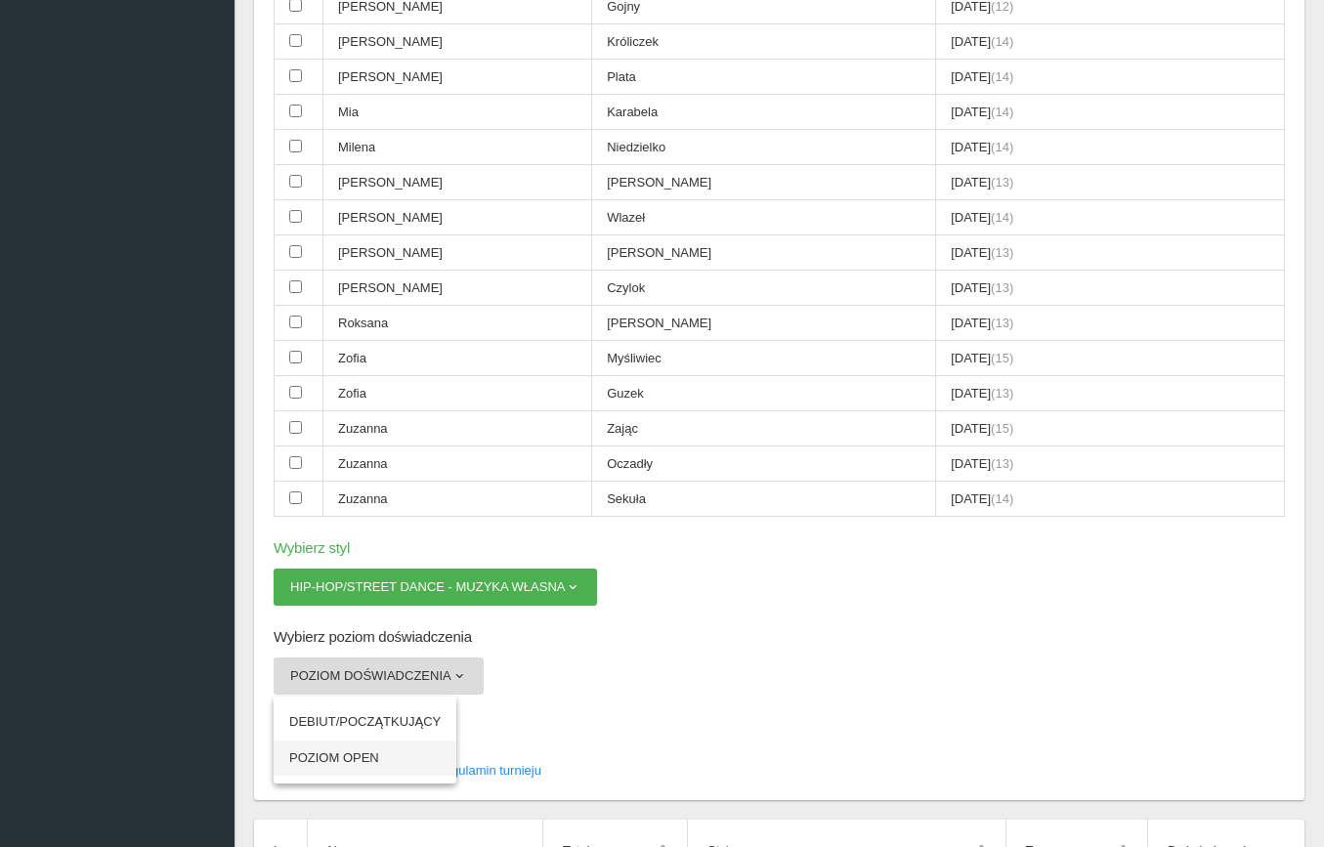
click at [385, 741] on link "POZIOM OPEN" at bounding box center [365, 758] width 183 height 35
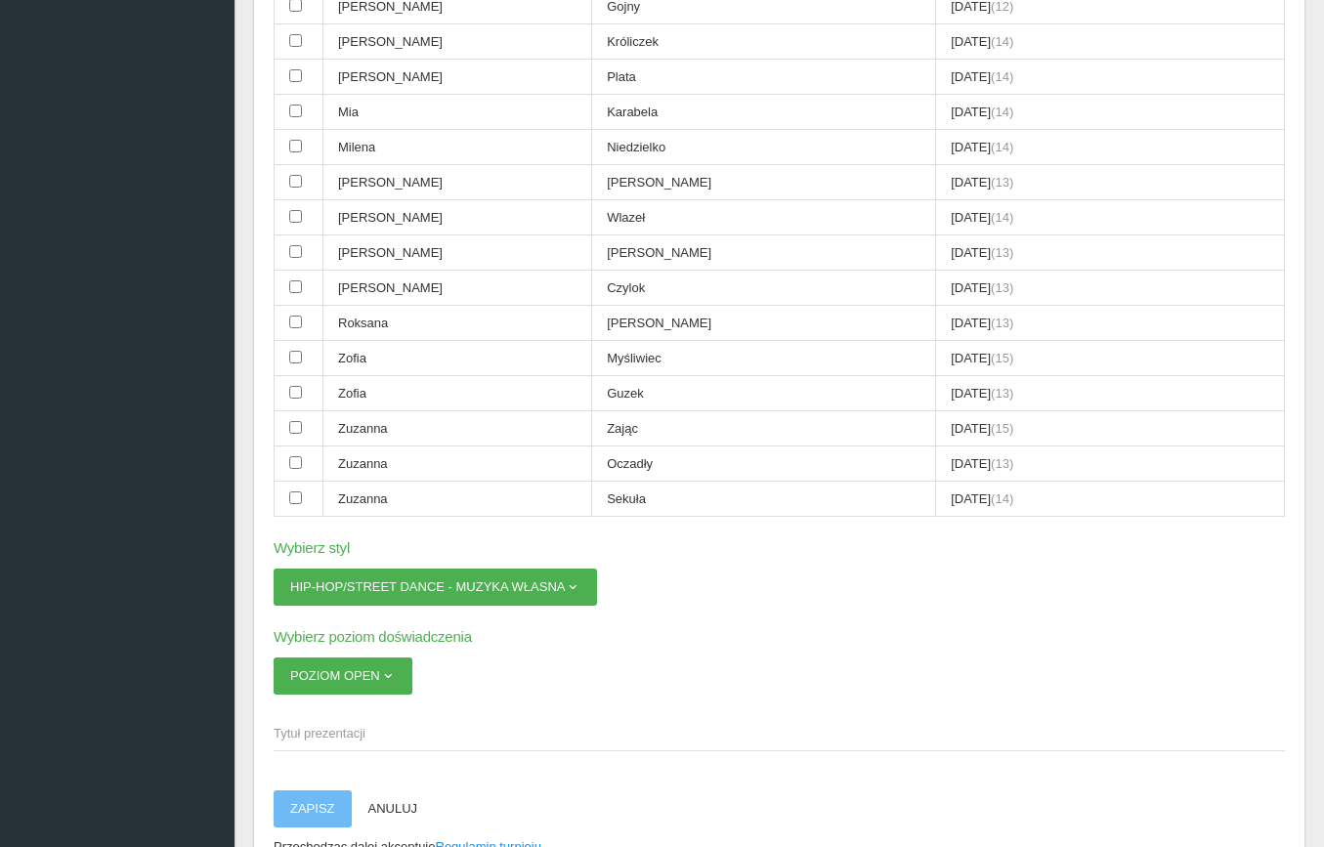
click at [361, 724] on span "Tytuł prezentacji" at bounding box center [770, 734] width 992 height 20
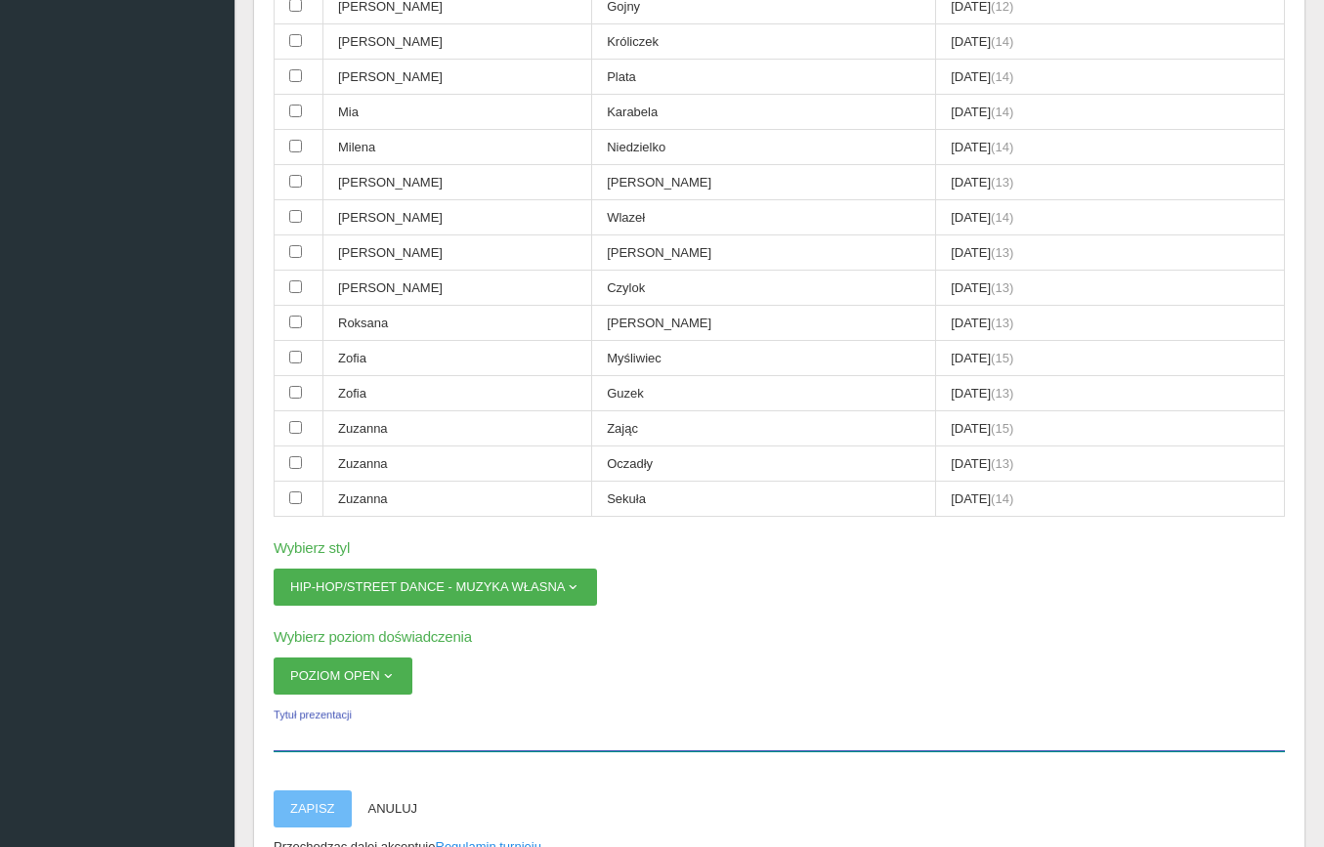
click at [361, 714] on input "Tytuł prezentacji" at bounding box center [779, 732] width 1011 height 37
type input "SOLO [PERSON_NAME]"
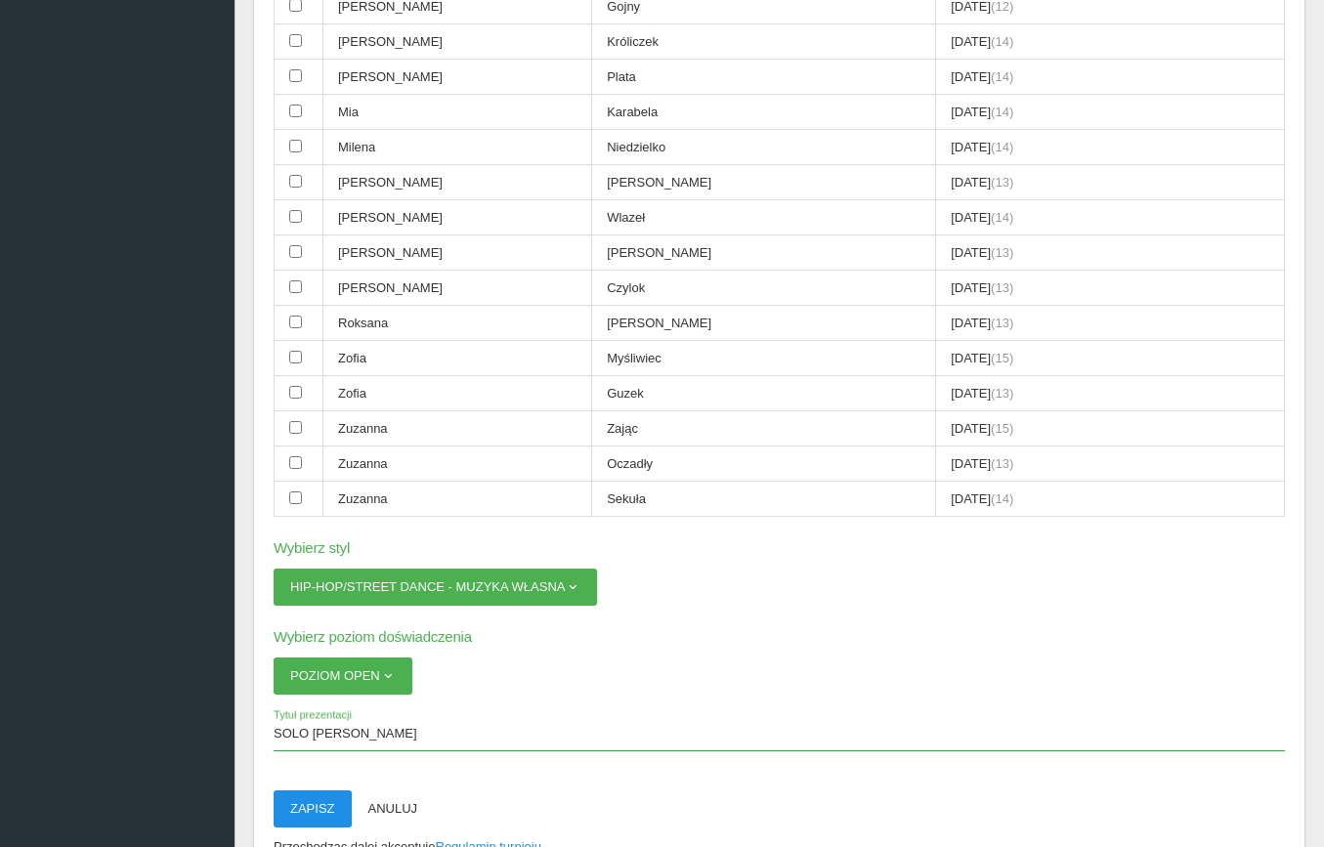
click at [327, 790] on button "Zapisz" at bounding box center [313, 808] width 78 height 37
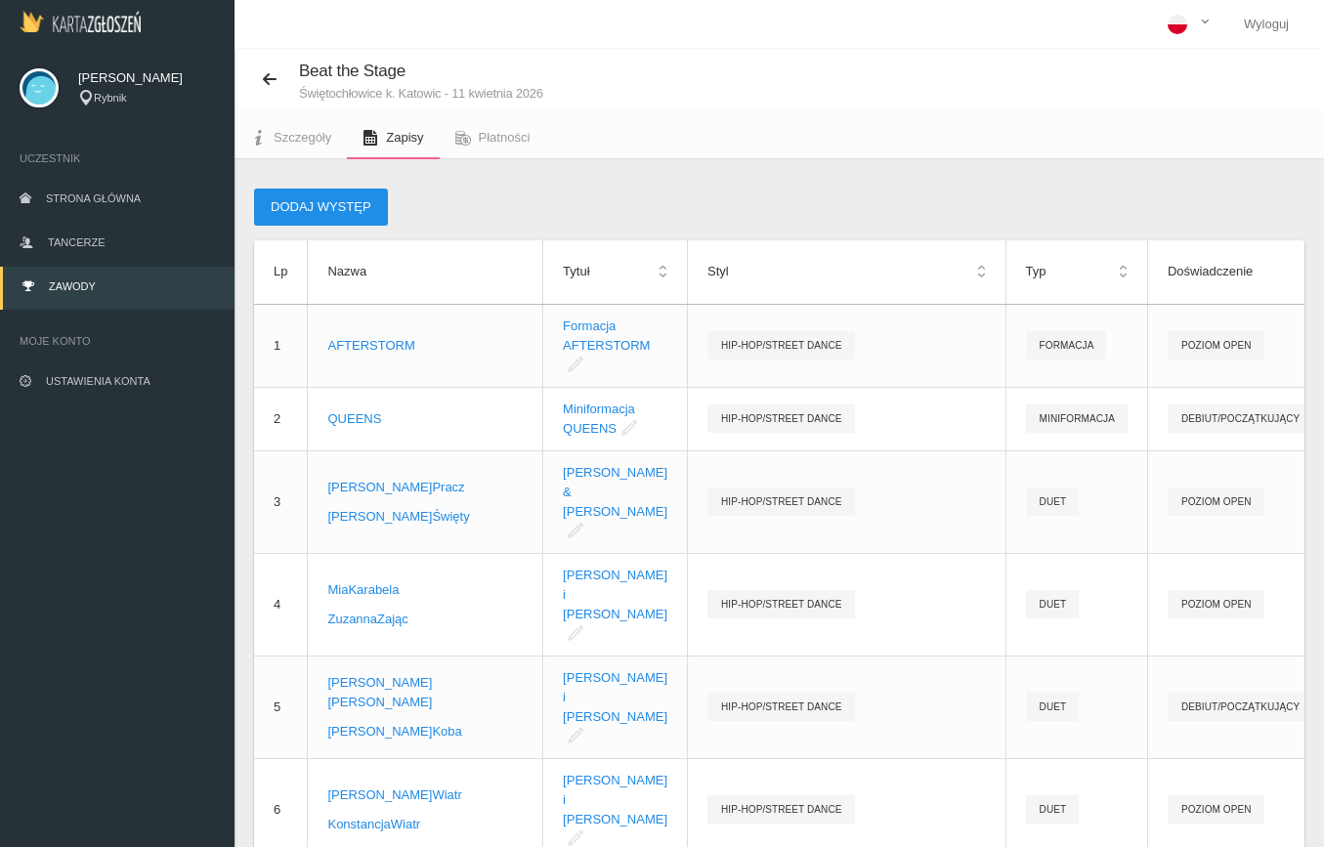
scroll to position [0, 0]
click at [323, 204] on button "Dodaj występ" at bounding box center [321, 207] width 134 height 37
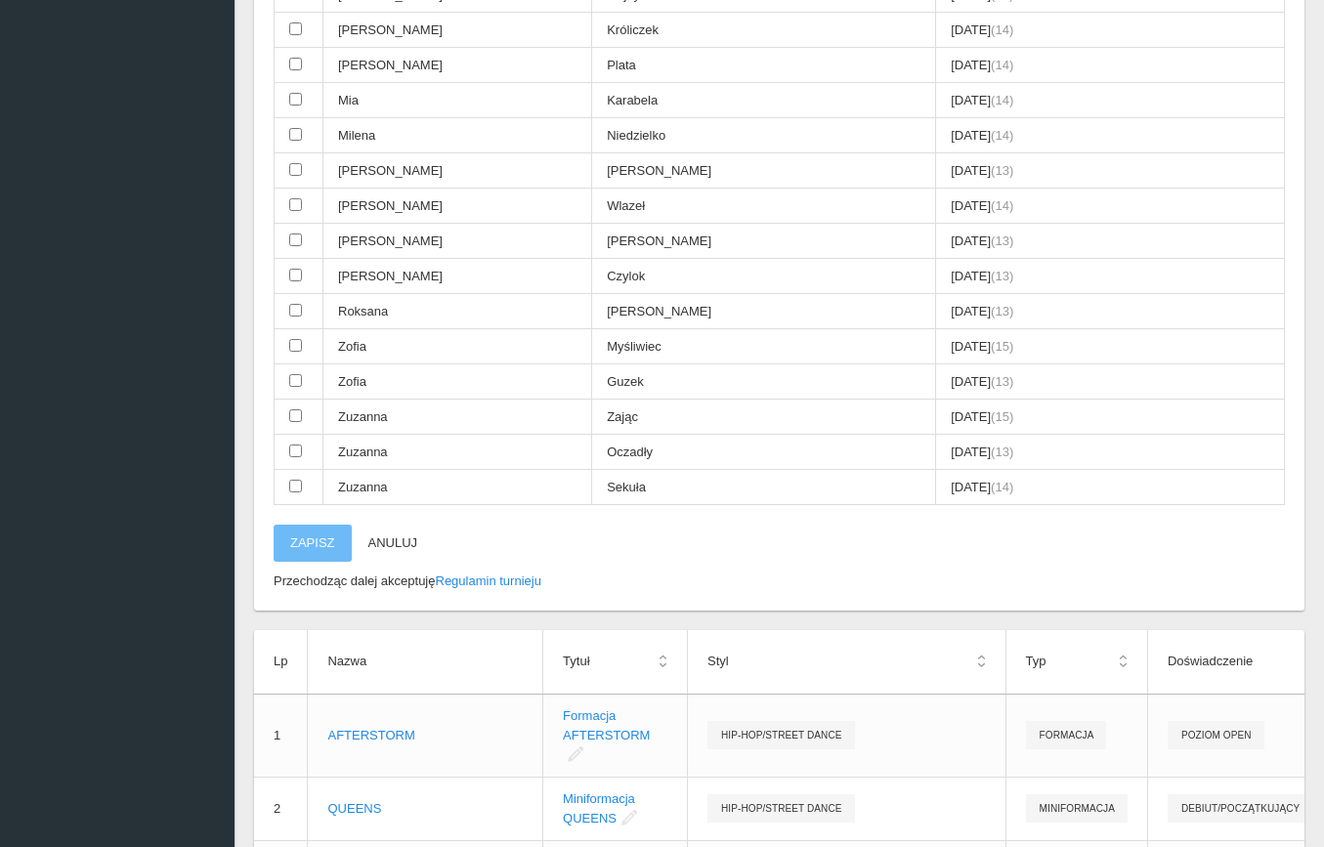
scroll to position [1042, 0]
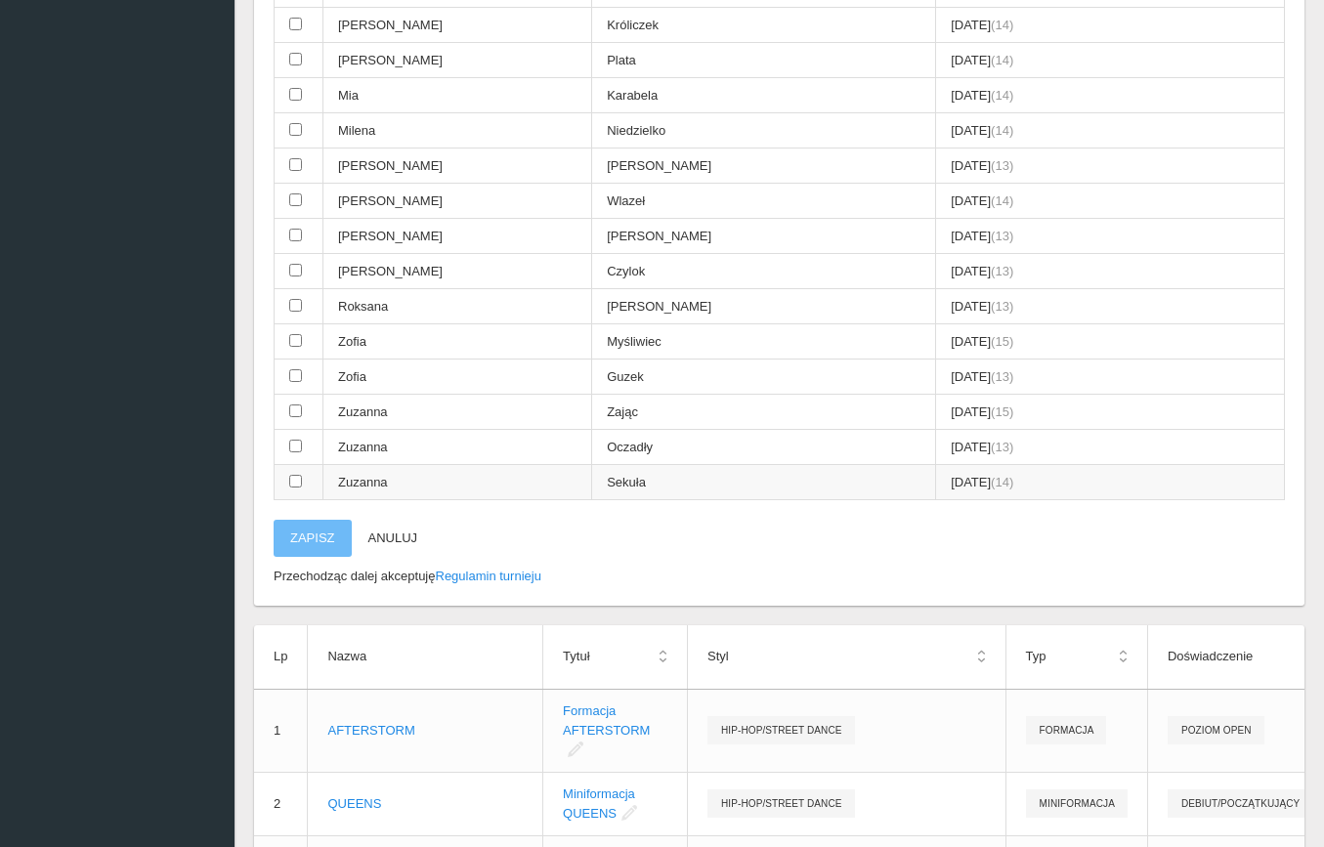
click at [294, 475] on input "checkbox" at bounding box center [295, 481] width 13 height 13
checkbox input "true"
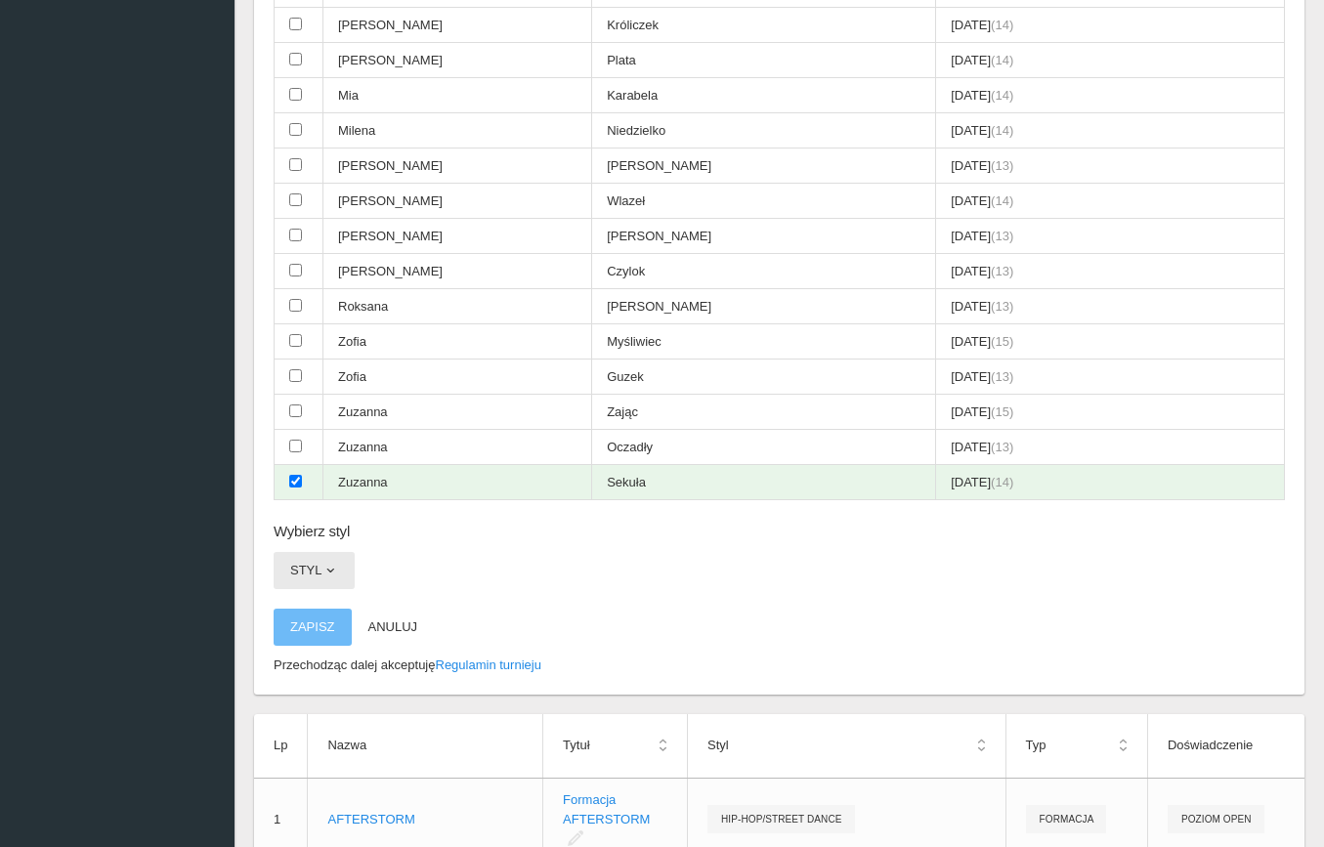
click at [327, 552] on button "Styl" at bounding box center [314, 570] width 81 height 37
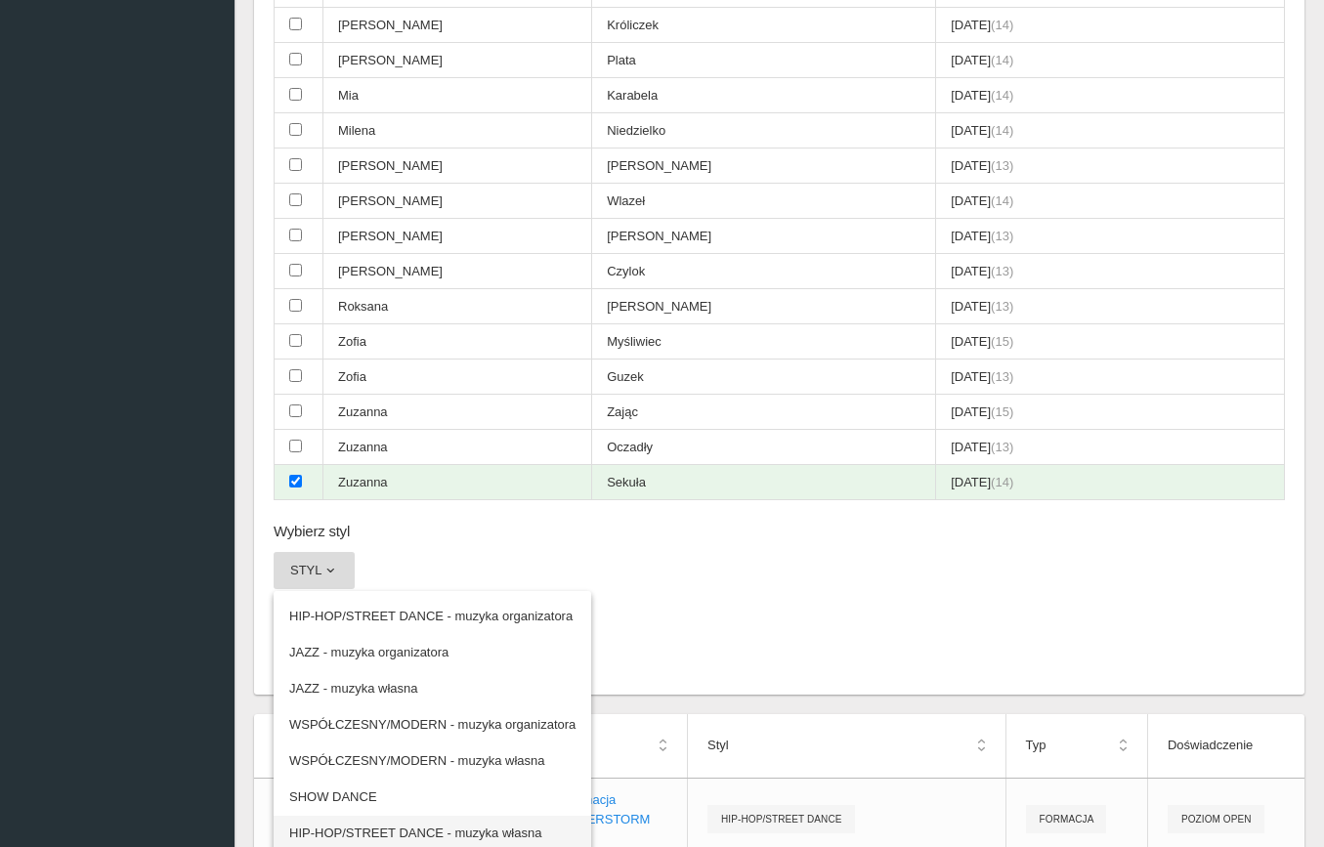
click at [364, 816] on link "HIP-HOP/STREET DANCE - muzyka własna" at bounding box center [433, 833] width 318 height 35
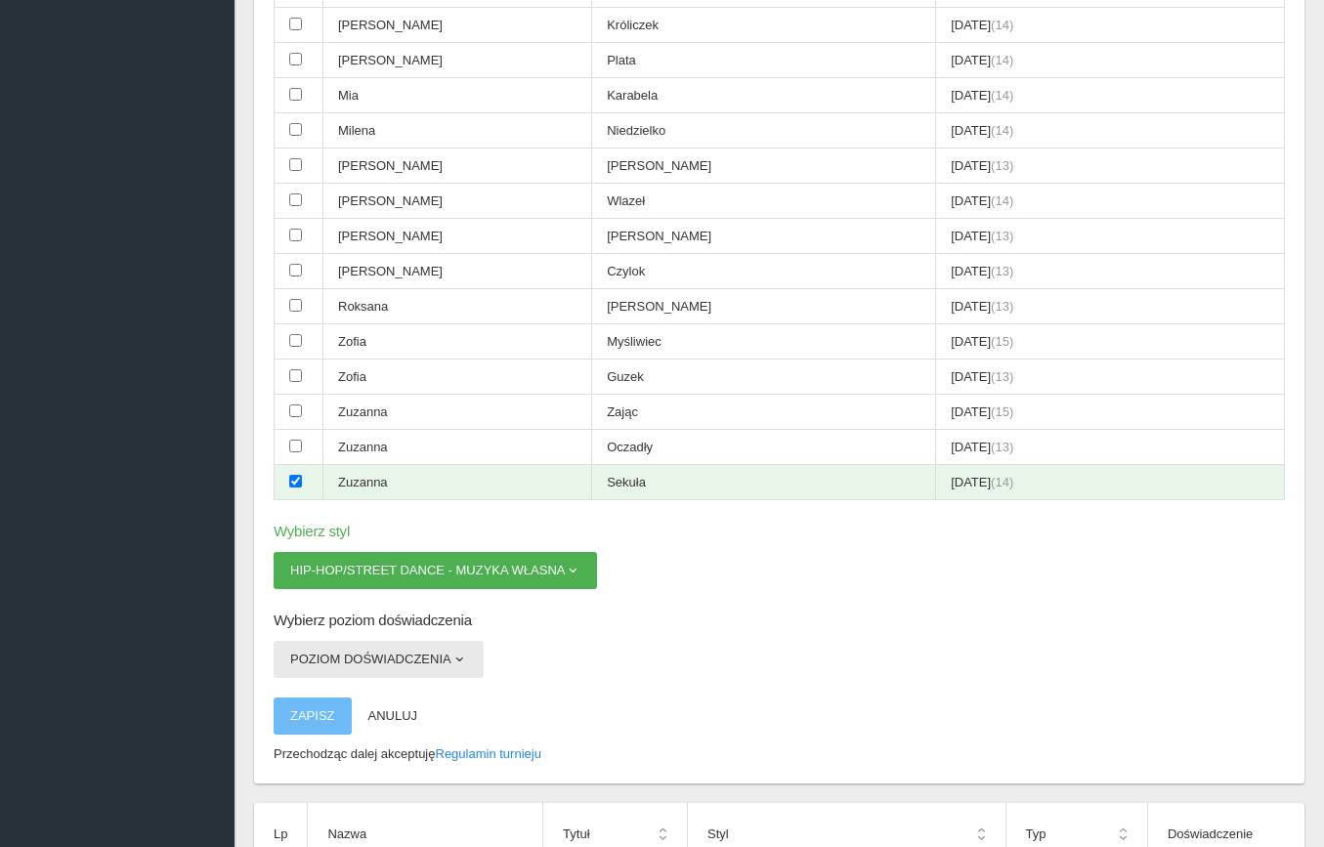
click at [333, 641] on button "Poziom doświadczenia" at bounding box center [379, 659] width 210 height 37
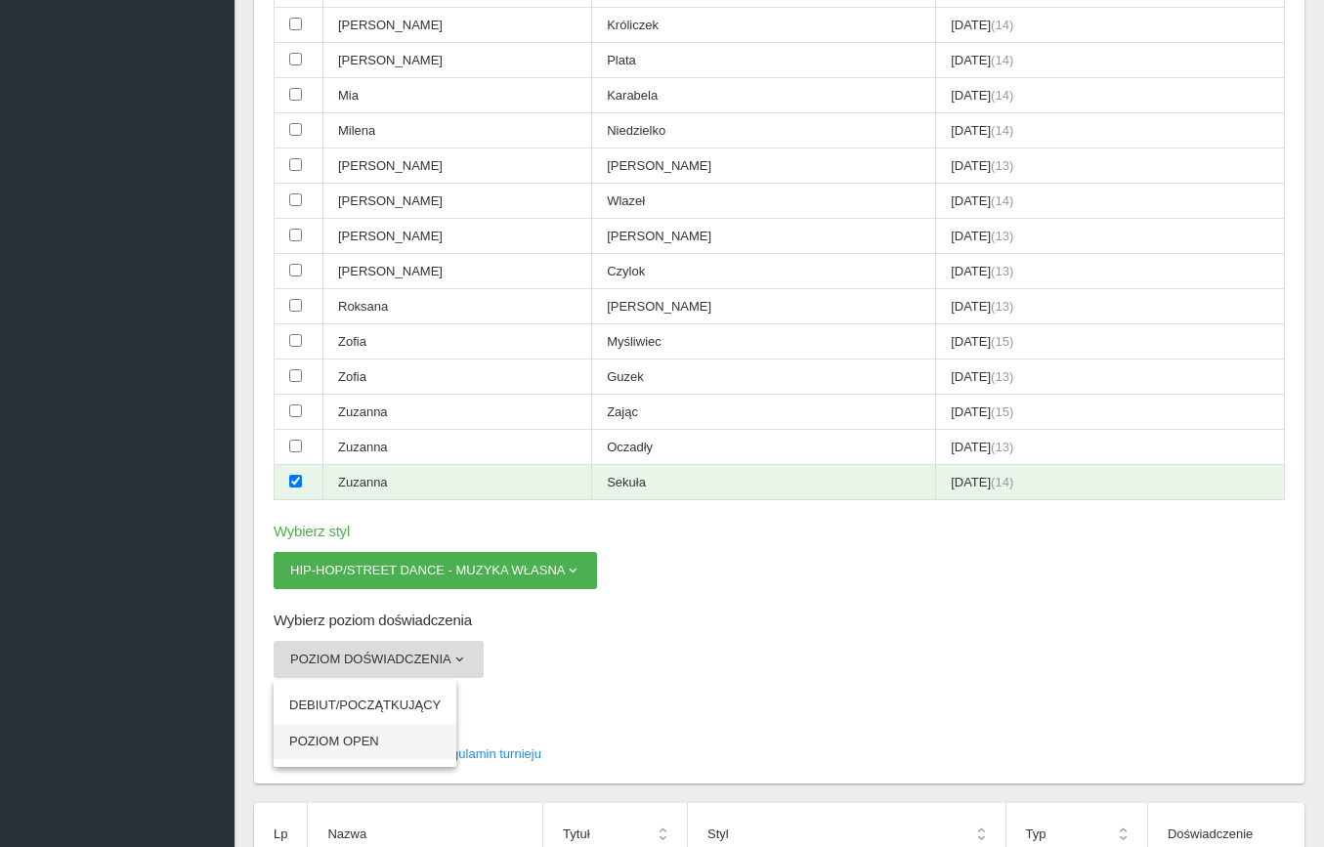
click at [352, 724] on link "POZIOM OPEN" at bounding box center [365, 741] width 183 height 35
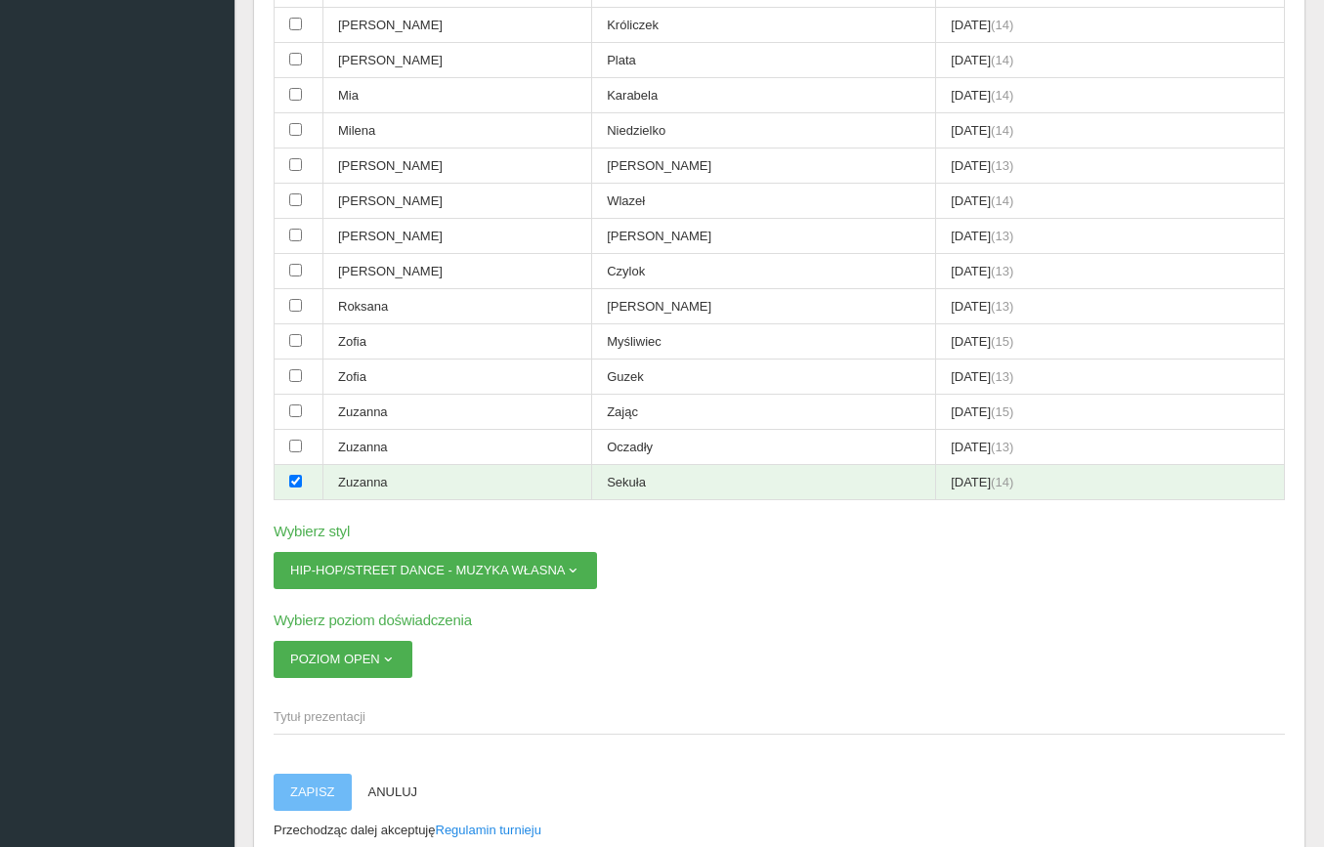
click at [332, 707] on span "Tytuł prezentacji" at bounding box center [770, 717] width 992 height 20
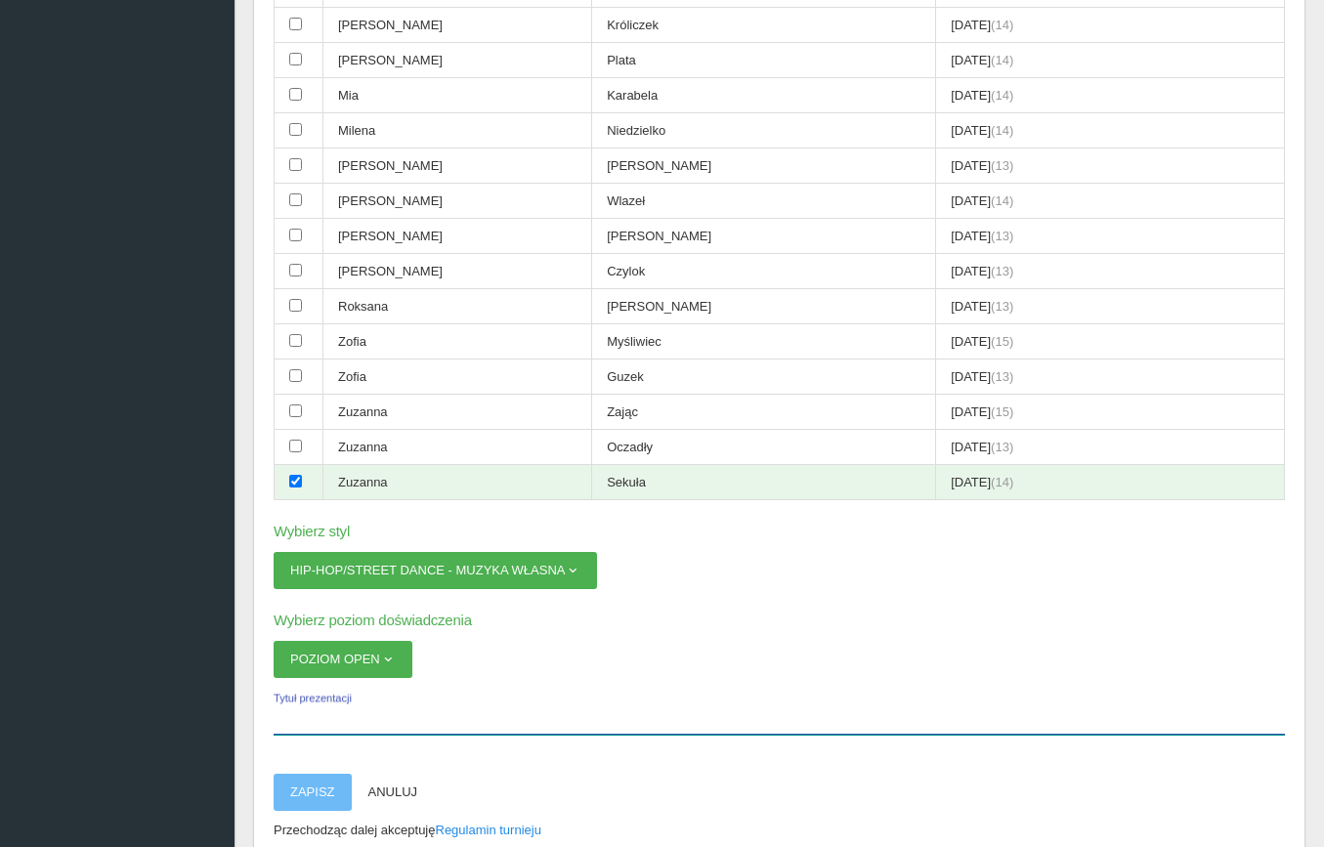
click at [332, 698] on input "Tytuł prezentacji" at bounding box center [779, 716] width 1011 height 37
type input "SOLO [PERSON_NAME]"
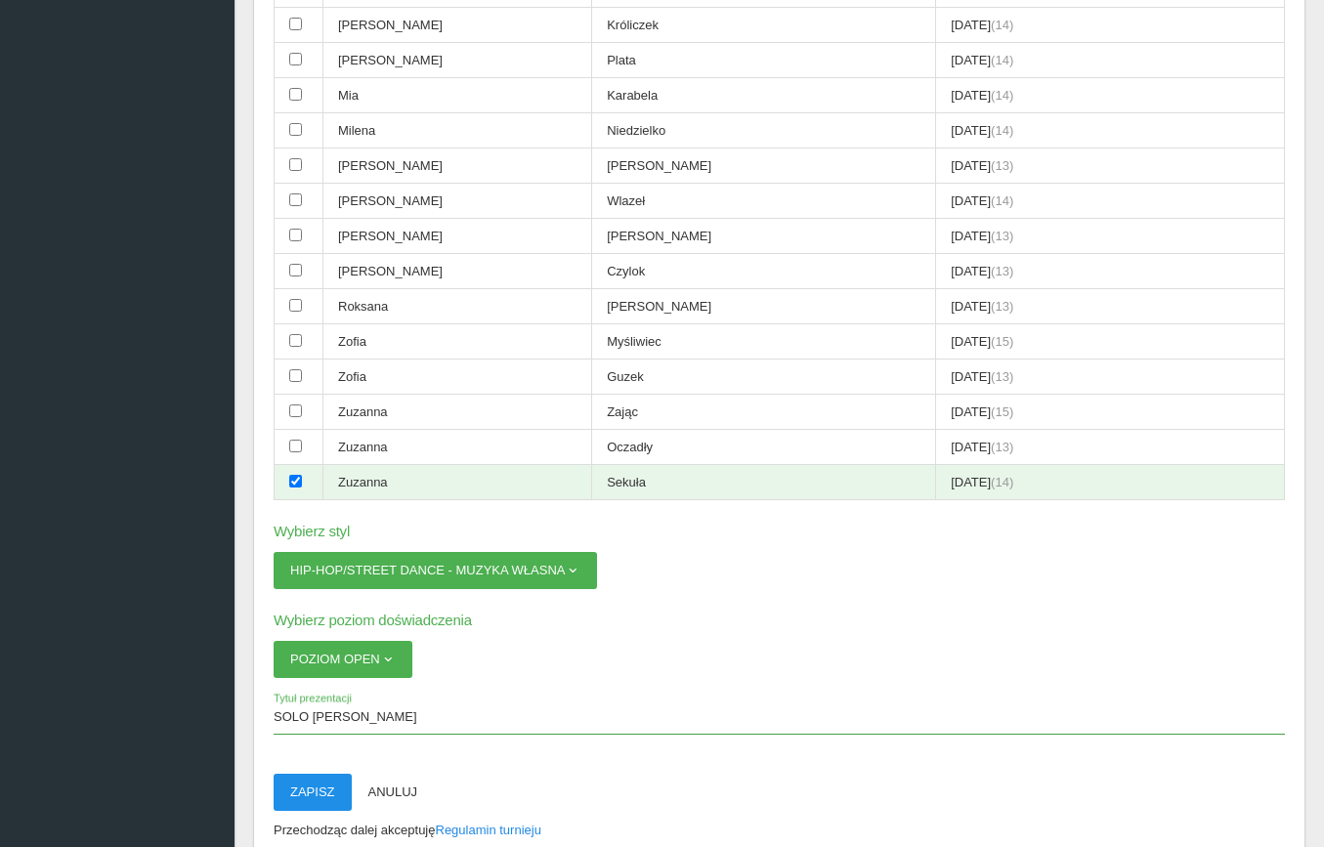
click at [333, 774] on button "Zapisz" at bounding box center [313, 792] width 78 height 37
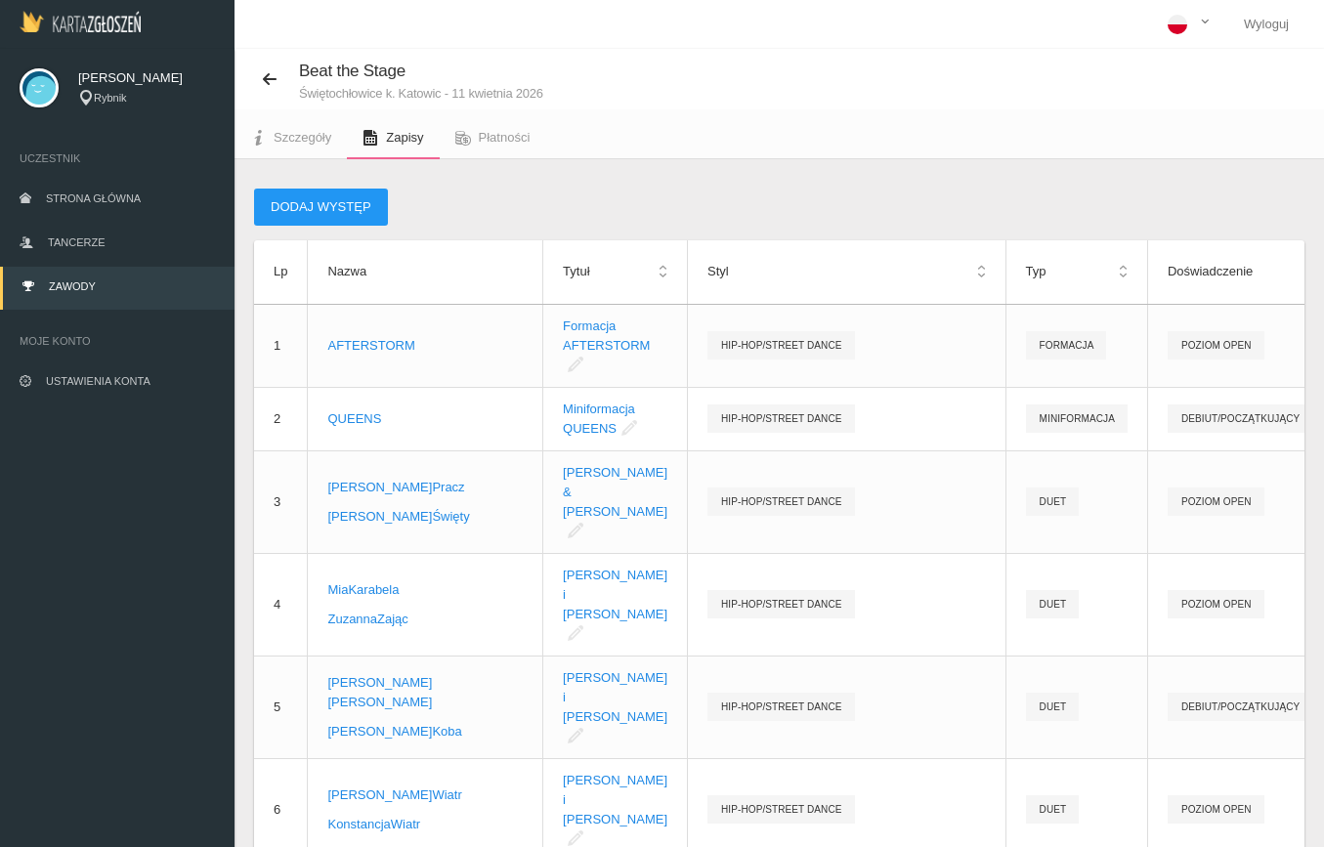
scroll to position [0, 0]
click at [334, 211] on button "Dodaj występ" at bounding box center [321, 207] width 134 height 37
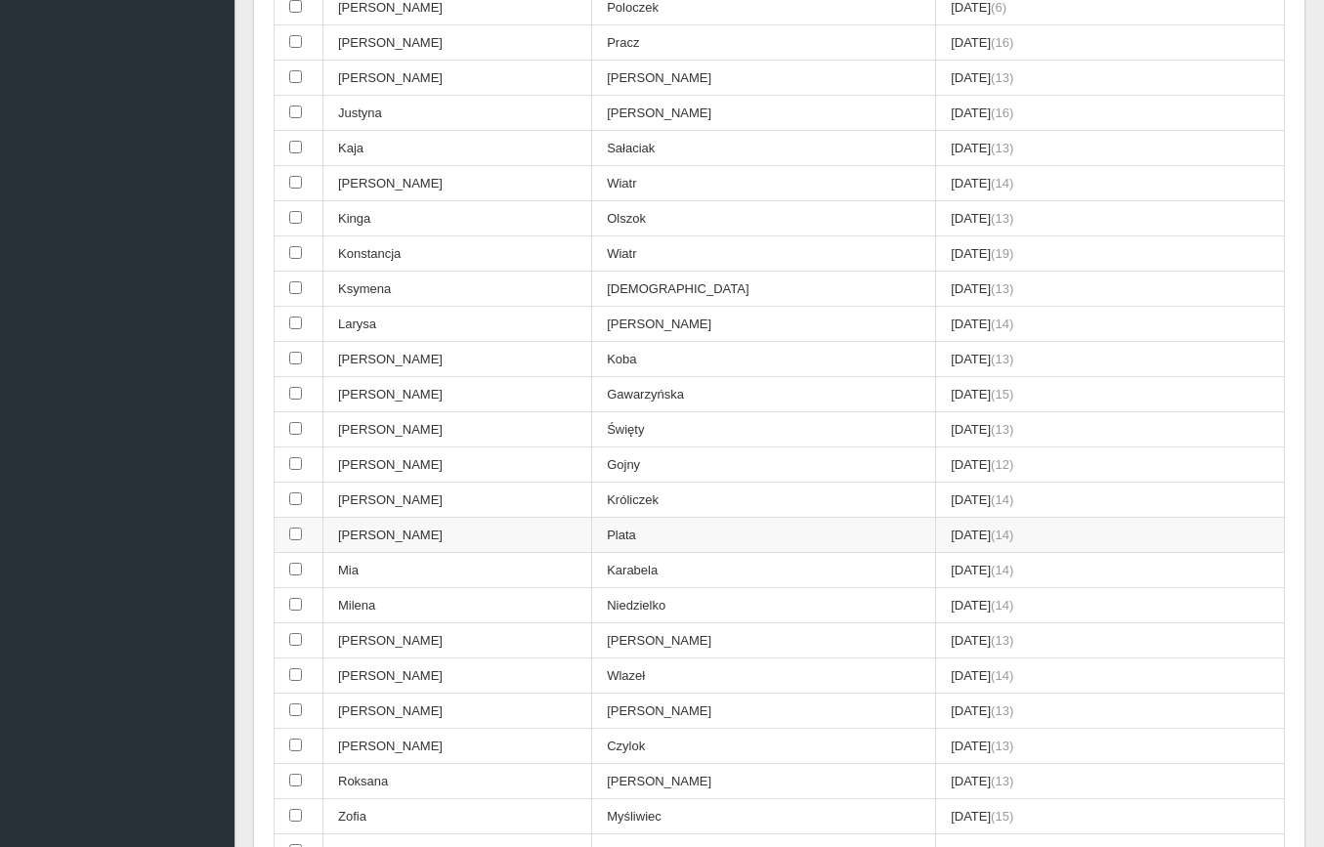
scroll to position [561, 0]
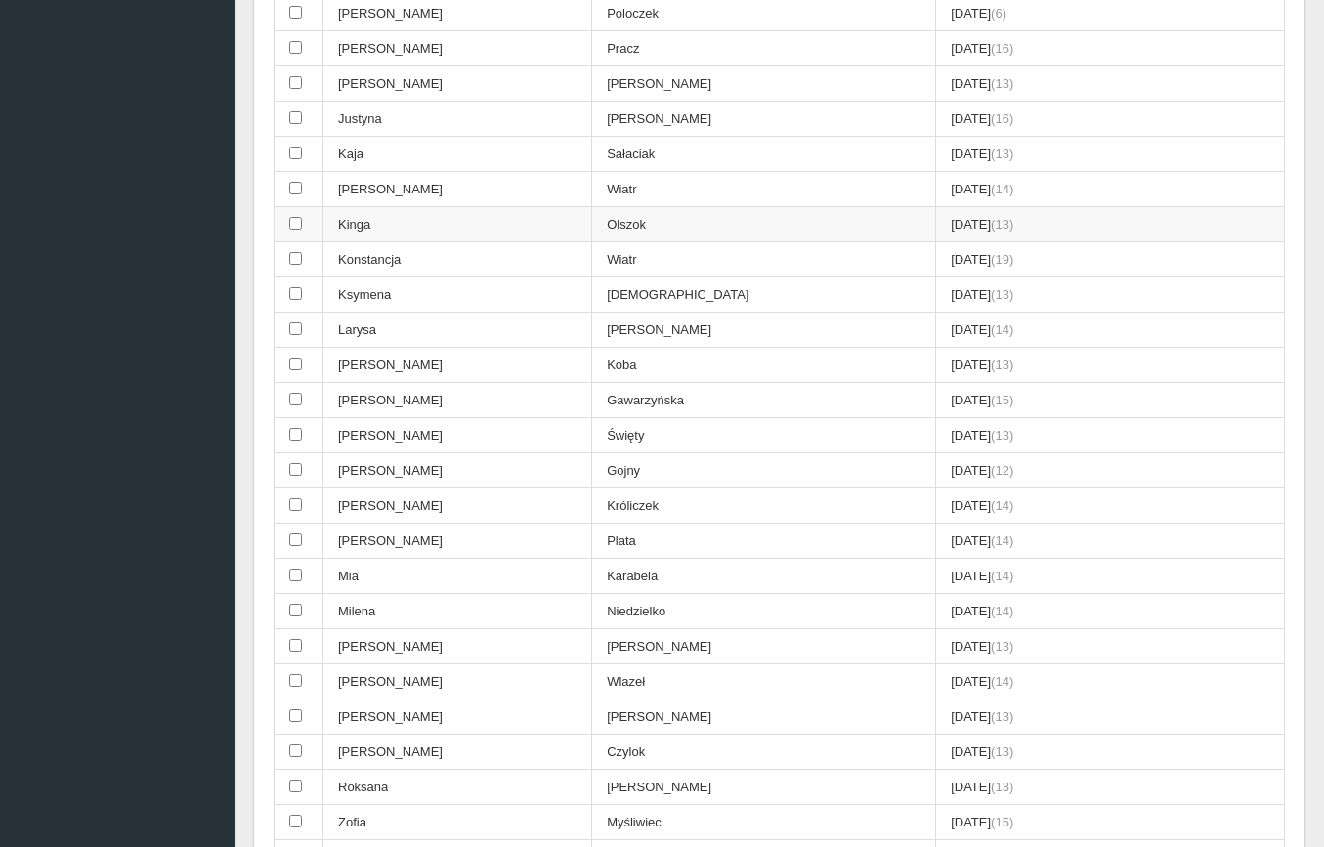
click at [293, 217] on input "checkbox" at bounding box center [295, 223] width 13 height 13
checkbox input "true"
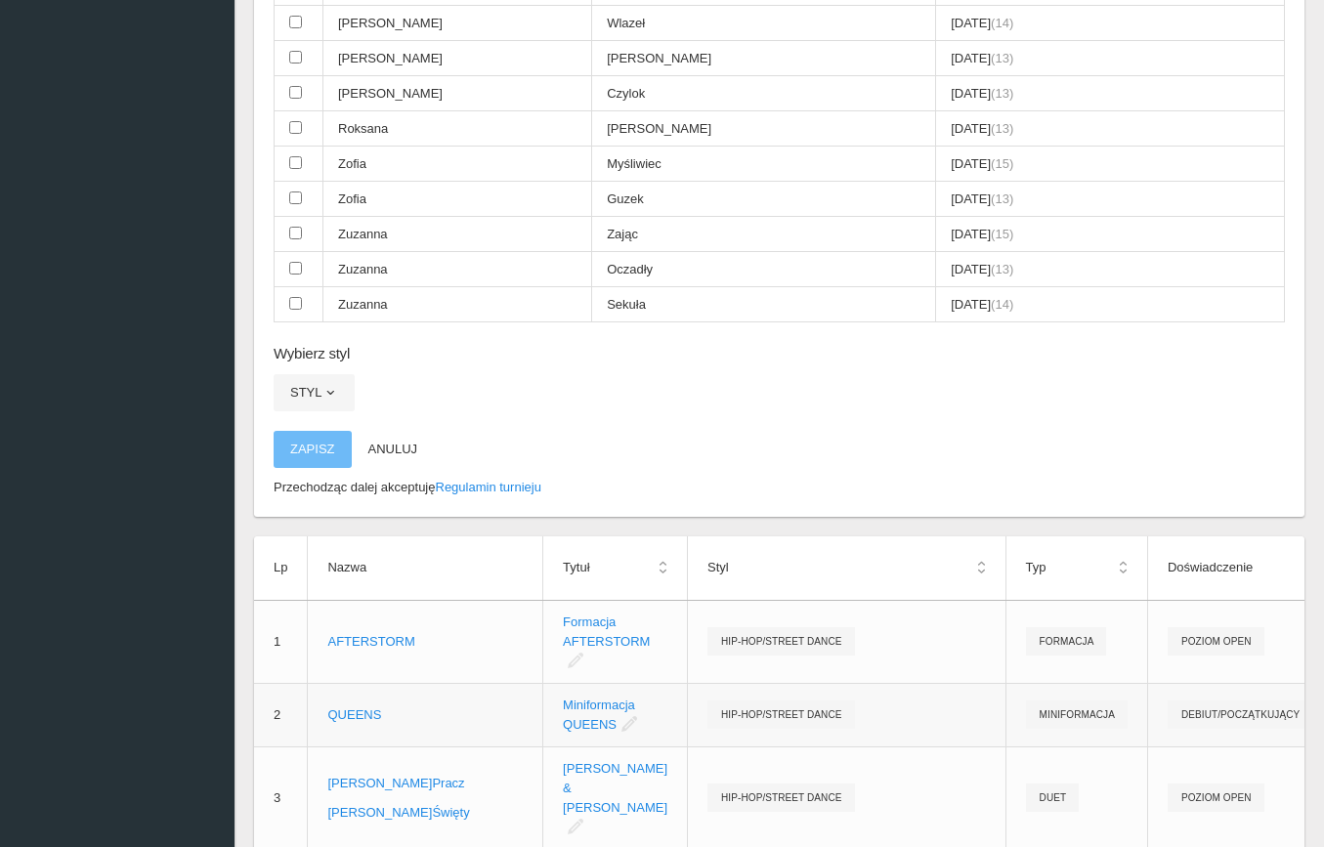
scroll to position [1171, 0]
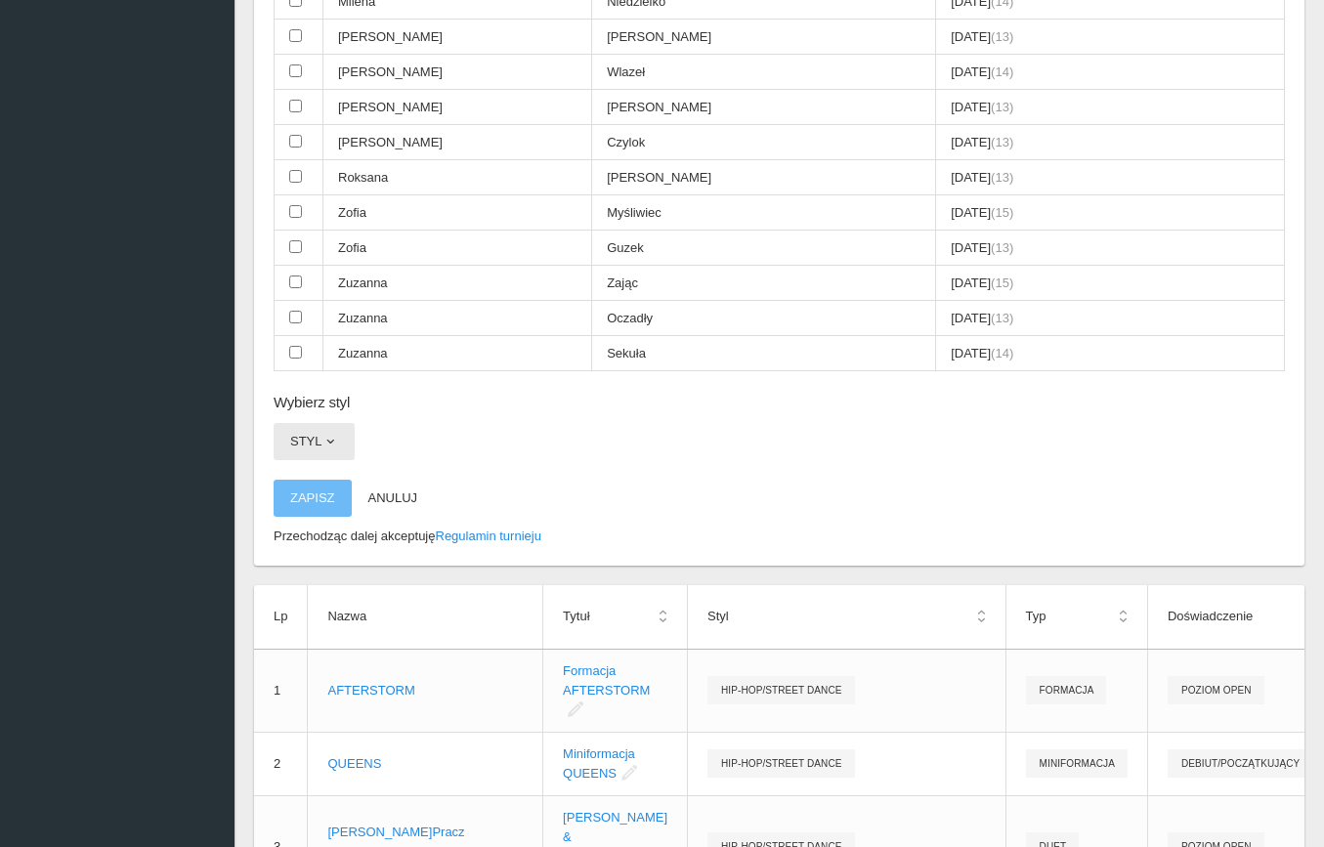
click at [341, 423] on button "Styl" at bounding box center [314, 441] width 81 height 37
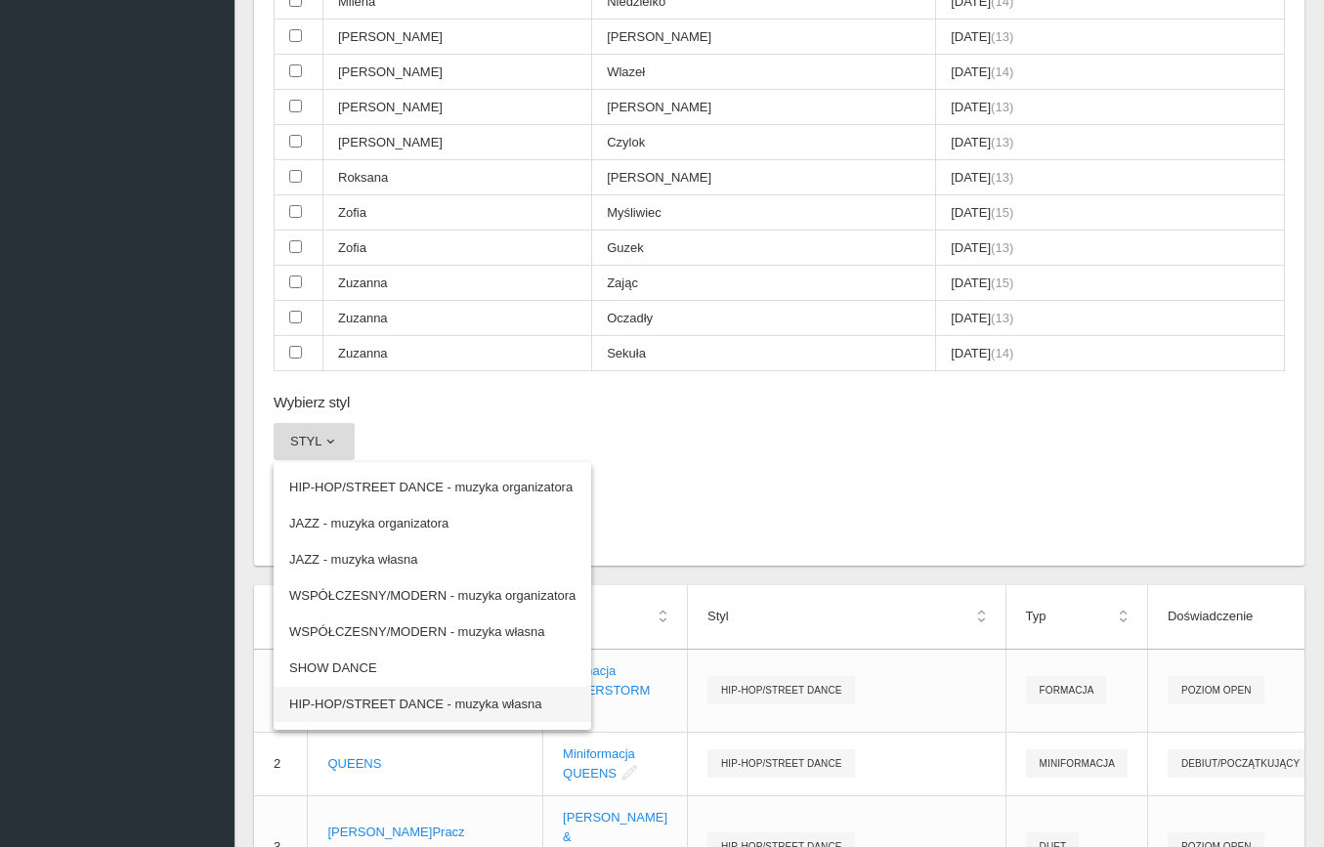
click at [407, 687] on link "HIP-HOP/STREET DANCE - muzyka własna" at bounding box center [433, 704] width 318 height 35
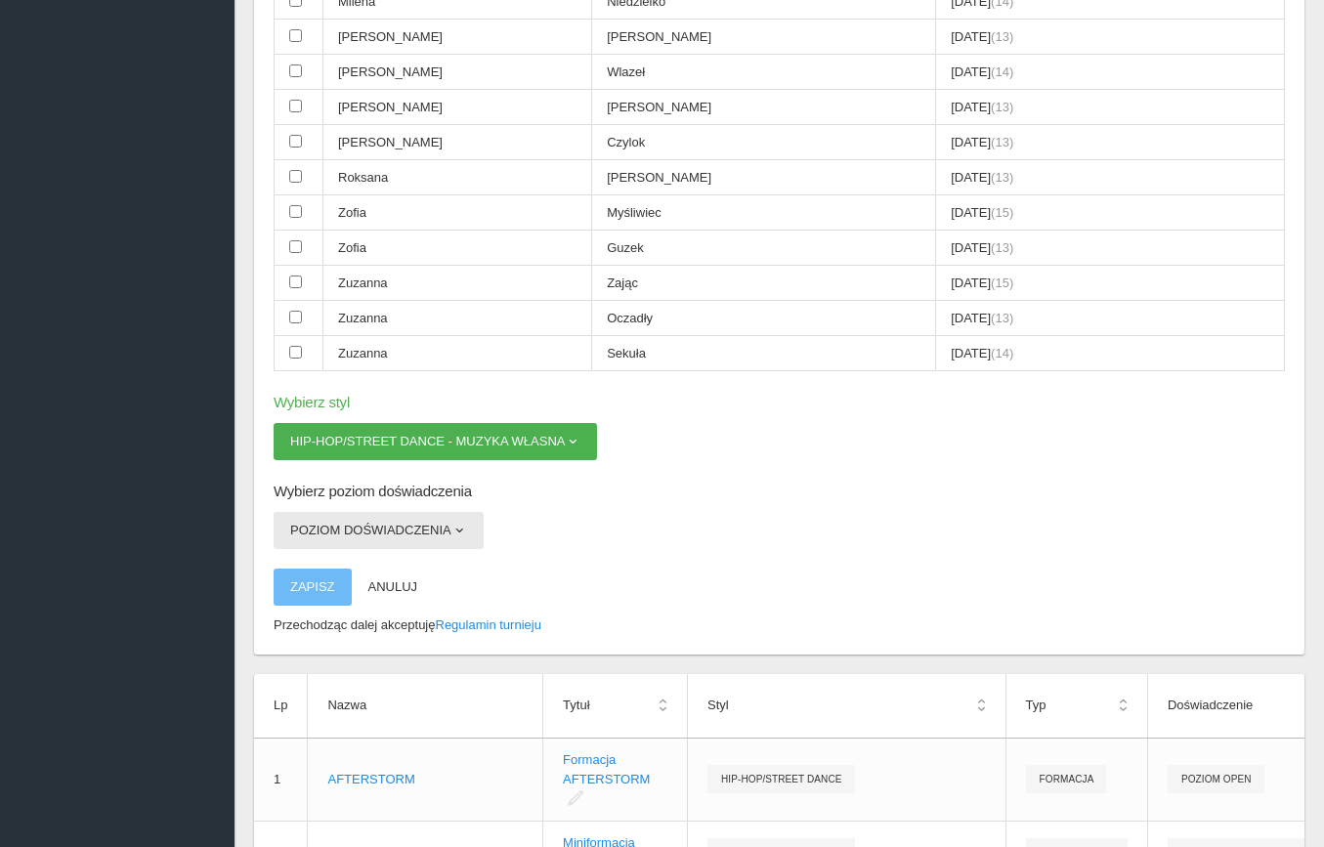
click at [362, 512] on button "Poziom doświadczenia" at bounding box center [379, 530] width 210 height 37
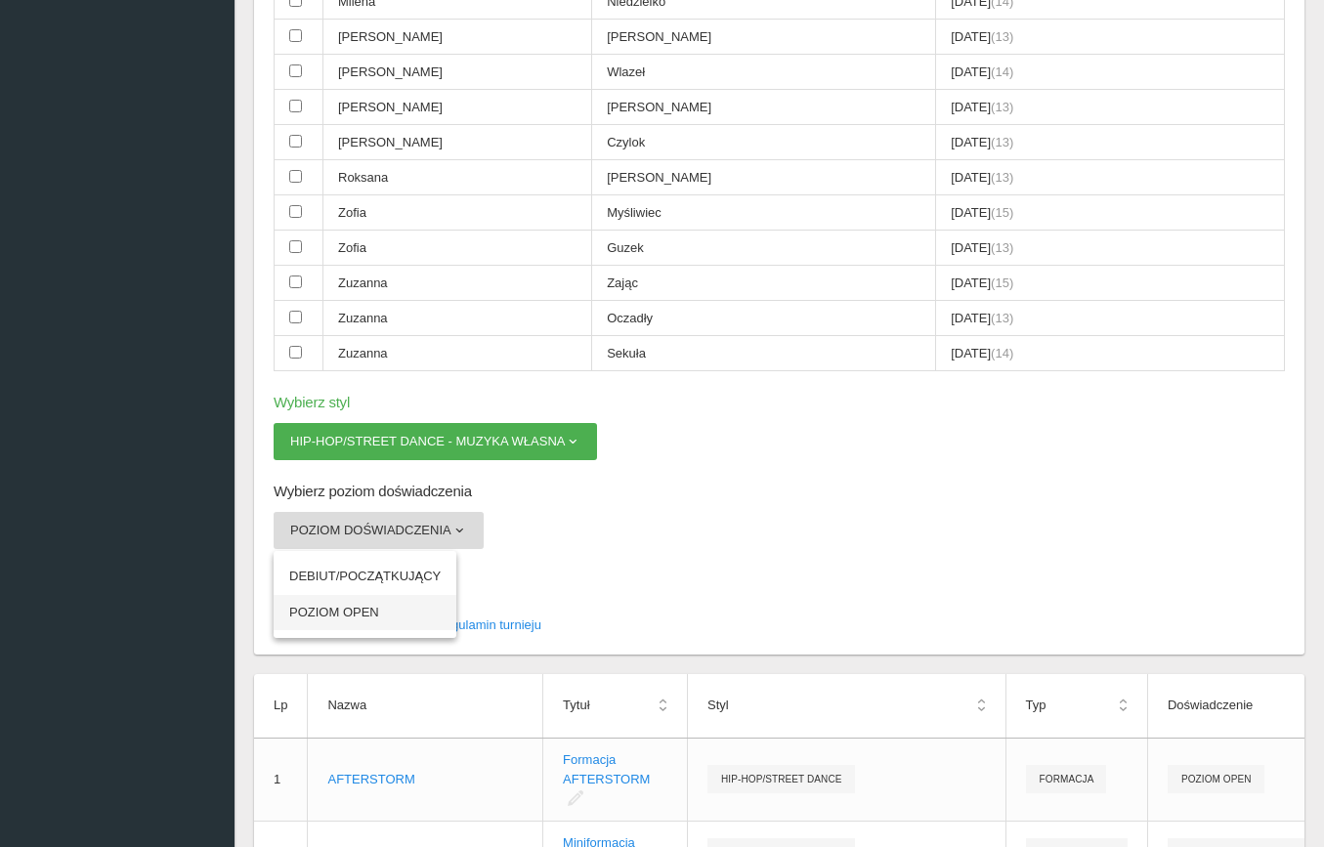
click at [361, 595] on link "POZIOM OPEN" at bounding box center [365, 612] width 183 height 35
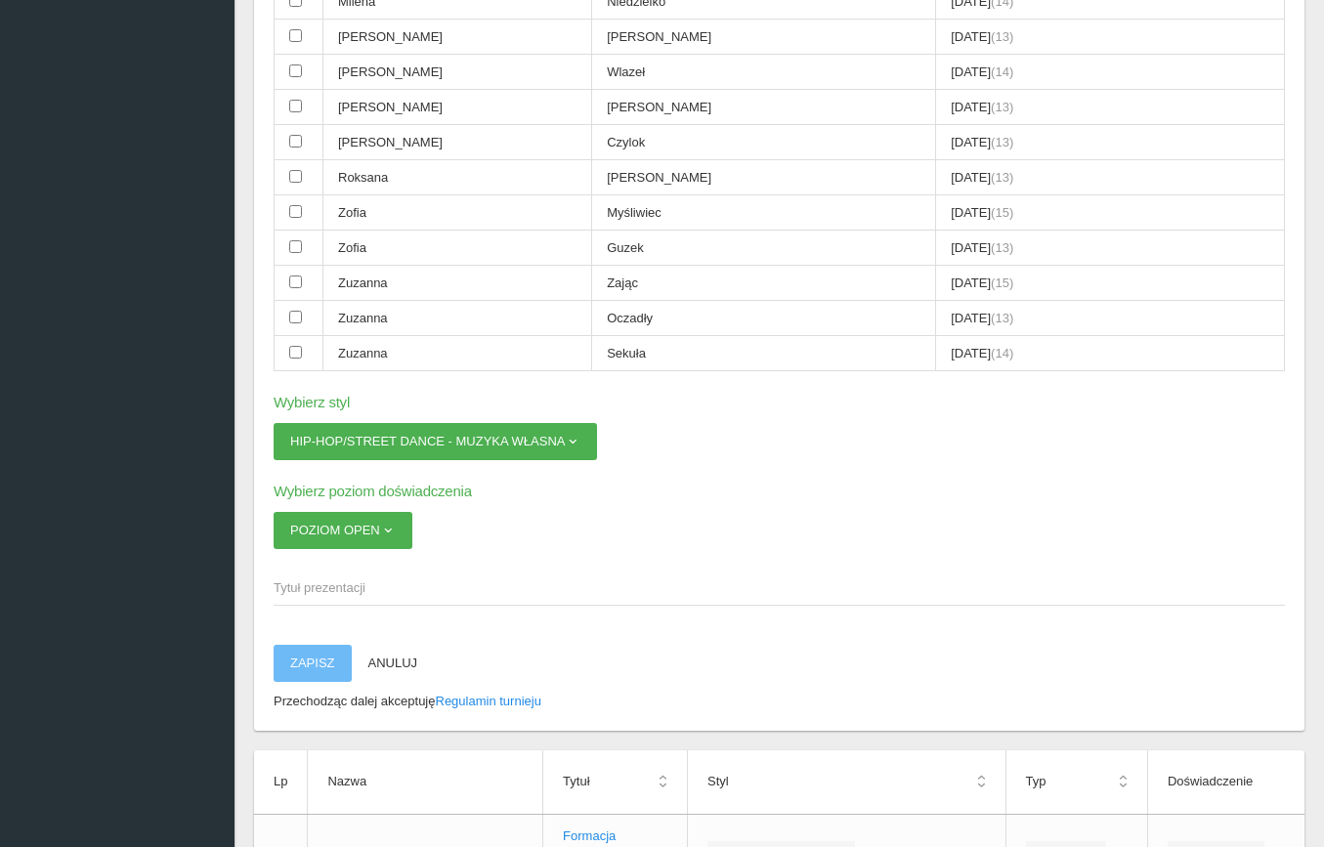
click at [348, 578] on span "Tytuł prezentacji" at bounding box center [770, 588] width 992 height 20
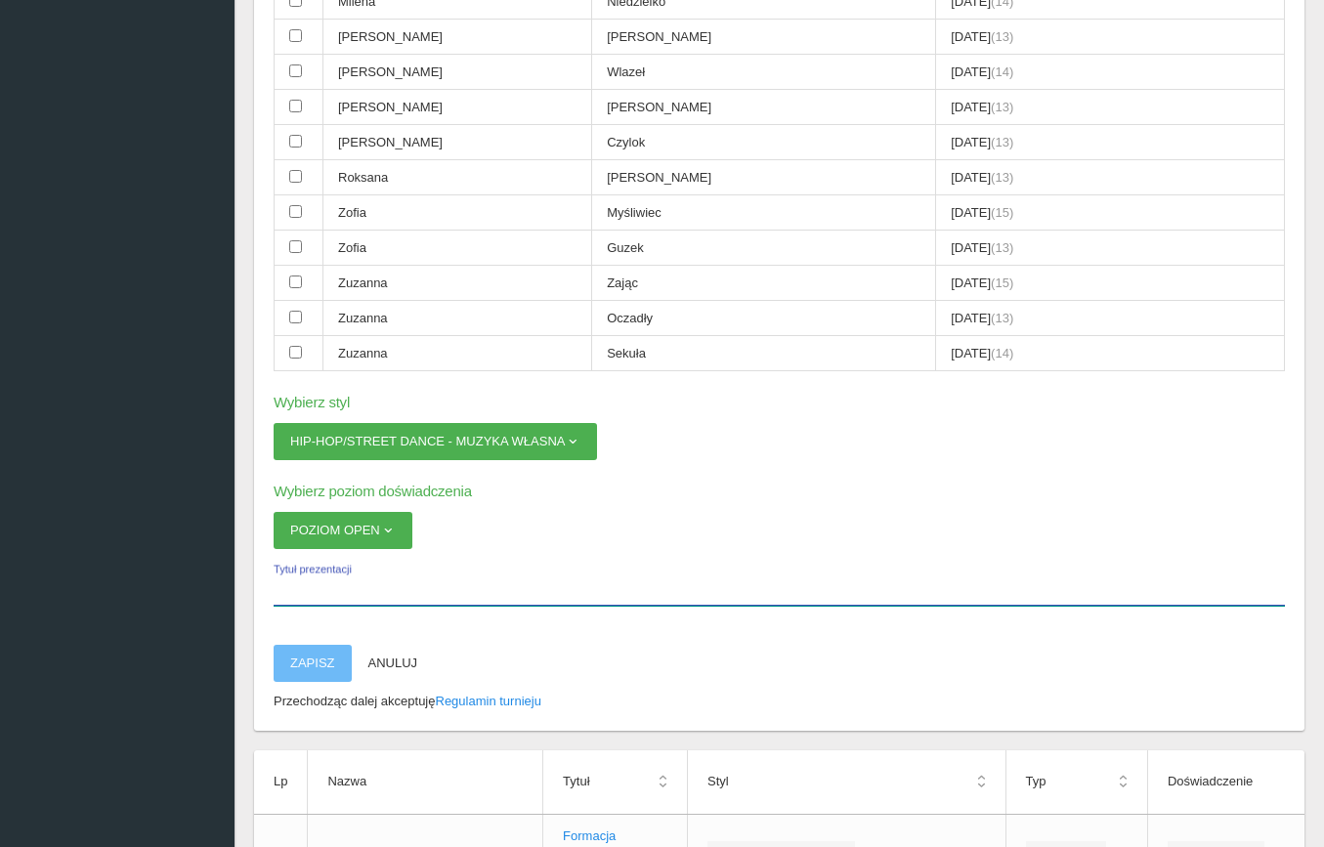
click at [348, 569] on input "Tytuł prezentacji" at bounding box center [779, 587] width 1011 height 37
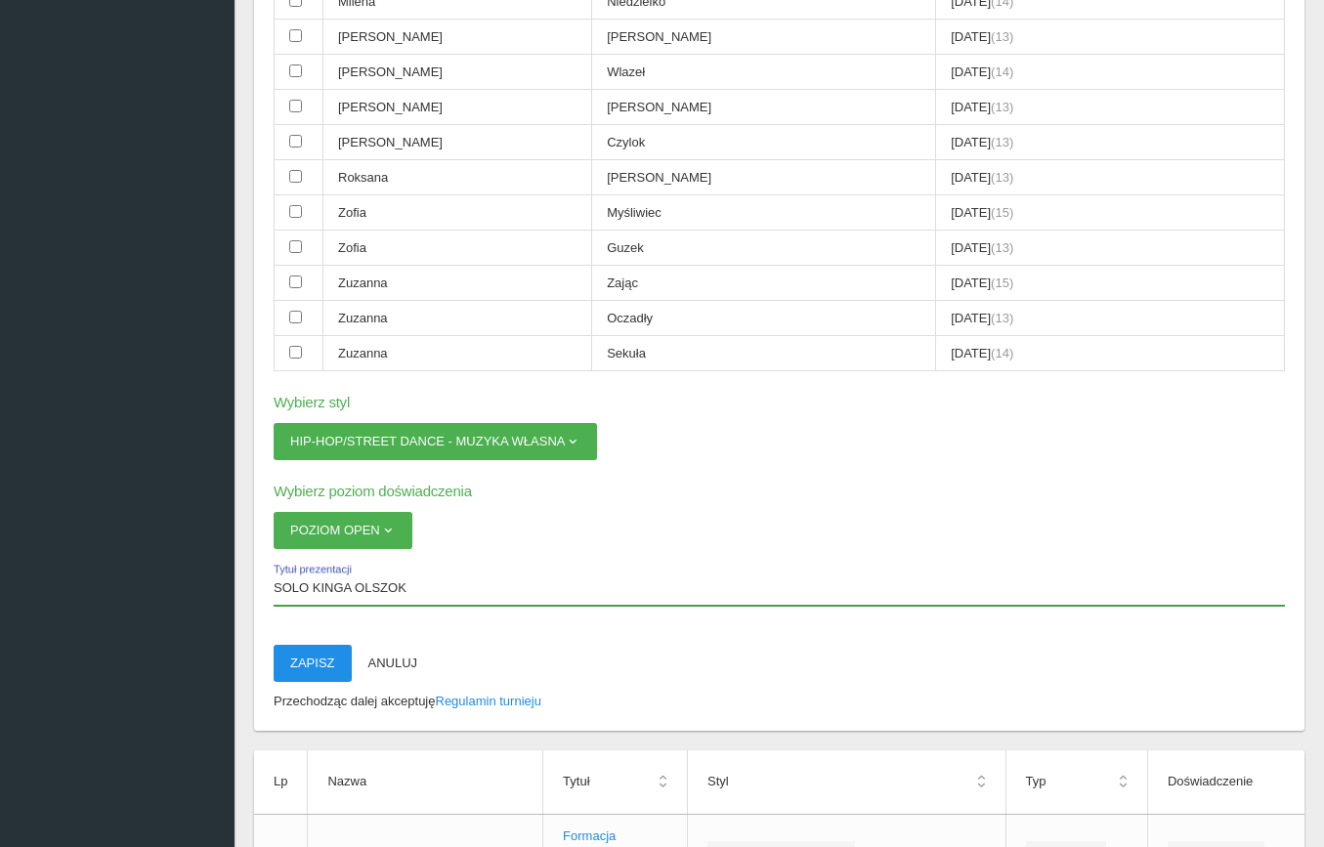
type input "SOLO KINGA OLSZOK"
click at [316, 645] on button "Zapisz" at bounding box center [313, 663] width 78 height 37
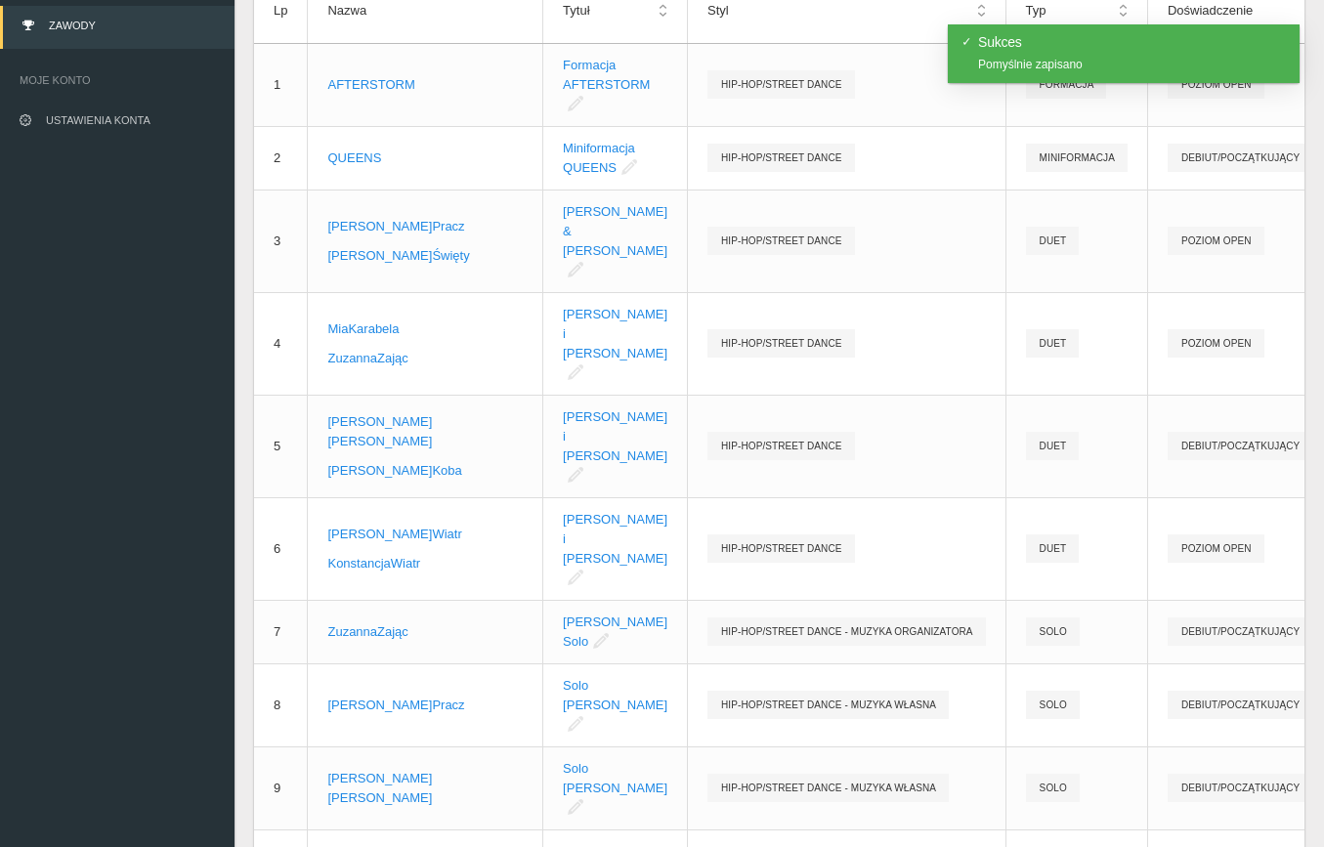
scroll to position [73, 0]
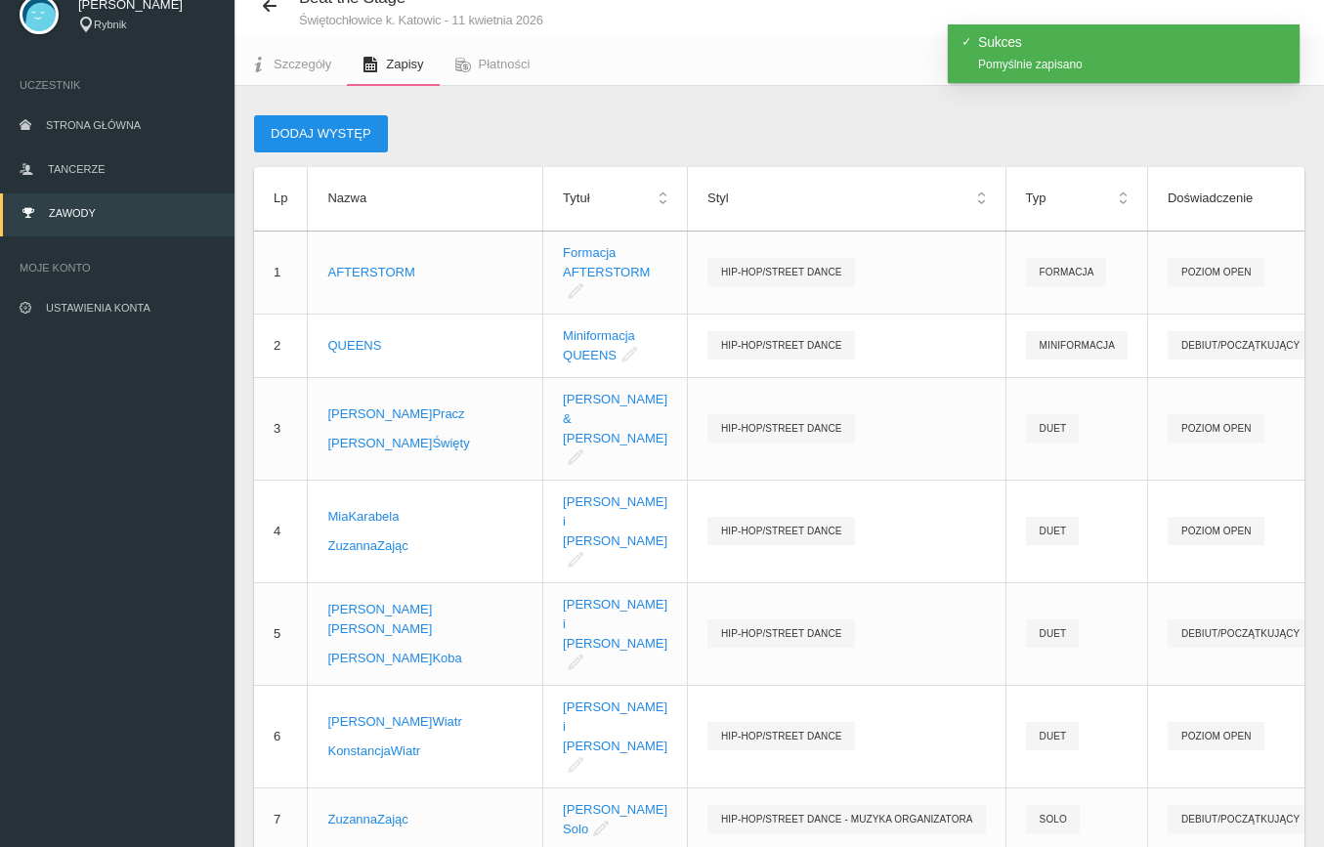
click at [320, 128] on button "Dodaj występ" at bounding box center [321, 133] width 134 height 37
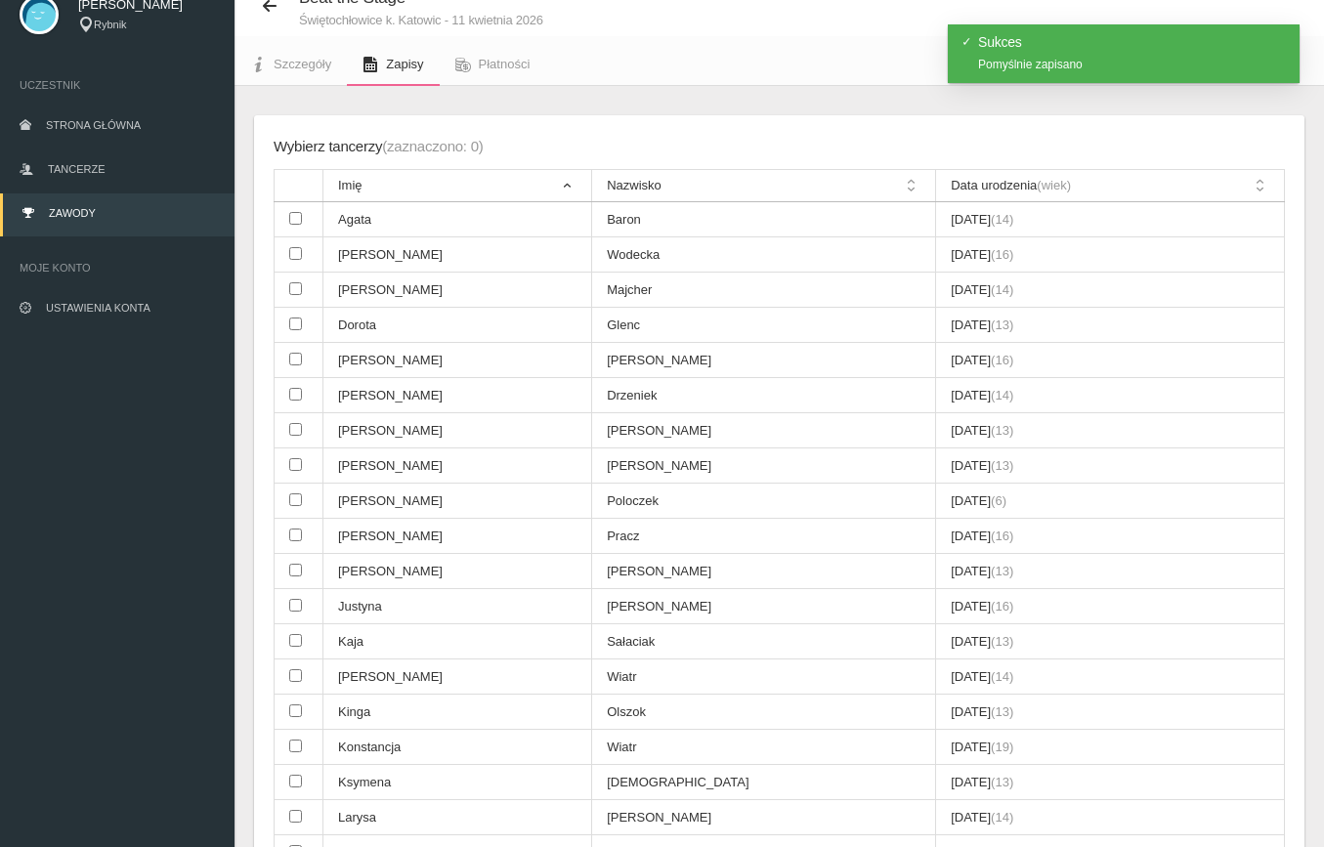
click at [320, 128] on div "Wybierz tancerzy (zaznaczono: 0) Imię Nazwisko Data urodzenia (wiek) [PERSON_NA…" at bounding box center [779, 844] width 1050 height 1459
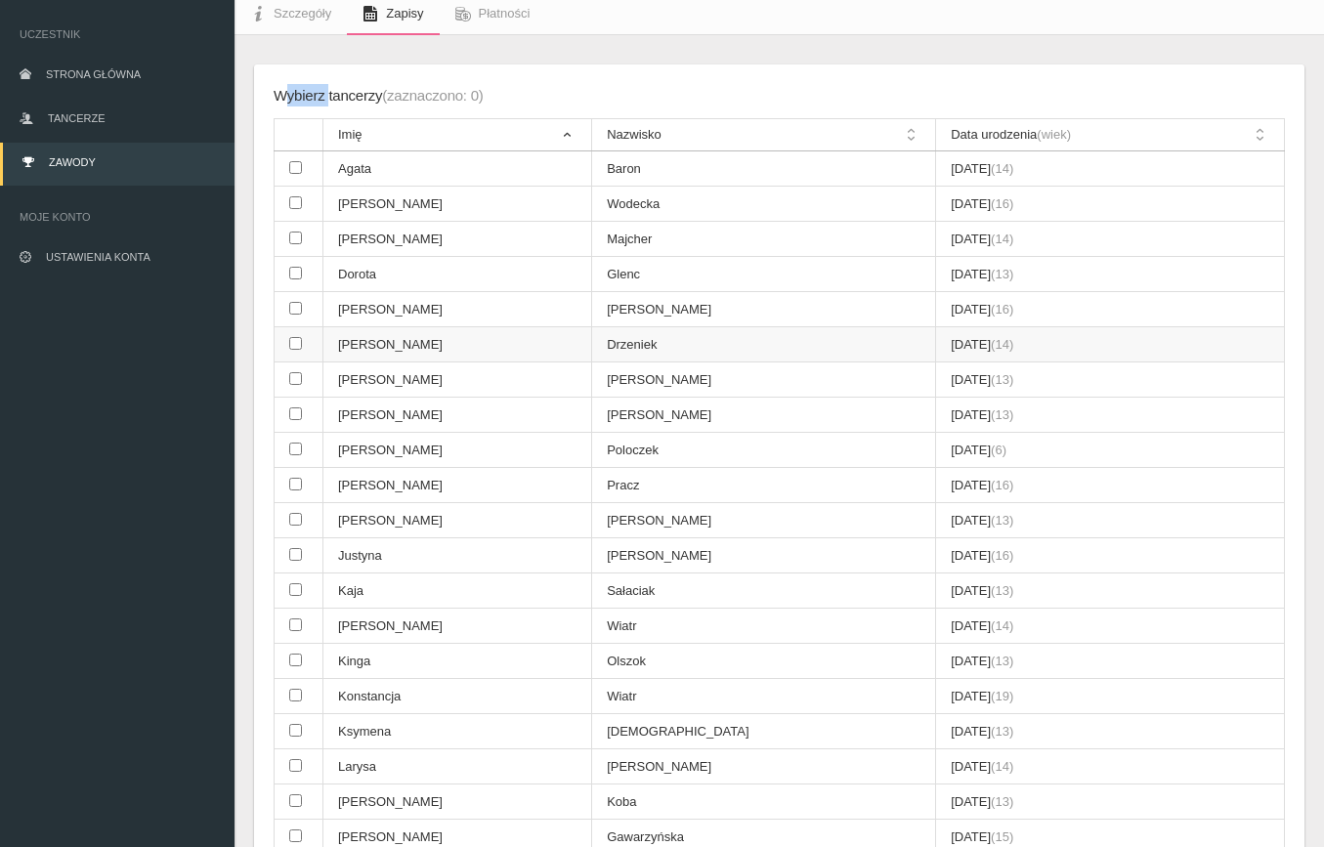
scroll to position [129, 0]
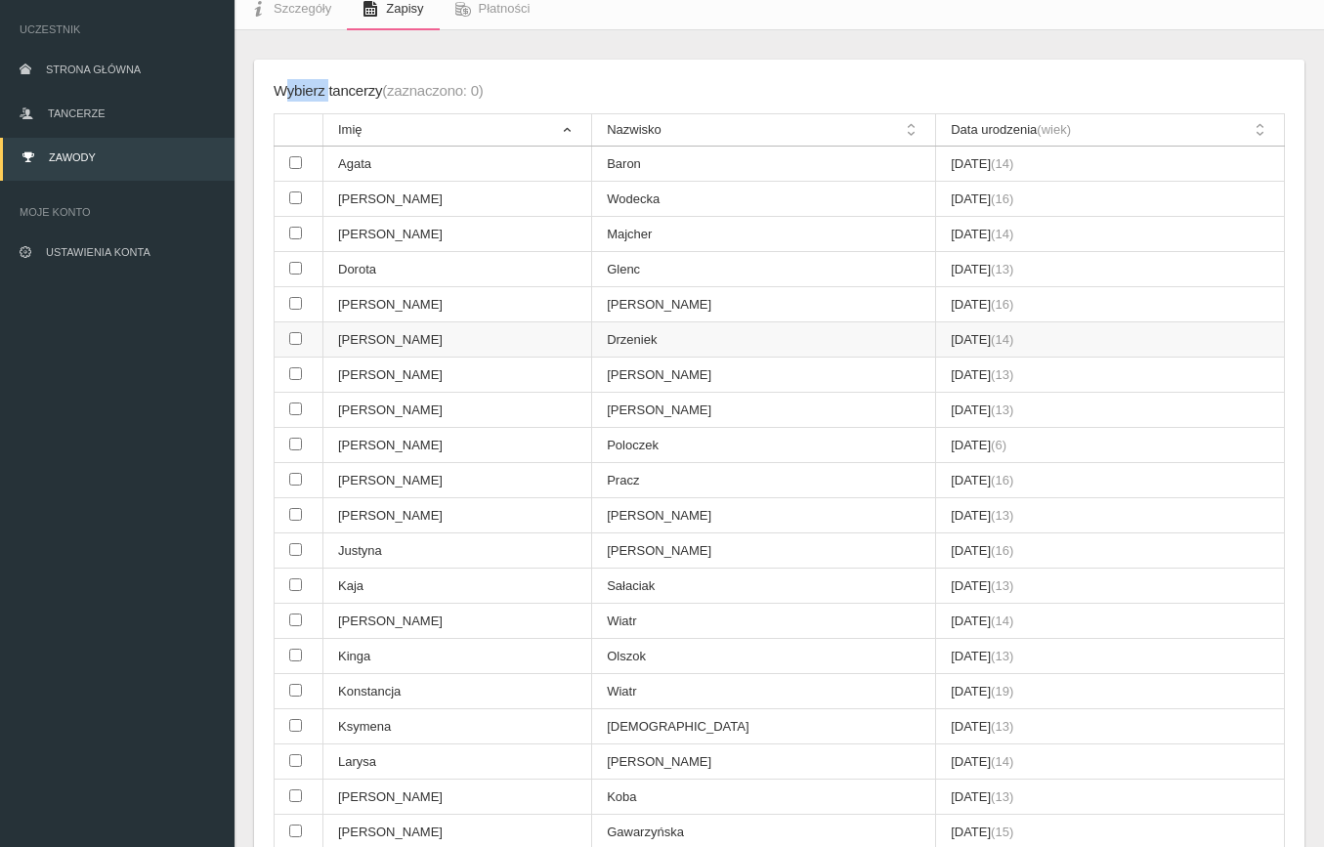
click at [294, 332] on input "checkbox" at bounding box center [295, 338] width 13 height 13
checkbox input "true"
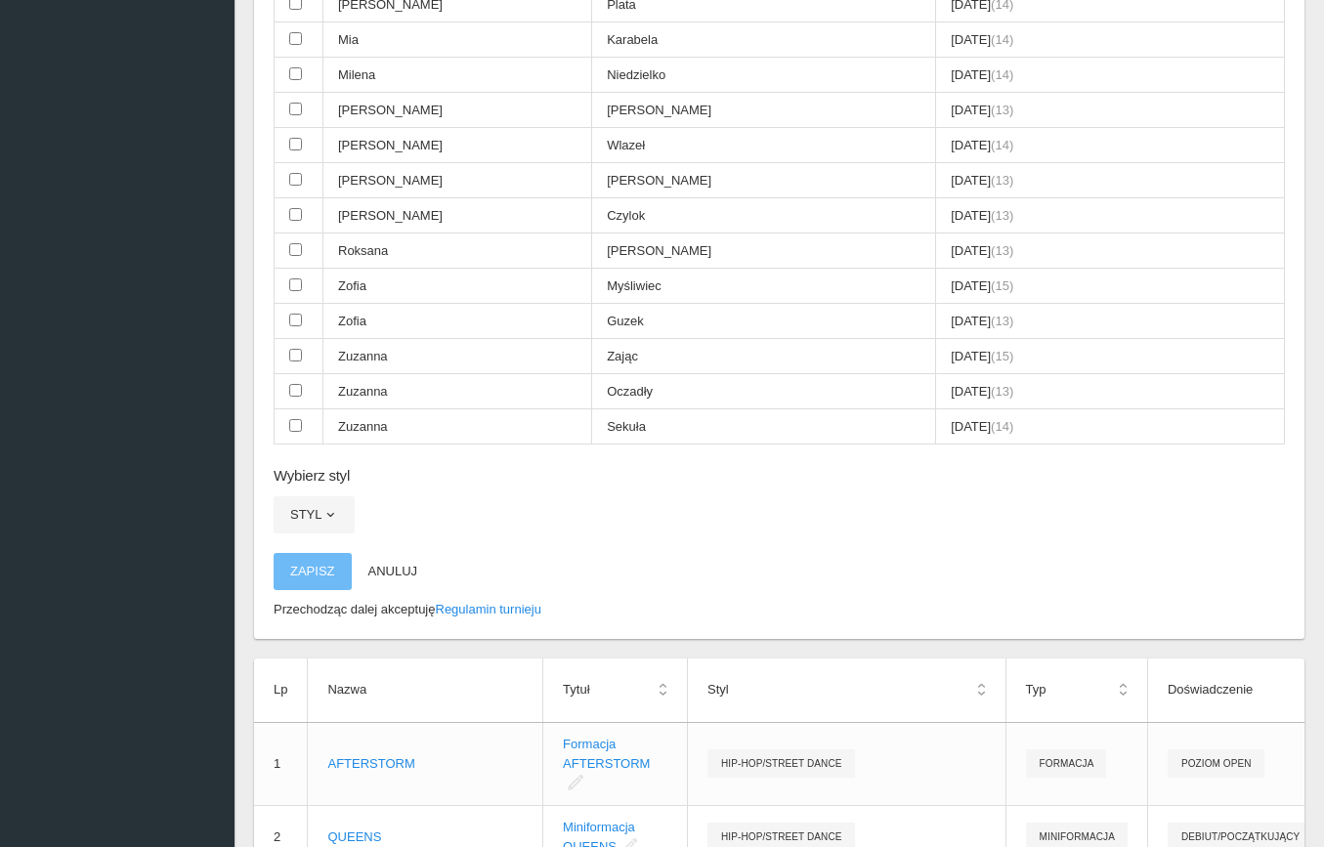
scroll to position [1131, 0]
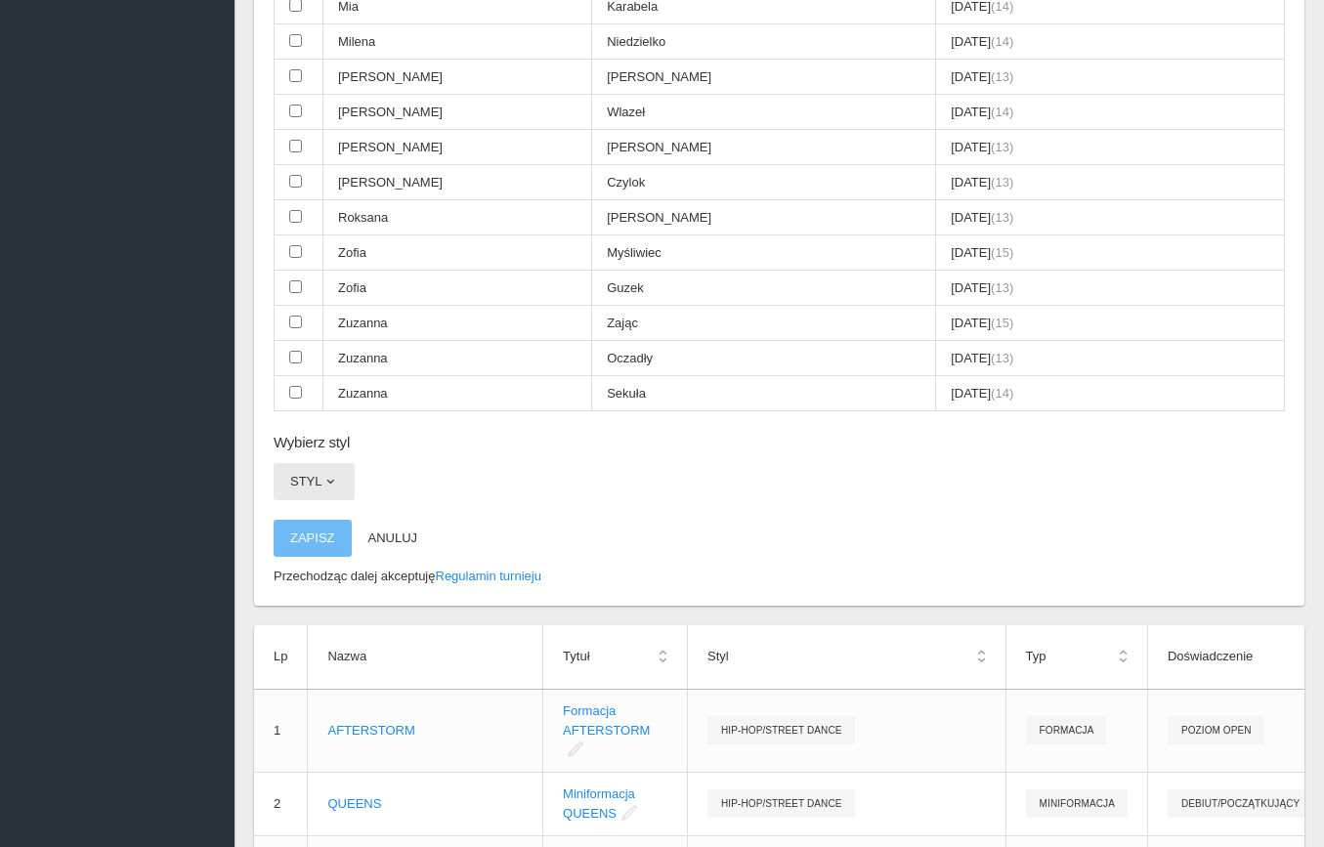
click at [331, 474] on span "button" at bounding box center [330, 482] width 16 height 16
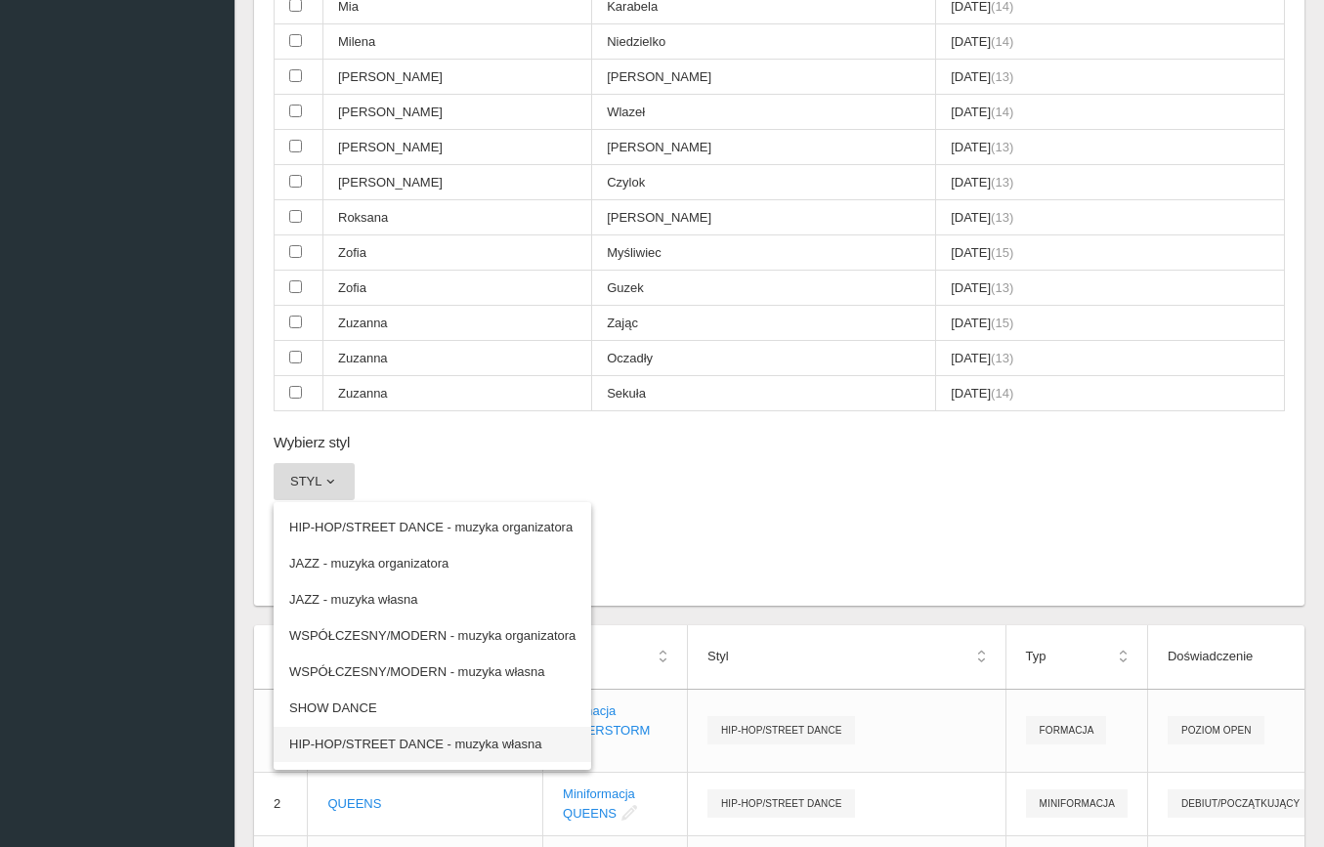
click at [396, 727] on link "HIP-HOP/STREET DANCE - muzyka własna" at bounding box center [433, 744] width 318 height 35
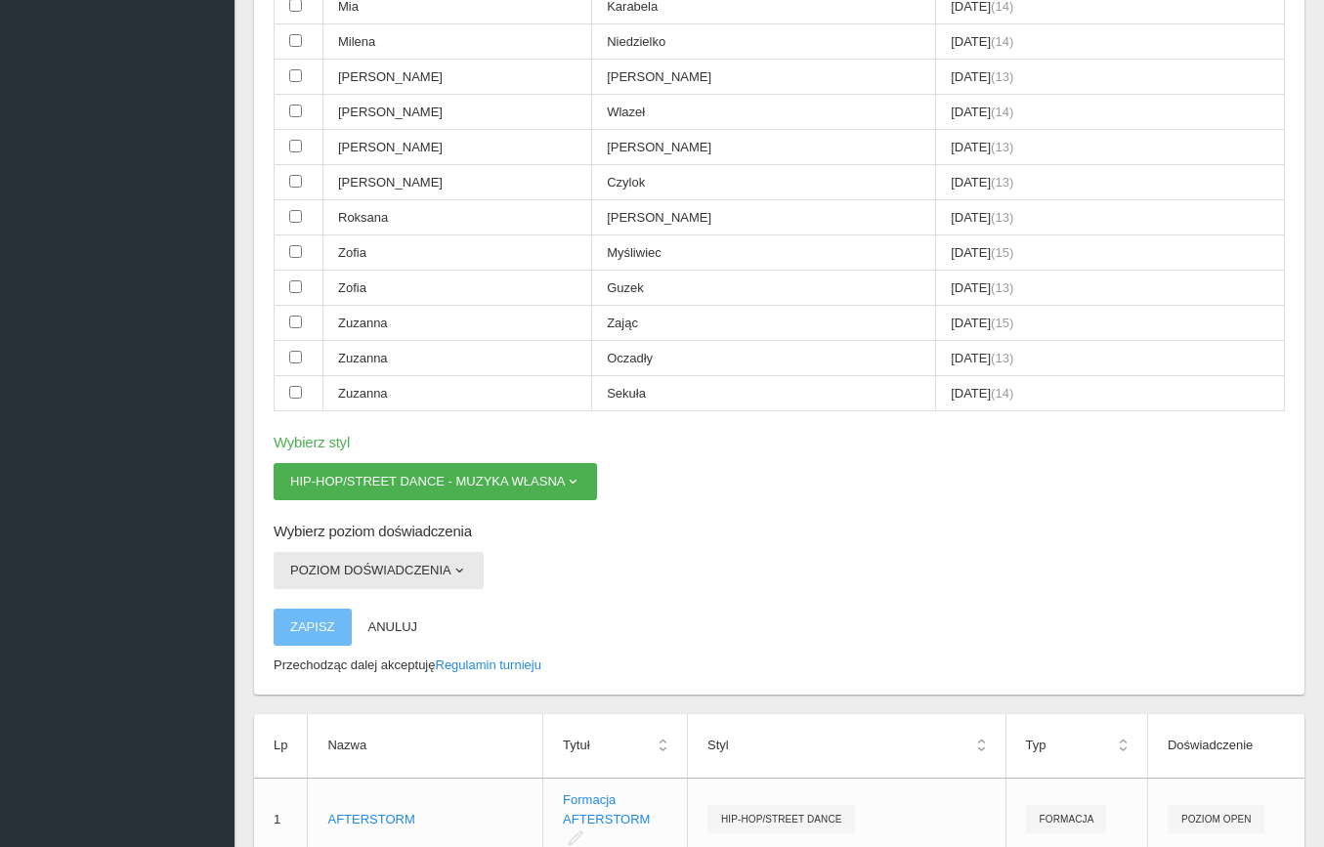
click at [367, 552] on button "Poziom doświadczenia" at bounding box center [379, 570] width 210 height 37
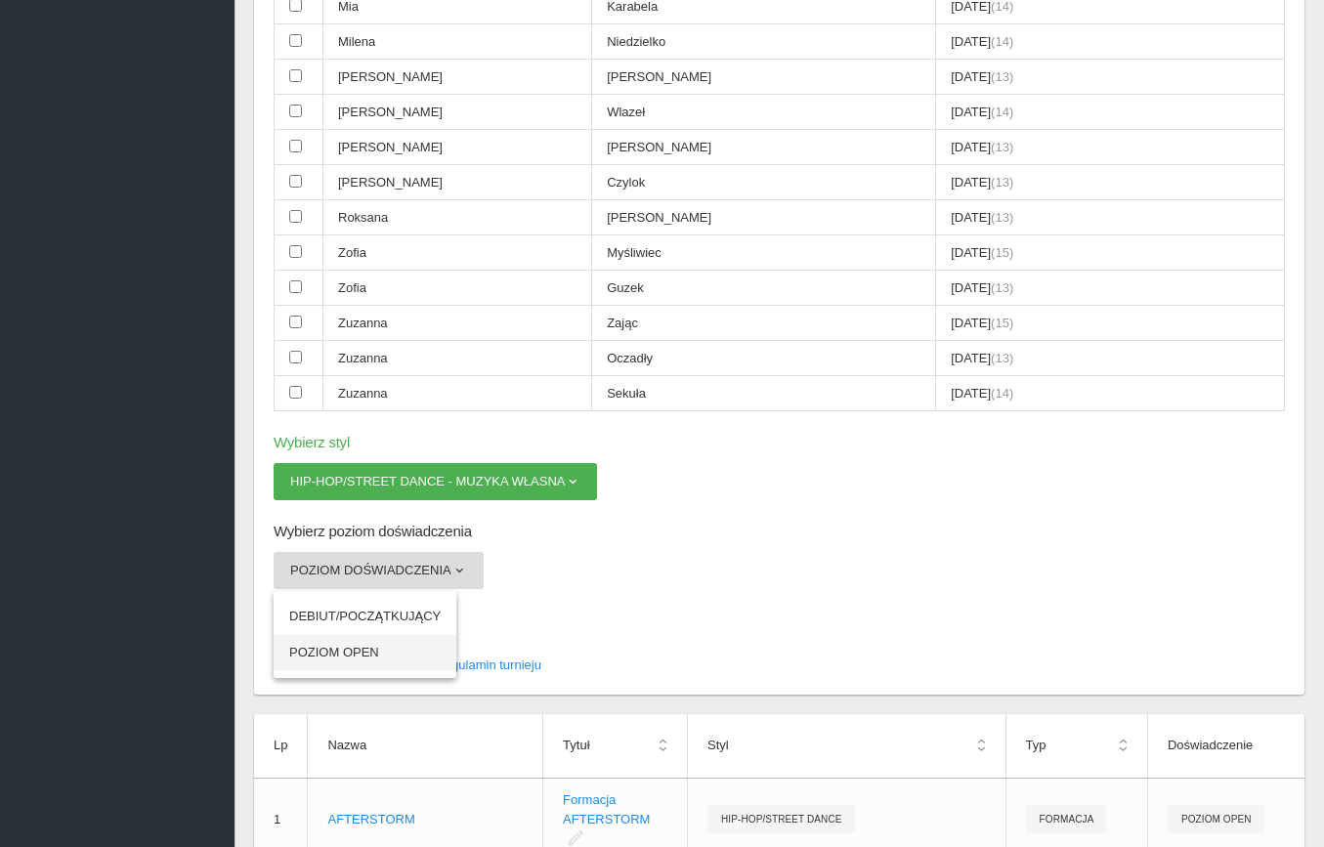
click at [384, 635] on link "POZIOM OPEN" at bounding box center [365, 652] width 183 height 35
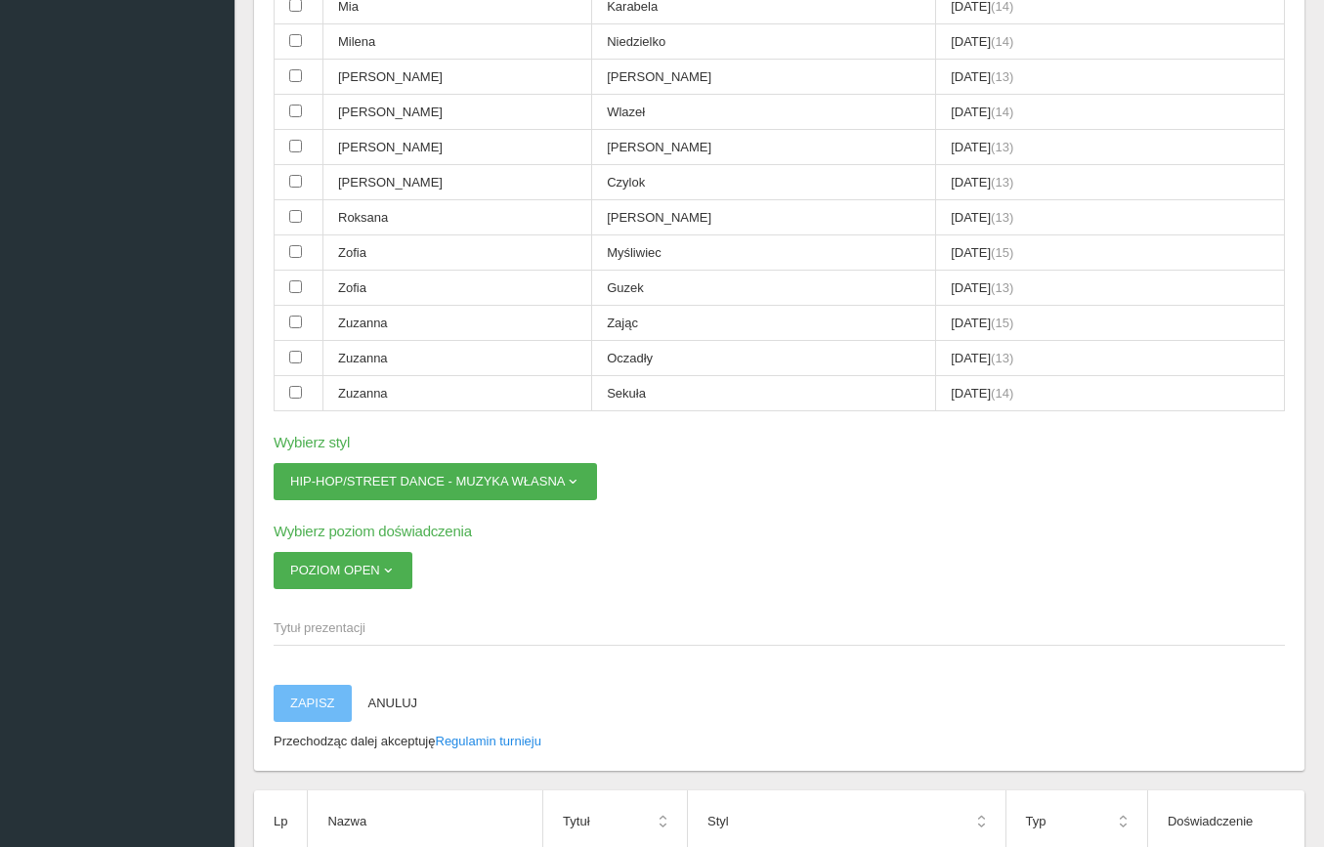
click at [363, 619] on span "Tytuł prezentacji" at bounding box center [770, 629] width 992 height 20
click at [363, 609] on input "Tytuł prezentacji" at bounding box center [779, 627] width 1011 height 37
paste input "[PERSON_NAME]"
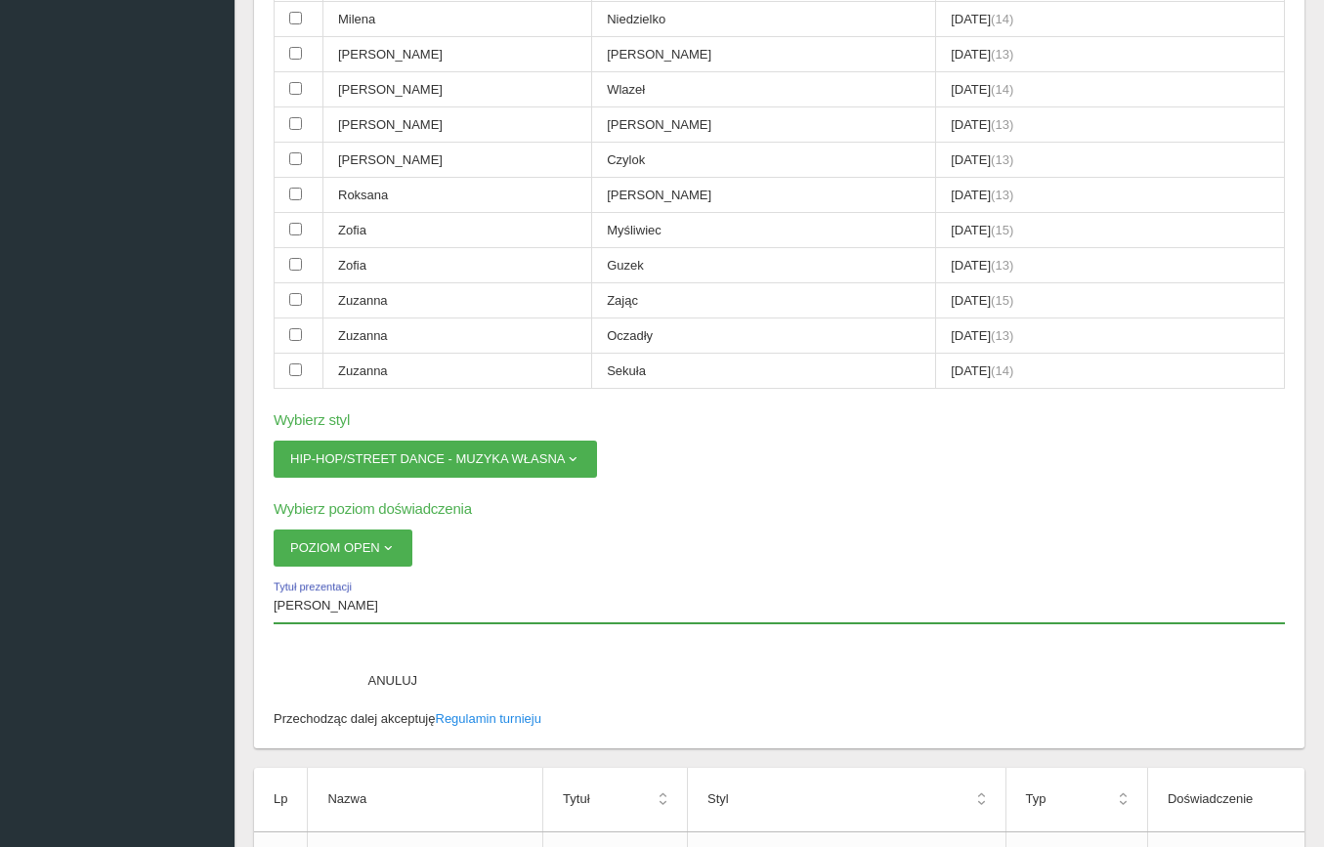
scroll to position [1154, 0]
type input "[PERSON_NAME]"
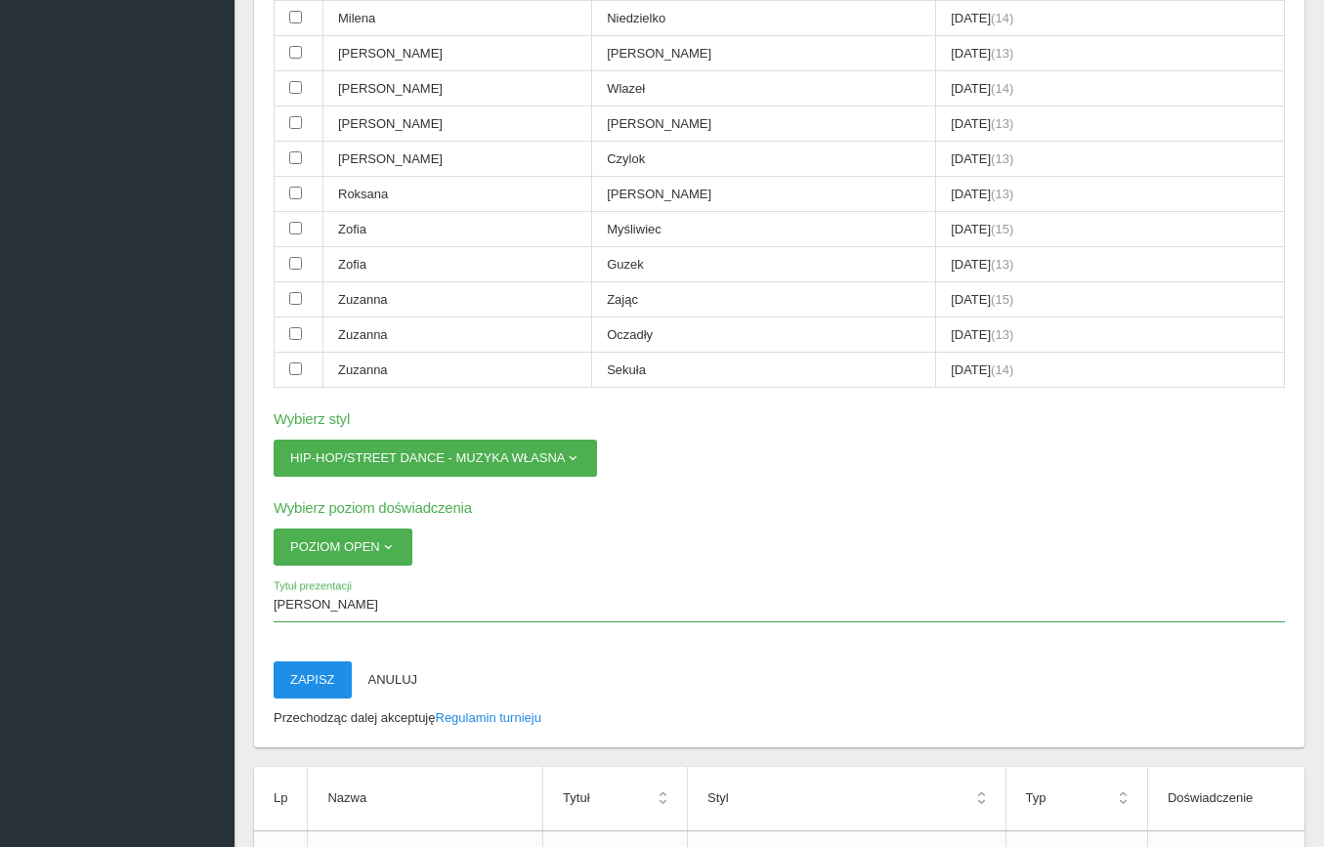
click at [327, 662] on button "Zapisz" at bounding box center [313, 680] width 78 height 37
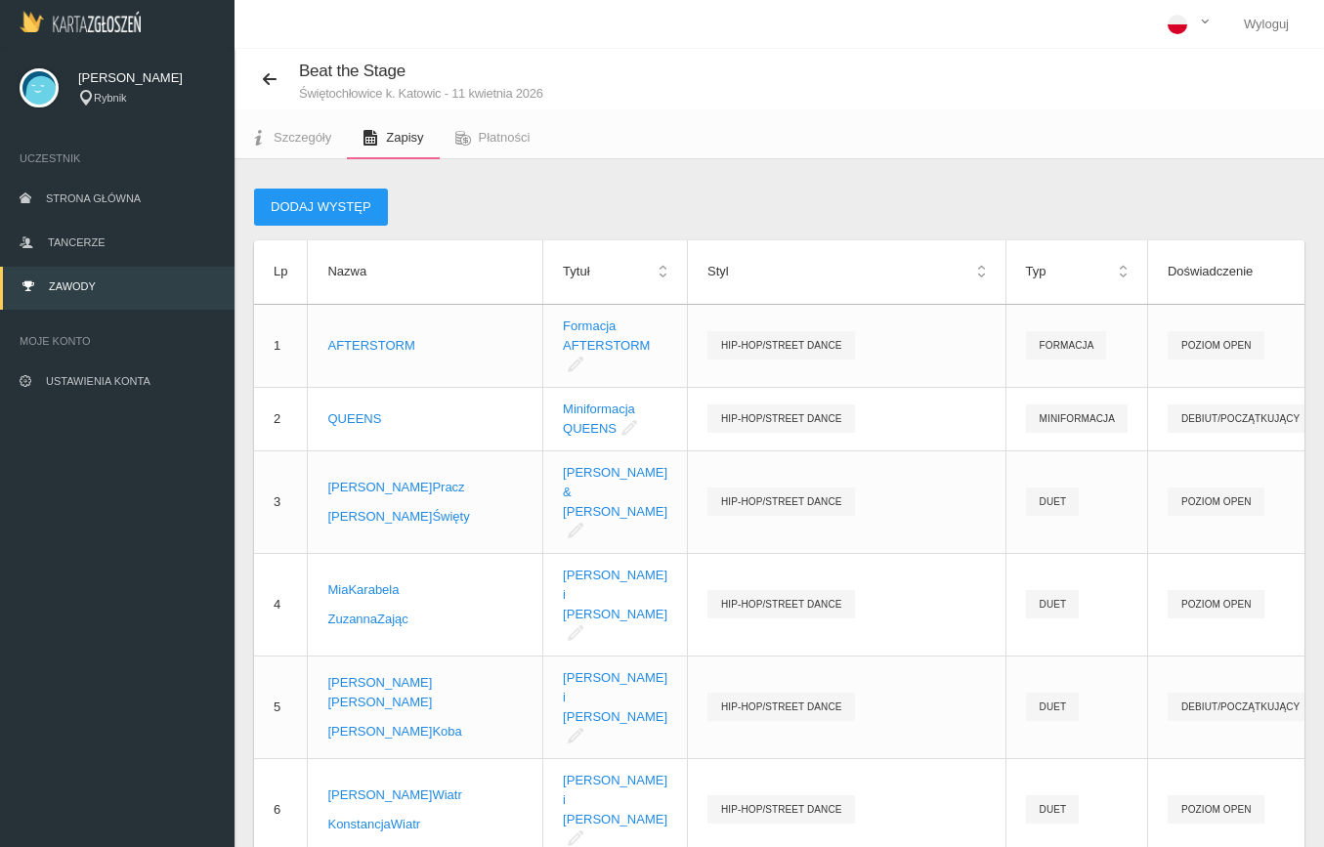
scroll to position [0, 0]
click at [353, 204] on button "Dodaj występ" at bounding box center [321, 207] width 134 height 37
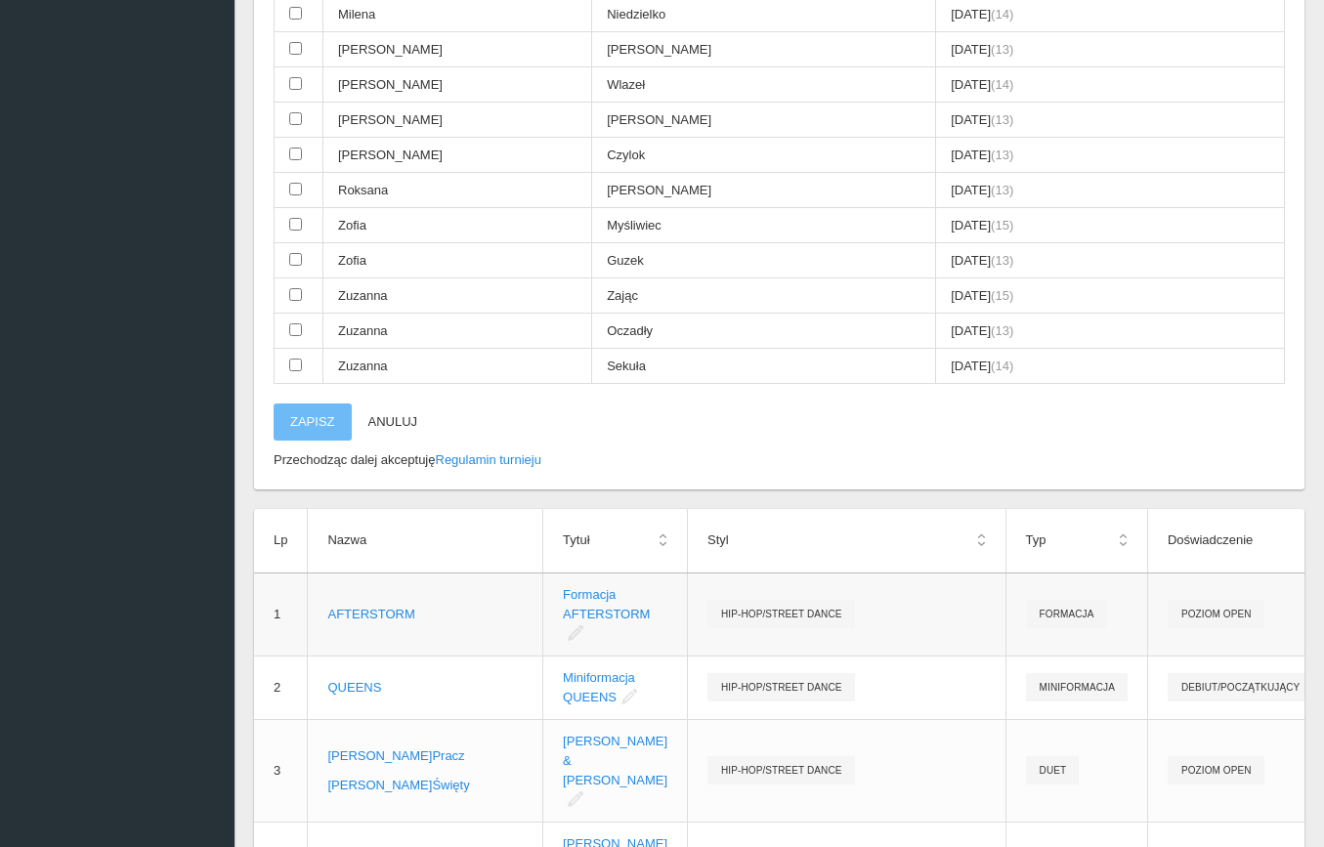
scroll to position [1155, 0]
click at [298, 256] on input "checkbox" at bounding box center [295, 262] width 13 height 13
checkbox input "true"
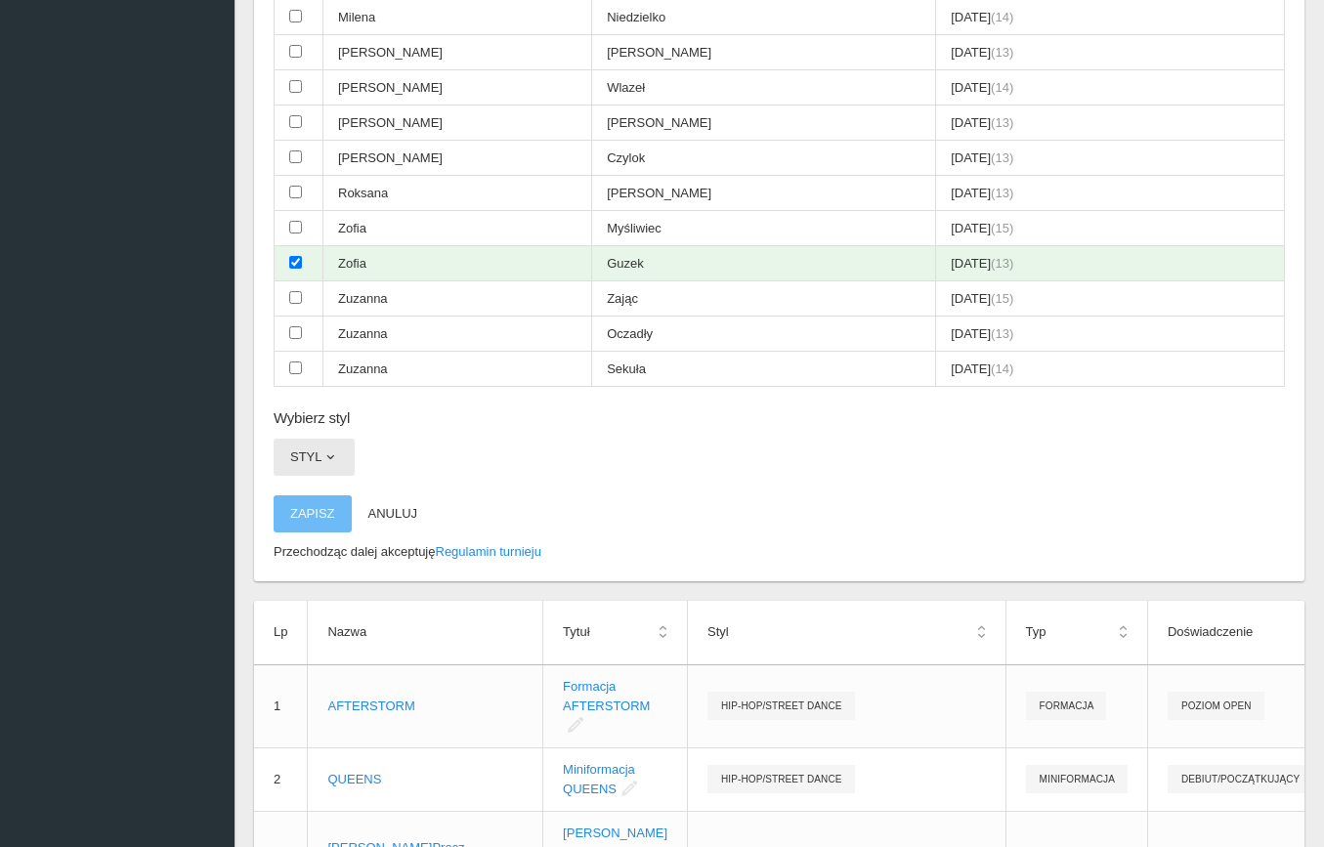
click at [334, 449] on span "button" at bounding box center [330, 457] width 16 height 16
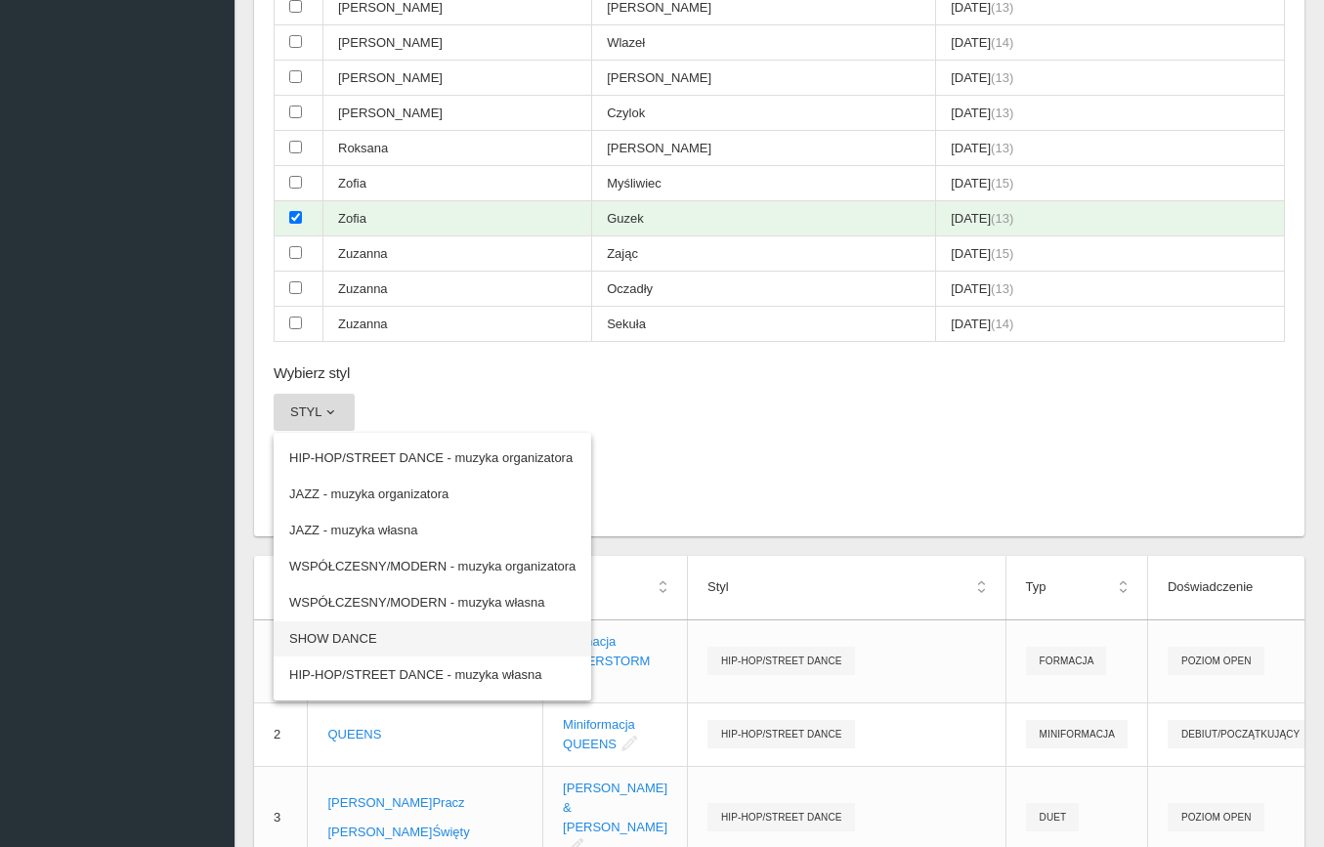
scroll to position [1202, 0]
click at [365, 619] on link "SHOW DANCE" at bounding box center [433, 636] width 318 height 35
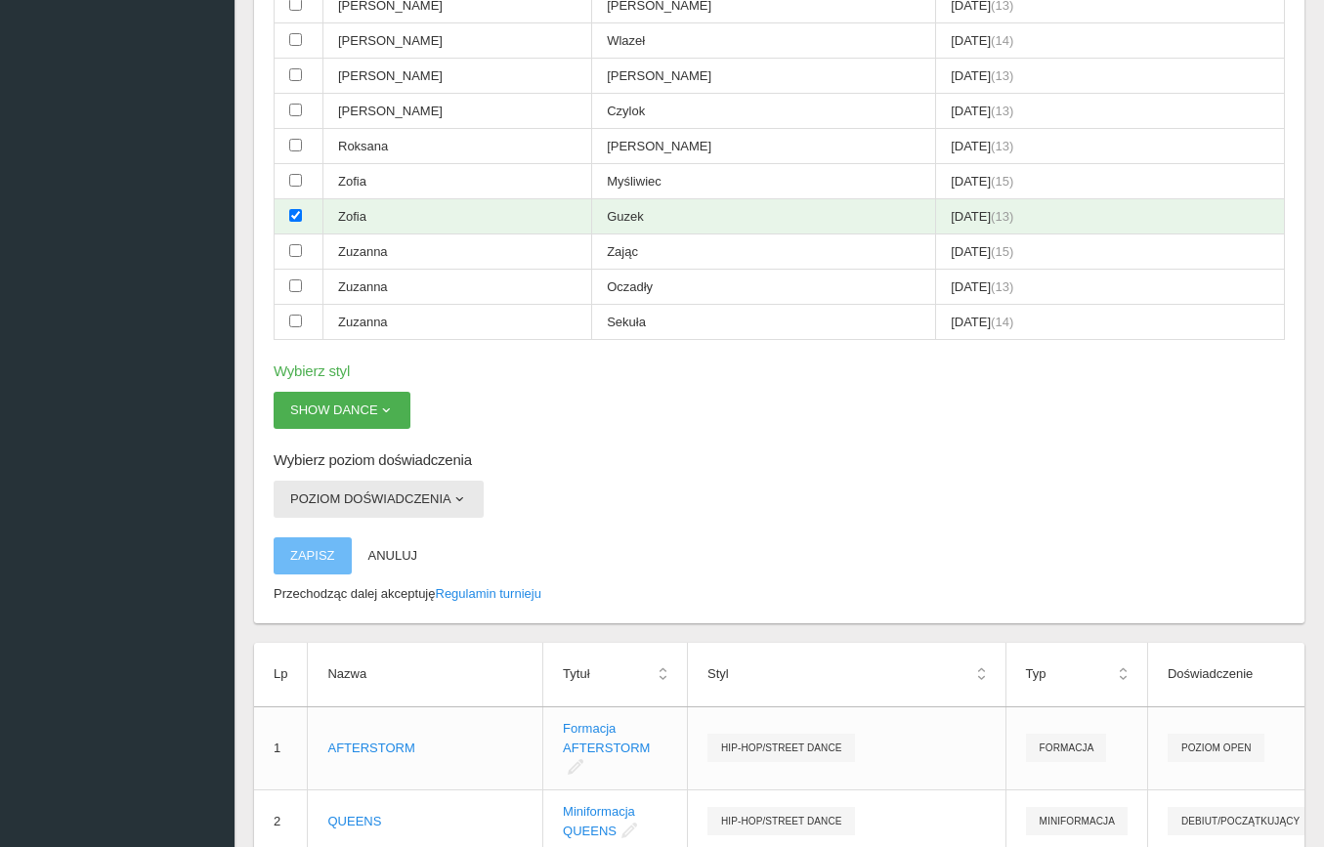
click at [366, 481] on button "Poziom doświadczenia" at bounding box center [379, 499] width 210 height 37
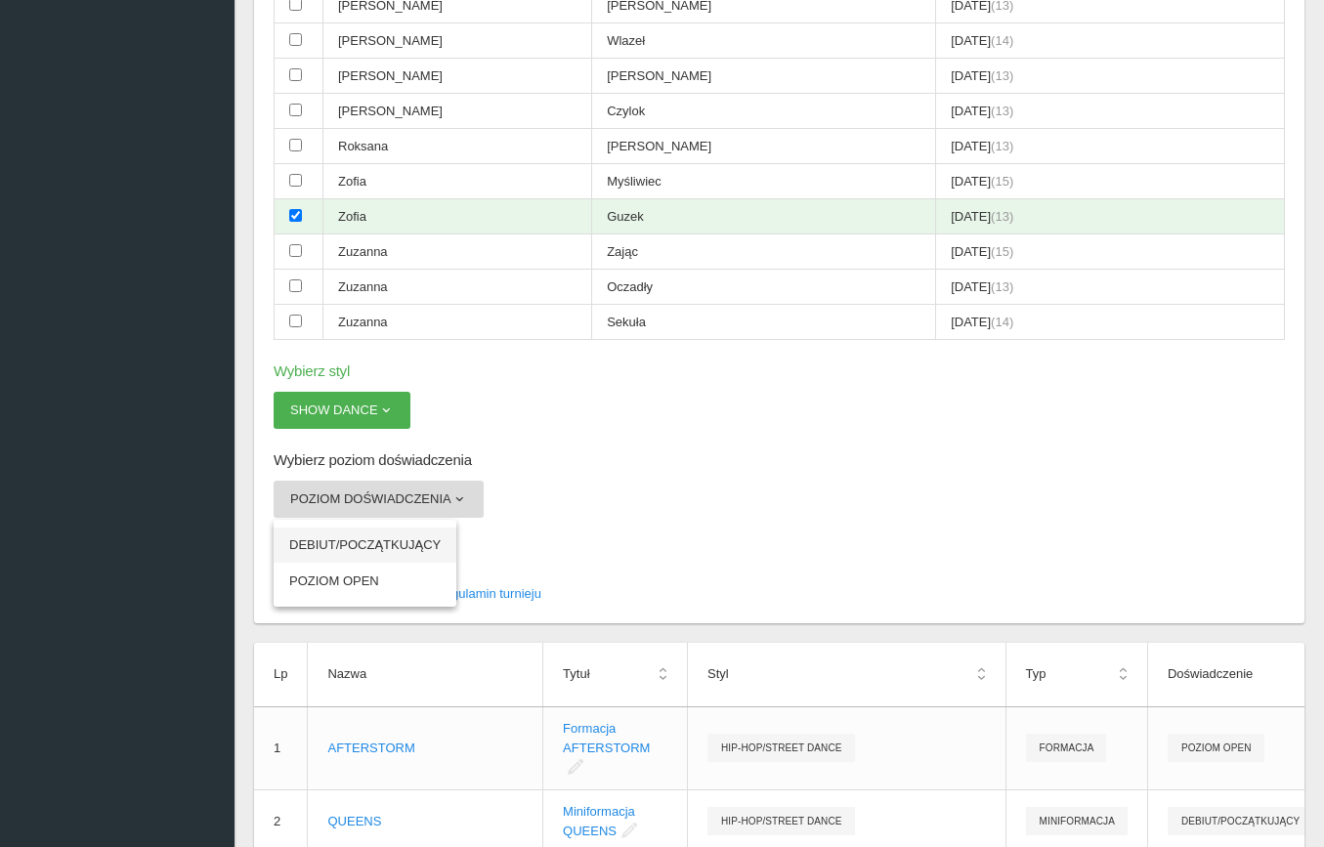
click at [363, 528] on link "DEBIUT/POCZĄTKUJĄCY" at bounding box center [365, 545] width 183 height 35
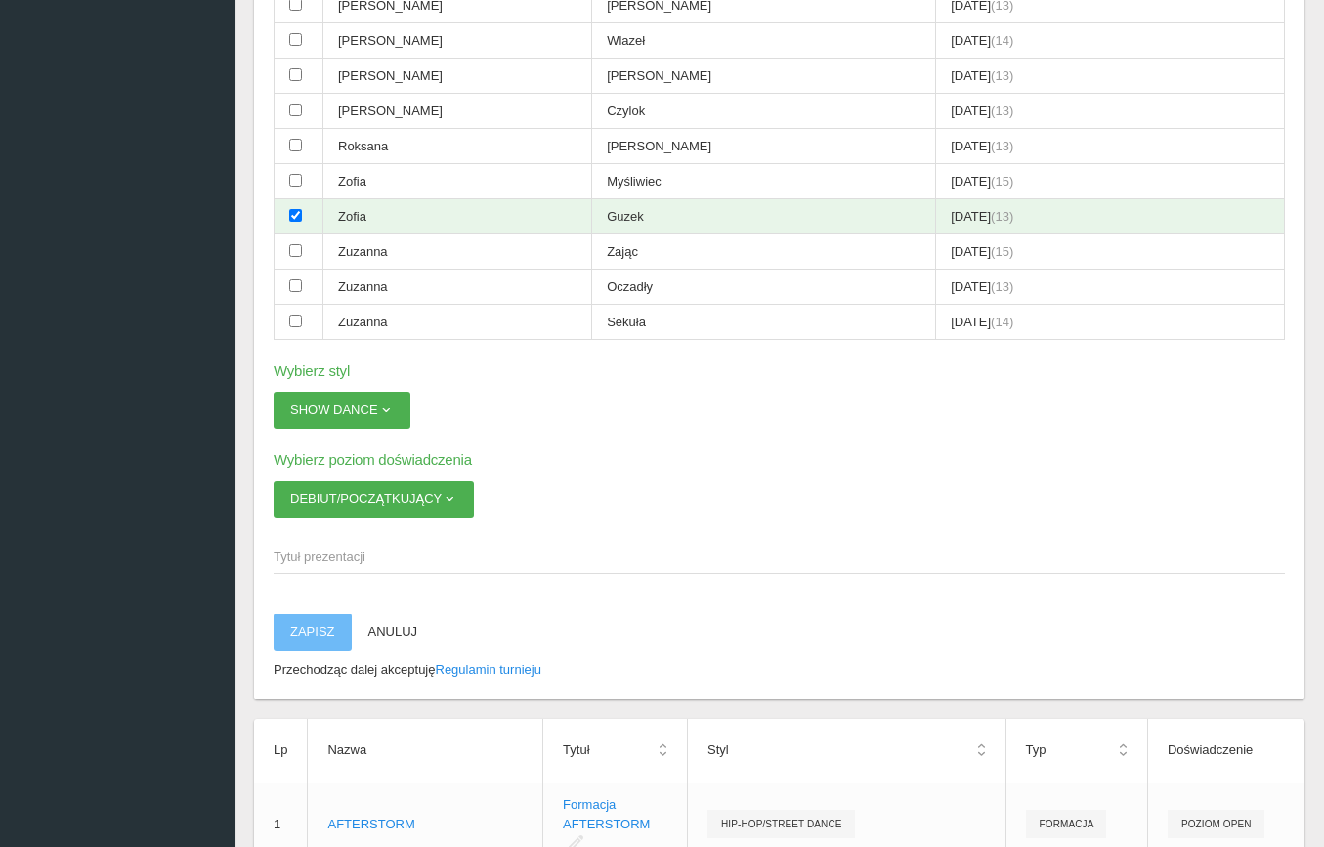
click at [361, 547] on span "Tytuł prezentacji" at bounding box center [770, 557] width 992 height 20
click at [361, 537] on input "Tytuł prezentacji" at bounding box center [779, 555] width 1011 height 37
click at [387, 481] on button "DEBIUT/POCZĄTKUJĄCY" at bounding box center [374, 499] width 200 height 37
click at [501, 547] on span "Tytuł prezentacji" at bounding box center [770, 557] width 992 height 20
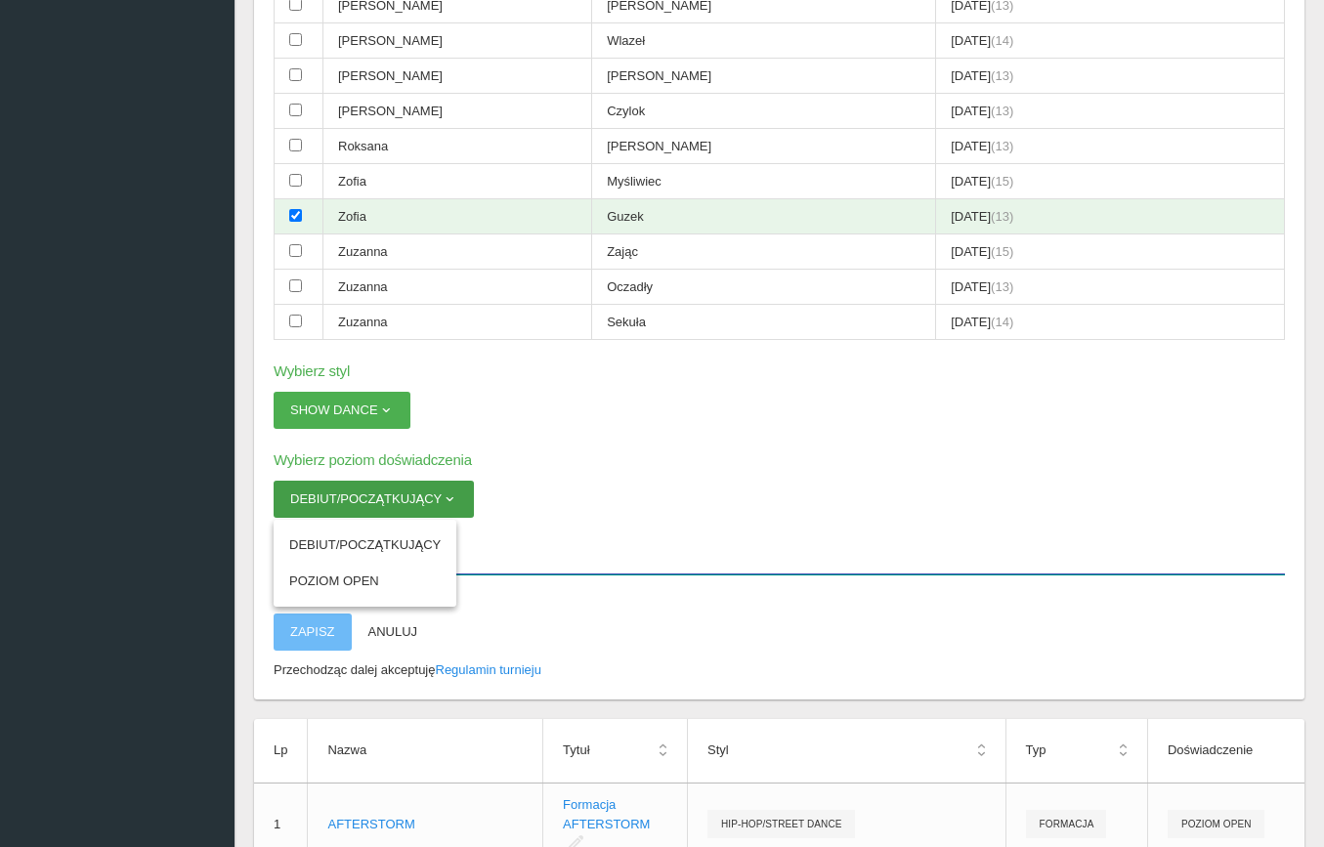
click at [501, 537] on input "Tytuł prezentacji" at bounding box center [779, 555] width 1011 height 37
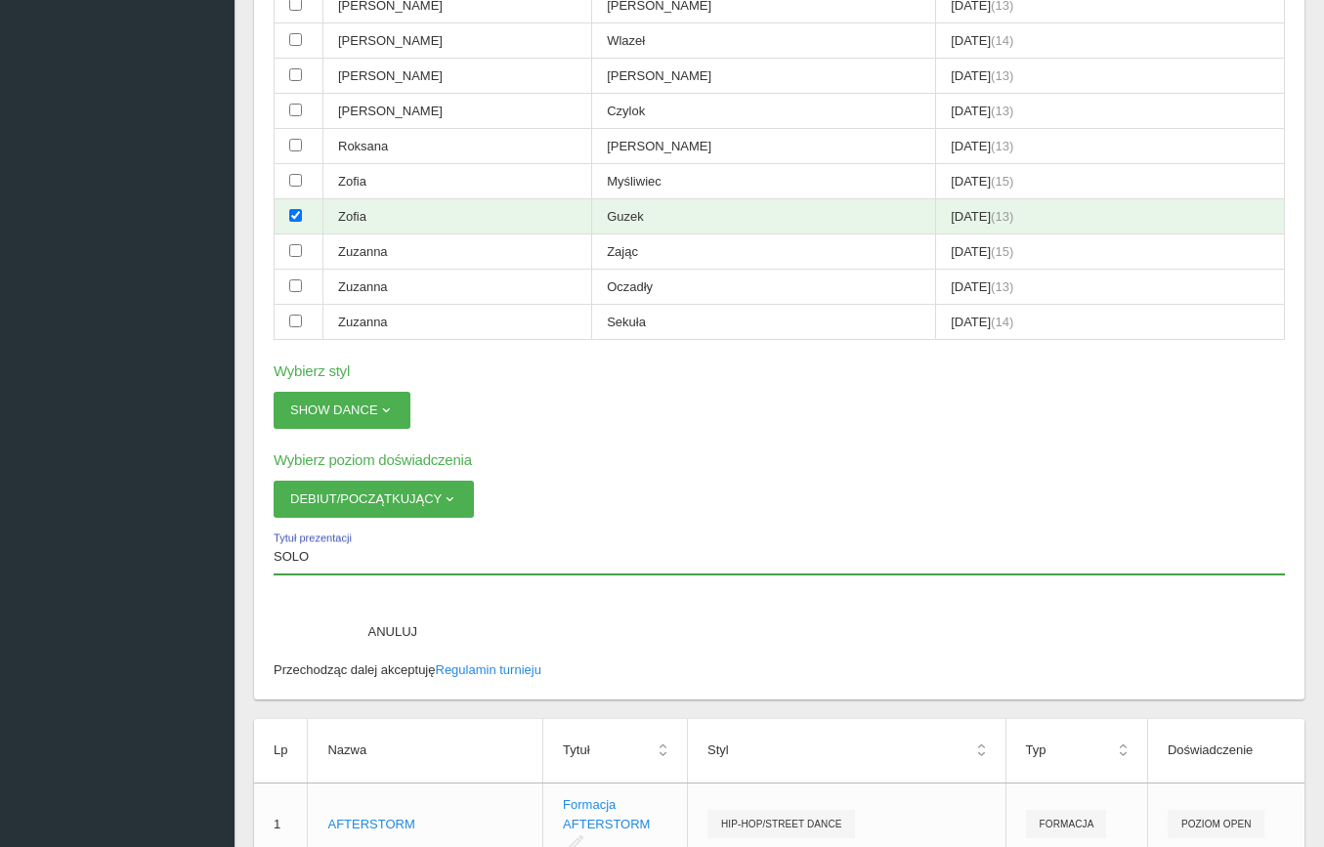
paste input "[PERSON_NAME]"
type input "SOLO [PERSON_NAME]"
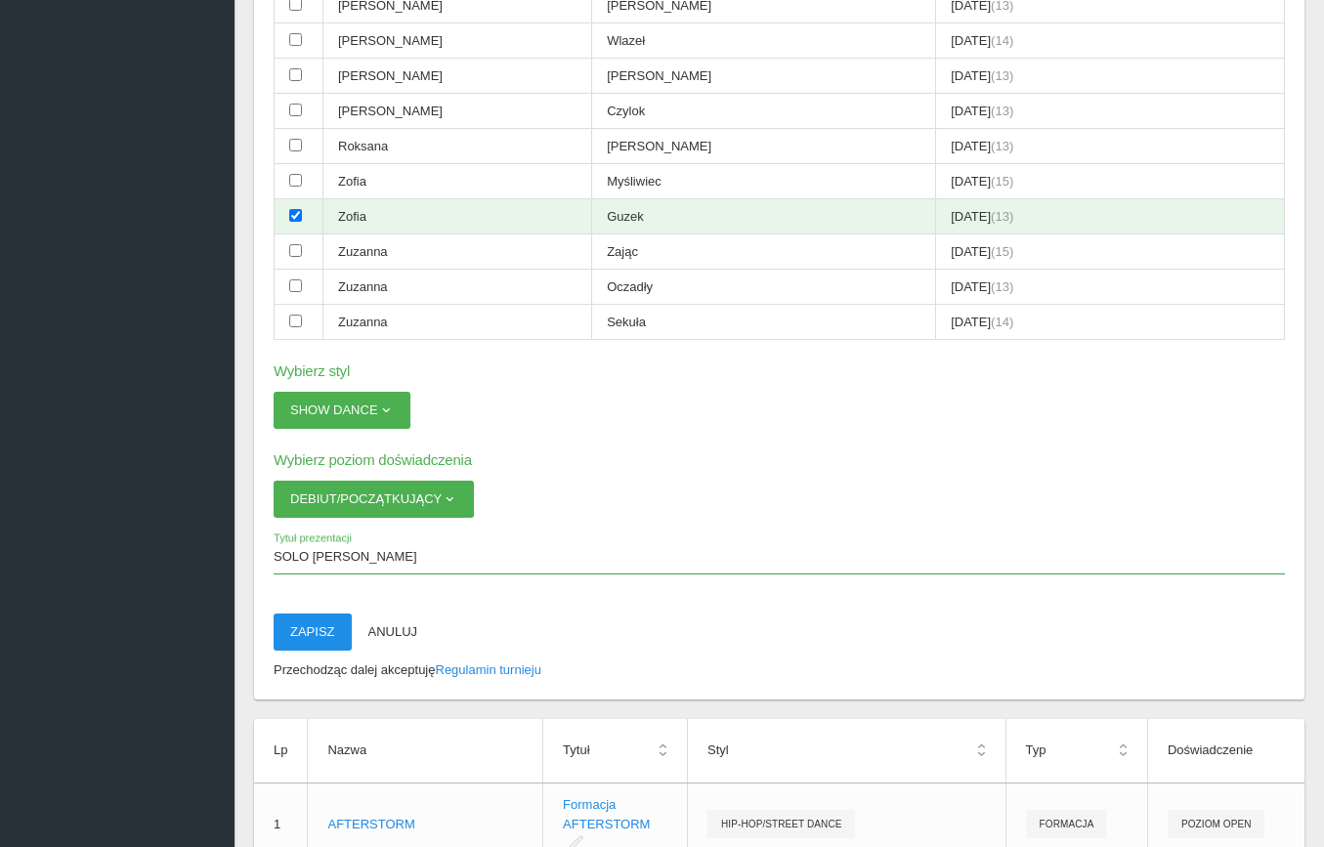
click at [301, 614] on button "Zapisz" at bounding box center [313, 632] width 78 height 37
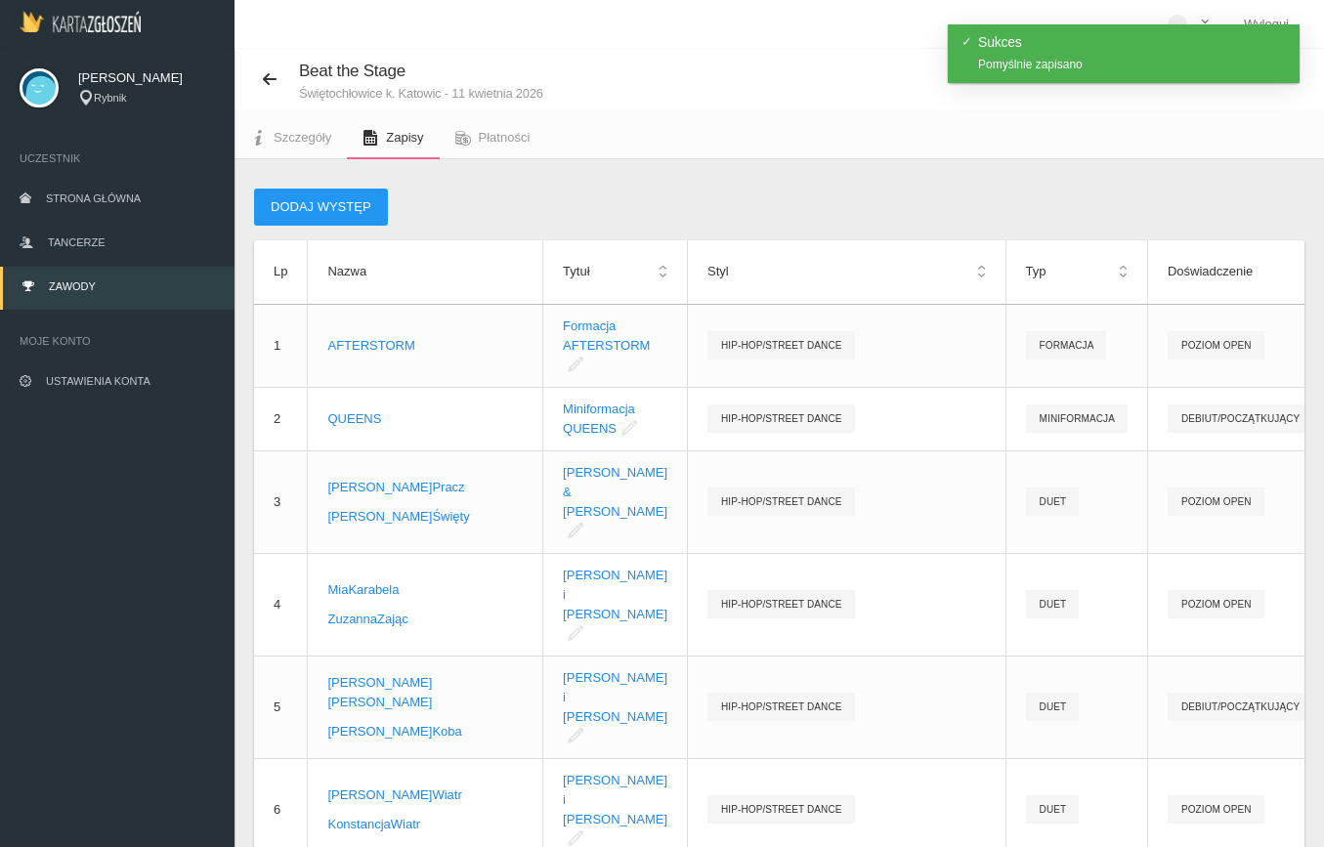
scroll to position [0, 0]
click at [309, 205] on button "Dodaj występ" at bounding box center [321, 207] width 134 height 37
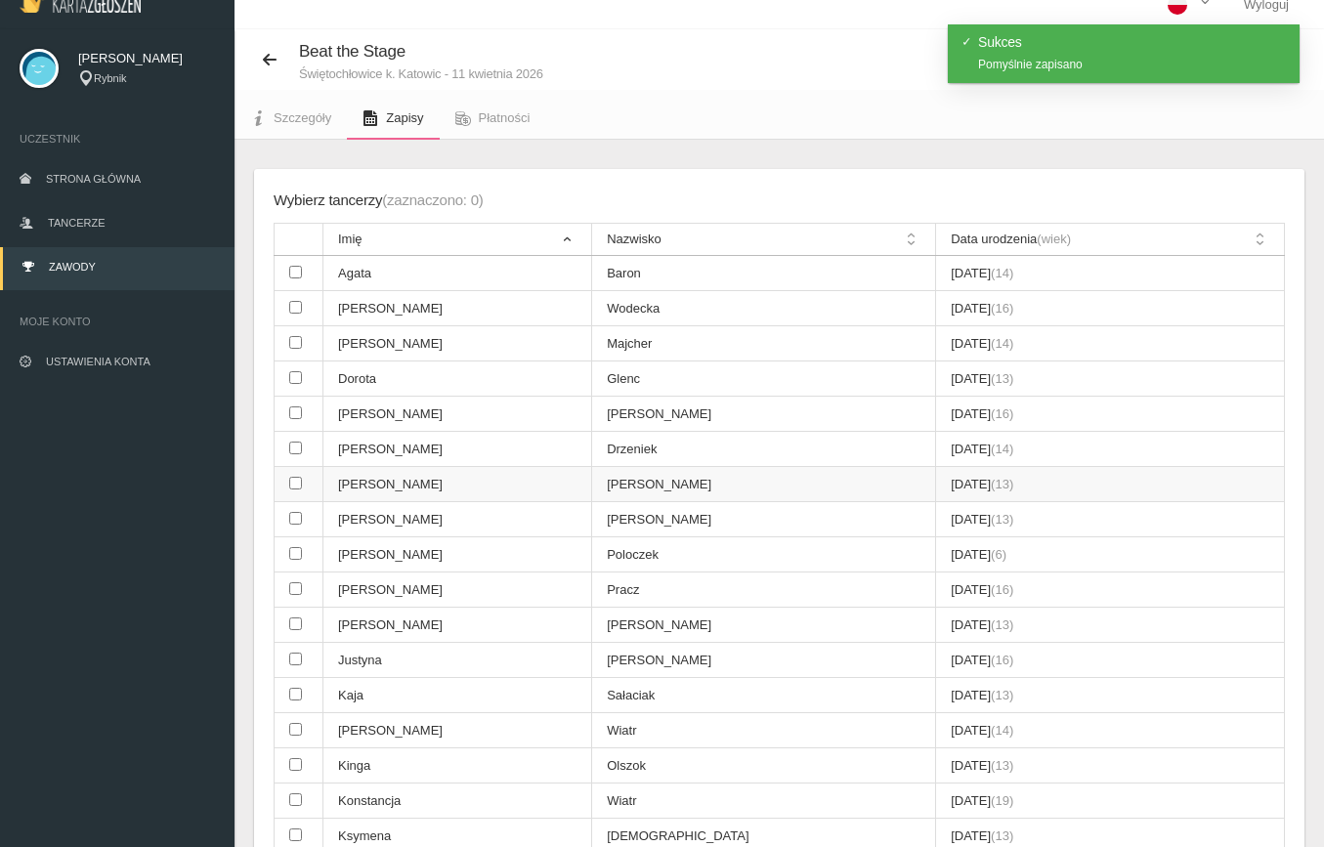
scroll to position [22, 0]
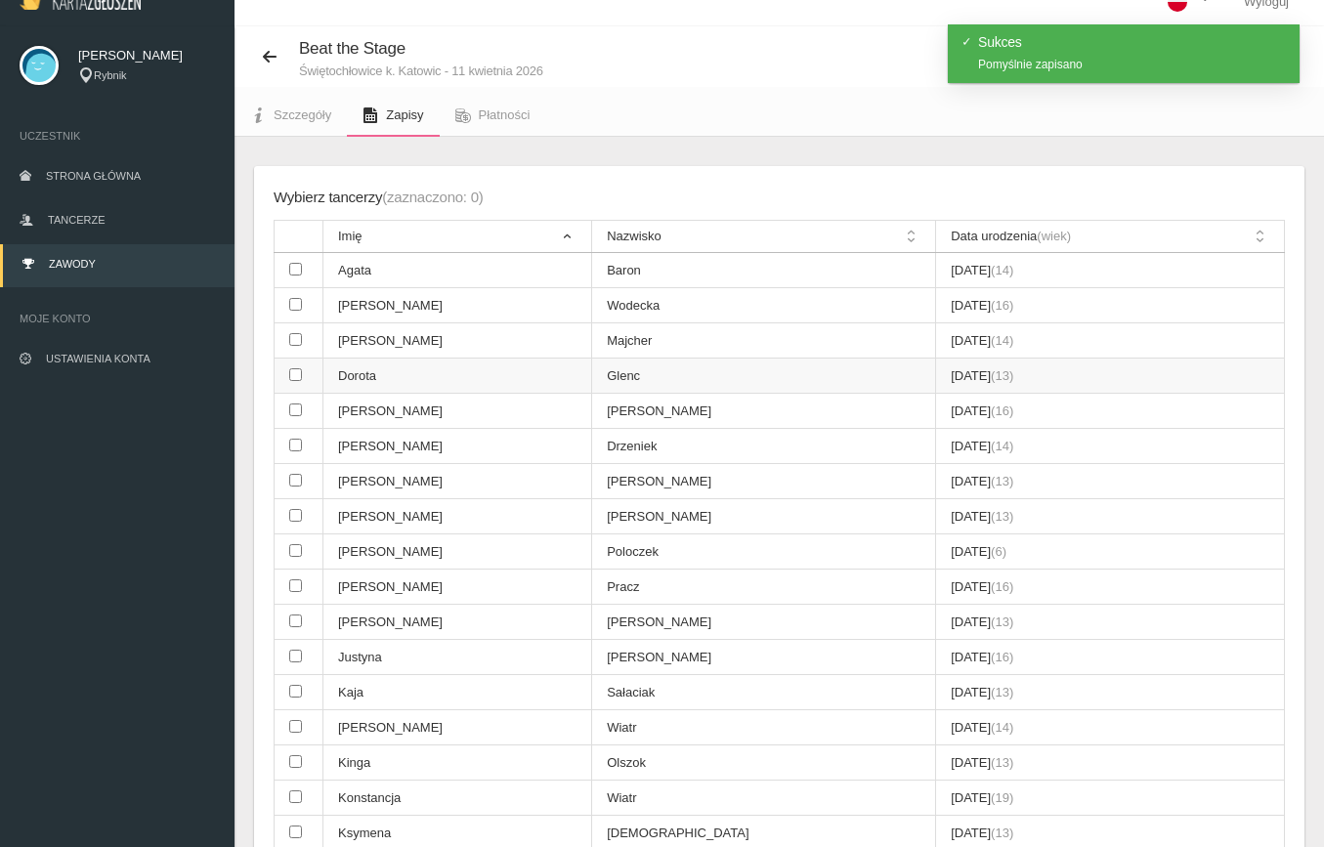
click at [299, 368] on input "checkbox" at bounding box center [295, 374] width 13 height 13
checkbox input "true"
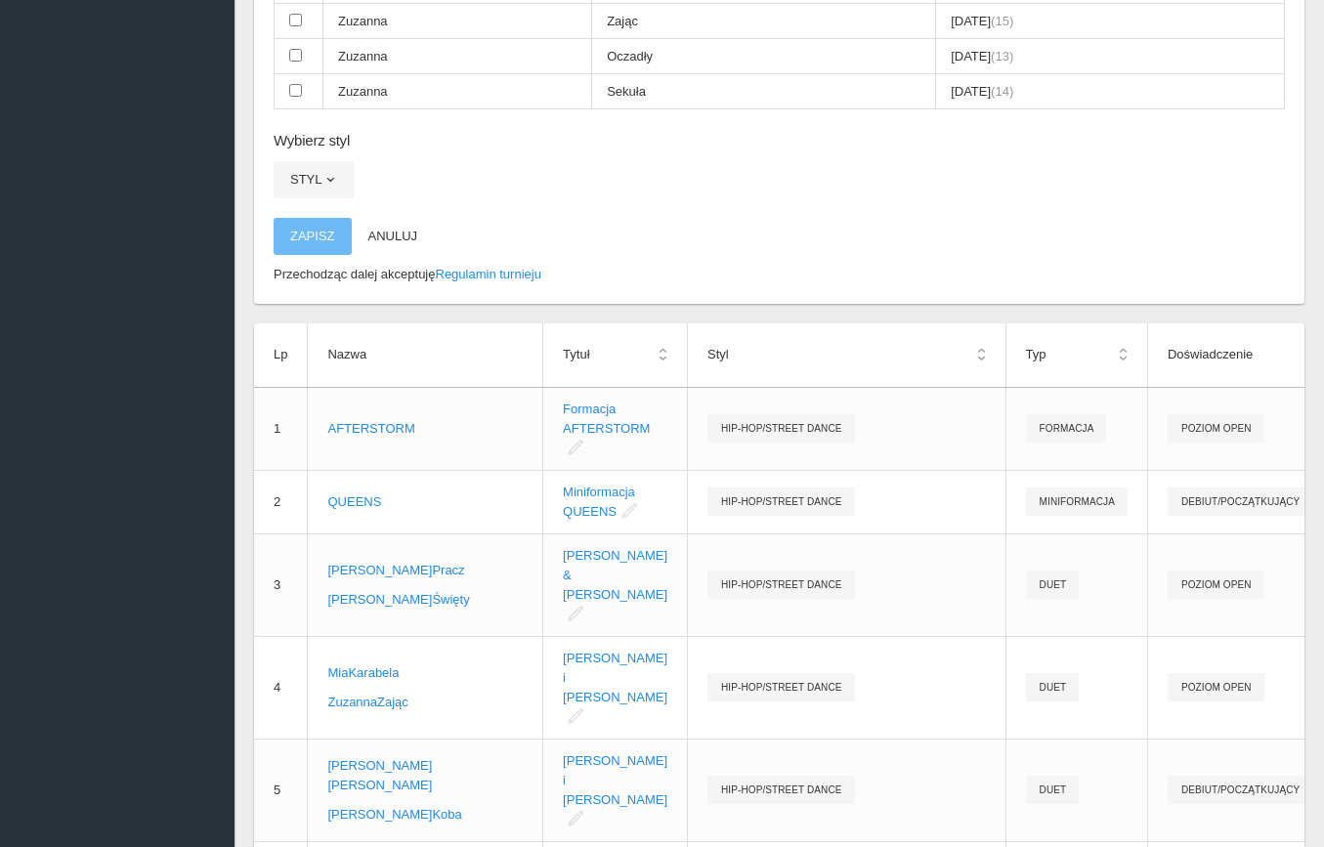
scroll to position [1325, 0]
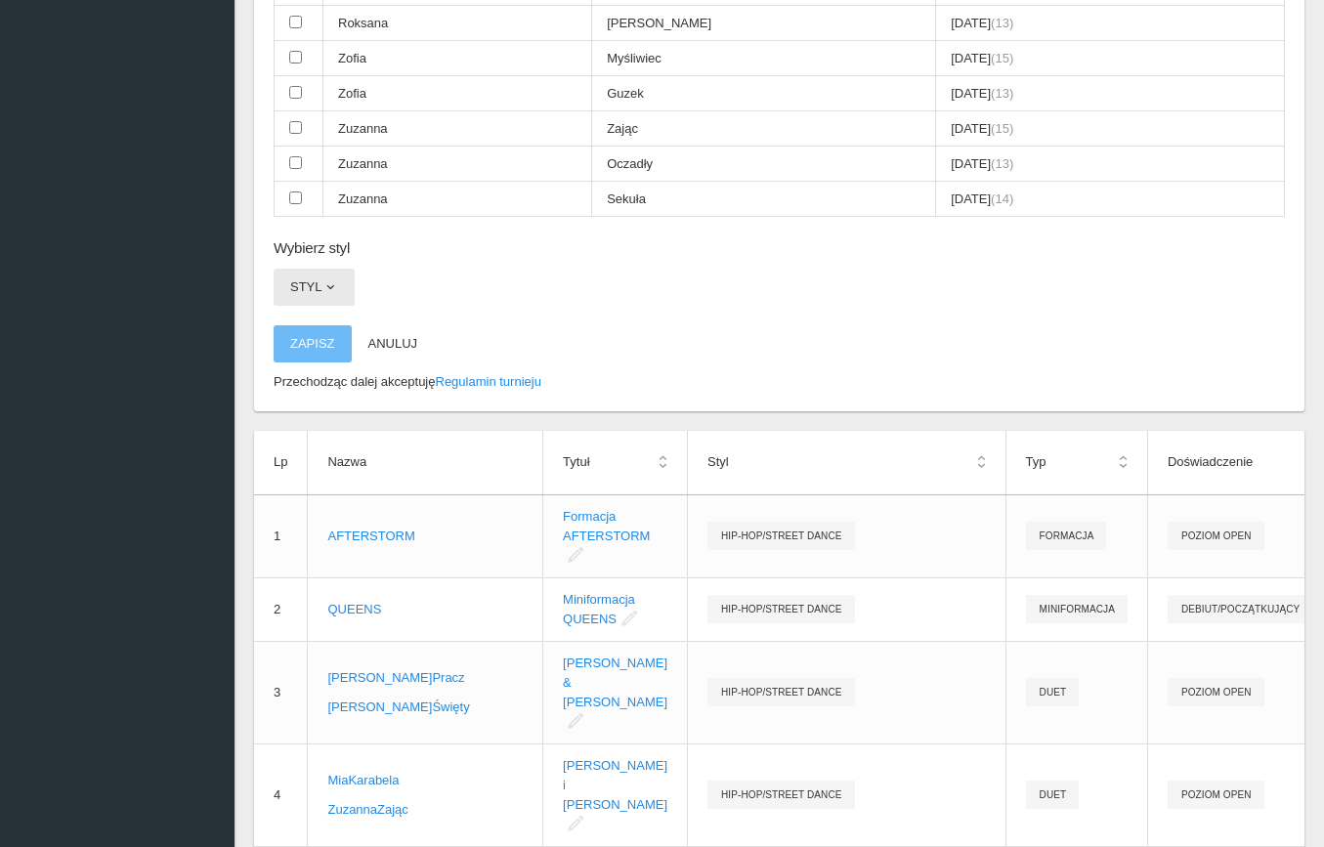
click at [322, 279] on span "button" at bounding box center [330, 287] width 16 height 16
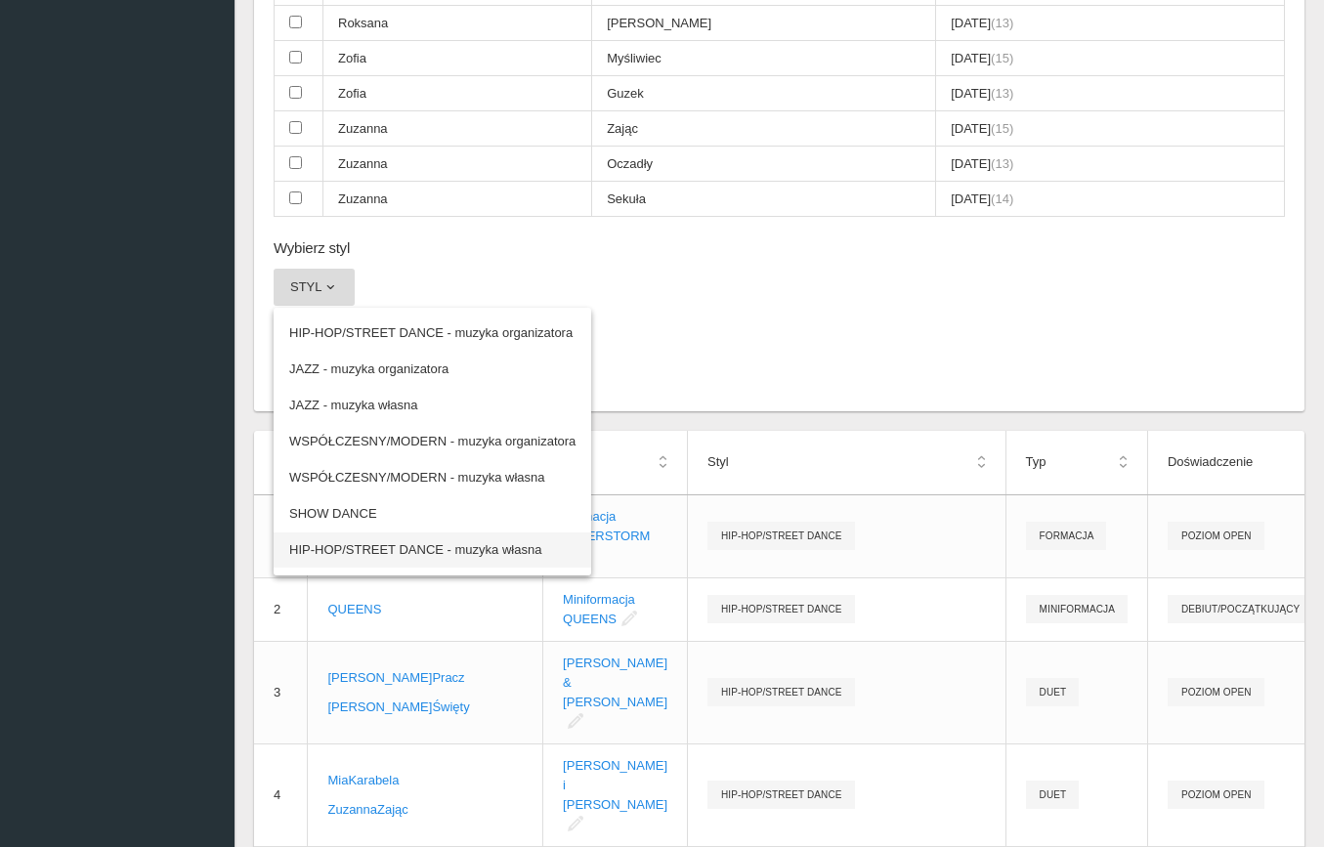
click at [430, 533] on link "HIP-HOP/STREET DANCE - muzyka własna" at bounding box center [433, 550] width 318 height 35
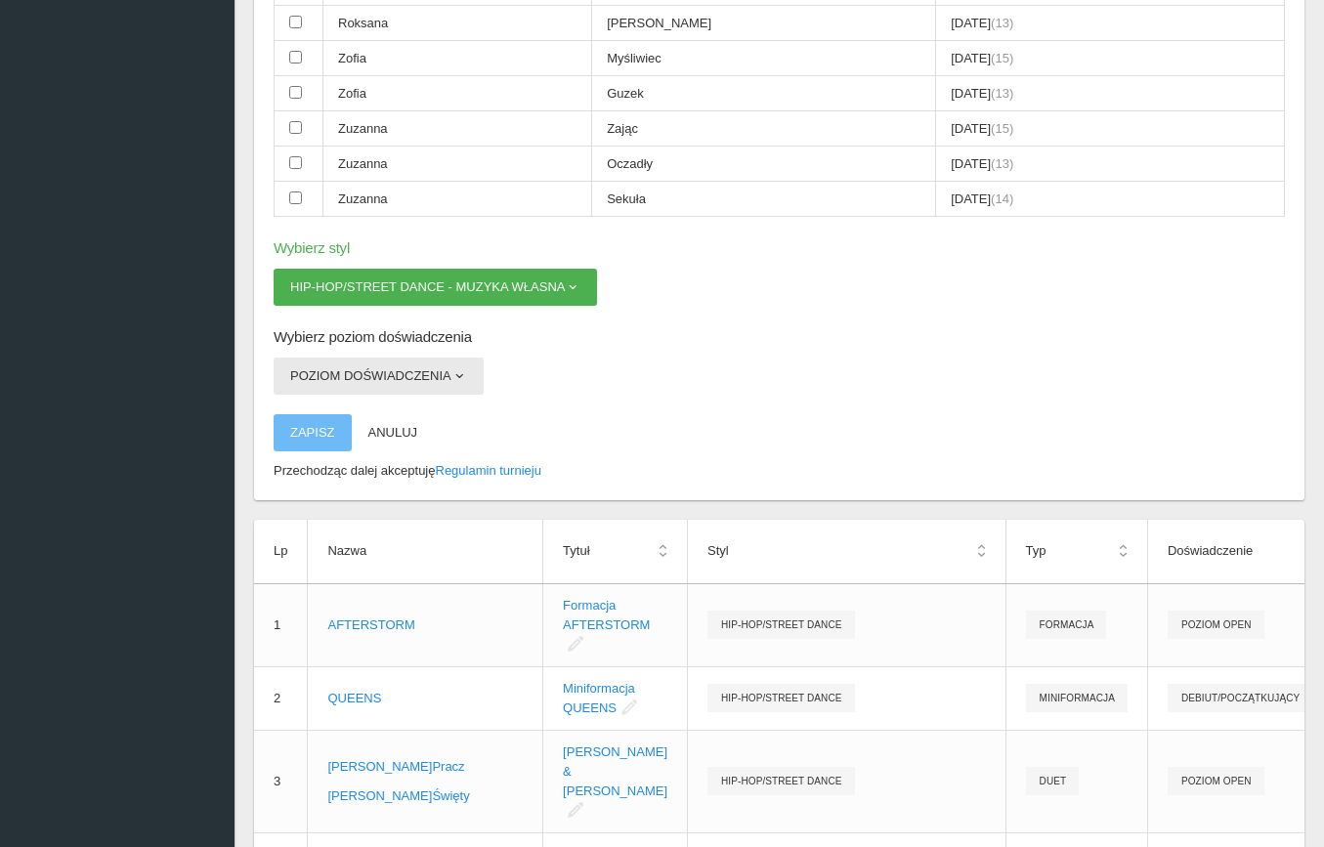
click at [332, 358] on button "Poziom doświadczenia" at bounding box center [379, 376] width 210 height 37
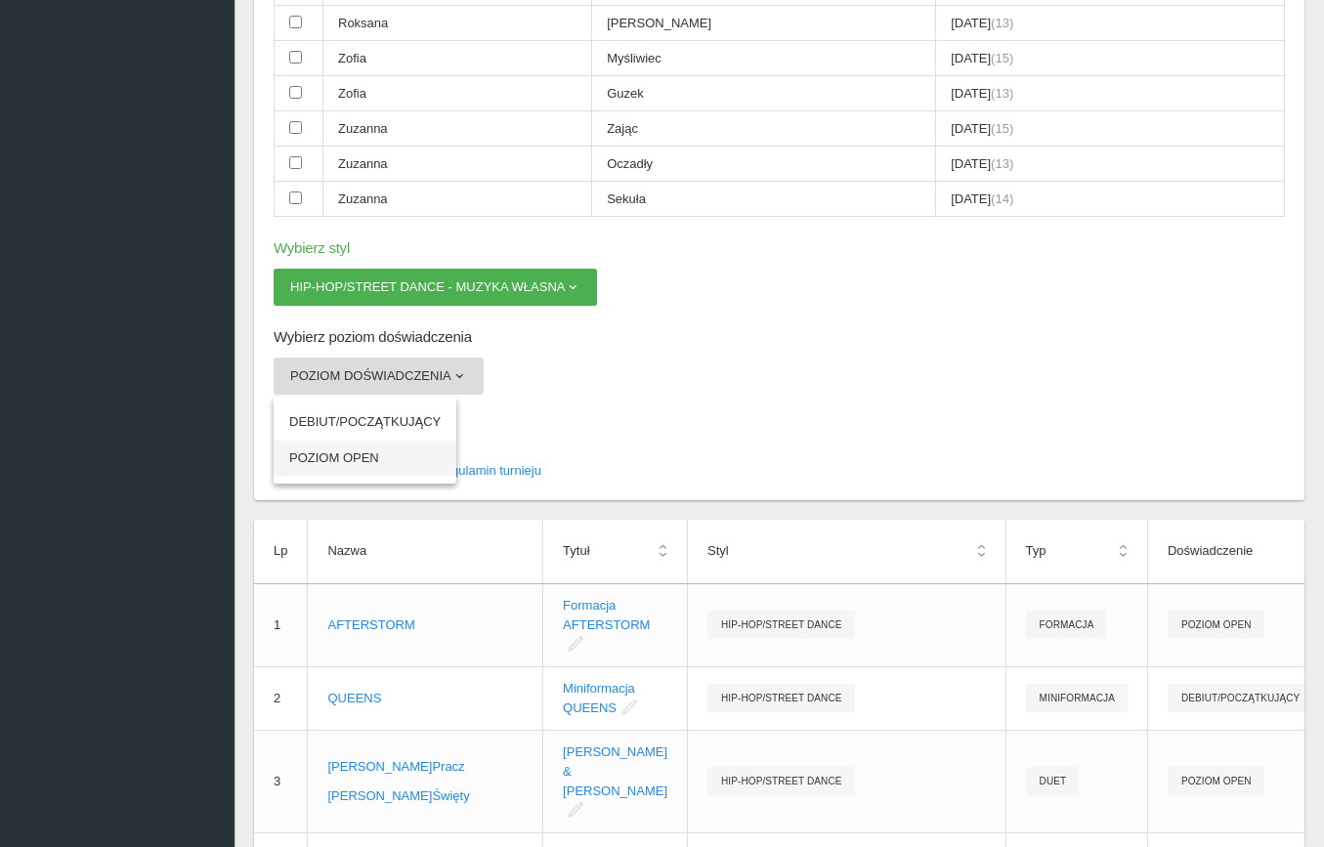
click at [349, 441] on link "POZIOM OPEN" at bounding box center [365, 458] width 183 height 35
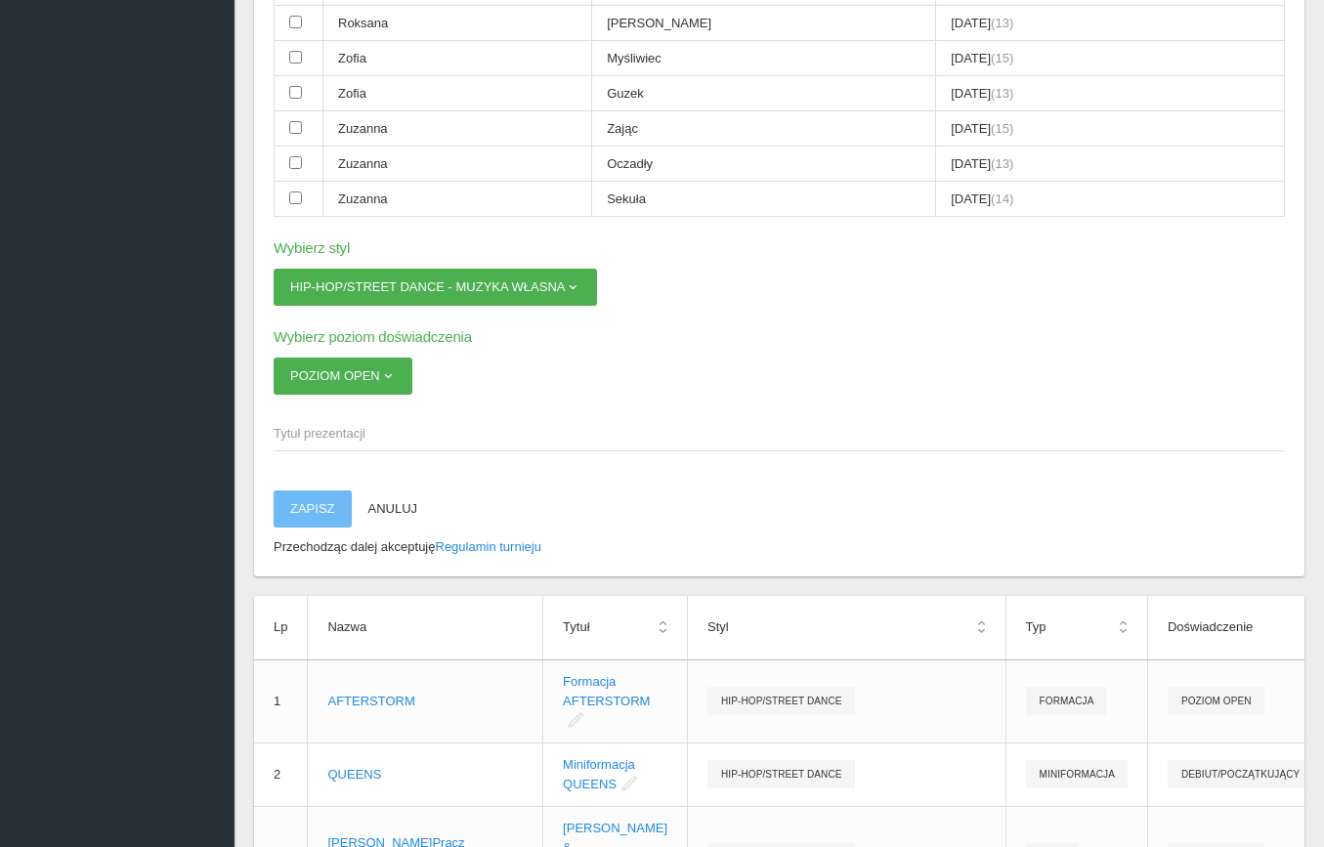
click at [325, 424] on span "Tytuł prezentacji" at bounding box center [770, 434] width 992 height 20
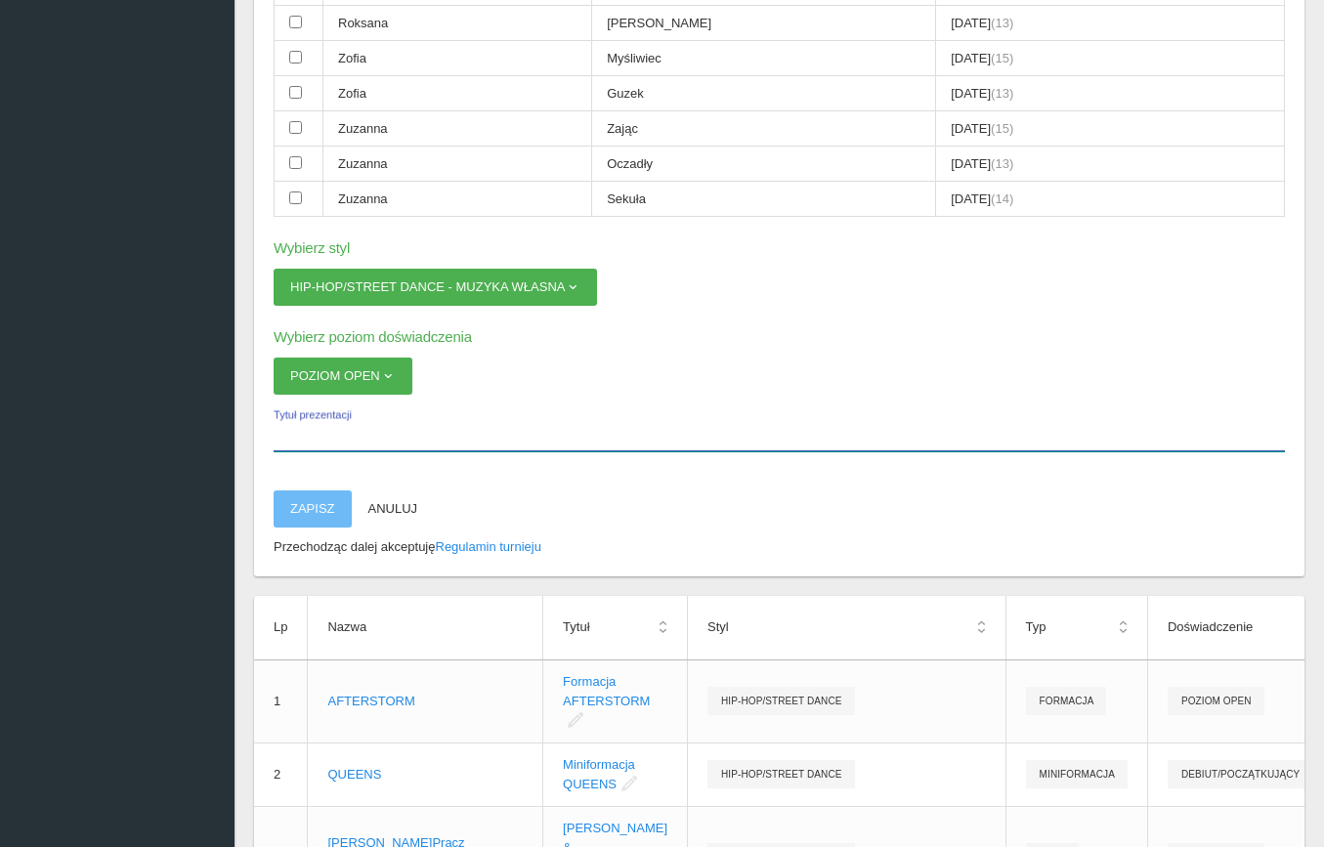
click at [325, 414] on input "Tytuł prezentacji" at bounding box center [779, 432] width 1011 height 37
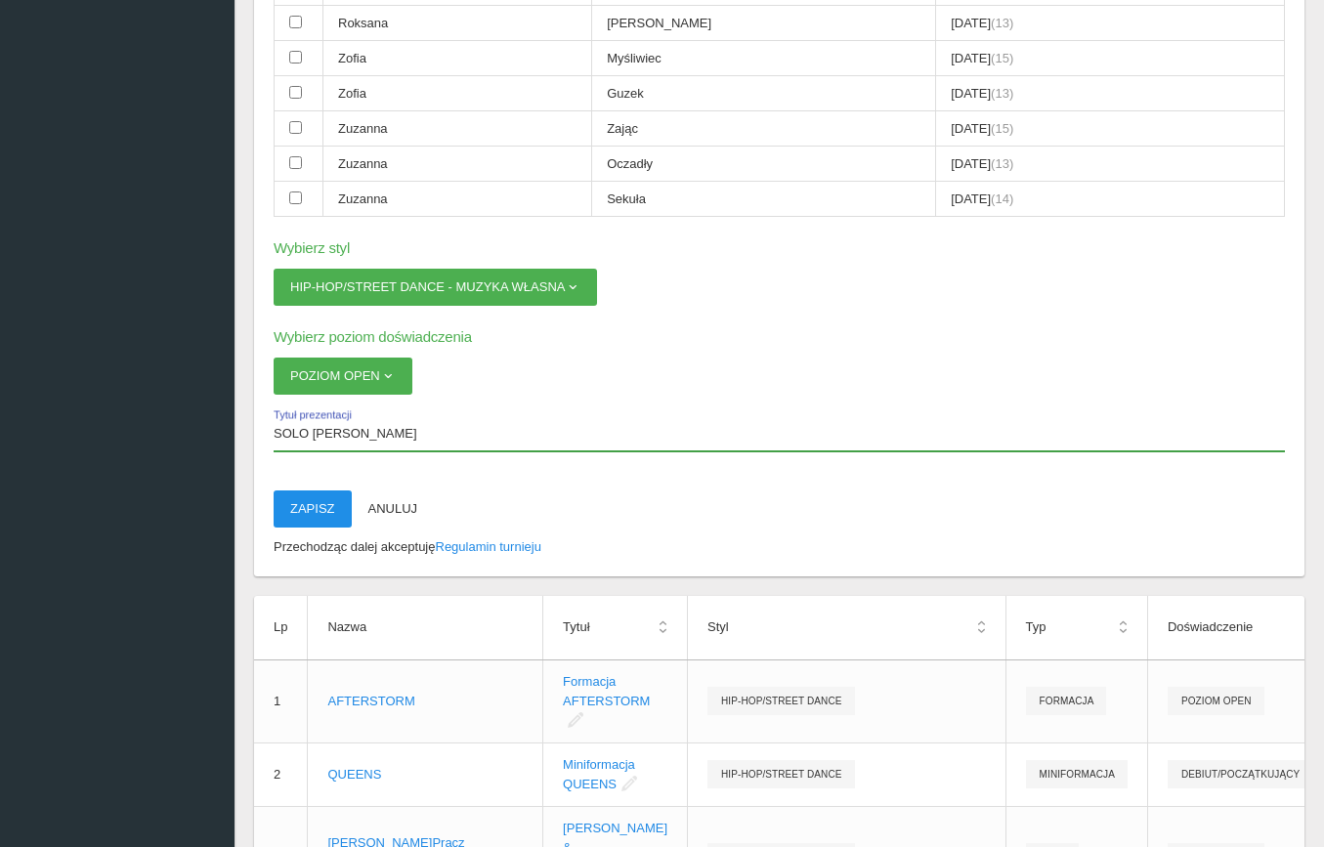
type input "SOLO [PERSON_NAME]"
click at [315, 491] on button "Zapisz" at bounding box center [313, 509] width 78 height 37
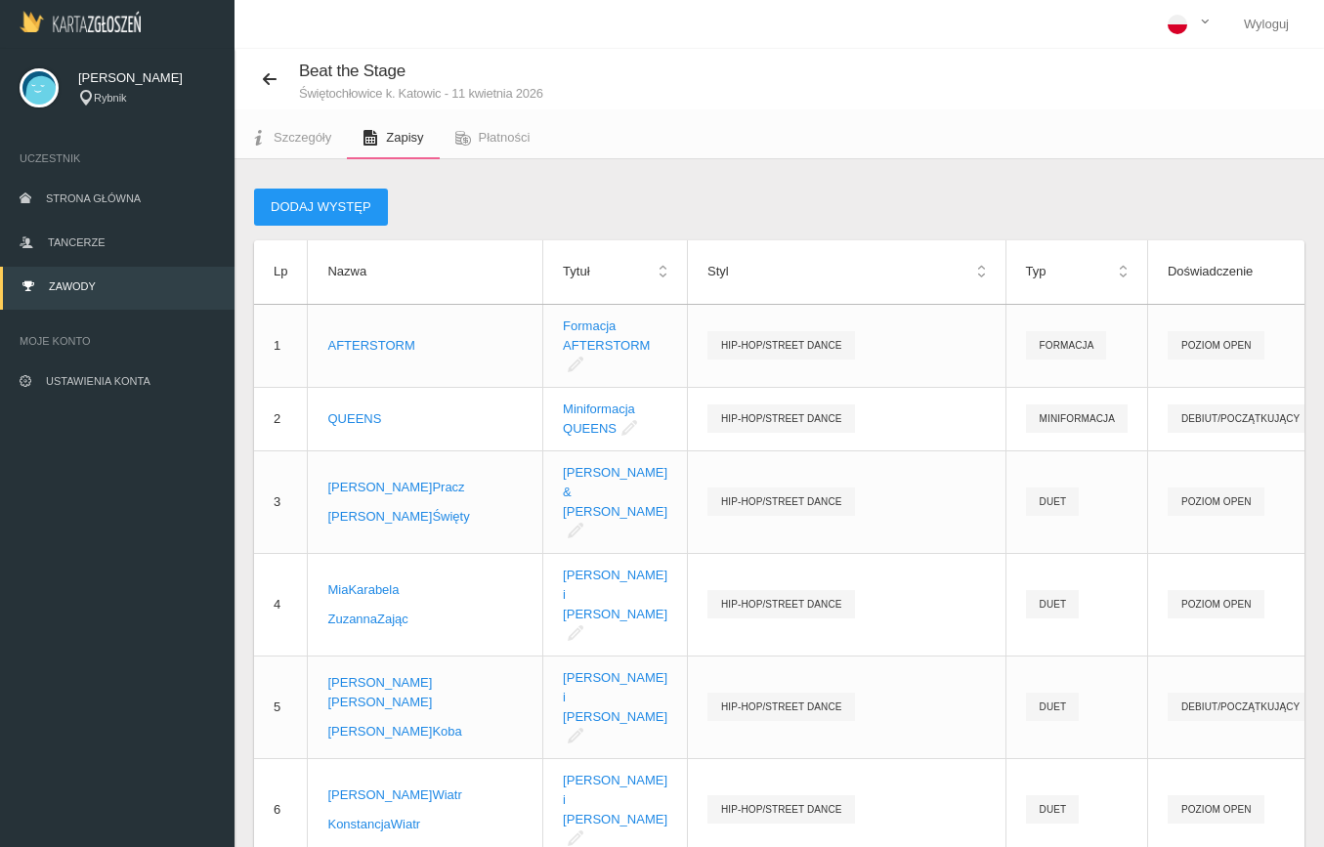
scroll to position [0, 0]
click at [332, 209] on button "Dodaj występ" at bounding box center [321, 207] width 134 height 37
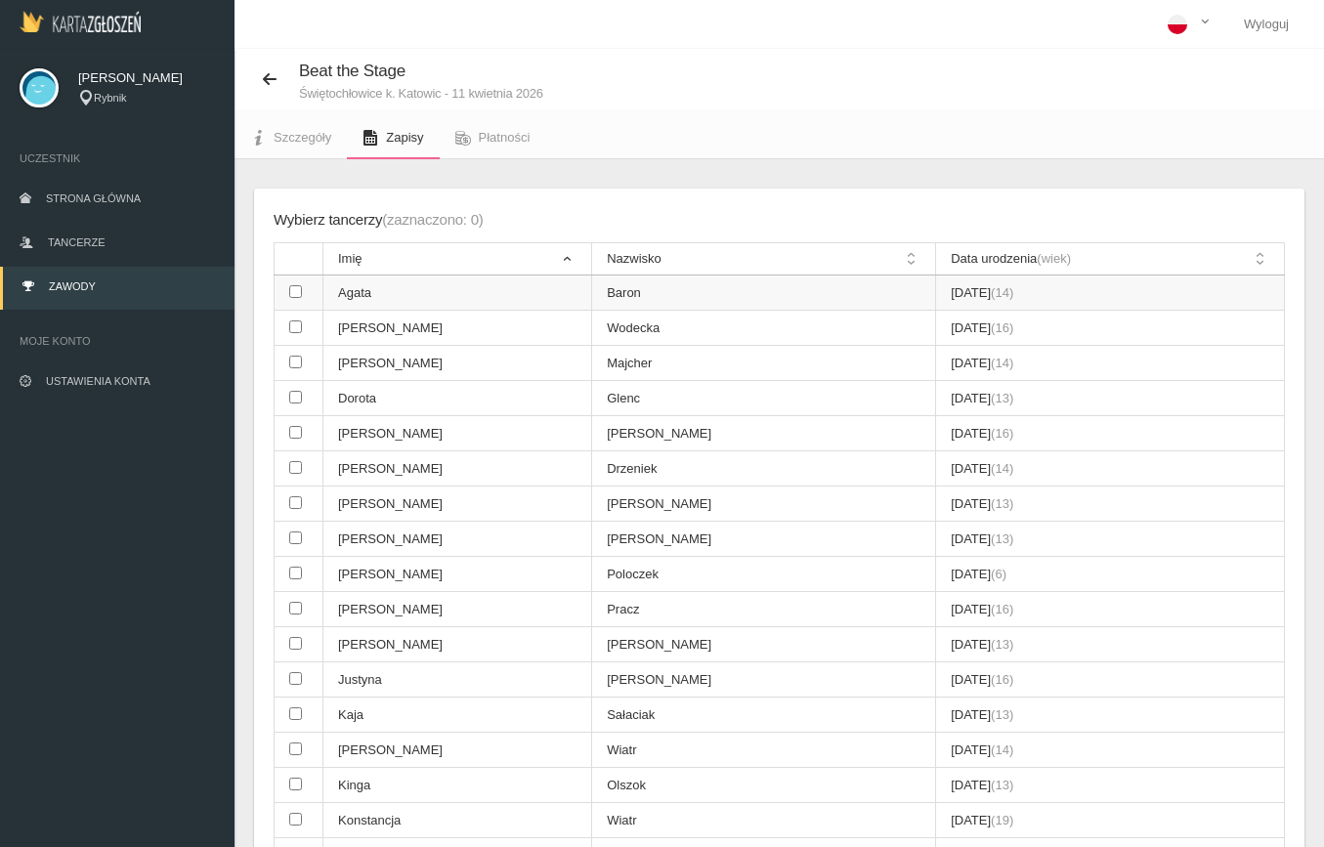
click at [294, 292] on input "checkbox" at bounding box center [295, 291] width 13 height 13
checkbox input "true"
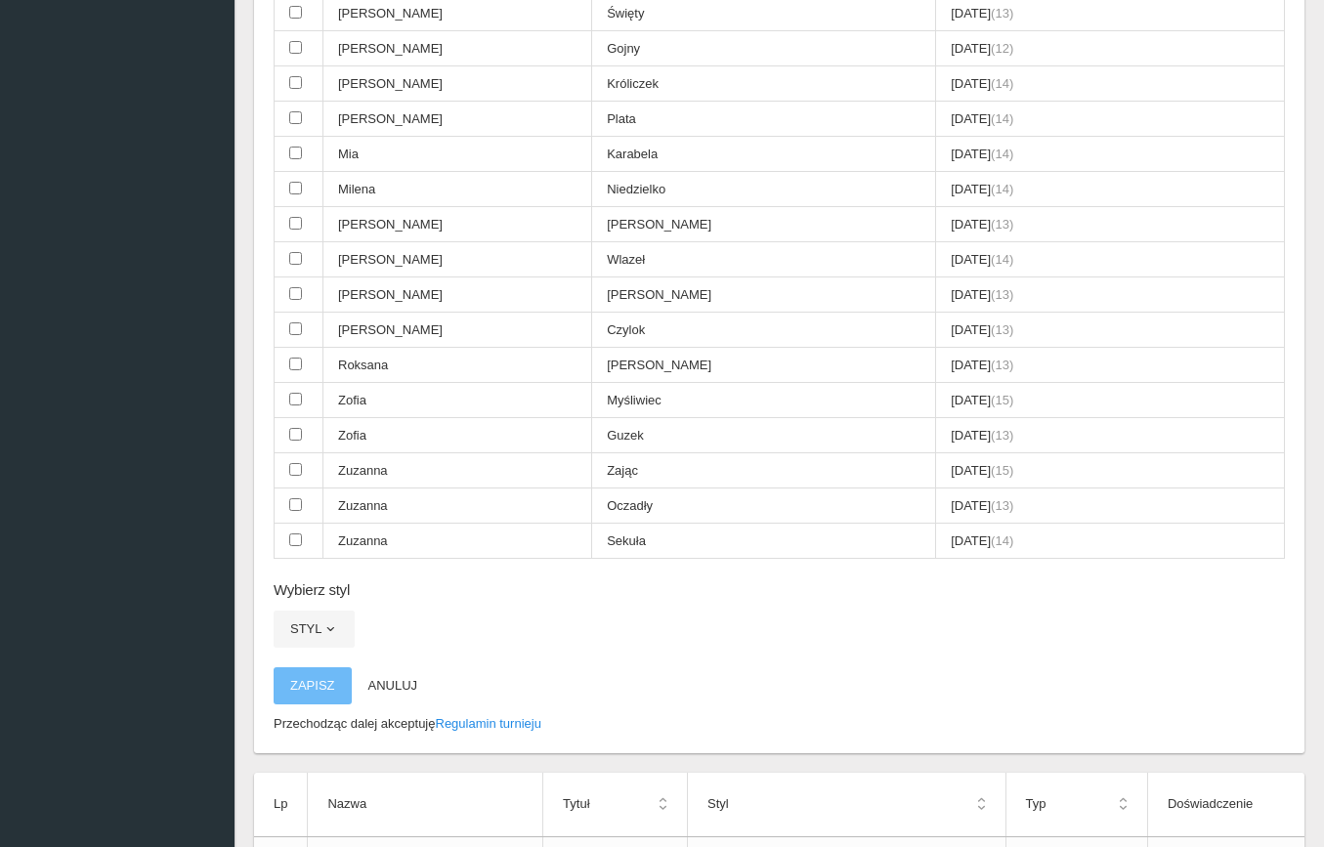
scroll to position [1136, 0]
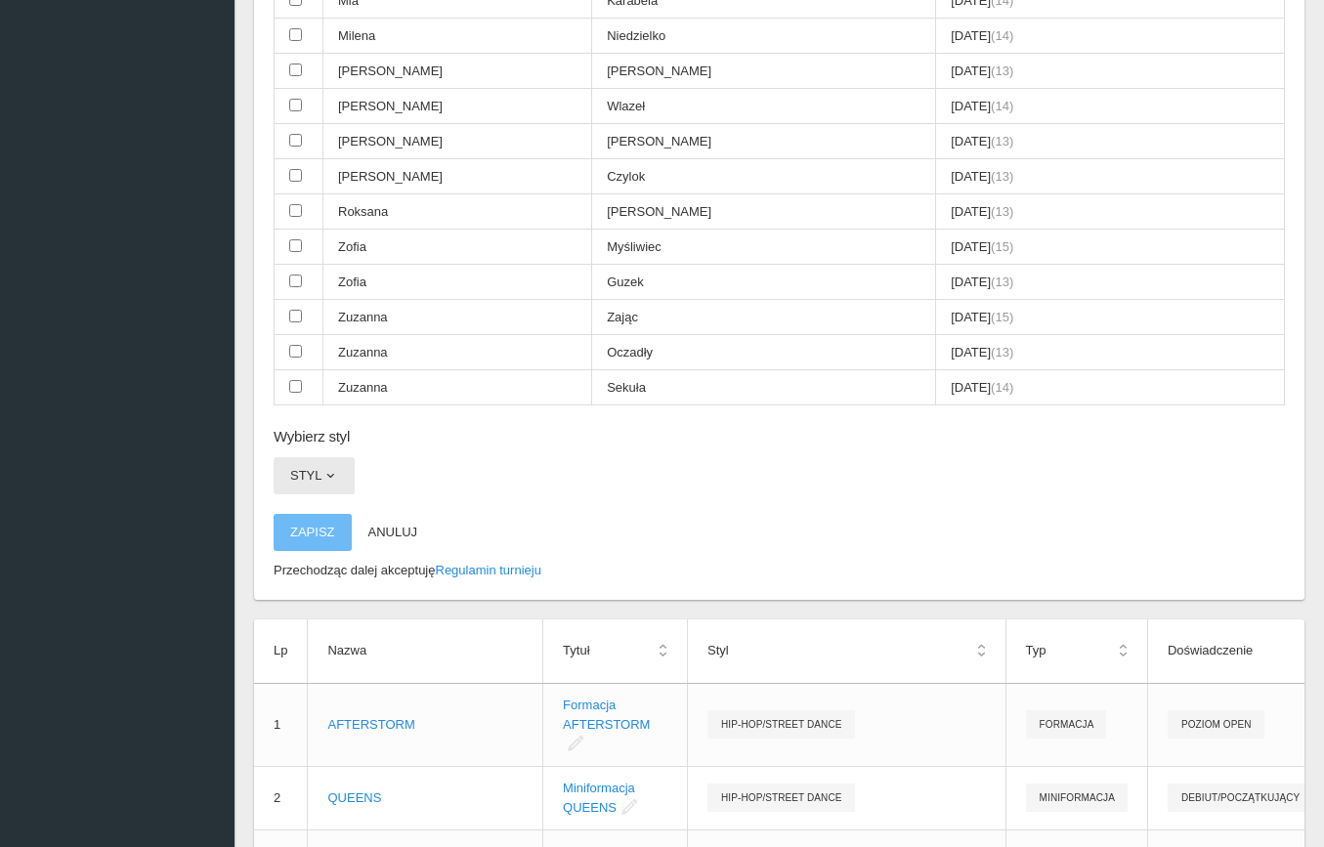
click at [316, 457] on button "Styl" at bounding box center [314, 475] width 81 height 37
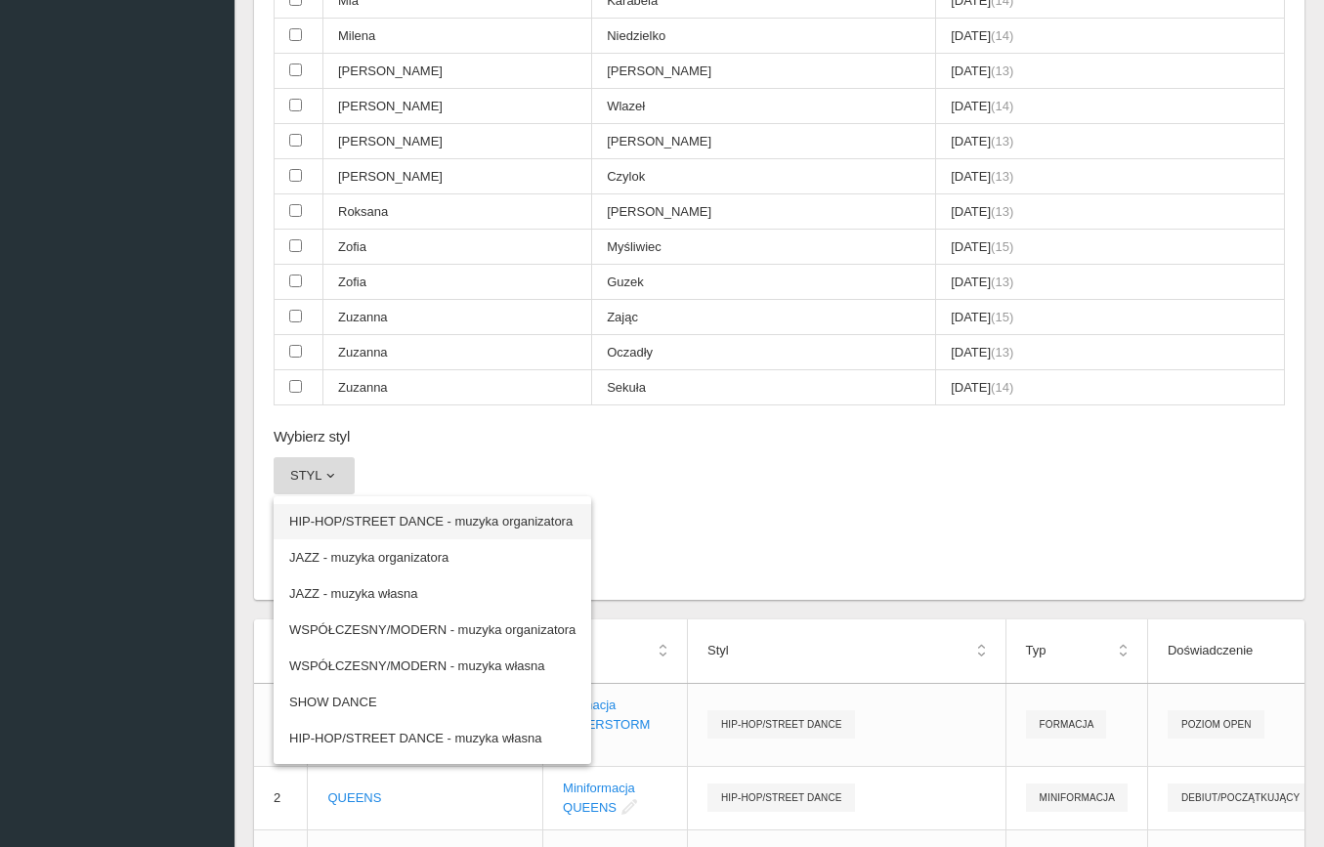
click at [342, 504] on link "HIP-HOP/STREET DANCE - muzyka organizatora" at bounding box center [433, 521] width 318 height 35
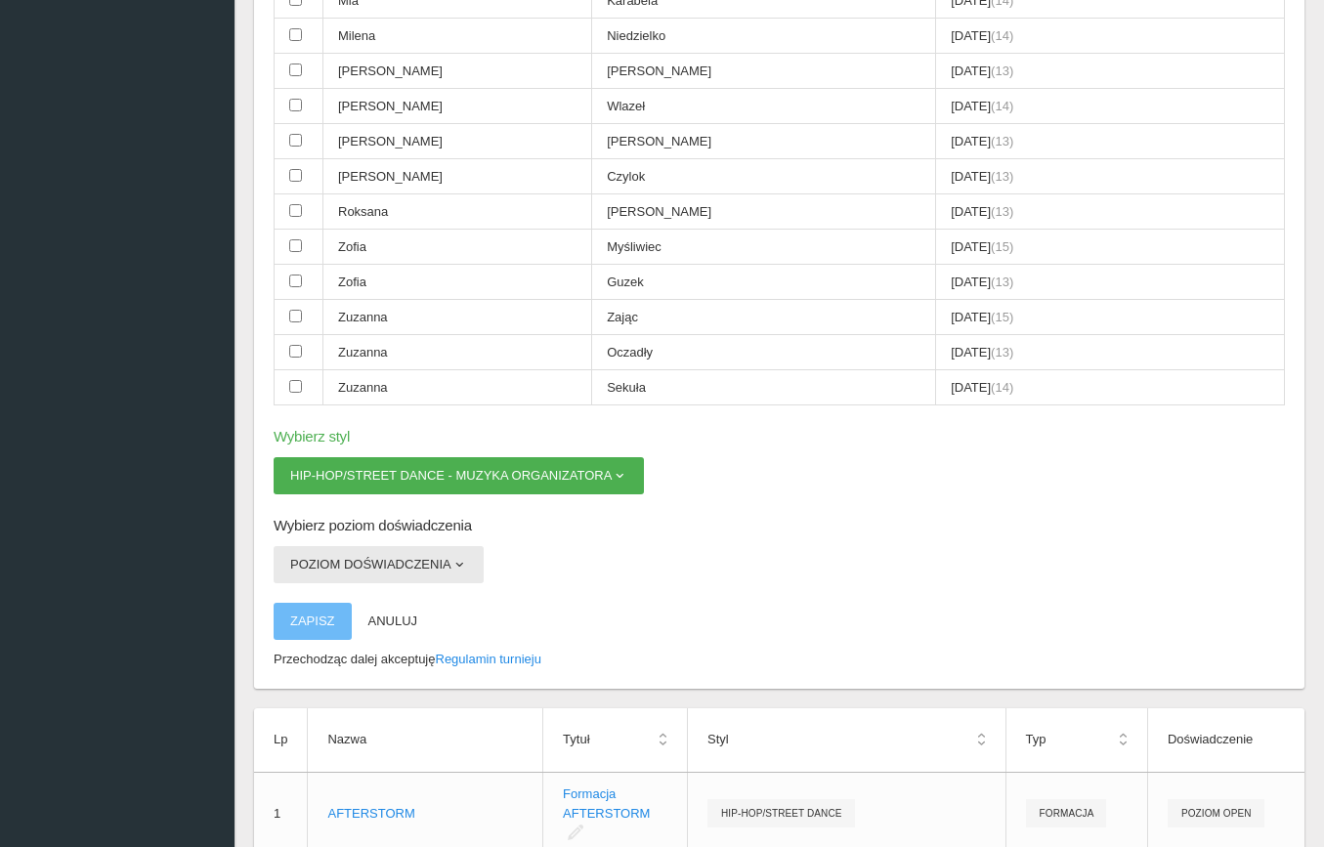
click at [382, 546] on button "Poziom doświadczenia" at bounding box center [379, 564] width 210 height 37
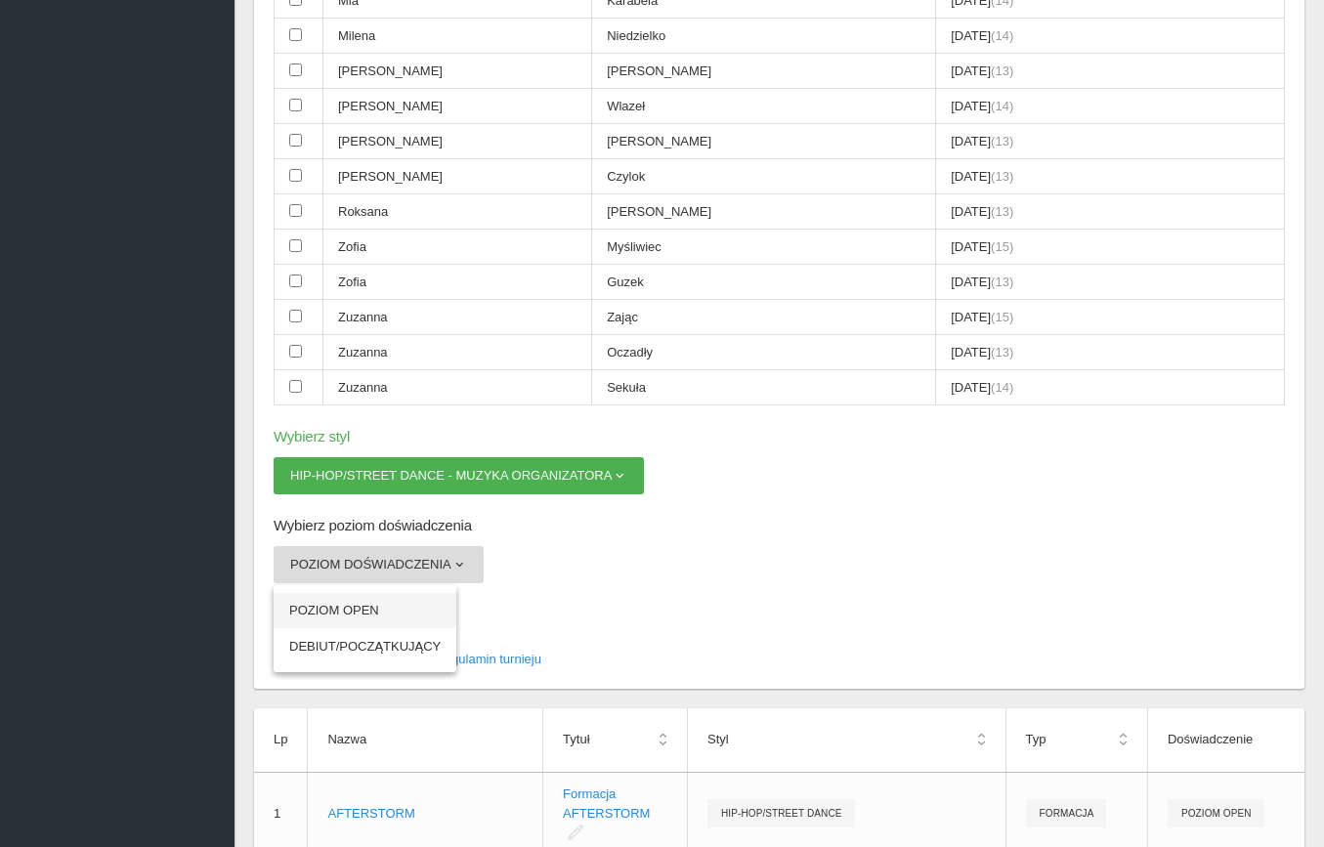
click at [384, 593] on link "POZIOM OPEN" at bounding box center [365, 610] width 183 height 35
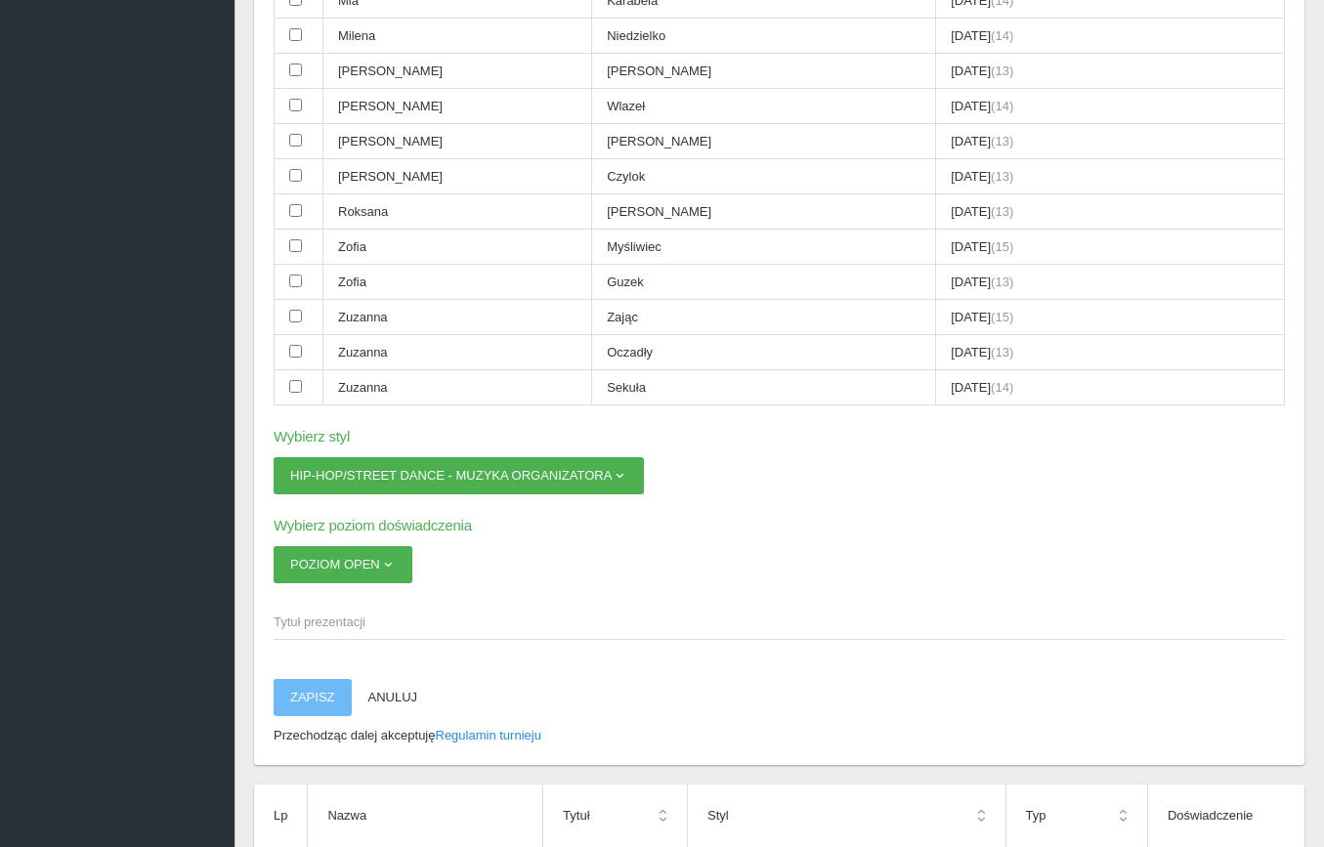
click at [354, 613] on span "Tytuł prezentacji" at bounding box center [770, 623] width 992 height 20
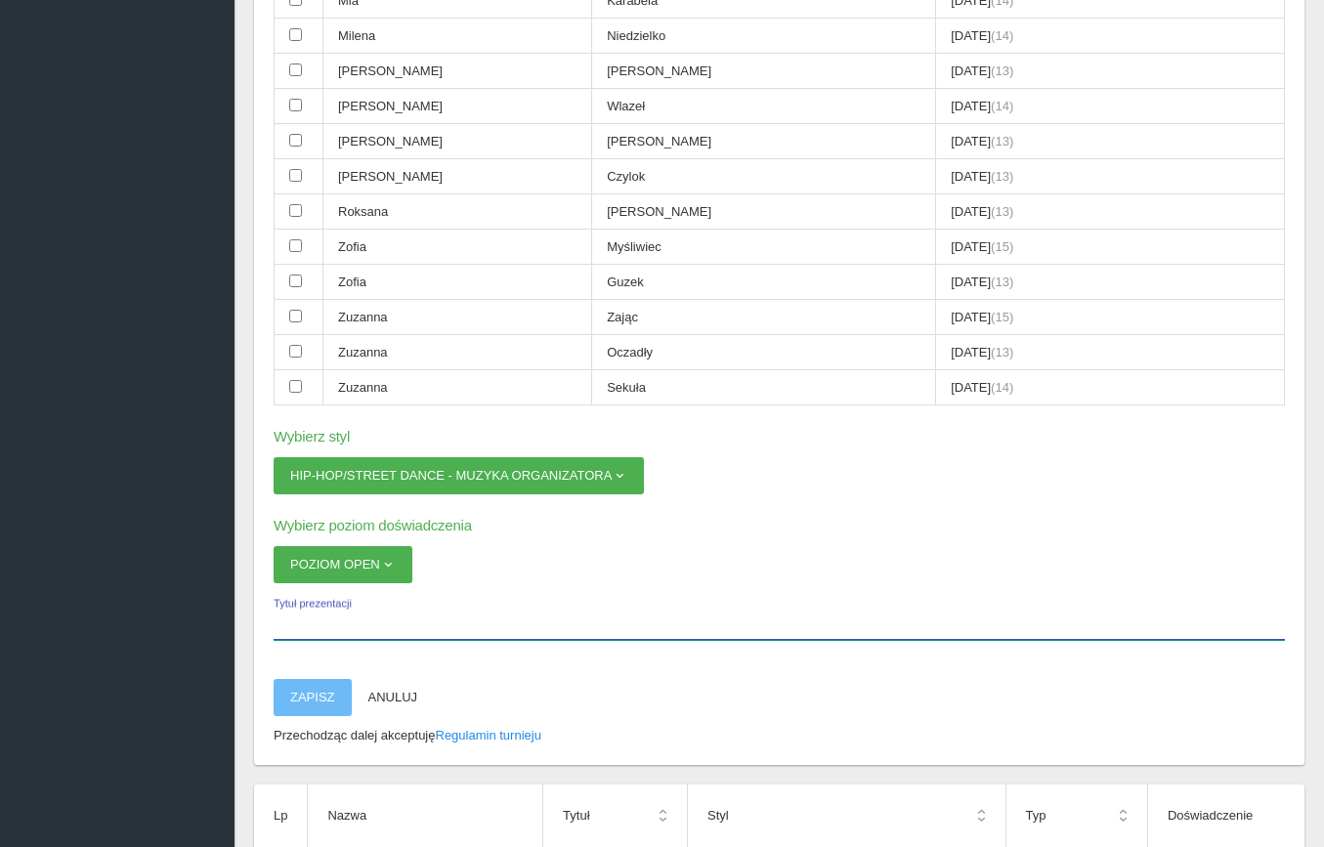
click at [354, 603] on input "Tytuł prezentacji" at bounding box center [779, 621] width 1011 height 37
type input "SOLO [PERSON_NAME]"
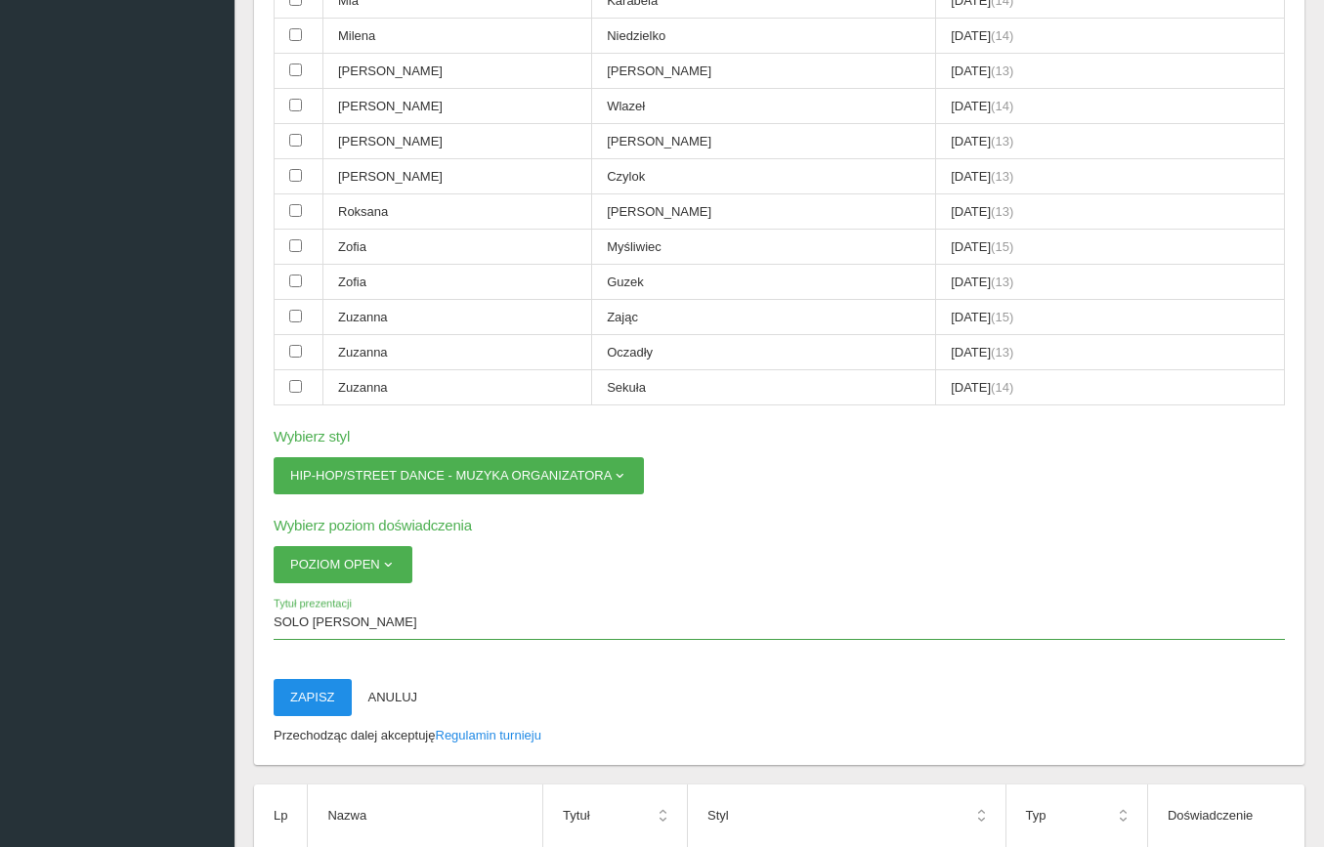
click at [331, 679] on button "Zapisz" at bounding box center [313, 697] width 78 height 37
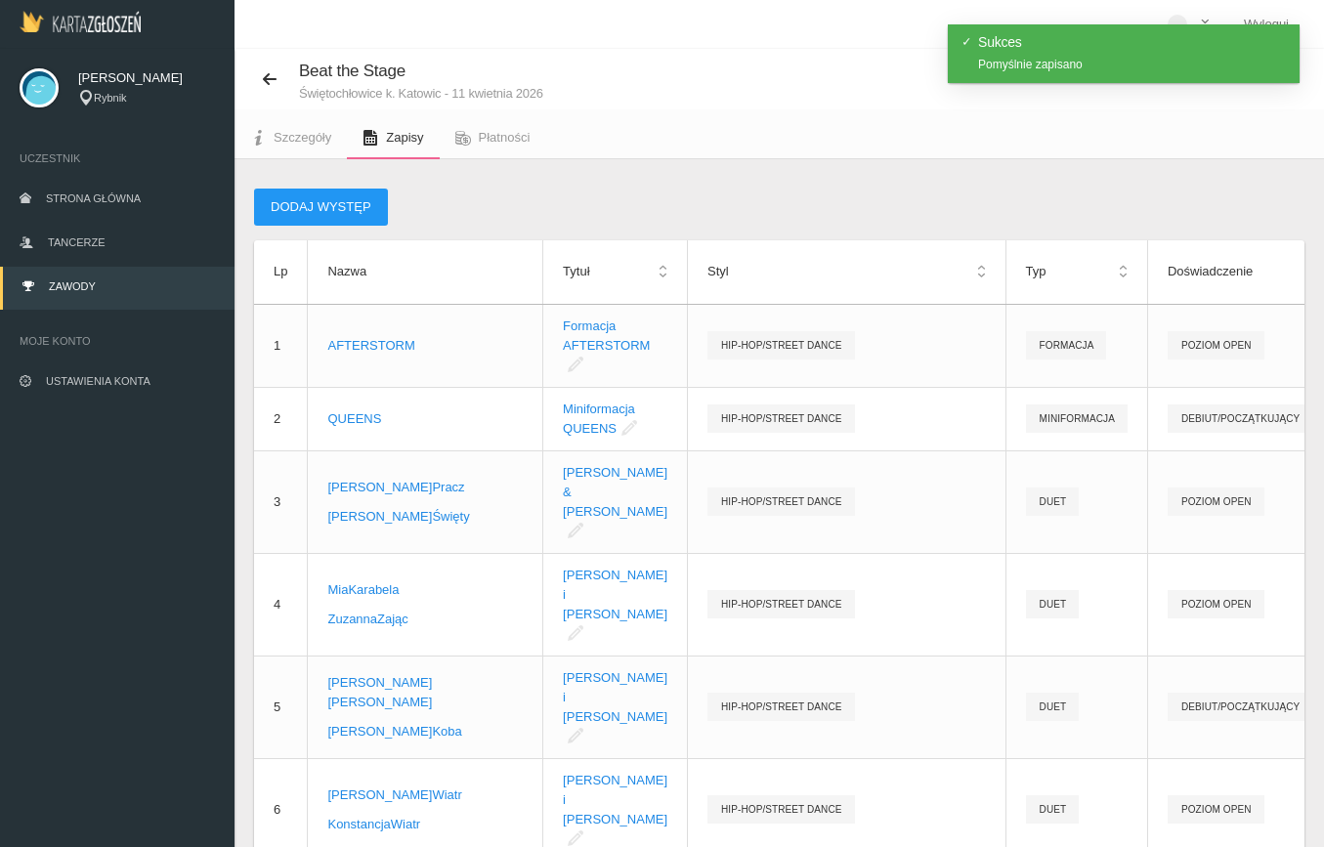
scroll to position [0, 0]
click at [312, 215] on button "Dodaj występ" at bounding box center [321, 207] width 134 height 37
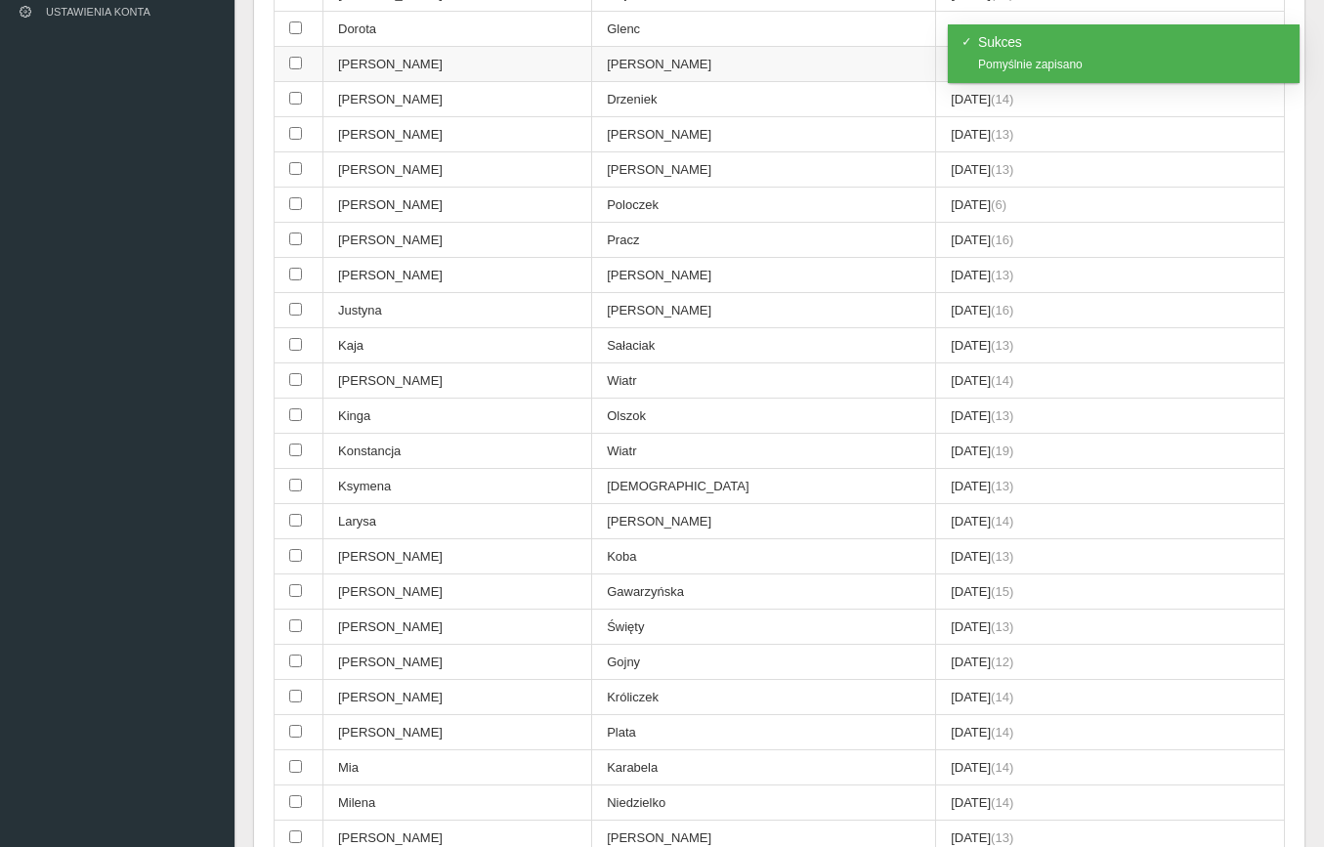
scroll to position [387, 0]
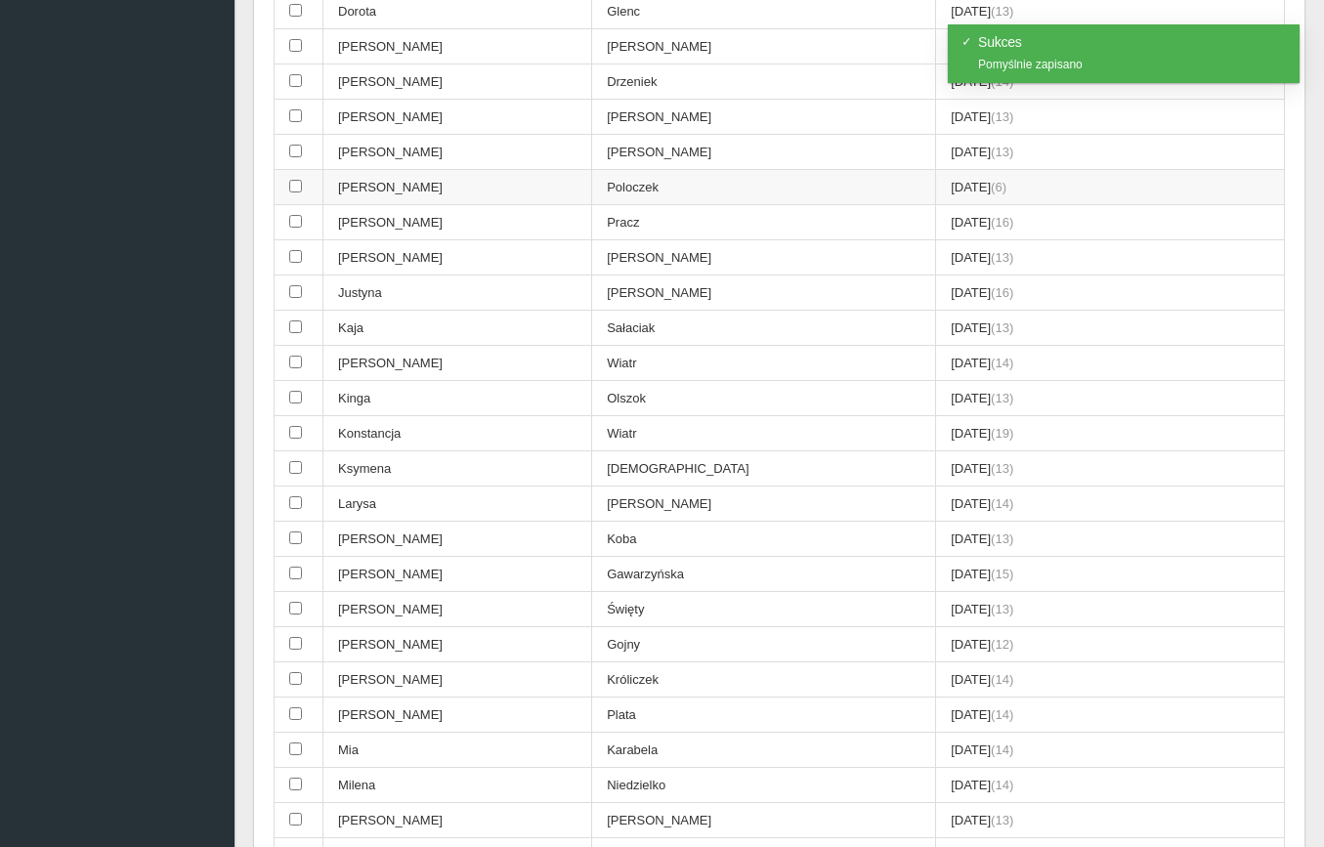
click at [298, 180] on input "checkbox" at bounding box center [295, 186] width 13 height 13
checkbox input "true"
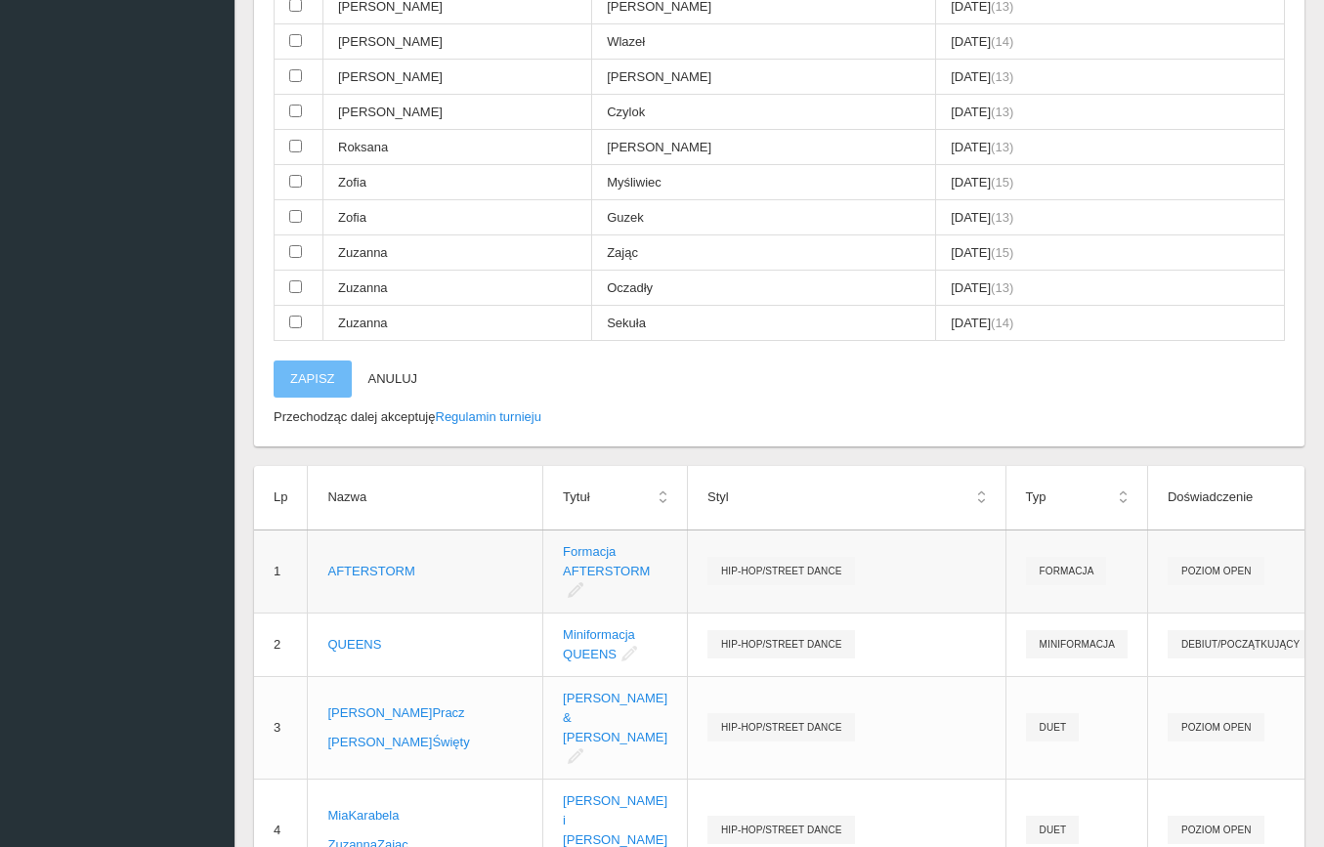
scroll to position [1200, 0]
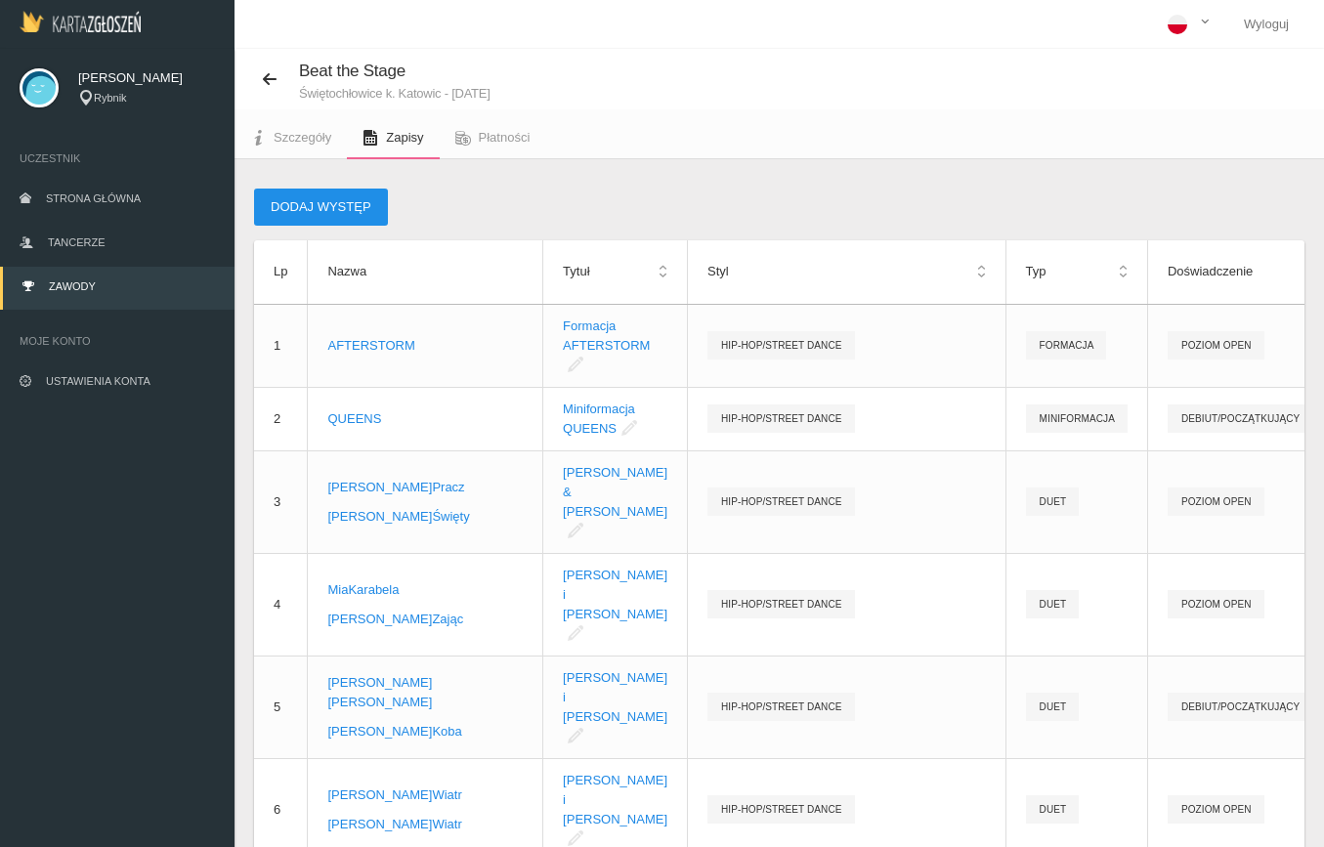
click at [327, 217] on button "Dodaj występ" at bounding box center [321, 207] width 134 height 37
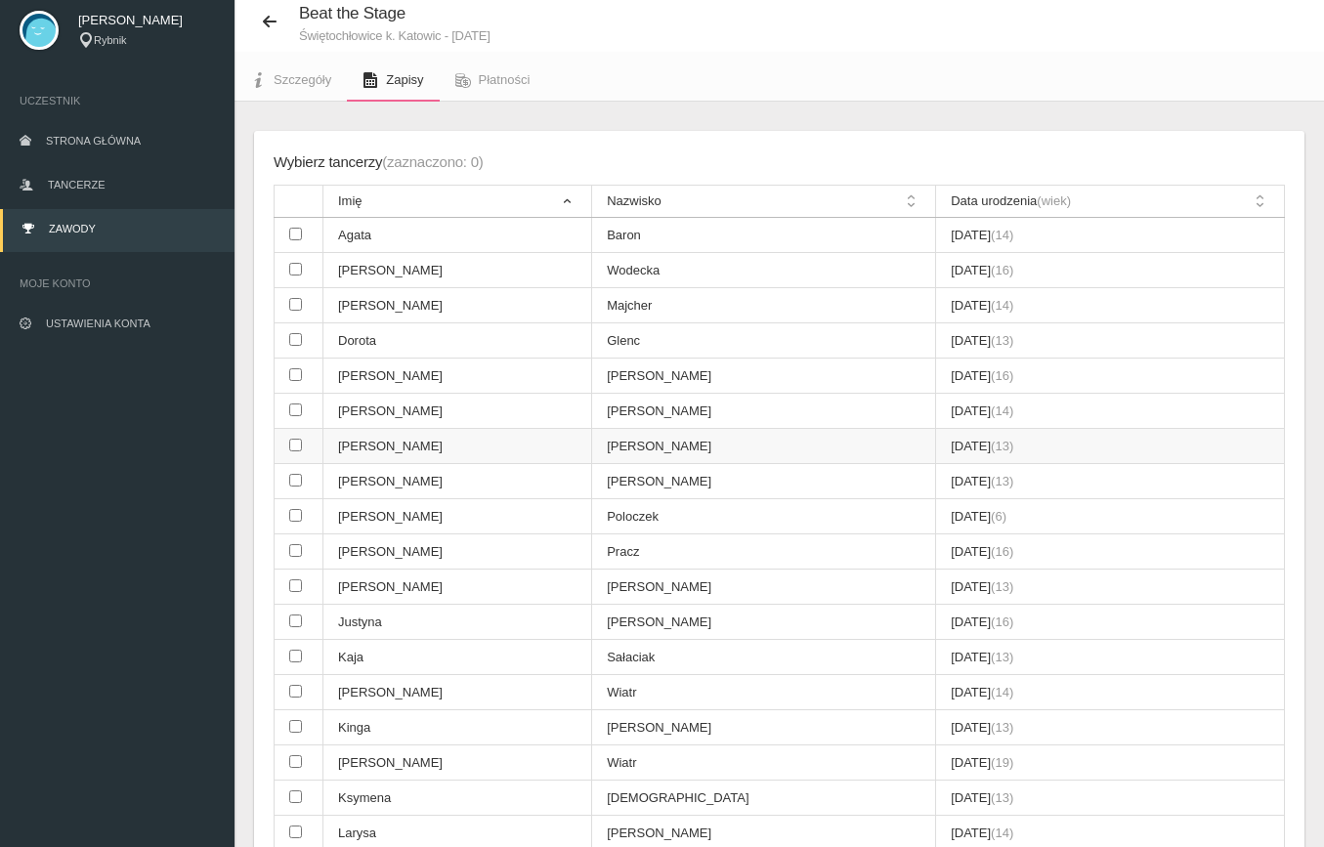
scroll to position [64, 0]
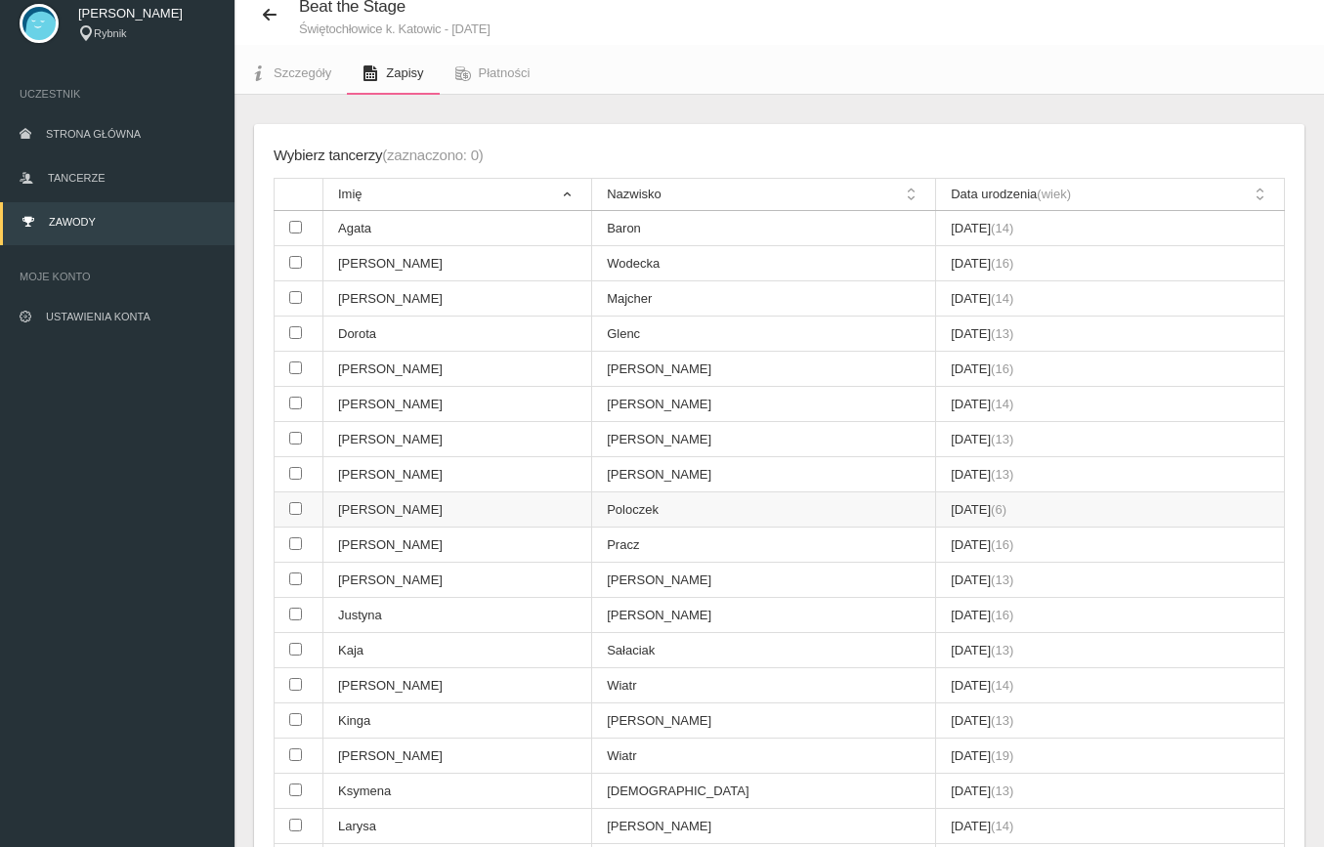
click at [294, 502] on input "checkbox" at bounding box center [295, 508] width 13 height 13
checkbox input "true"
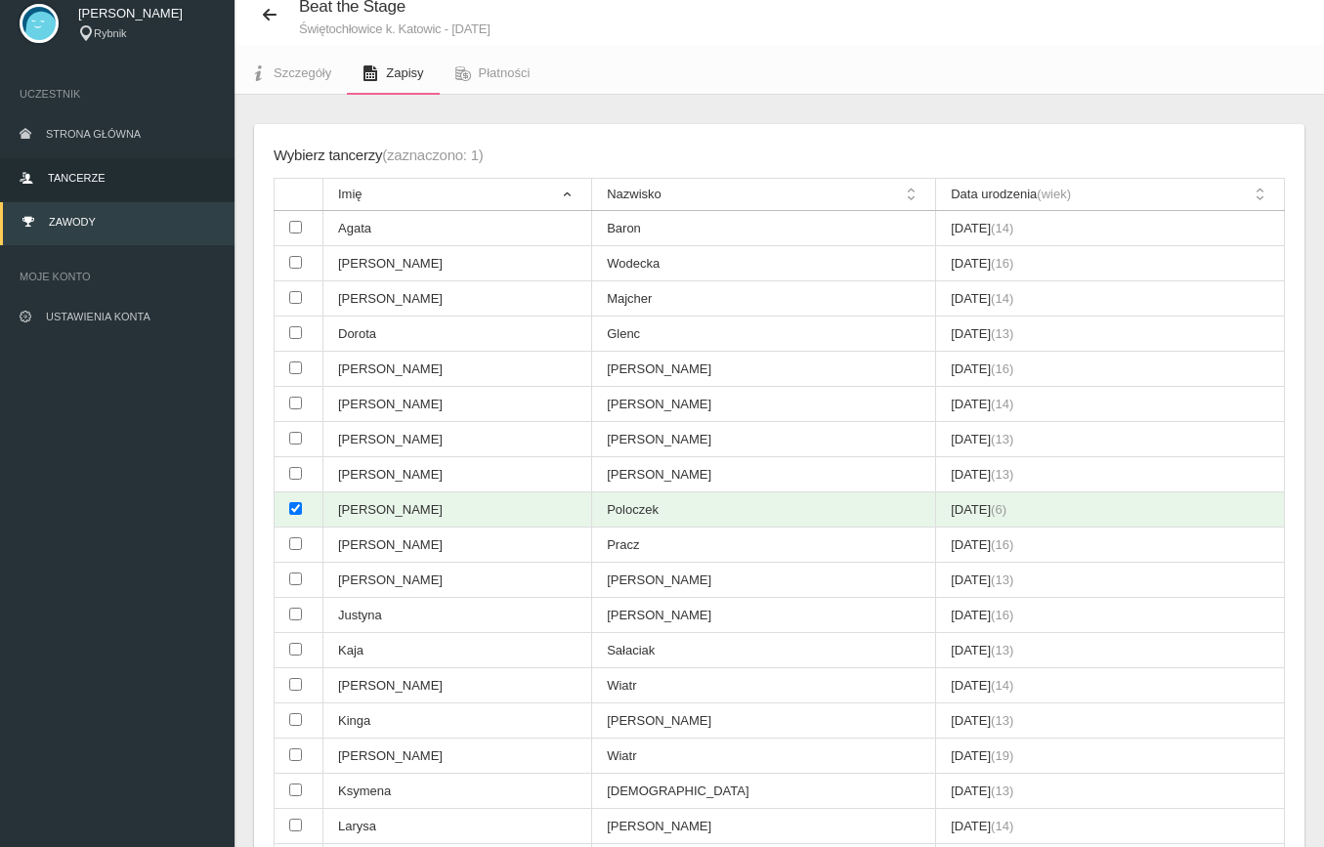
click at [103, 178] on span "Tancerze" at bounding box center [76, 178] width 57 height 12
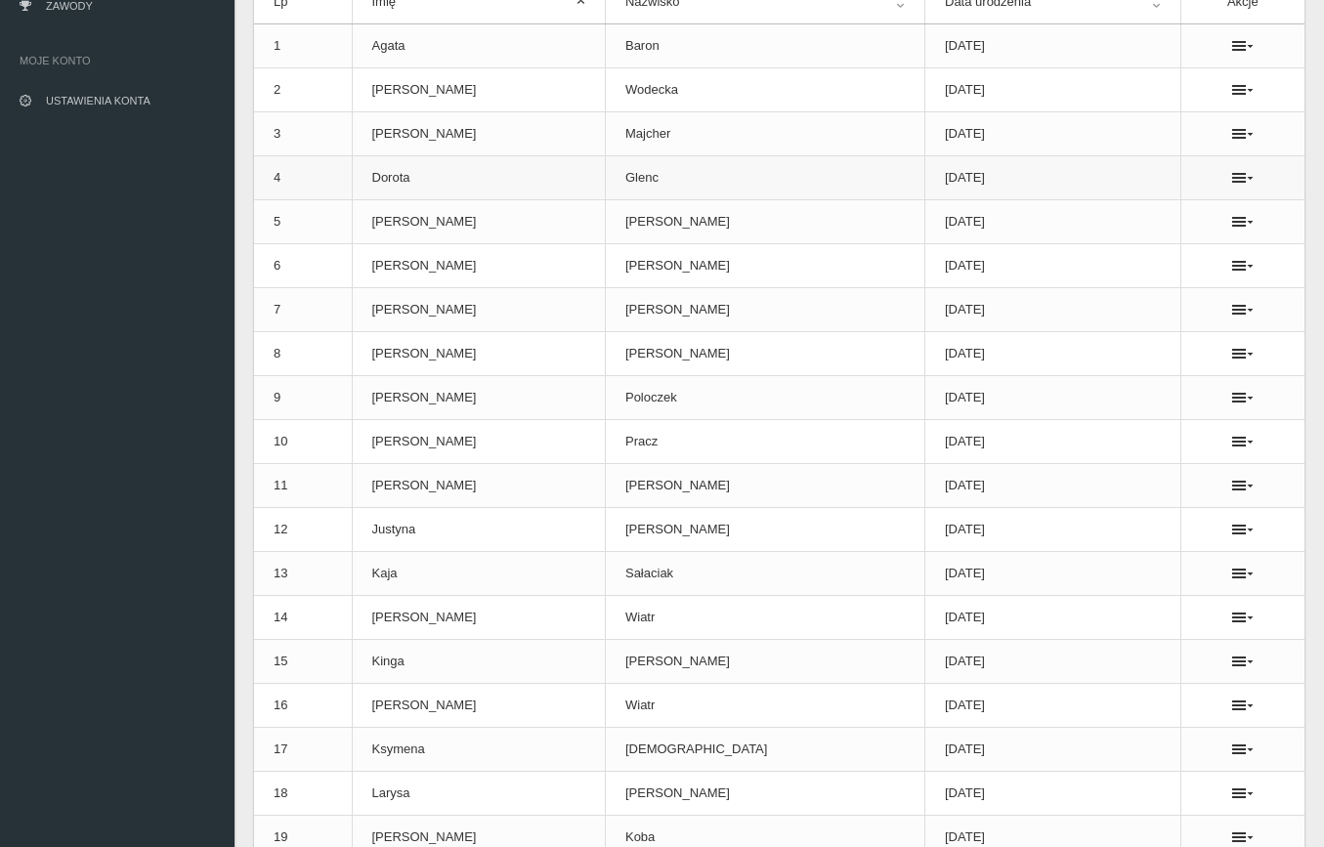
scroll to position [283, 0]
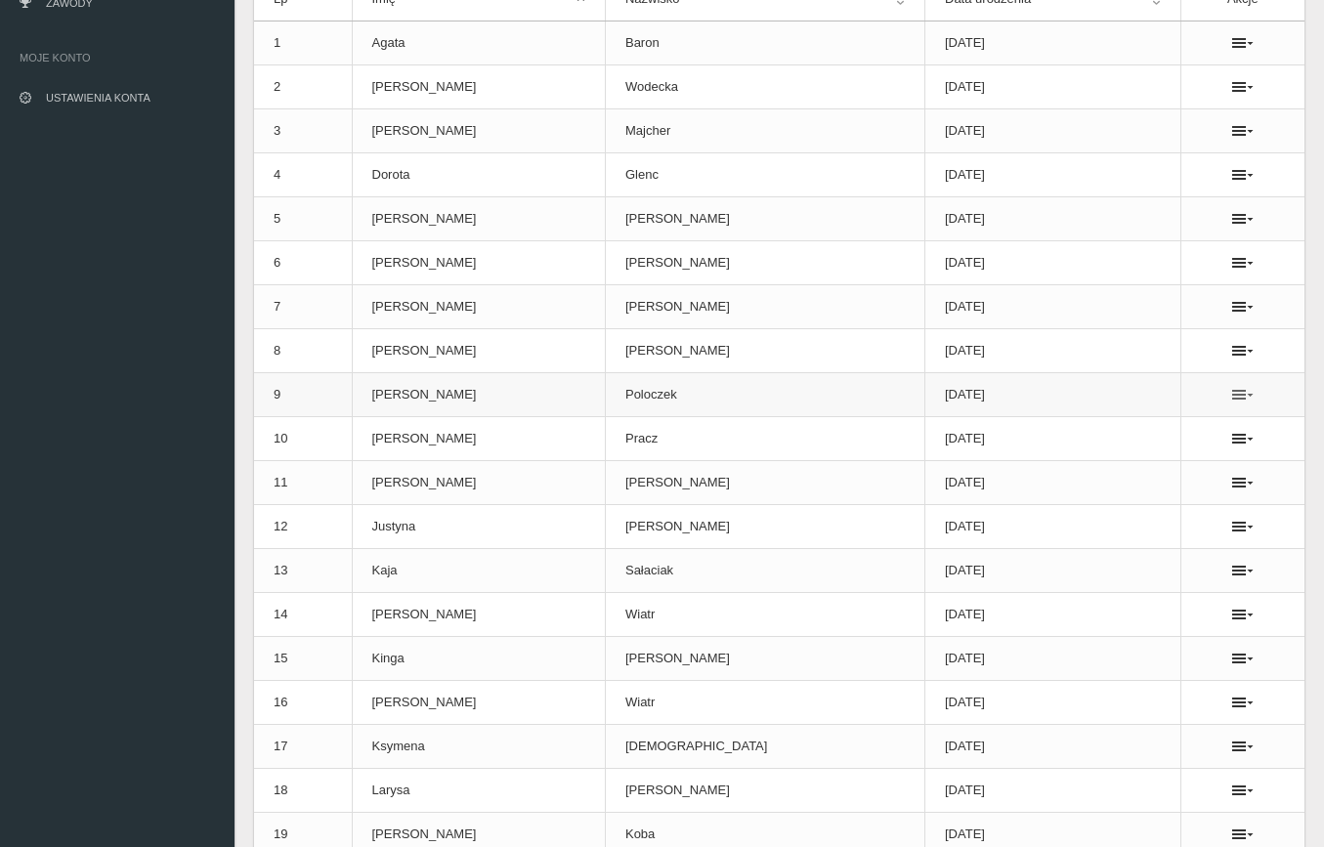
click at [1232, 398] on icon at bounding box center [1242, 395] width 21 height 16
click at [1108, 429] on link "Usuń" at bounding box center [1128, 429] width 195 height 35
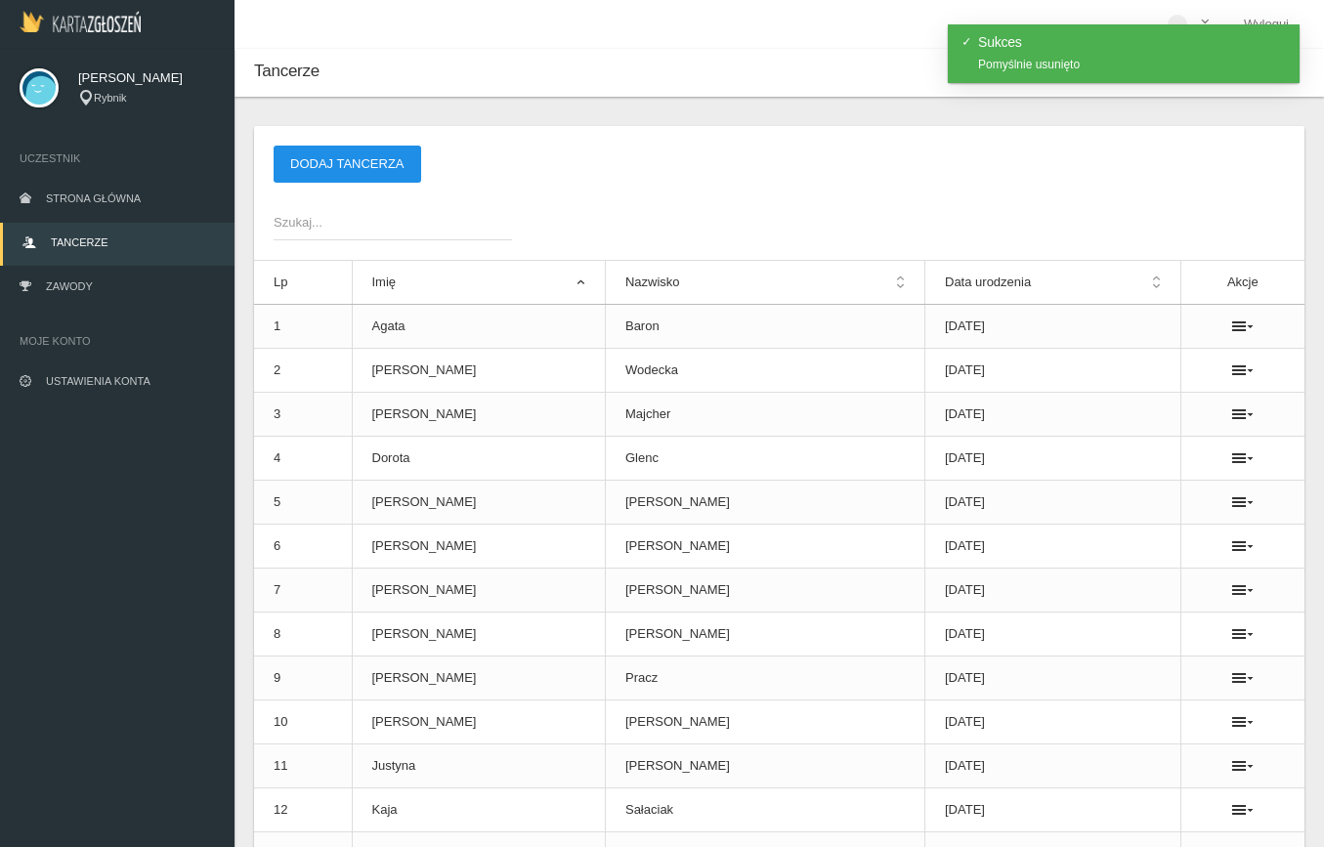
scroll to position [0, 0]
click at [346, 167] on button "Dodaj tancerza" at bounding box center [348, 164] width 148 height 37
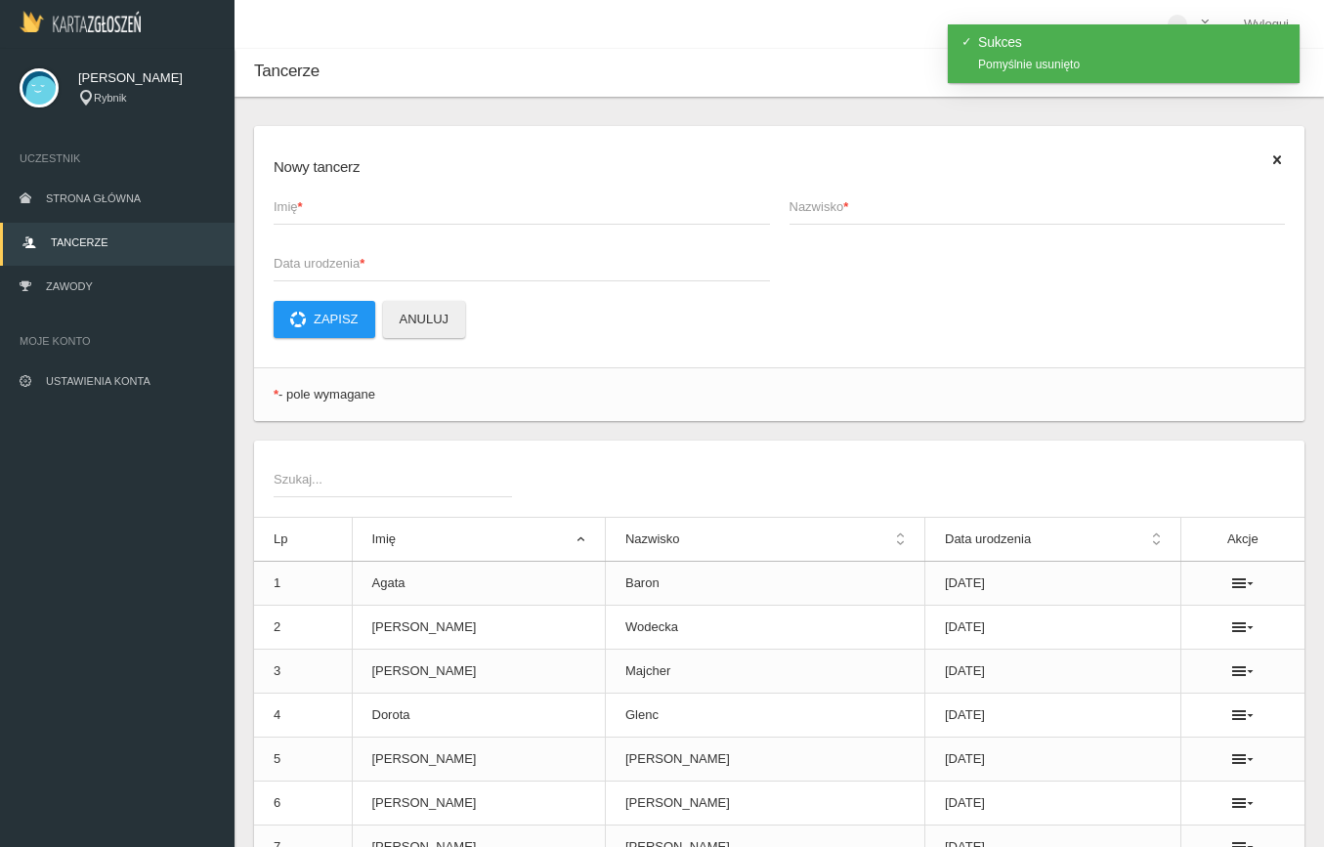
click at [349, 210] on span "Imię *" at bounding box center [512, 207] width 477 height 20
click at [349, 210] on input "Imię *" at bounding box center [522, 206] width 496 height 37
type input "[PERSON_NAME]"
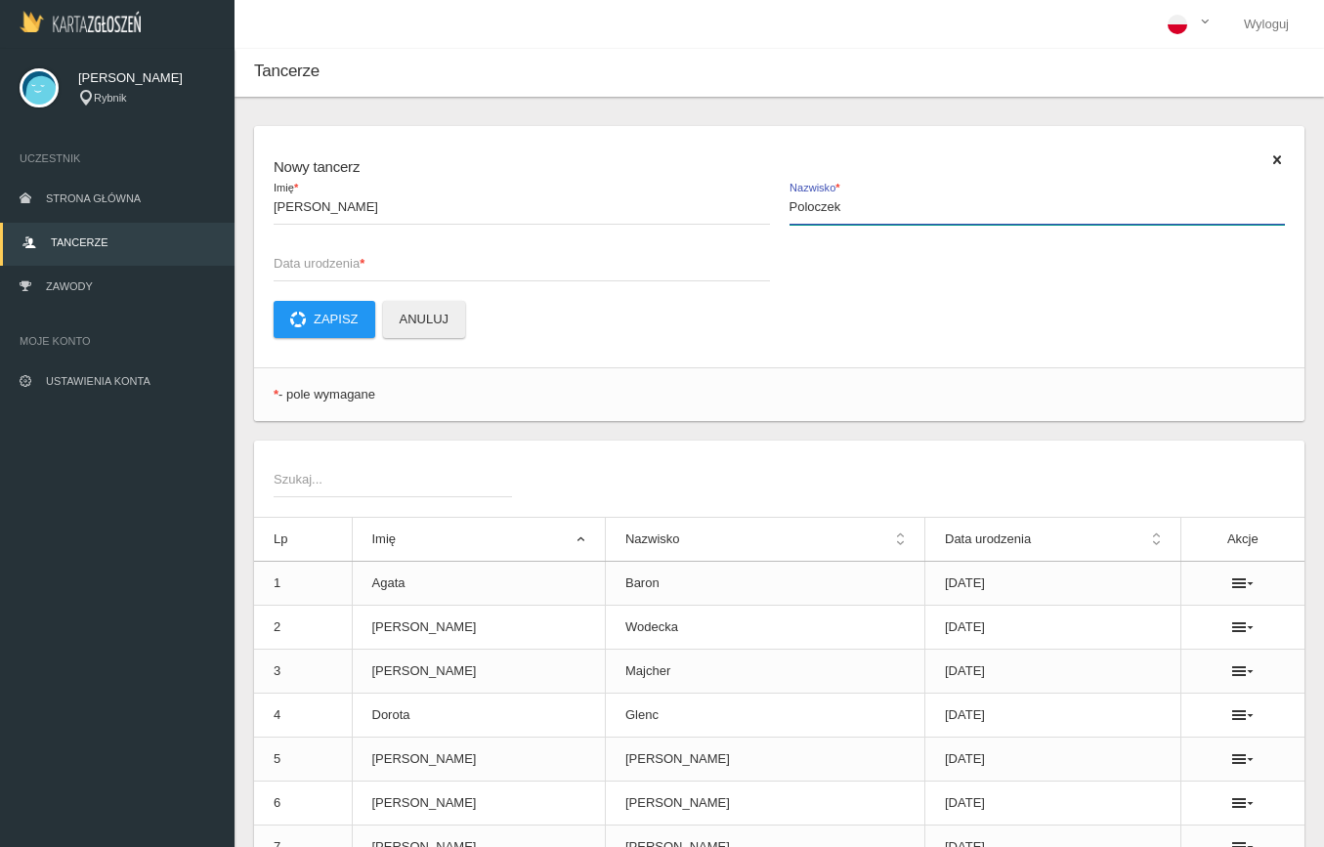
type input "Poloczek"
click at [317, 263] on span "Data urodzenia *" at bounding box center [512, 264] width 477 height 20
click at [317, 263] on input "Data urodzenia *" at bounding box center [522, 262] width 496 height 37
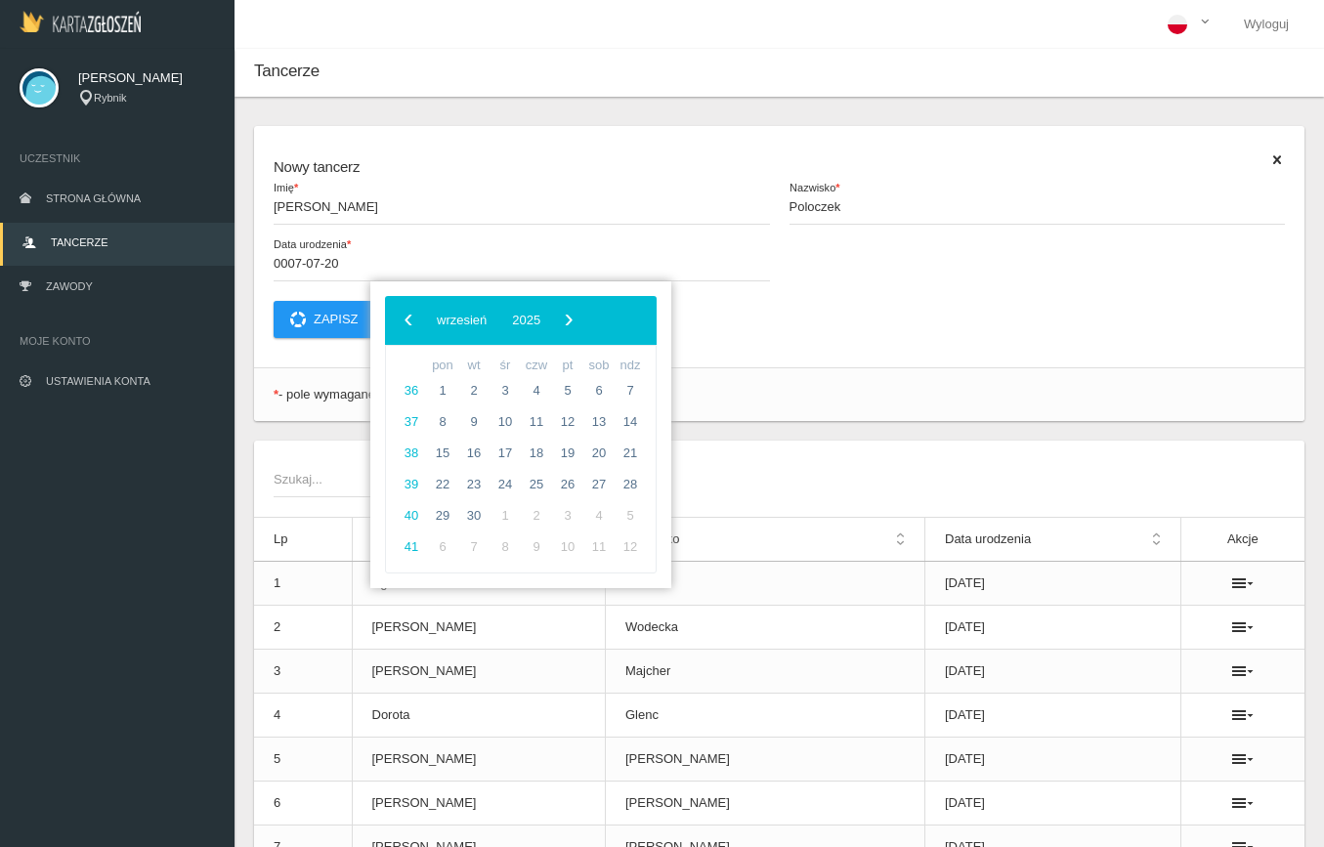
click at [695, 336] on p "Zapisz Anuluj" at bounding box center [779, 319] width 1011 height 37
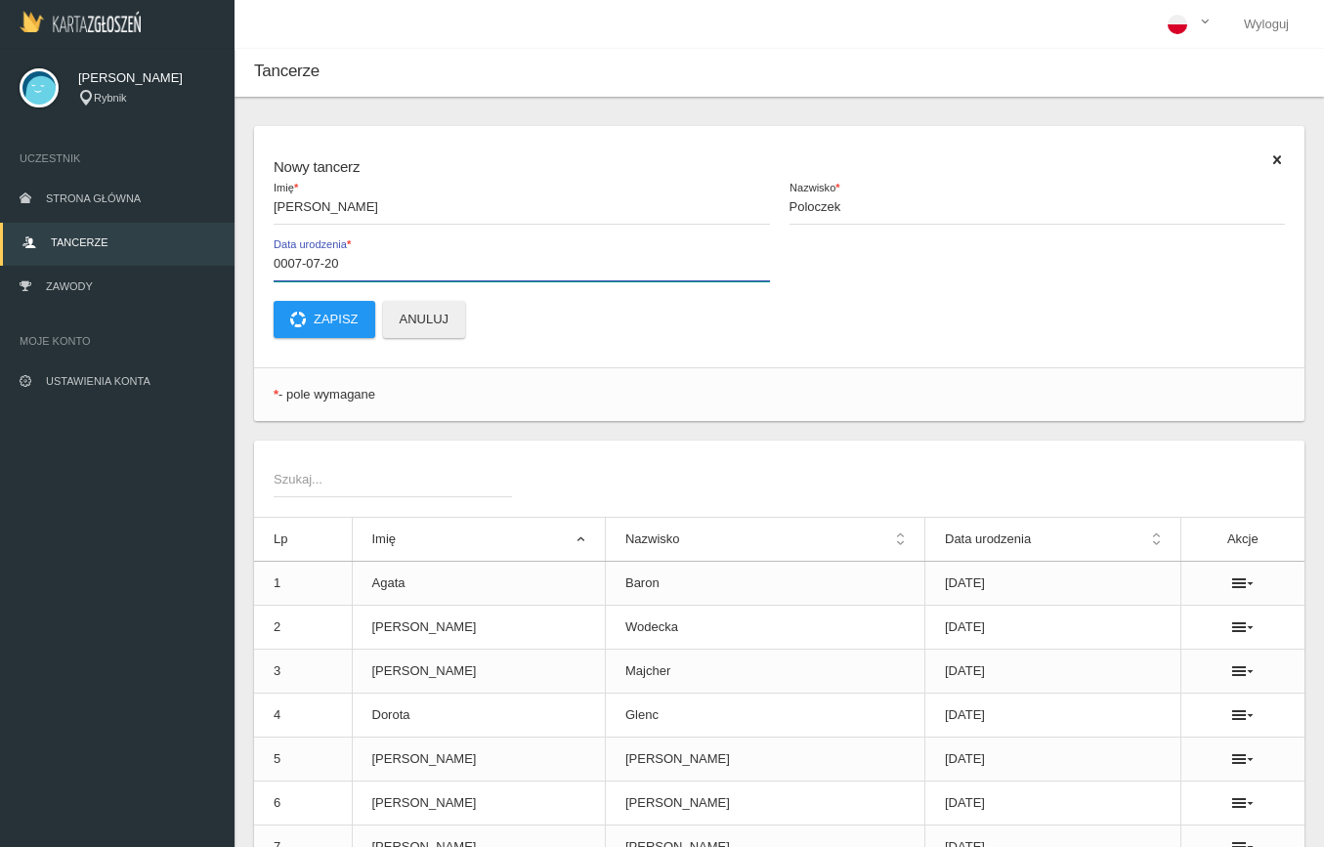
click at [301, 261] on input "0007-07-20" at bounding box center [522, 262] width 496 height 37
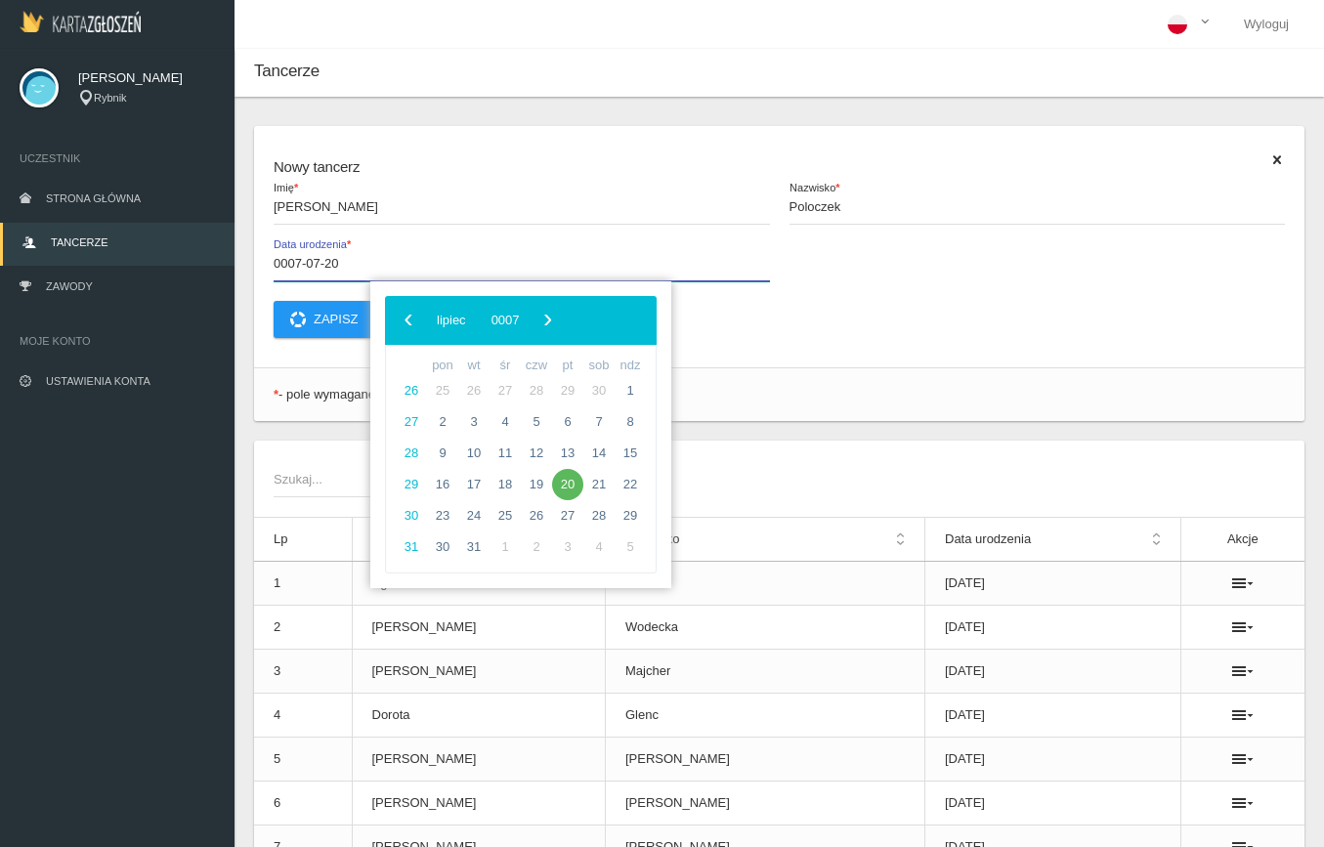
click at [282, 259] on input "0007-07-20" at bounding box center [522, 262] width 496 height 37
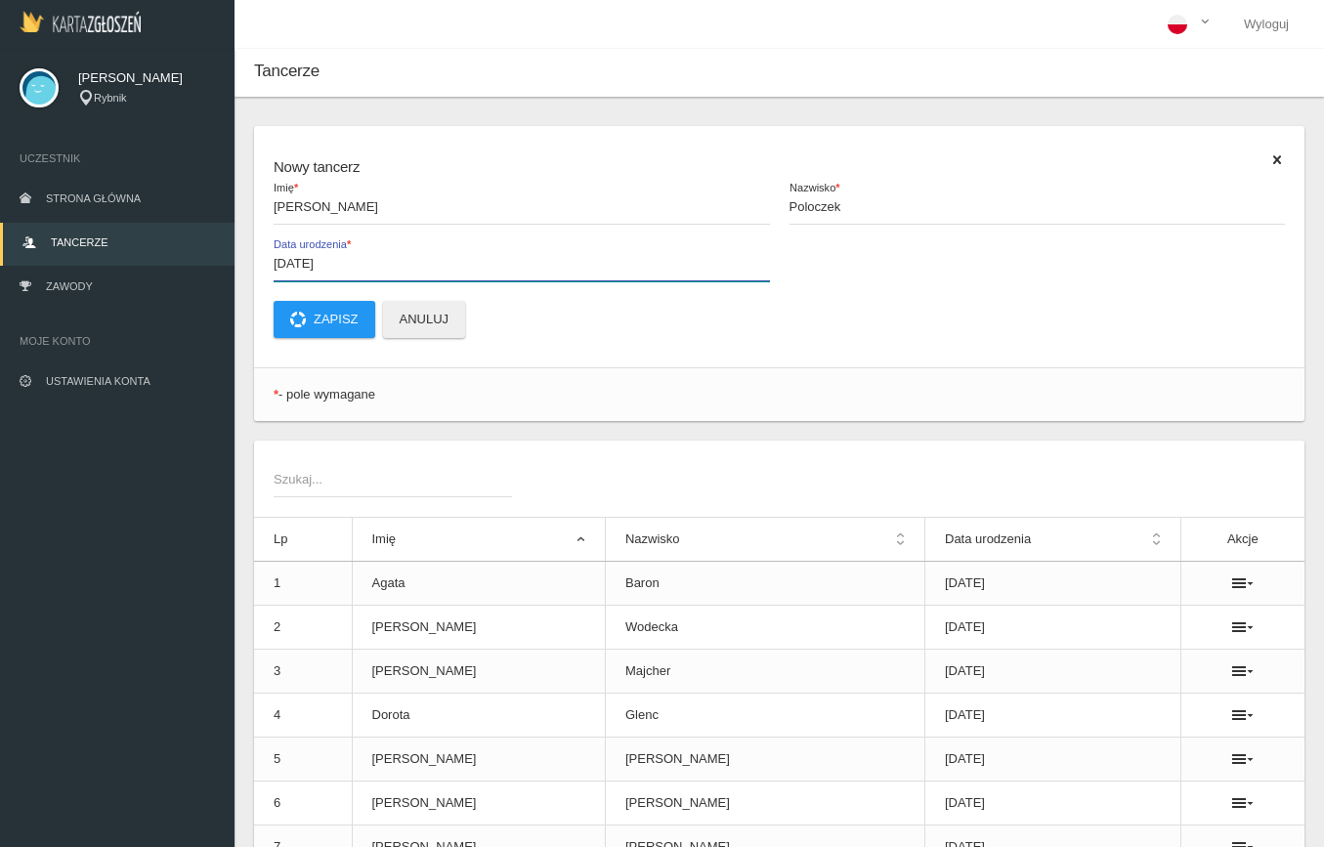
click at [300, 261] on input "2007-07-20" at bounding box center [522, 262] width 496 height 37
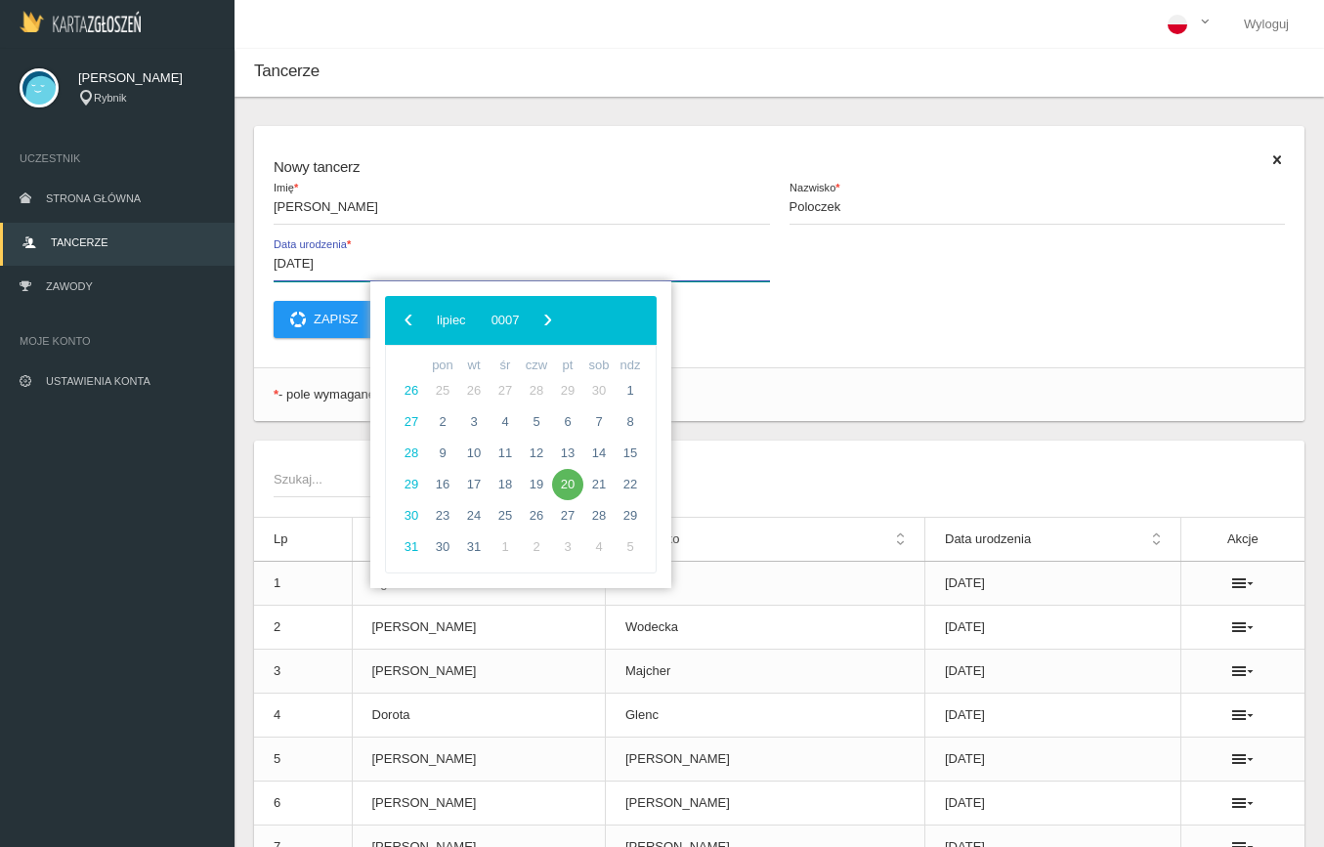
type input "2012-07-20"
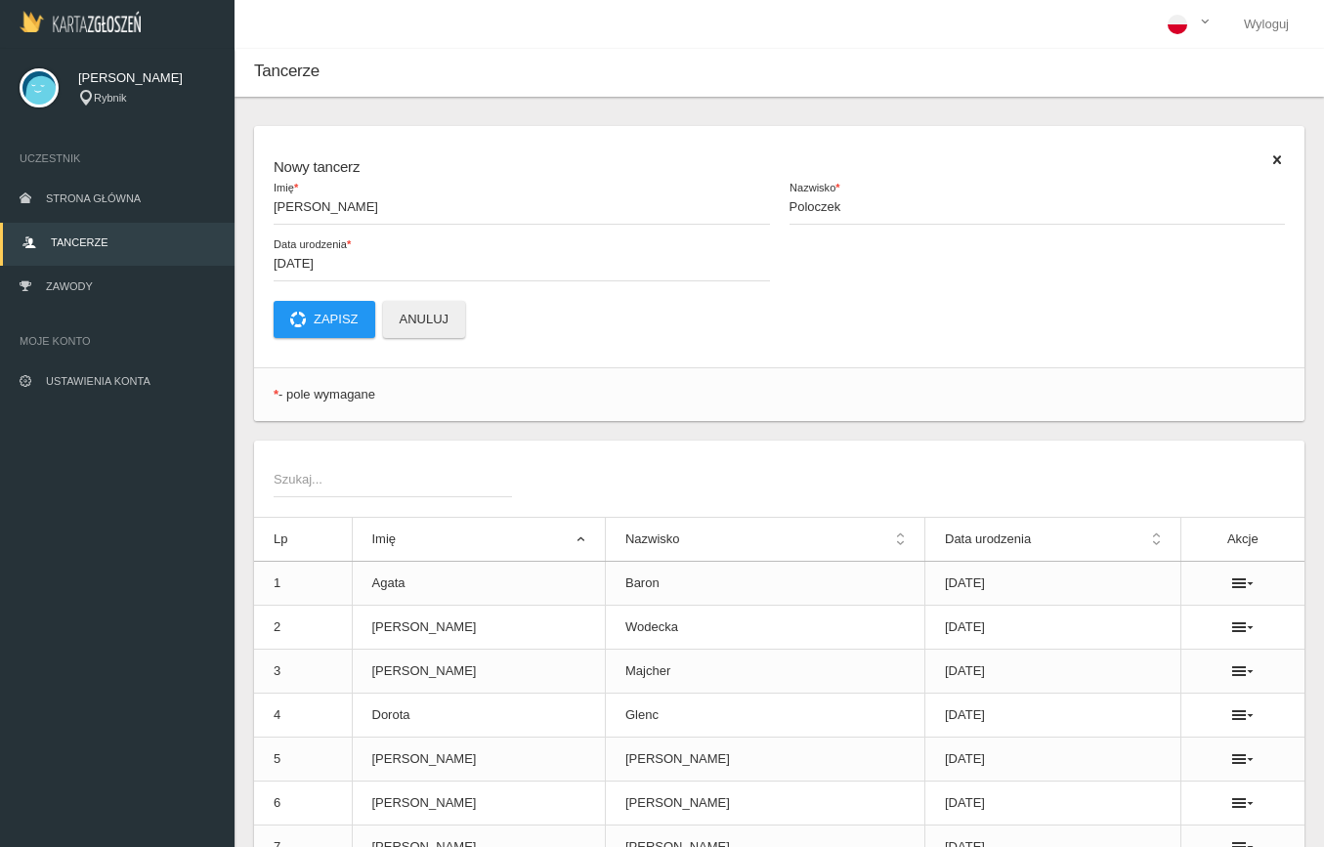
click at [730, 341] on div "Nowy tancerz Julia Imię * Poloczek Nazwisko * 2012-07-20 Data urodzenia * Zapis…" at bounding box center [779, 246] width 1050 height 241
click at [343, 313] on button "Zapisz" at bounding box center [325, 319] width 102 height 37
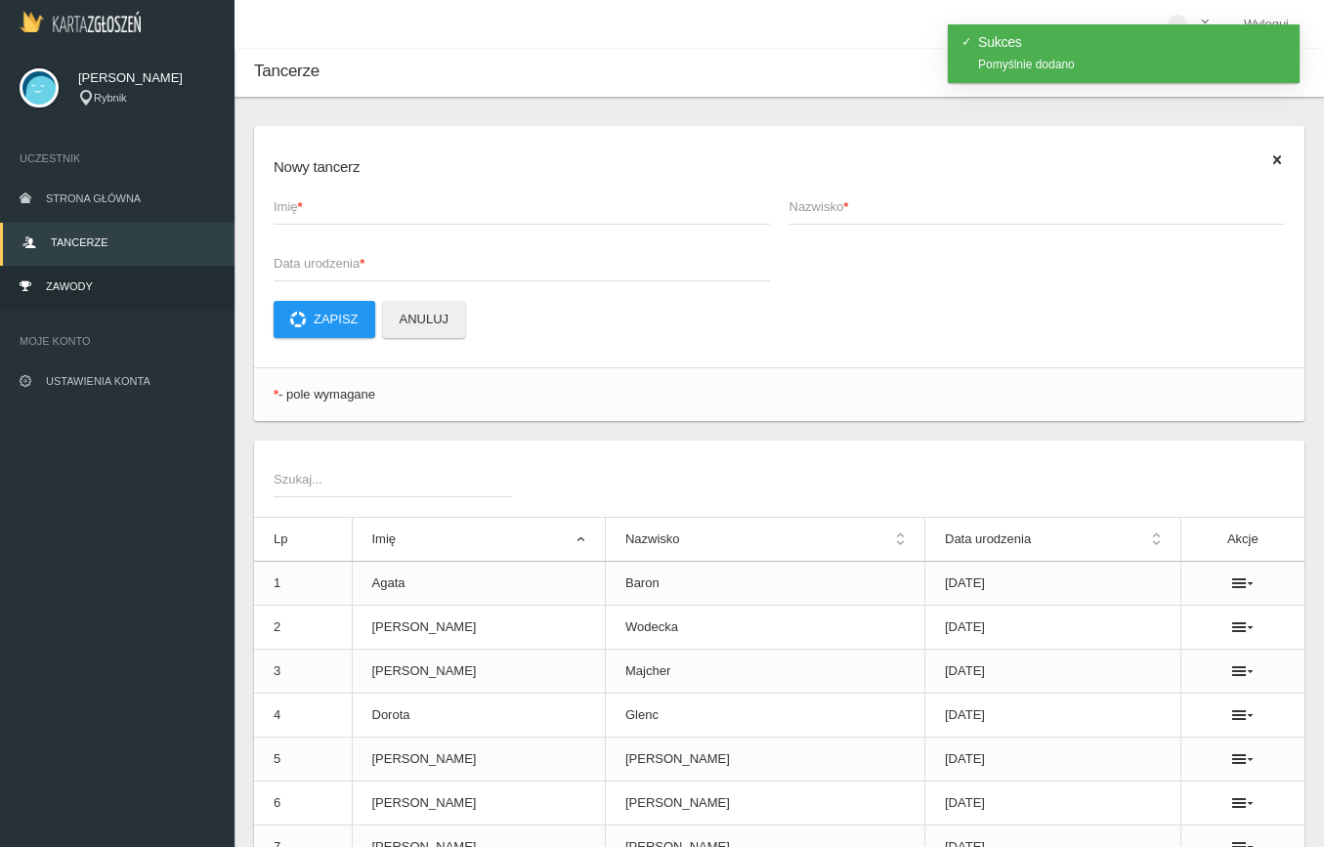
click at [87, 288] on span "Zawody" at bounding box center [69, 286] width 47 height 12
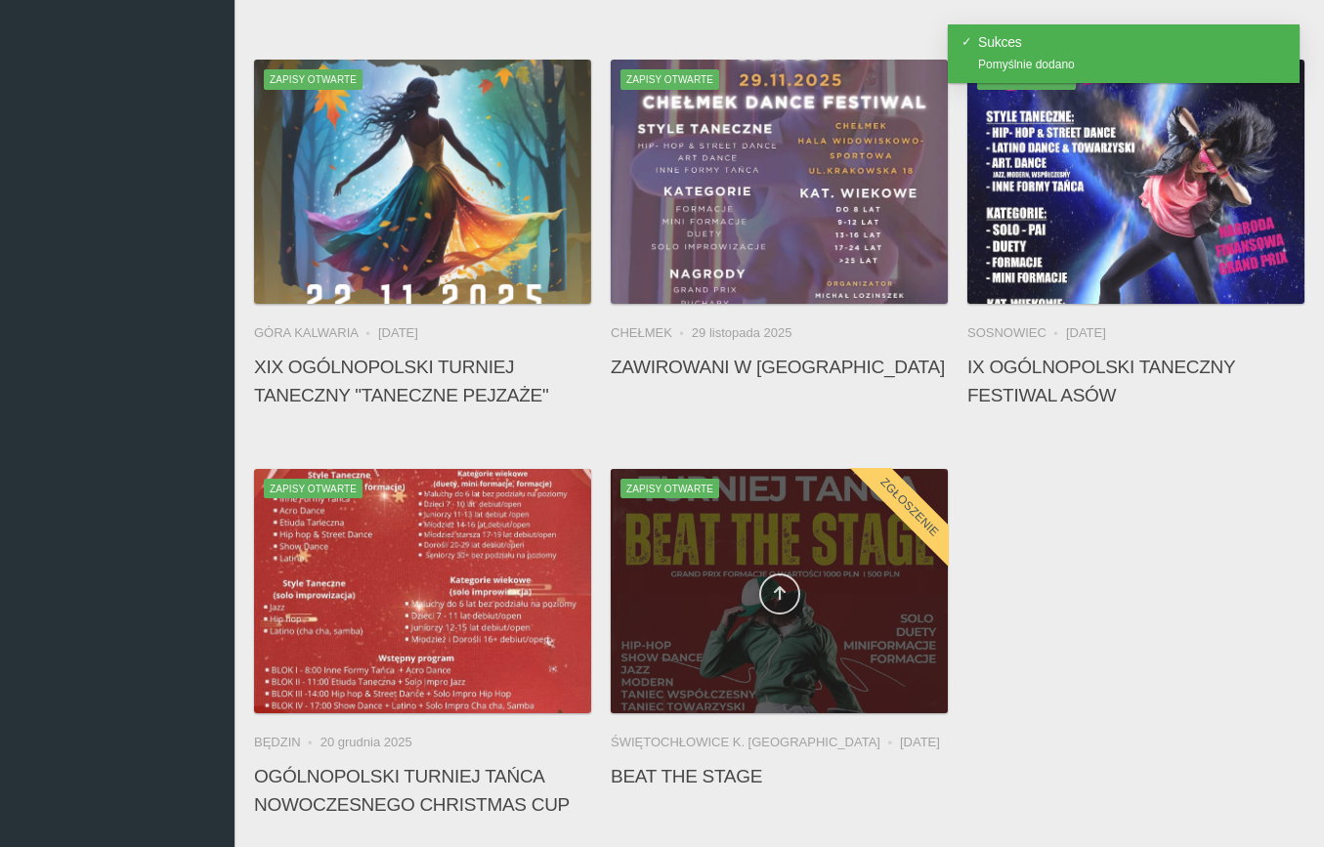
click at [776, 597] on icon at bounding box center [780, 593] width 16 height 16
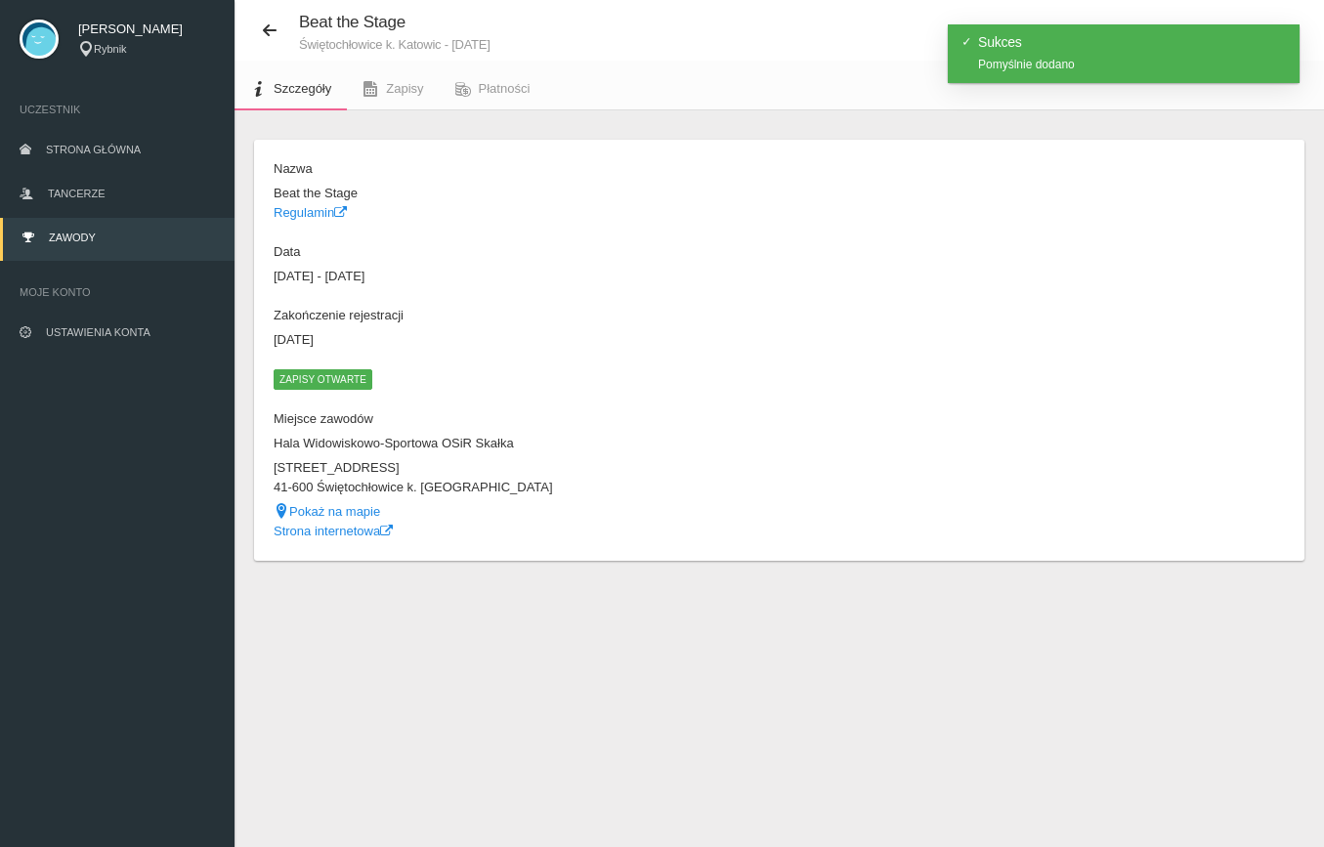
scroll to position [49, 0]
click at [398, 90] on span "Zapisy" at bounding box center [404, 88] width 37 height 15
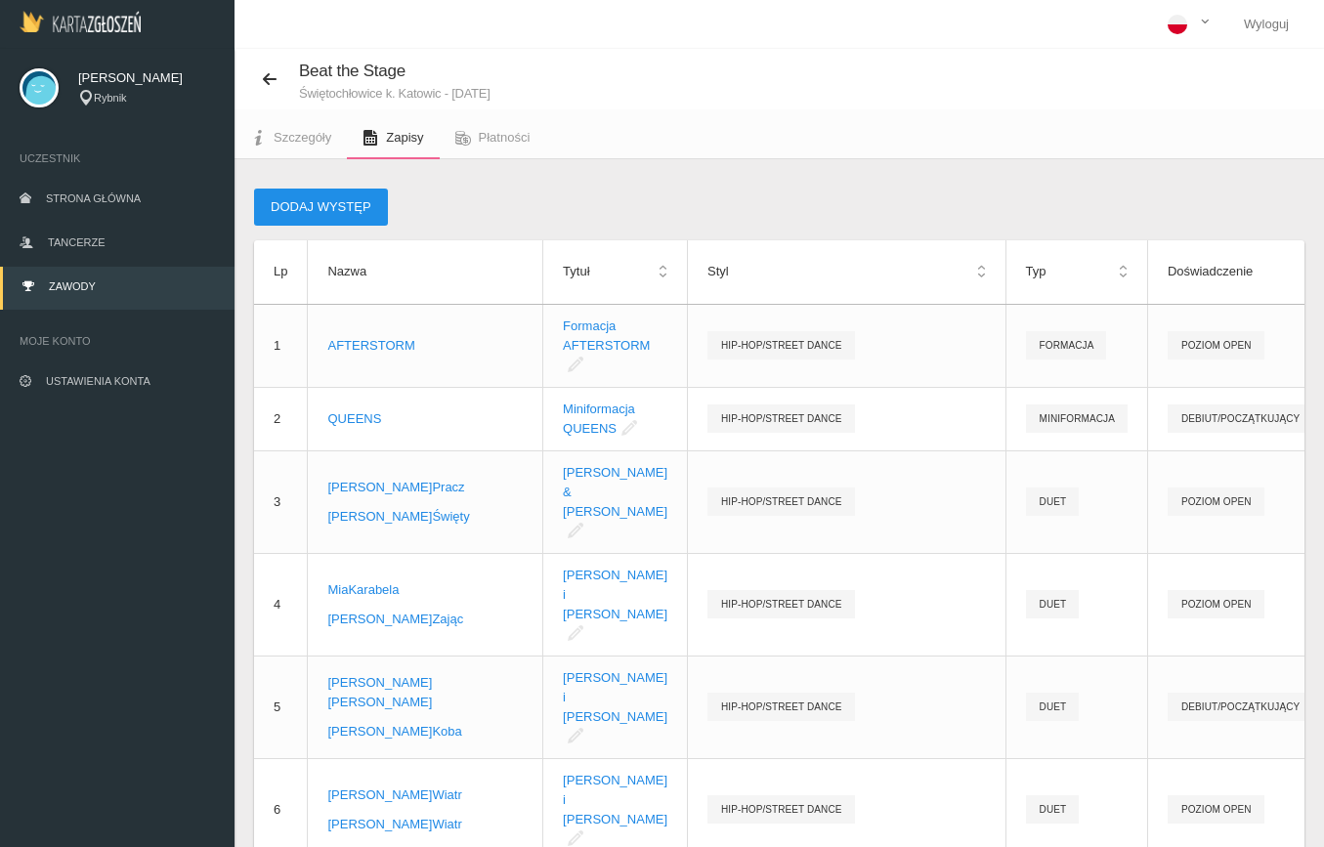
click at [293, 196] on button "Dodaj występ" at bounding box center [321, 207] width 134 height 37
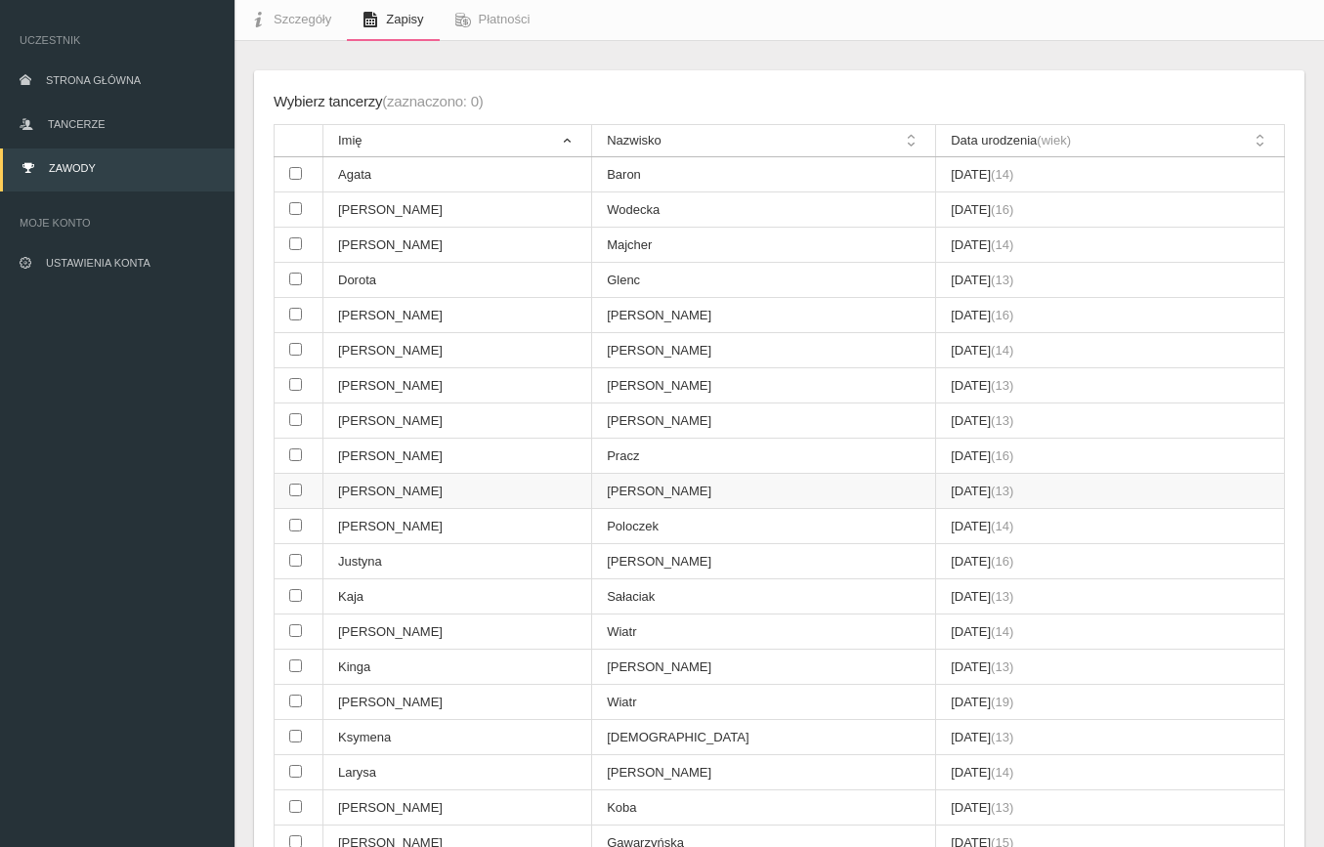
scroll to position [119, 0]
click at [291, 518] on input "checkbox" at bounding box center [295, 524] width 13 height 13
checkbox input "true"
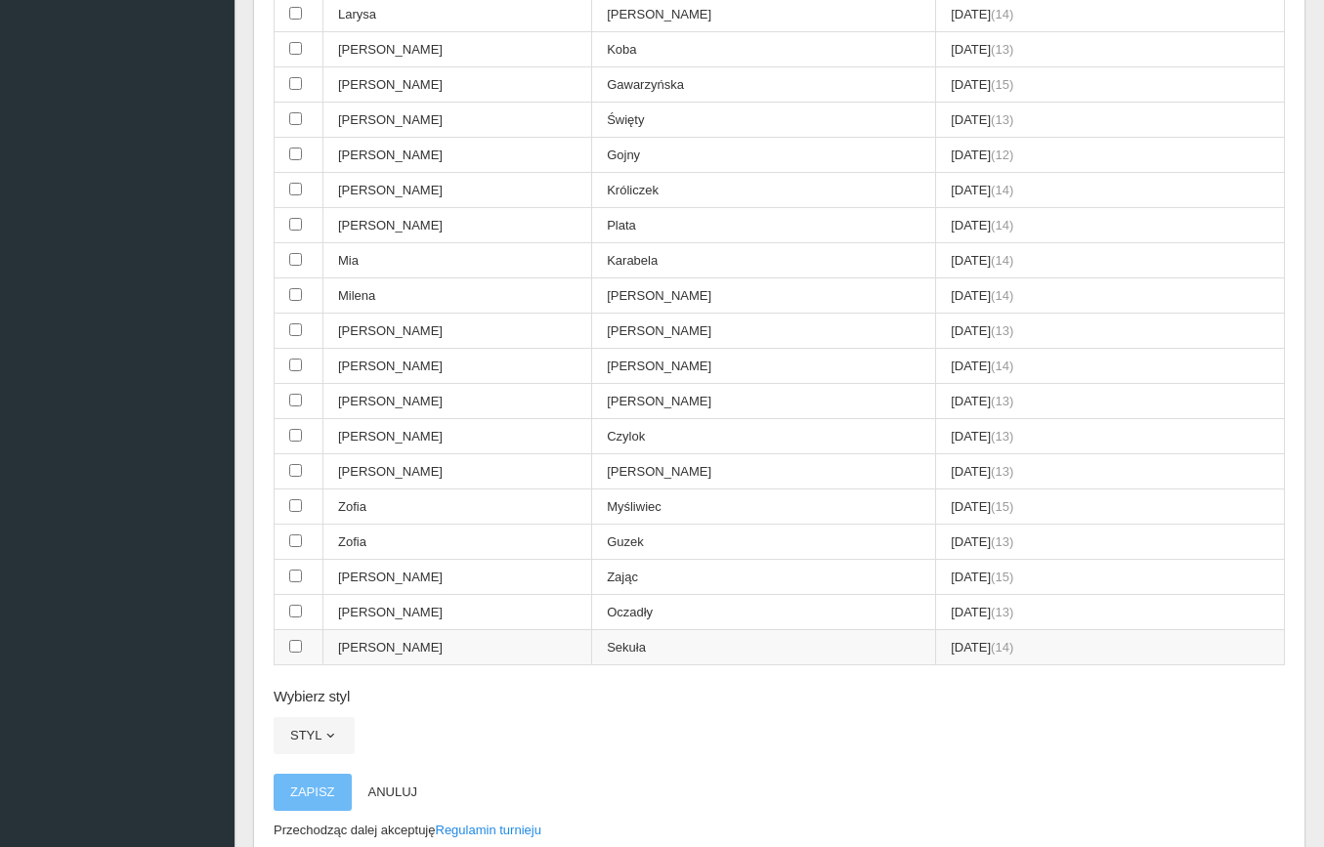
scroll to position [902, 0]
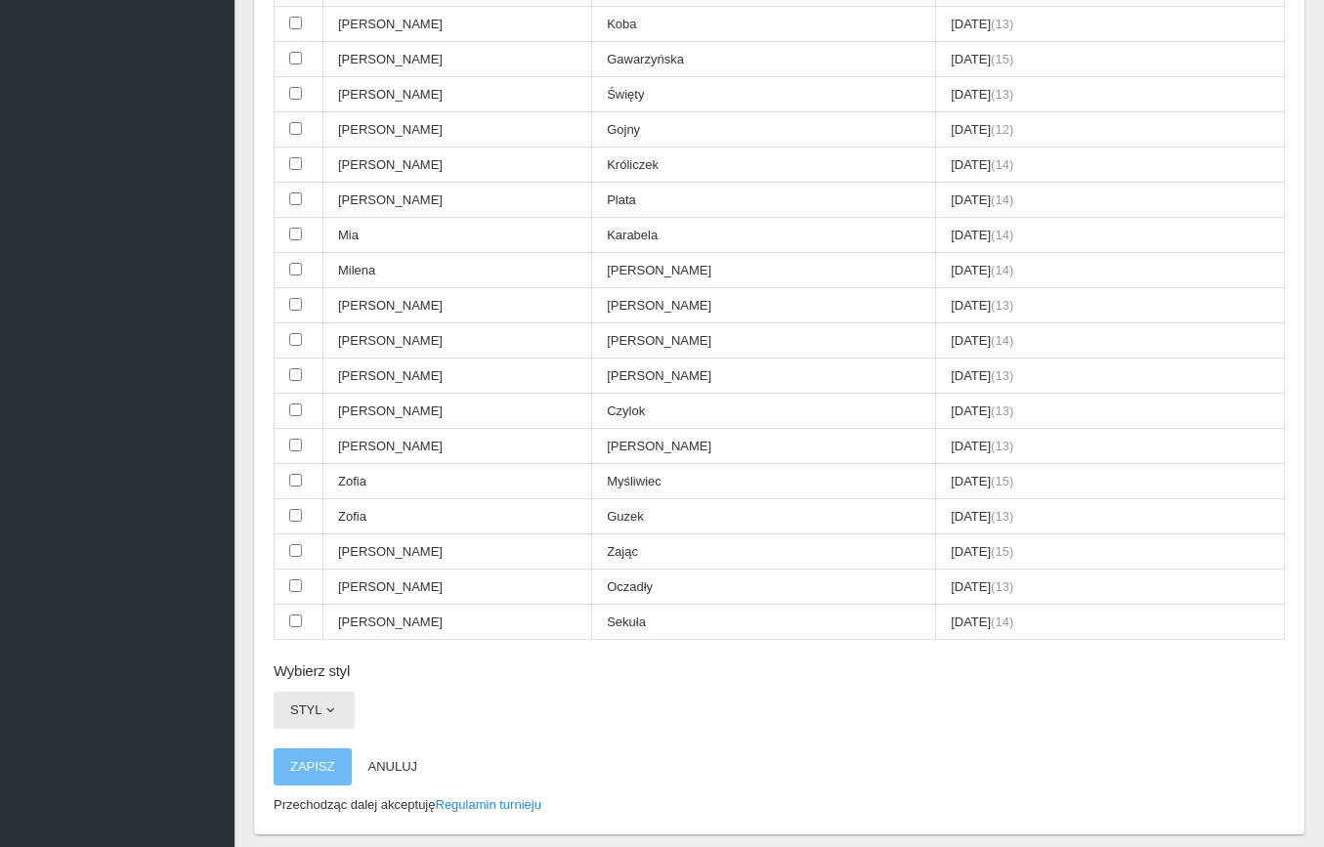
click at [313, 692] on button "Styl" at bounding box center [314, 710] width 81 height 37
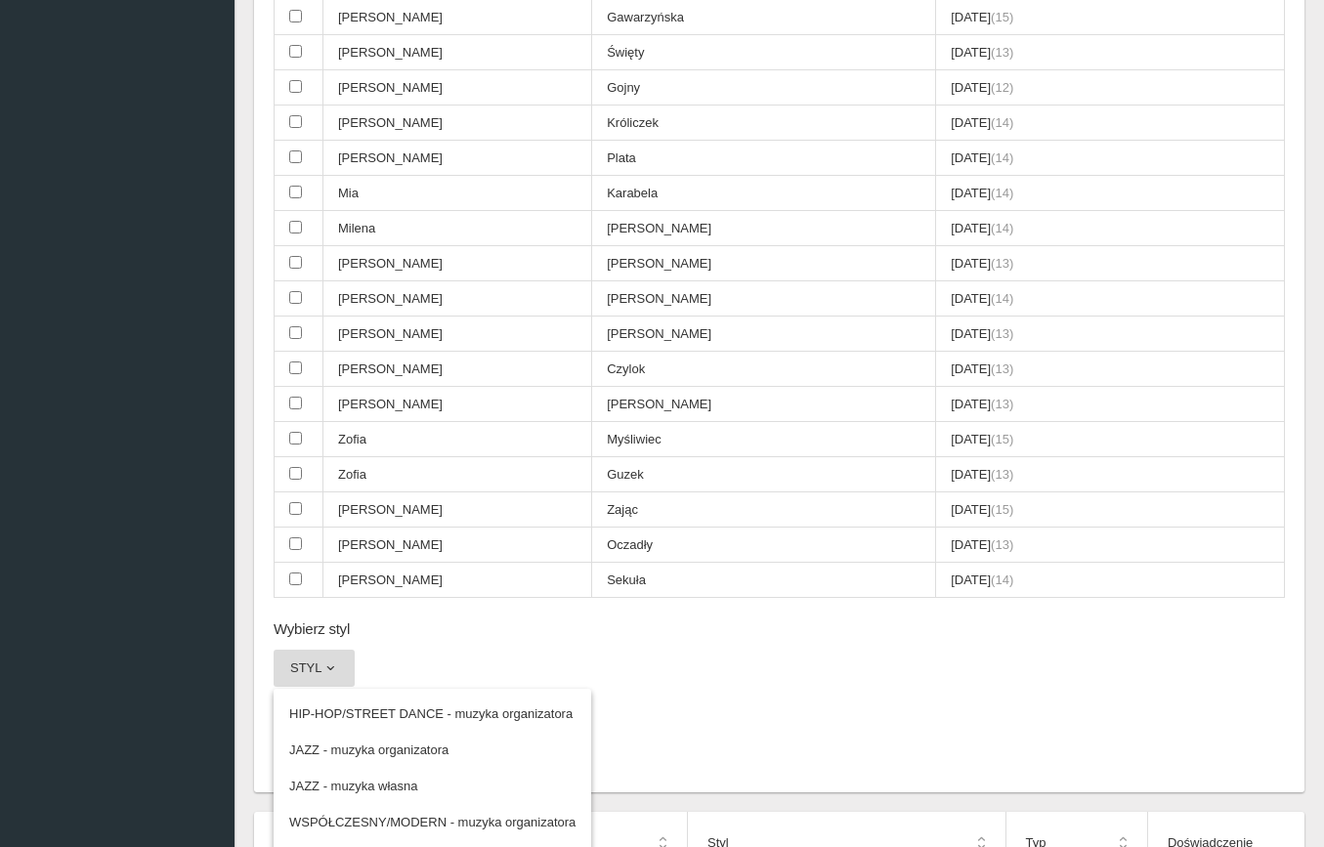
scroll to position [968, 0]
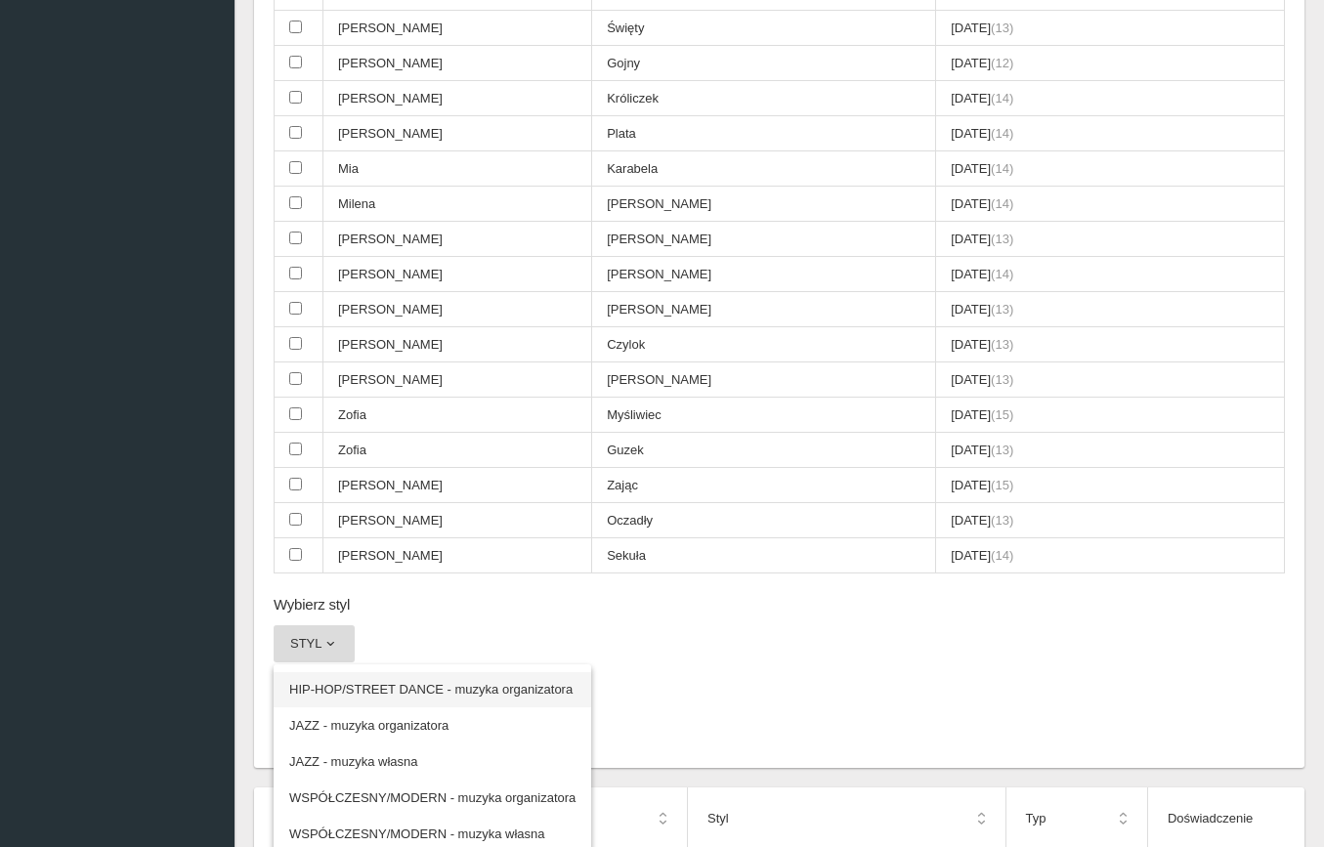
click at [429, 672] on link "HIP-HOP/STREET DANCE - muzyka organizatora" at bounding box center [433, 689] width 318 height 35
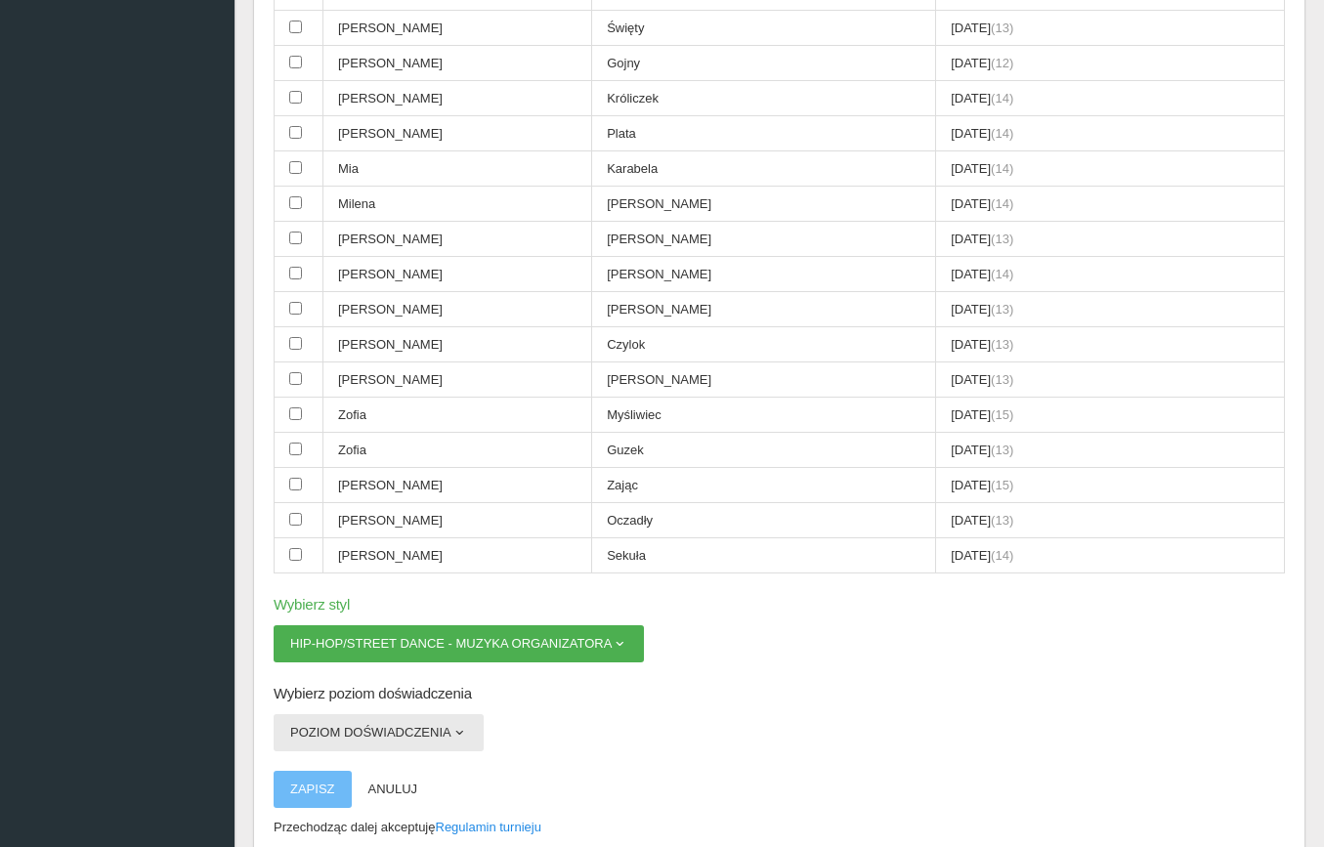
click at [396, 714] on button "Poziom doświadczenia" at bounding box center [379, 732] width 210 height 37
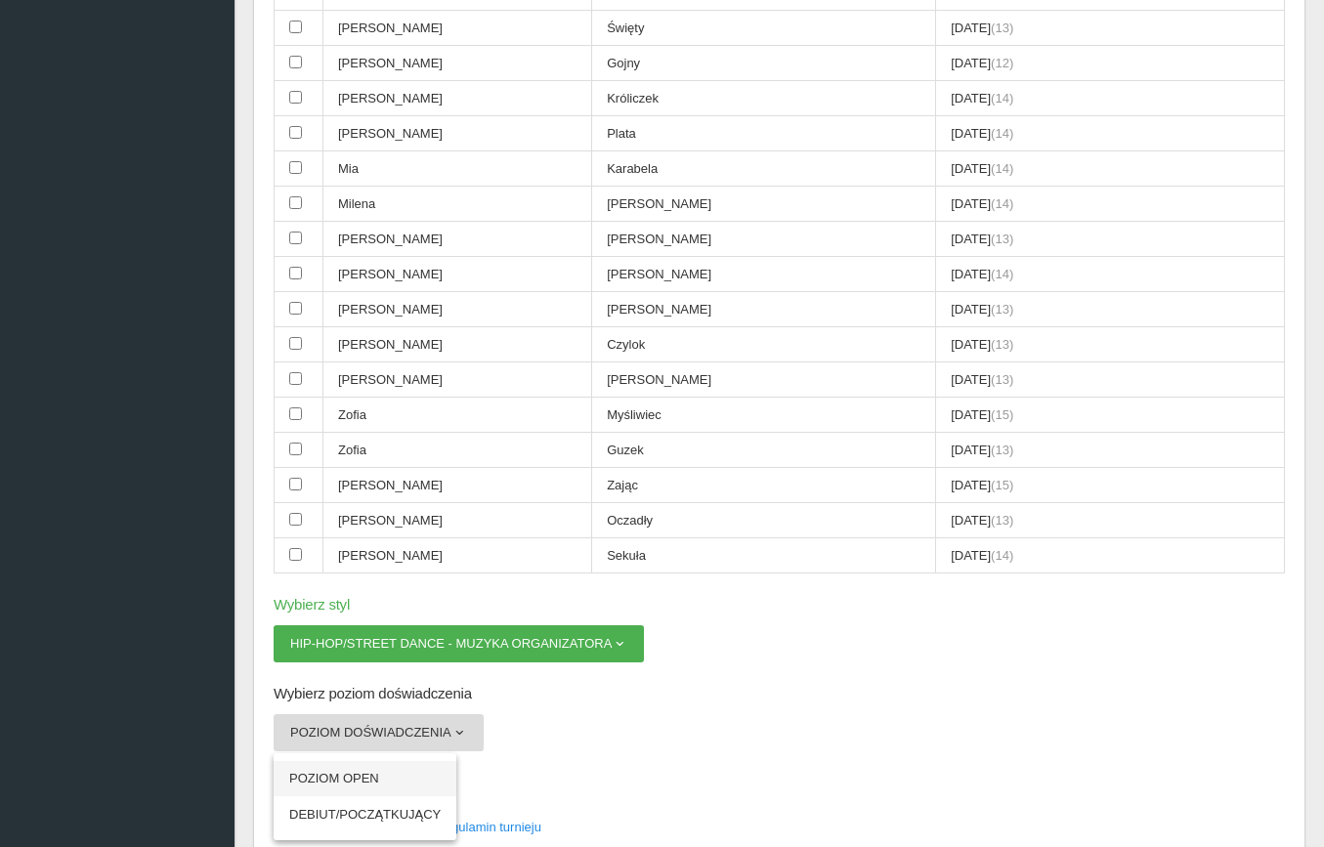
click at [380, 761] on link "POZIOM OPEN" at bounding box center [365, 778] width 183 height 35
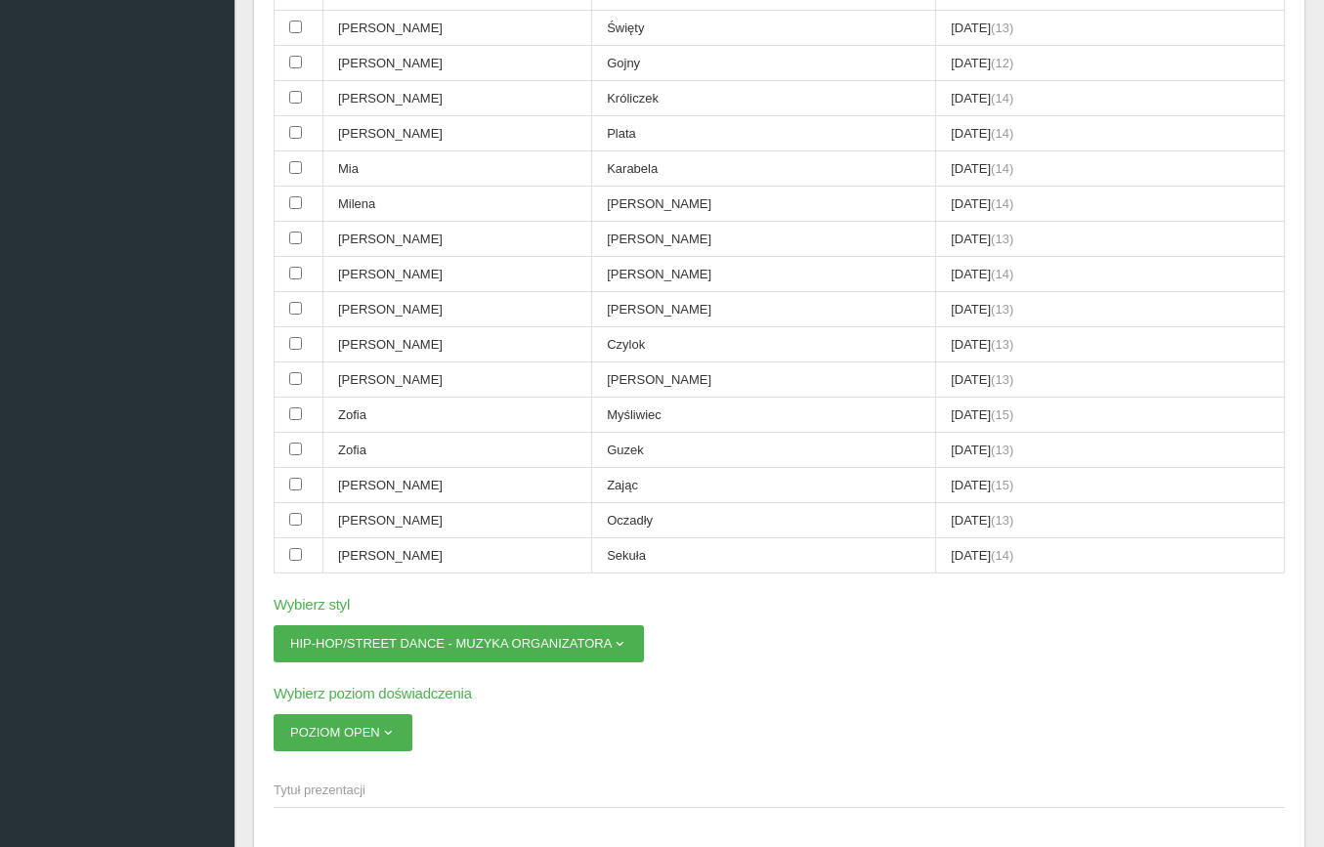
click at [358, 781] on span "Tytuł prezentacji" at bounding box center [770, 791] width 992 height 20
click at [358, 771] on input "Tytuł prezentacji" at bounding box center [779, 789] width 1011 height 37
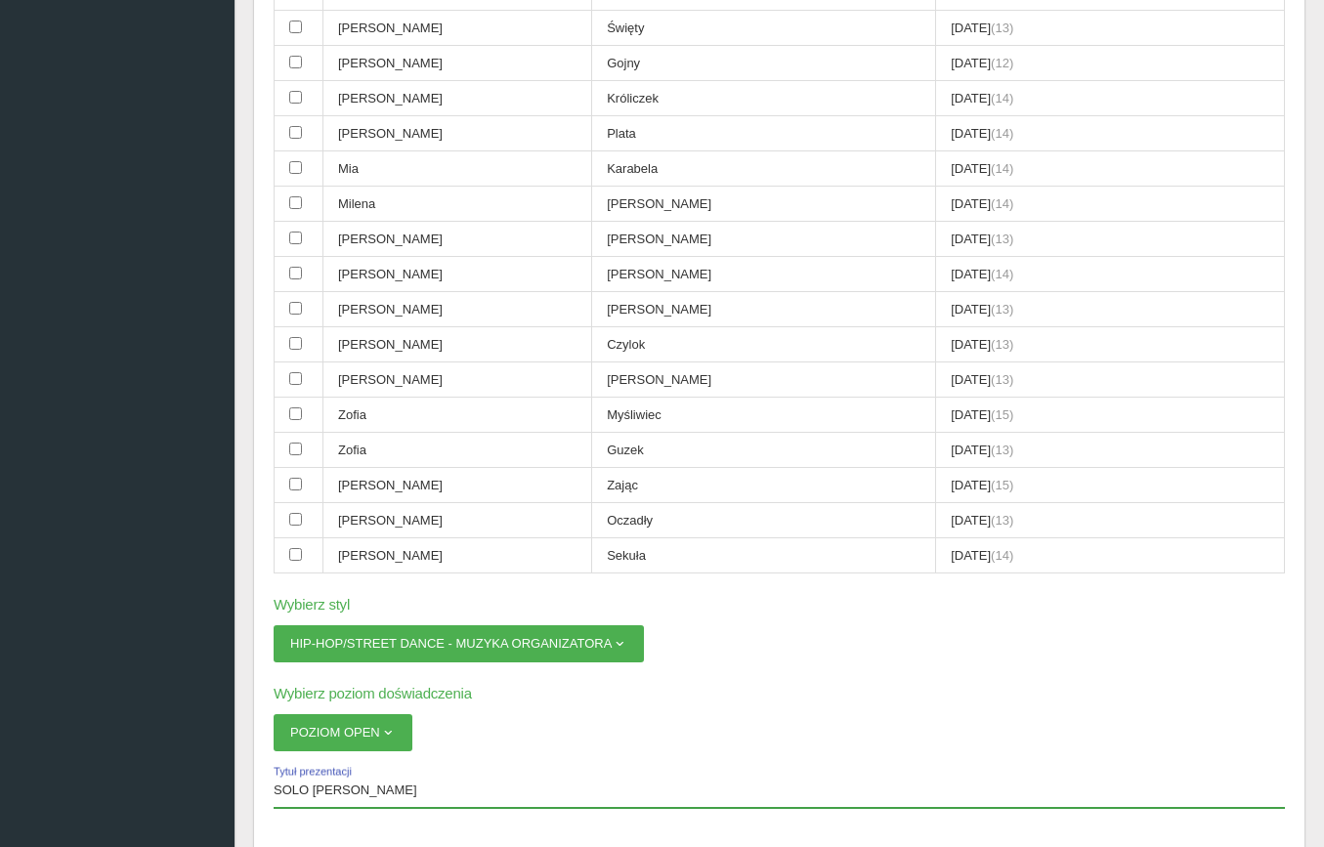
type input "SOLO JULIA POLOCZEK"
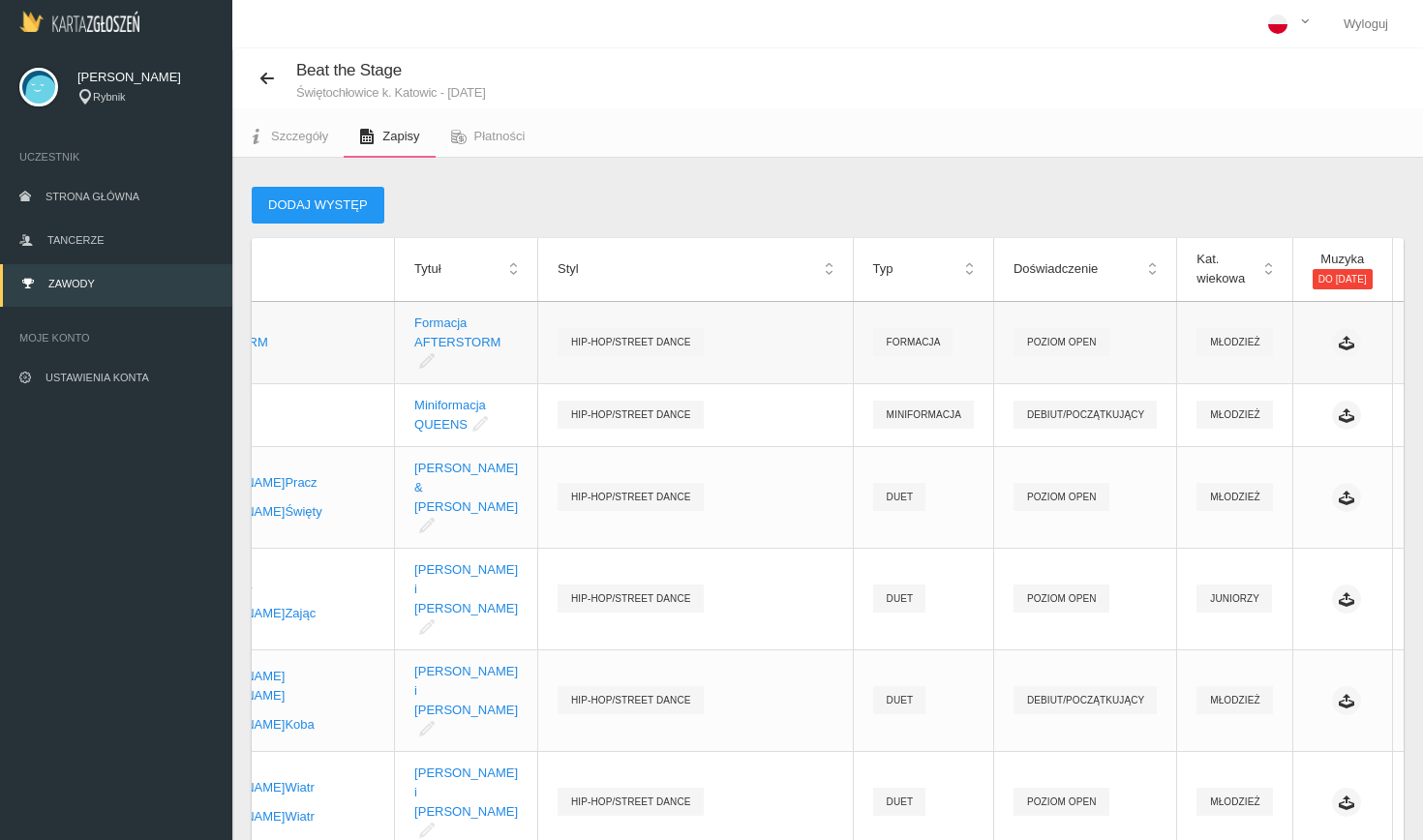
scroll to position [0, 143]
click at [85, 206] on link "Strona główna" at bounding box center [116, 198] width 233 height 43
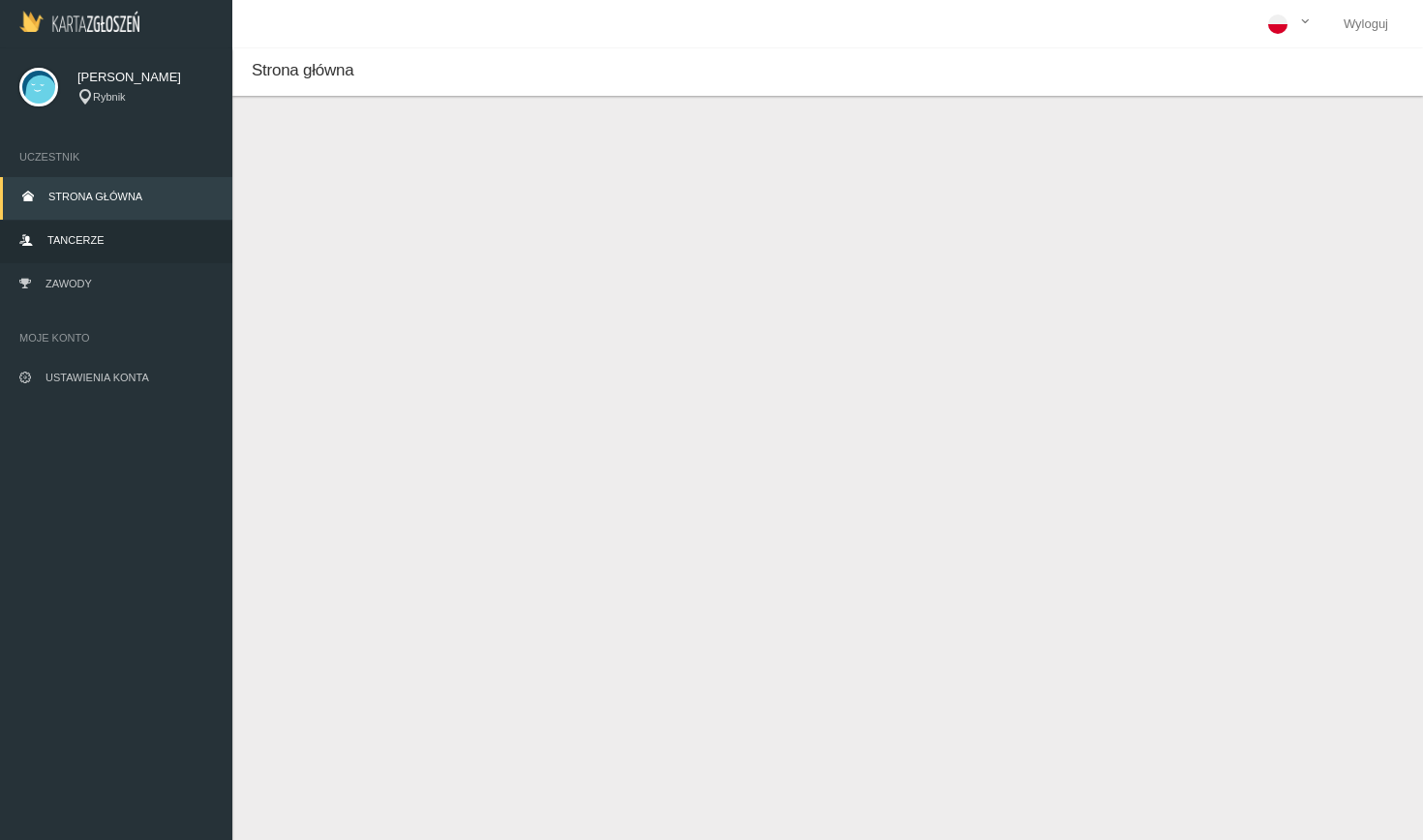
click at [89, 243] on span "Tancerze" at bounding box center [75, 240] width 56 height 12
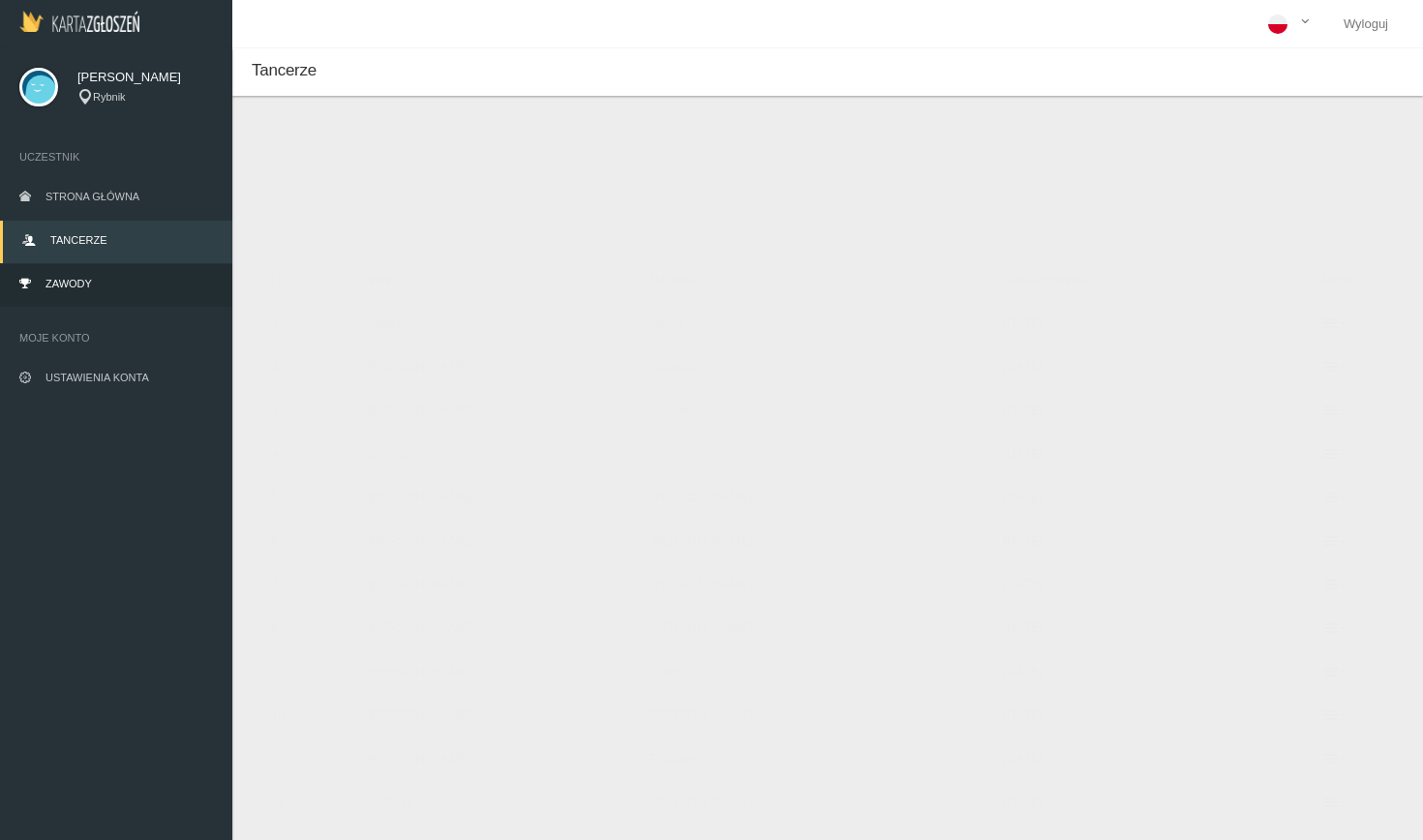
click at [93, 280] on link "Zawody" at bounding box center [116, 285] width 233 height 43
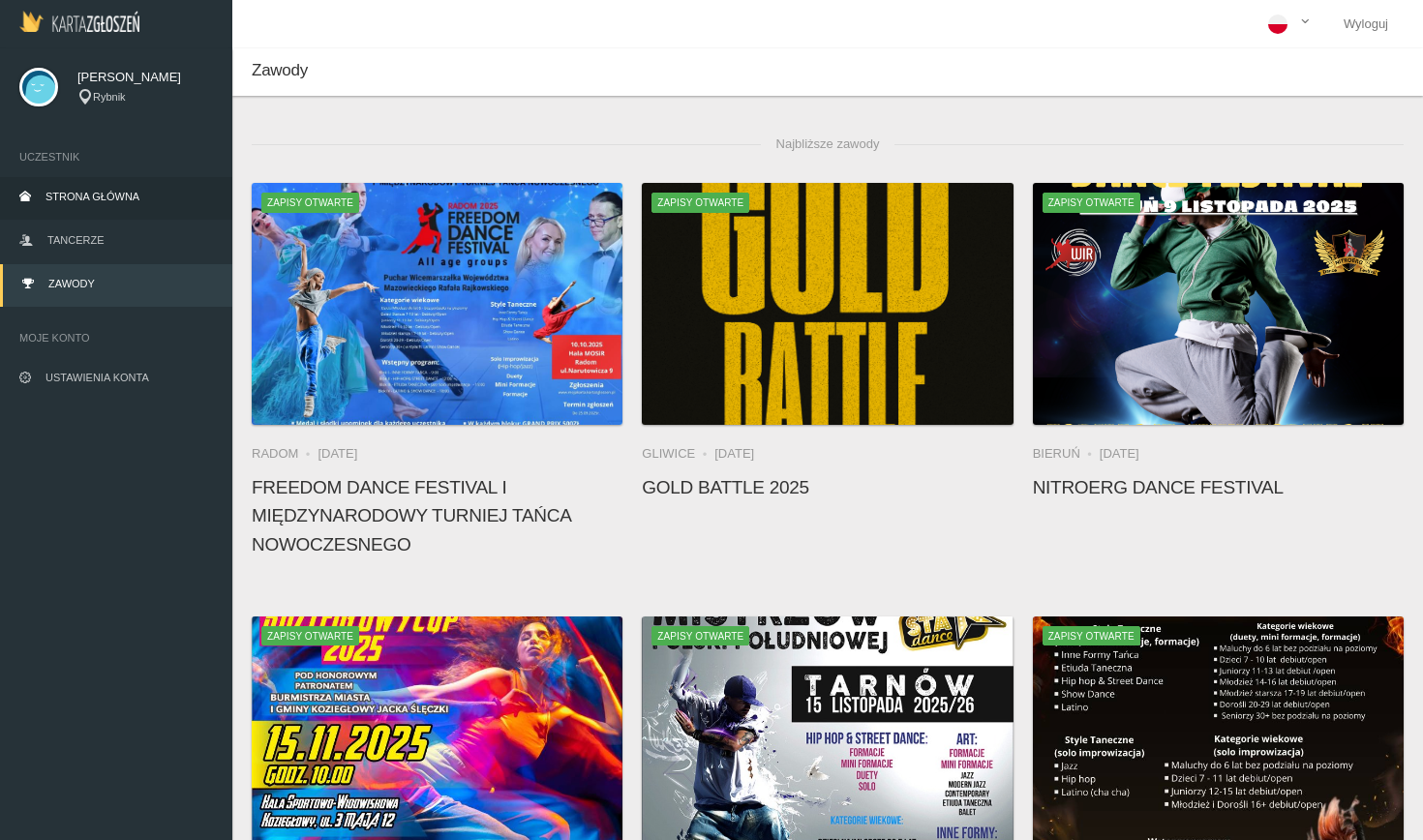
click at [59, 194] on span "Strona główna" at bounding box center [92, 196] width 94 height 12
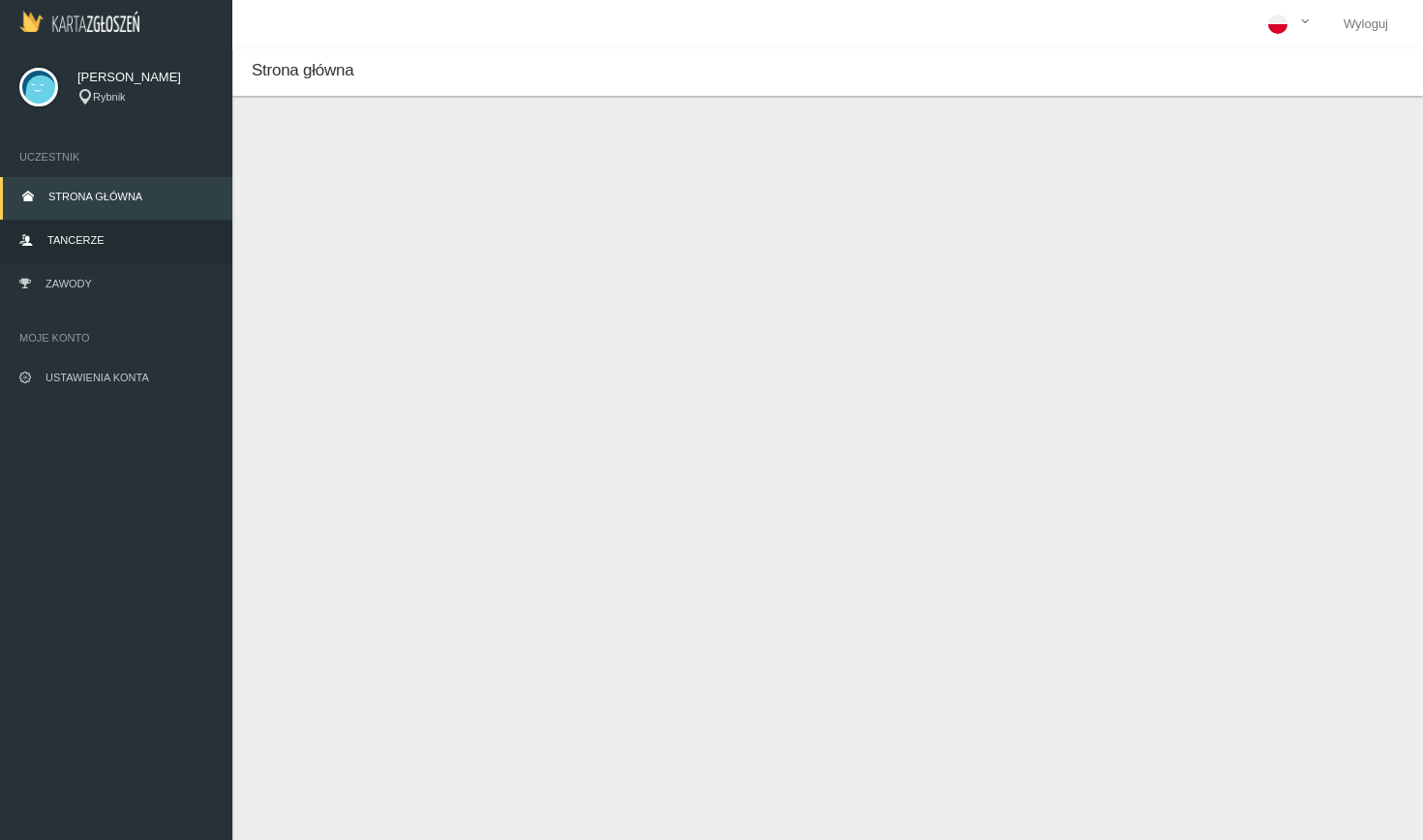
click at [96, 239] on span "Tancerze" at bounding box center [75, 240] width 56 height 12
